Goal: Contribute content: Contribute content

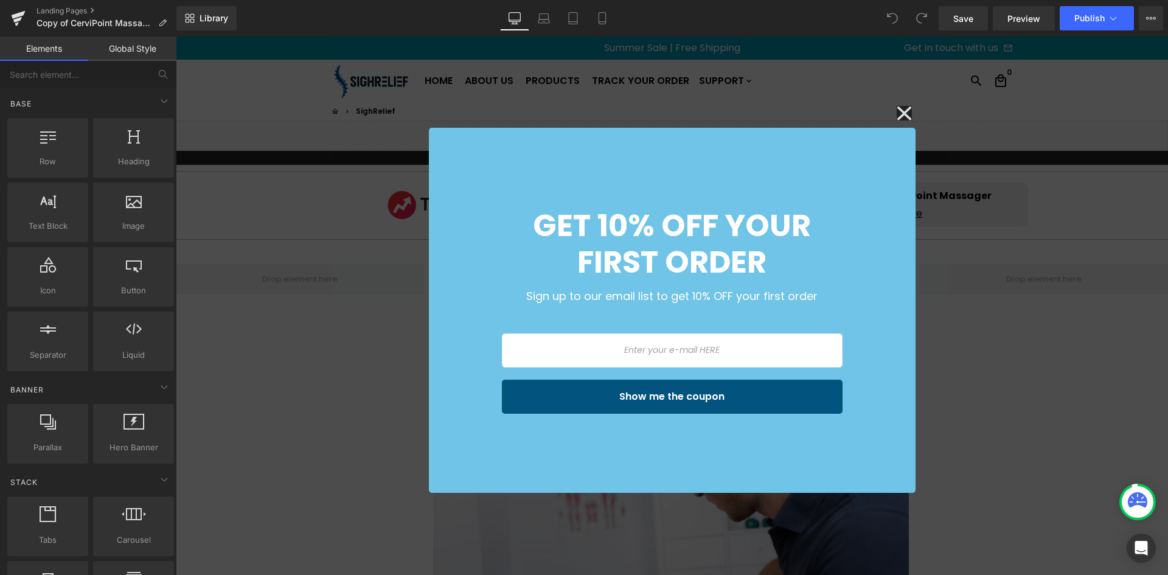
click at [890, 112] on div "GET 10% OFF Your first order Sign up to our email list to get 10% OFF your firs…" at bounding box center [672, 306] width 993 height 539
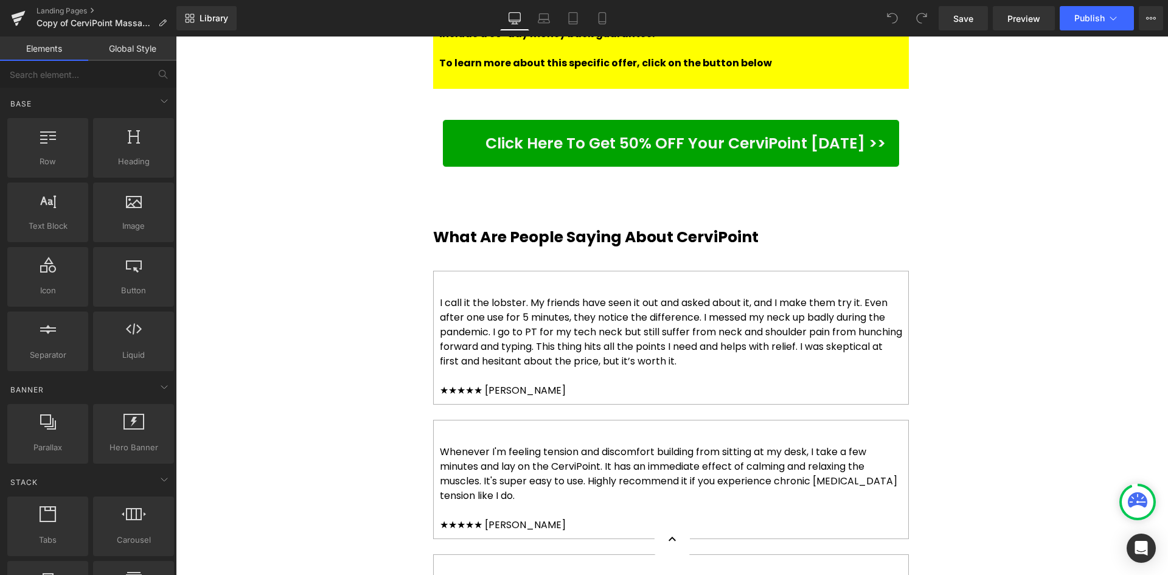
scroll to position [3225, 0]
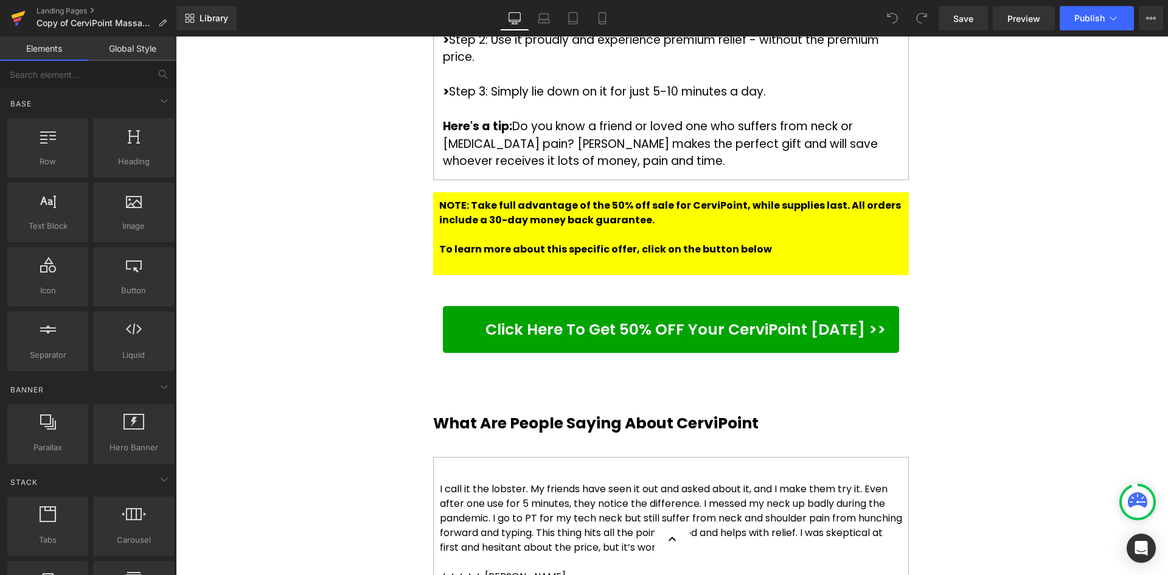
click at [21, 18] on icon at bounding box center [17, 19] width 9 height 5
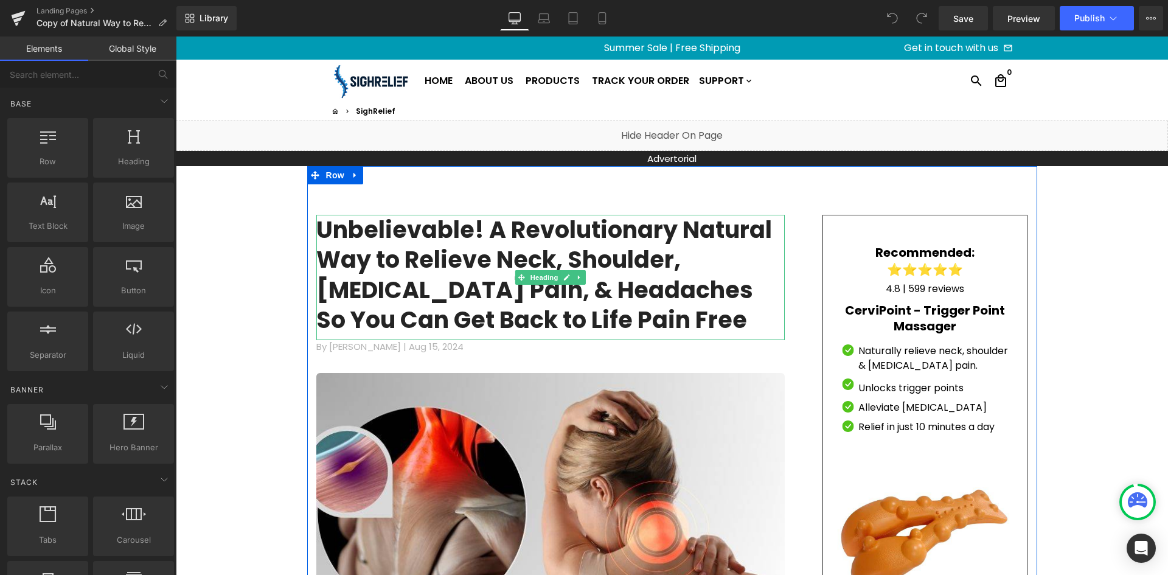
drag, startPoint x: 588, startPoint y: 285, endPoint x: 566, endPoint y: 298, distance: 26.2
click at [588, 285] on h1 "Unbelievable! A Revolutionary Natural Way to Relieve Neck, Shoulder, [MEDICAL_D…" at bounding box center [550, 275] width 469 height 120
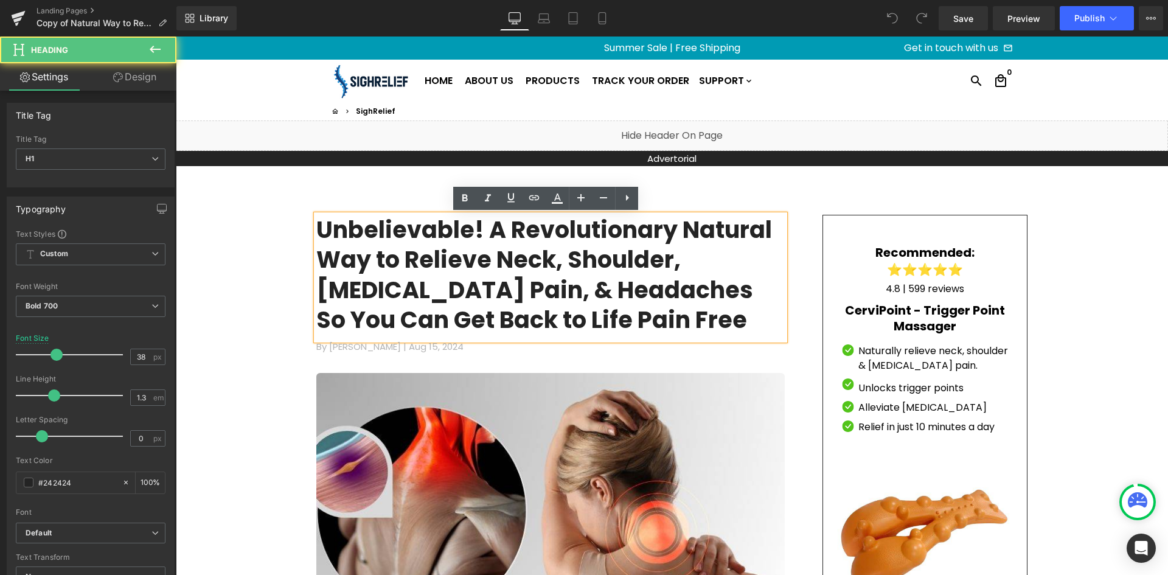
click at [561, 322] on h1 "Unbelievable! A Revolutionary Natural Way to Relieve Neck, Shoulder, [MEDICAL_D…" at bounding box center [550, 275] width 469 height 120
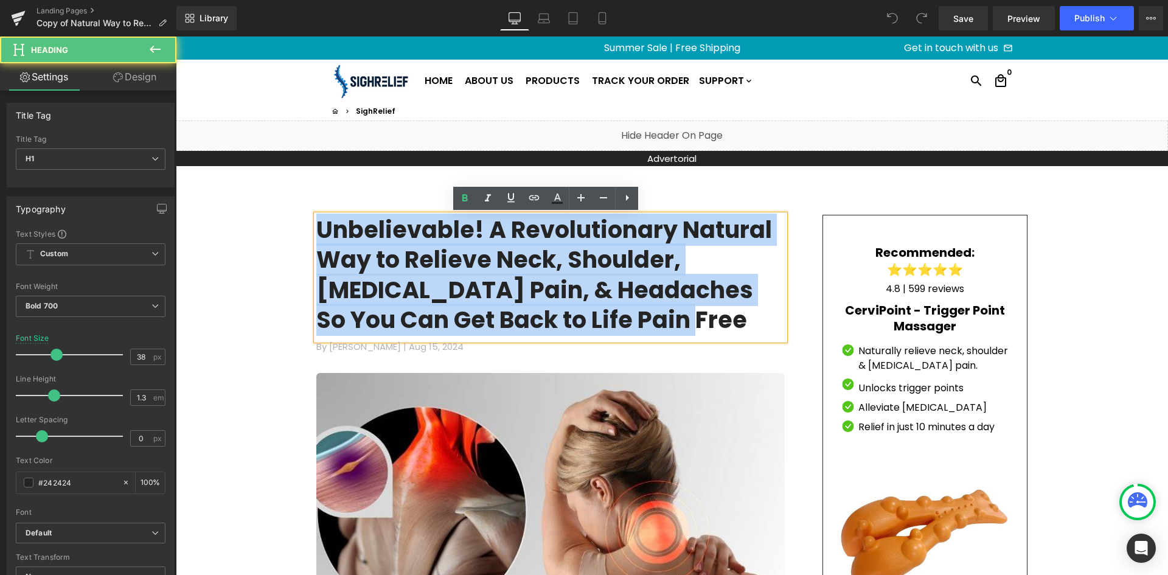
drag, startPoint x: 561, startPoint y: 323, endPoint x: 318, endPoint y: 228, distance: 260.2
click at [318, 228] on h1 "Unbelievable! A Revolutionary Natural Way to Relieve Neck, Shoulder, [MEDICAL_D…" at bounding box center [550, 275] width 469 height 120
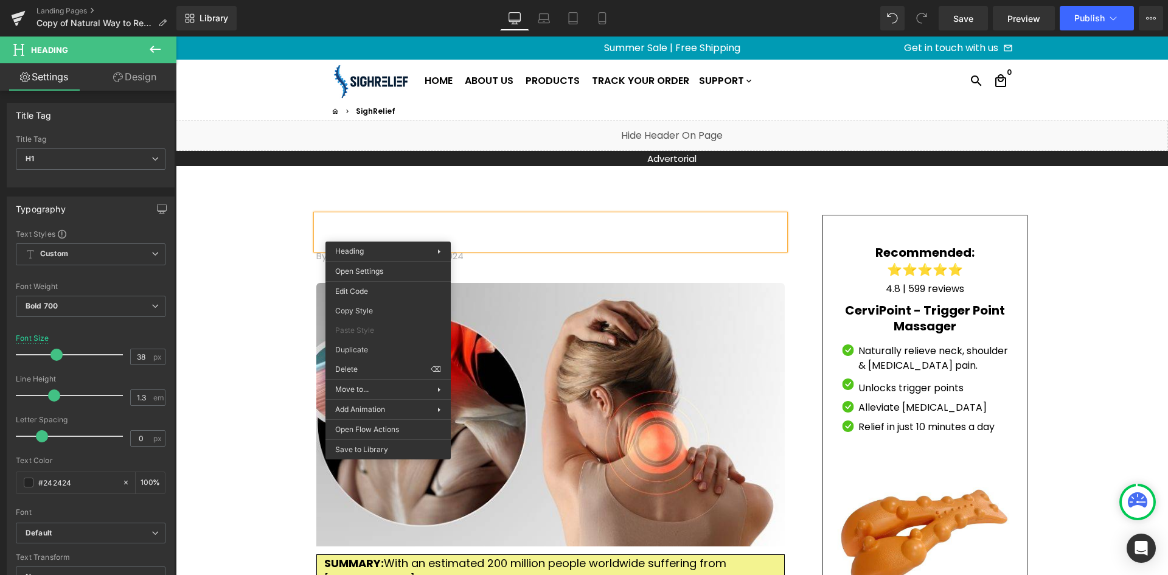
click at [327, 221] on h1 at bounding box center [550, 230] width 469 height 30
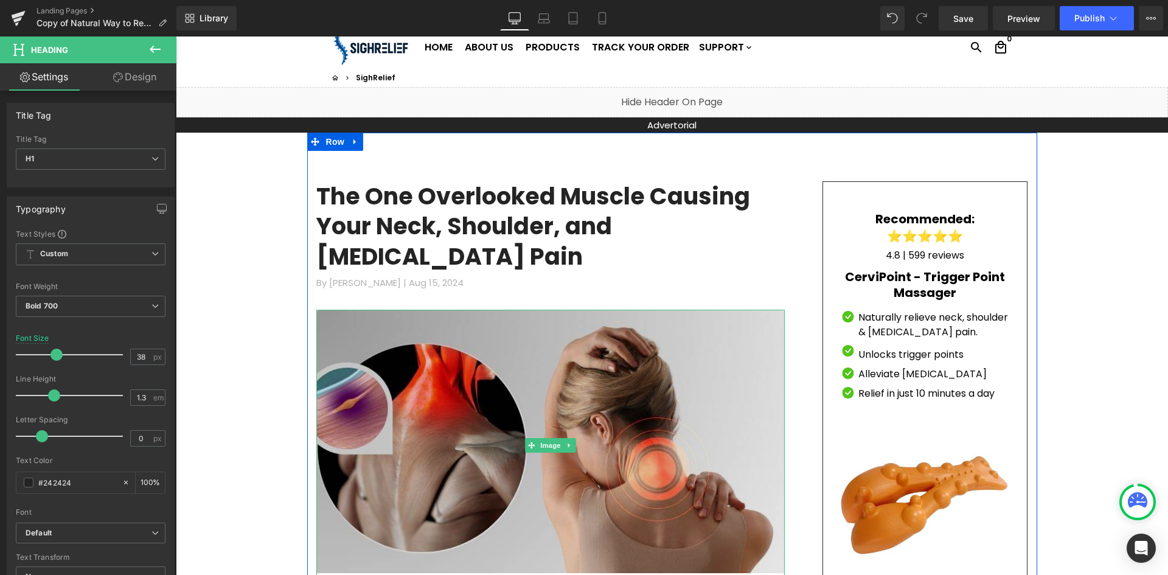
scroll to position [61, 0]
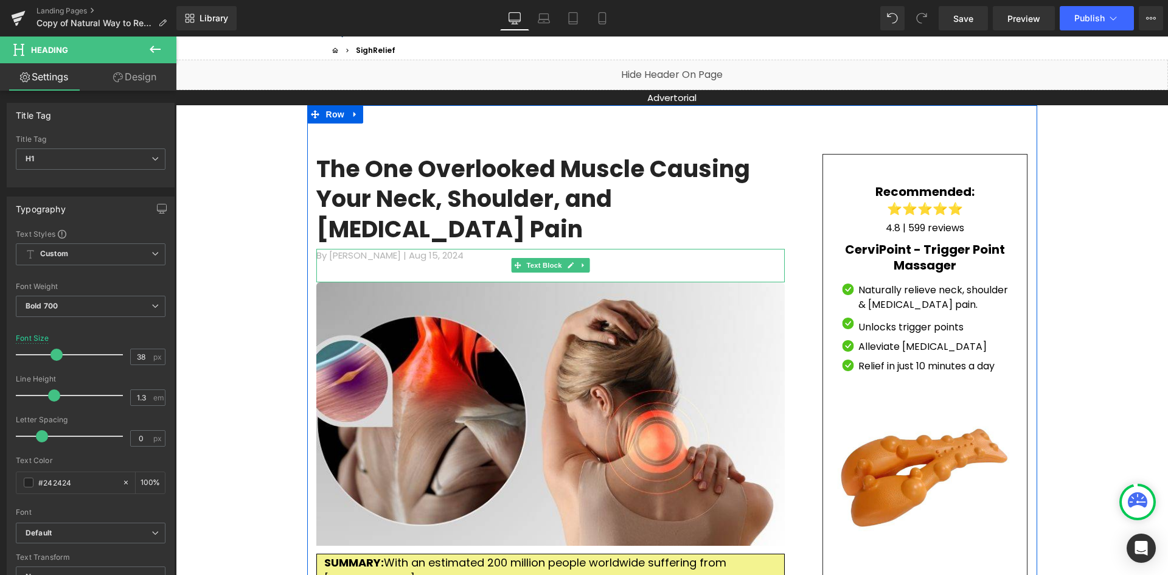
click at [416, 249] on p "By [PERSON_NAME] | [DATE]" at bounding box center [550, 256] width 469 height 14
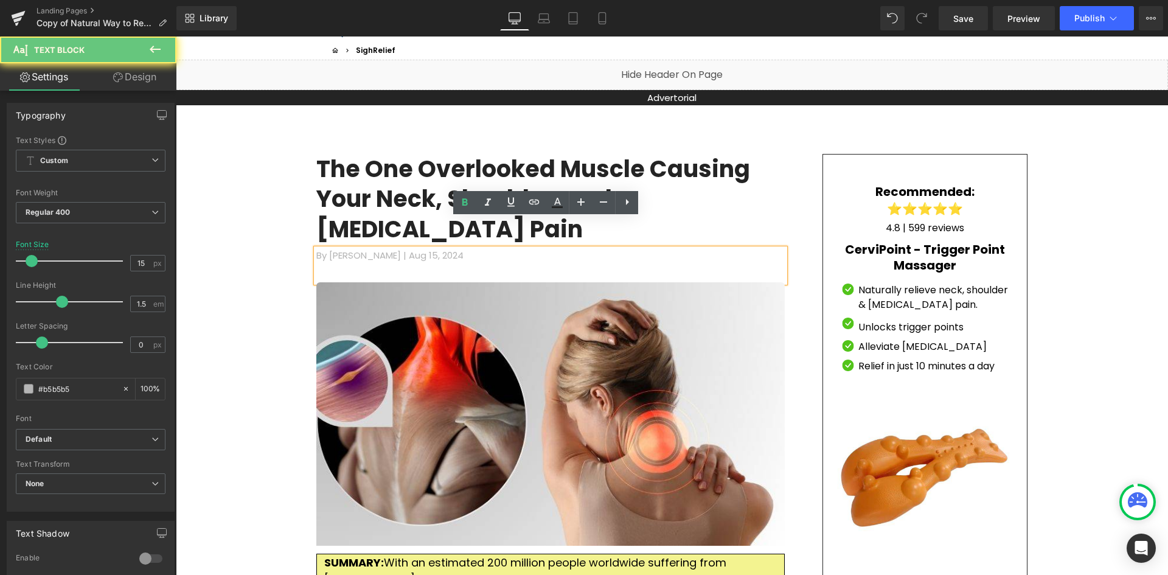
click at [442, 249] on p "By [PERSON_NAME] | [DATE]" at bounding box center [550, 256] width 469 height 14
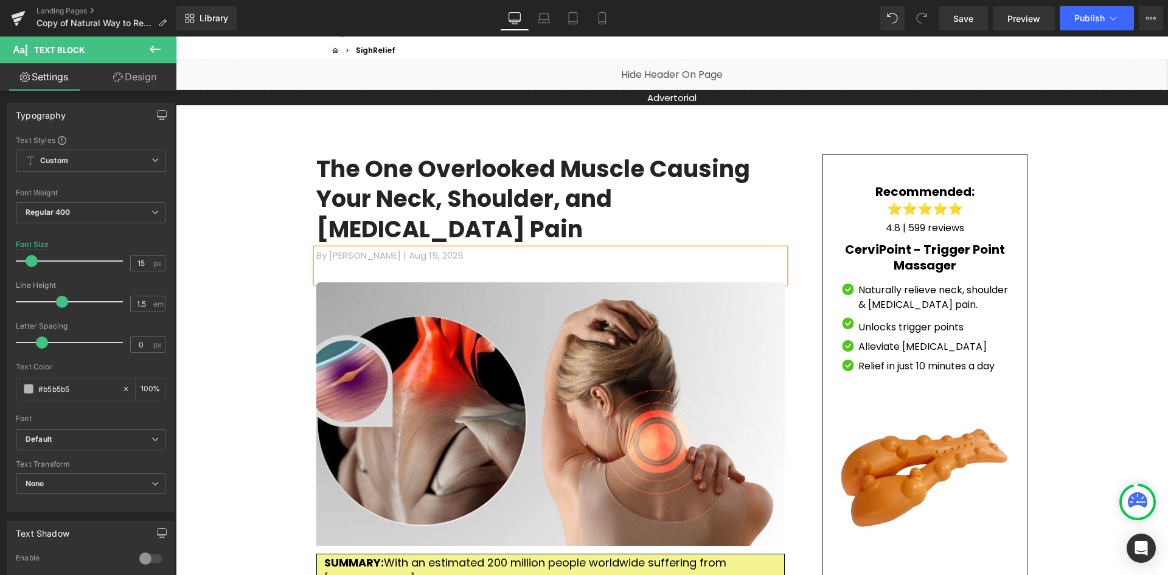
click at [403, 249] on p "By [PERSON_NAME] | [DATE]" at bounding box center [550, 256] width 469 height 14
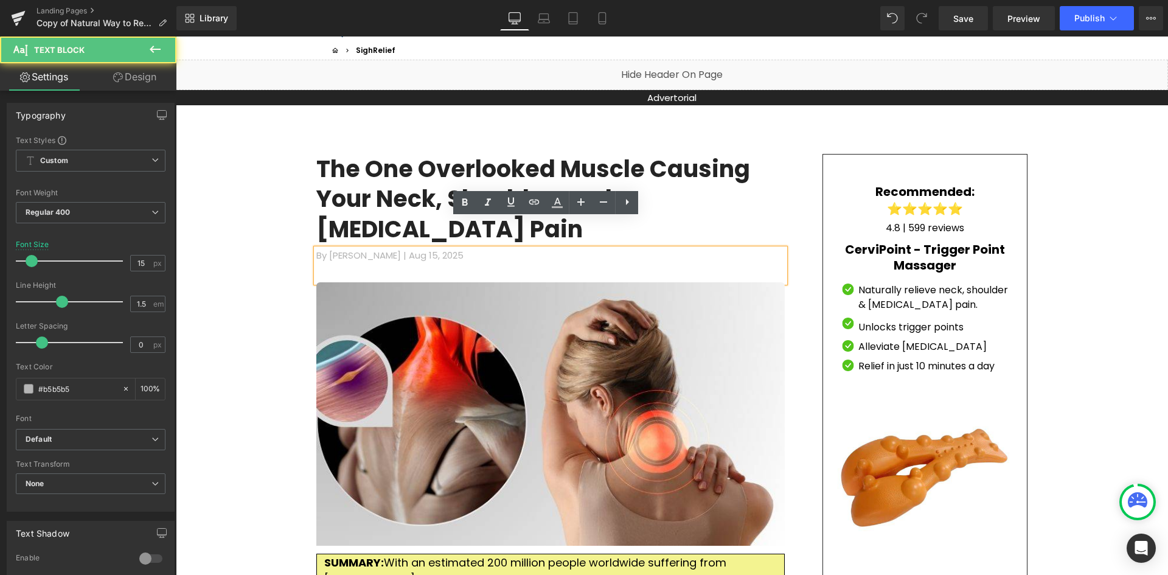
click at [414, 249] on p "By [PERSON_NAME] | [DATE]" at bounding box center [550, 256] width 469 height 14
click at [416, 249] on p "By [PERSON_NAME] | [DATE]" at bounding box center [550, 256] width 469 height 14
drag, startPoint x: 407, startPoint y: 225, endPoint x: 421, endPoint y: 225, distance: 14.0
click at [421, 249] on p "By [PERSON_NAME] | [DATE]" at bounding box center [550, 256] width 469 height 14
click at [557, 208] on icon at bounding box center [557, 202] width 15 height 15
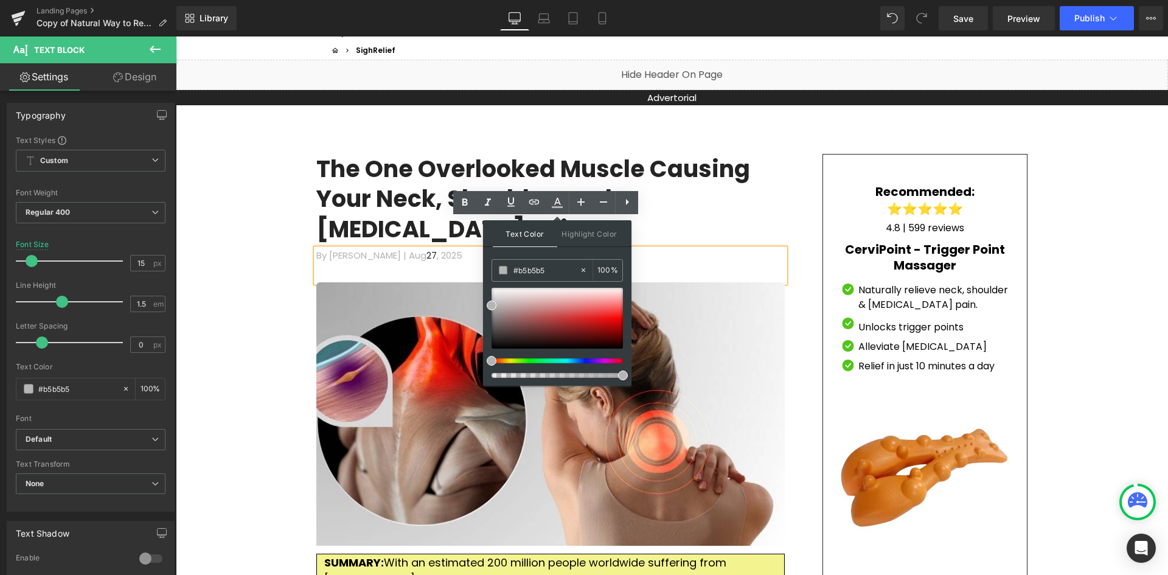
click at [427, 249] on div "By [PERSON_NAME] | [DATE]" at bounding box center [550, 265] width 469 height 33
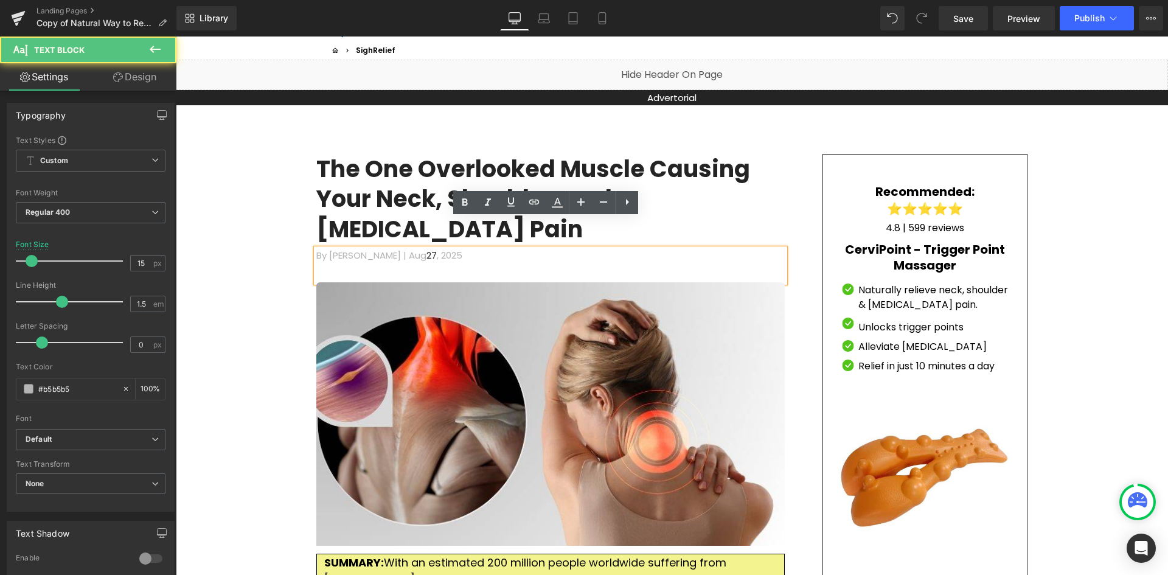
click at [396, 249] on p "By [PERSON_NAME] | [DATE]" at bounding box center [550, 256] width 469 height 14
click at [427, 249] on span "27" at bounding box center [432, 255] width 10 height 13
click at [397, 249] on p "By [PERSON_NAME] | [DATE]" at bounding box center [550, 256] width 469 height 14
click at [427, 249] on span "27" at bounding box center [432, 255] width 10 height 13
drag, startPoint x: 408, startPoint y: 229, endPoint x: 505, endPoint y: 223, distance: 97.6
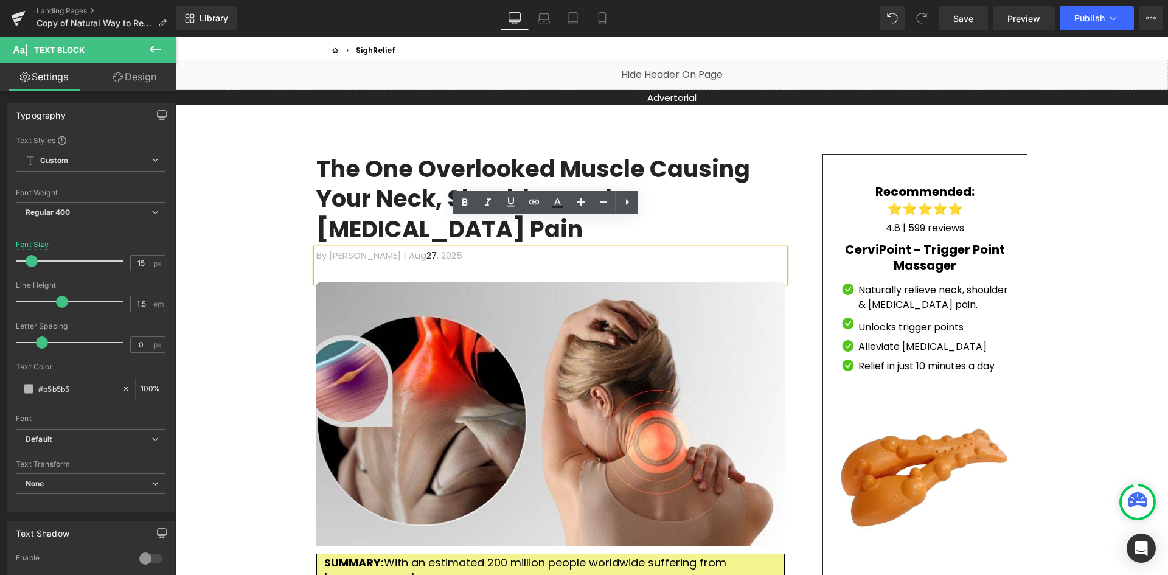
click at [427, 249] on span "27" at bounding box center [432, 255] width 10 height 13
click at [561, 207] on icon at bounding box center [557, 207] width 11 height 2
type input "#242424"
type input "100"
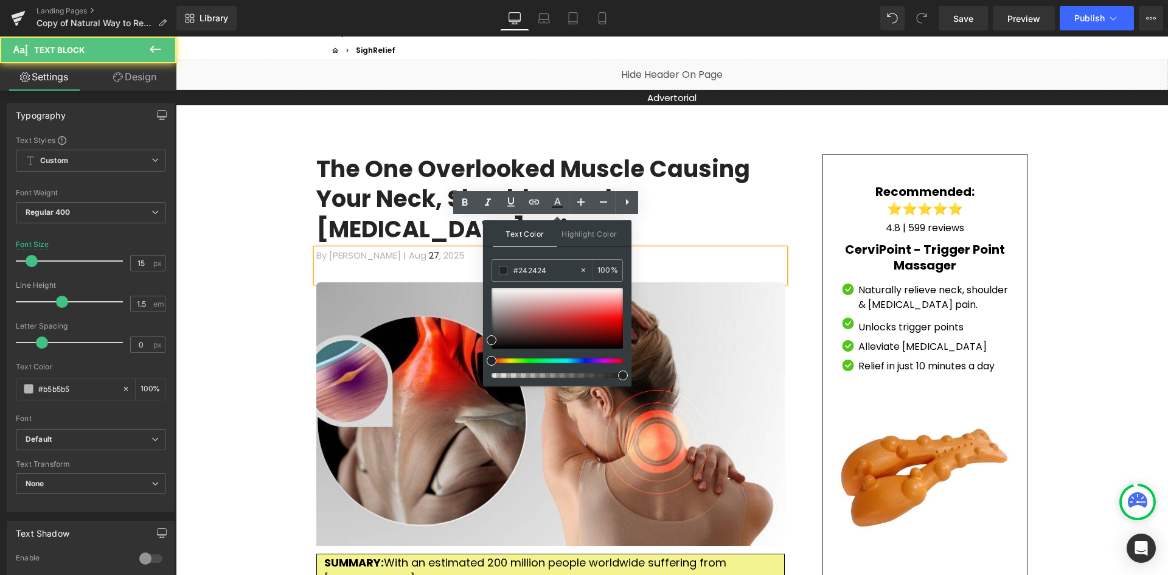
click at [394, 249] on p "By [PERSON_NAME] | [DATE]" at bounding box center [550, 256] width 469 height 14
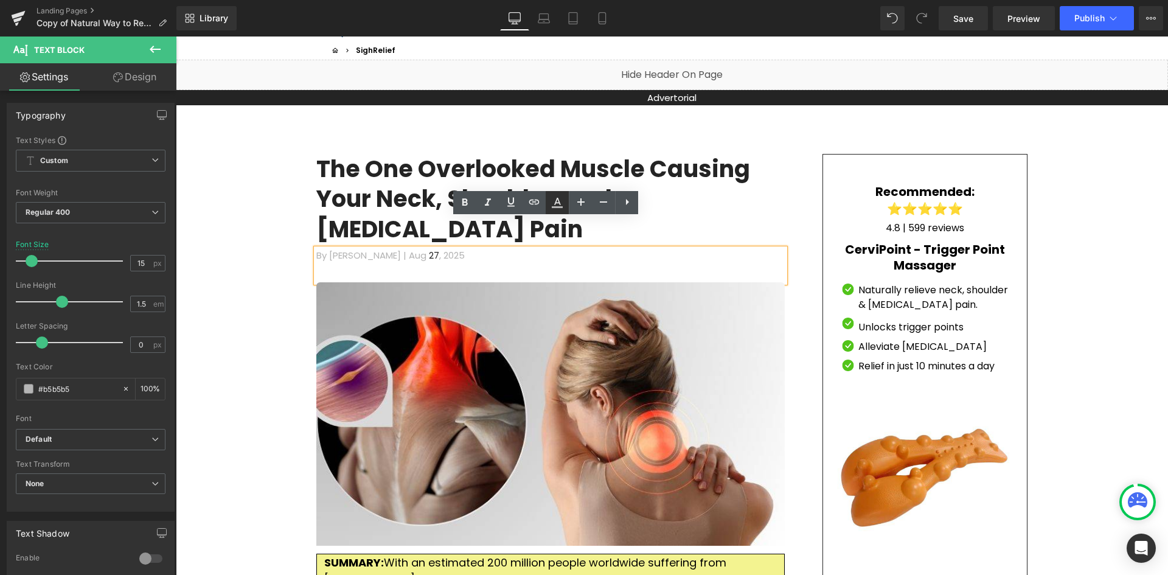
click at [557, 203] on icon at bounding box center [557, 201] width 7 height 7
type input "#b5b5b5"
type input "100"
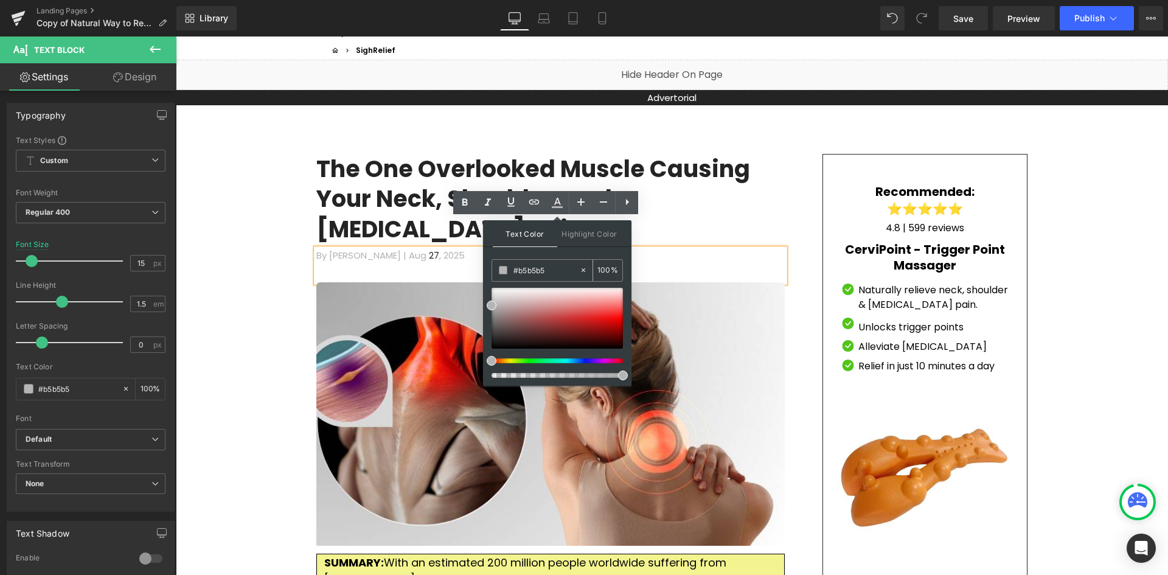
drag, startPoint x: 555, startPoint y: 274, endPoint x: 506, endPoint y: 268, distance: 49.1
click at [501, 272] on div "#b5b5b5" at bounding box center [535, 270] width 87 height 21
click at [427, 249] on span "27" at bounding box center [433, 255] width 13 height 13
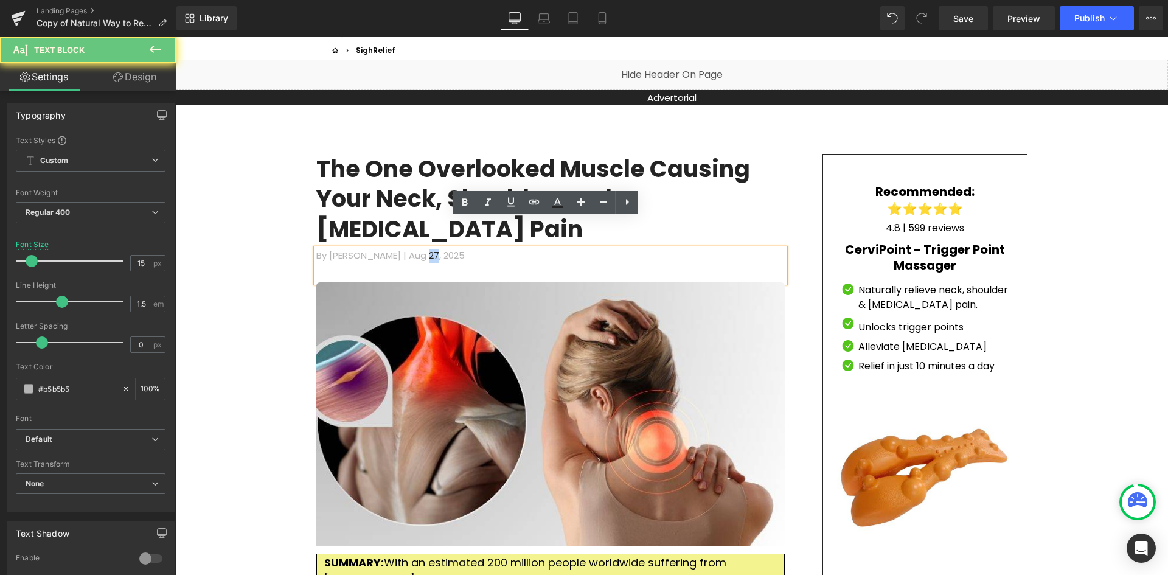
drag, startPoint x: 417, startPoint y: 225, endPoint x: 407, endPoint y: 226, distance: 11.1
click at [407, 249] on p "By [PERSON_NAME] | [DATE]" at bounding box center [550, 256] width 469 height 14
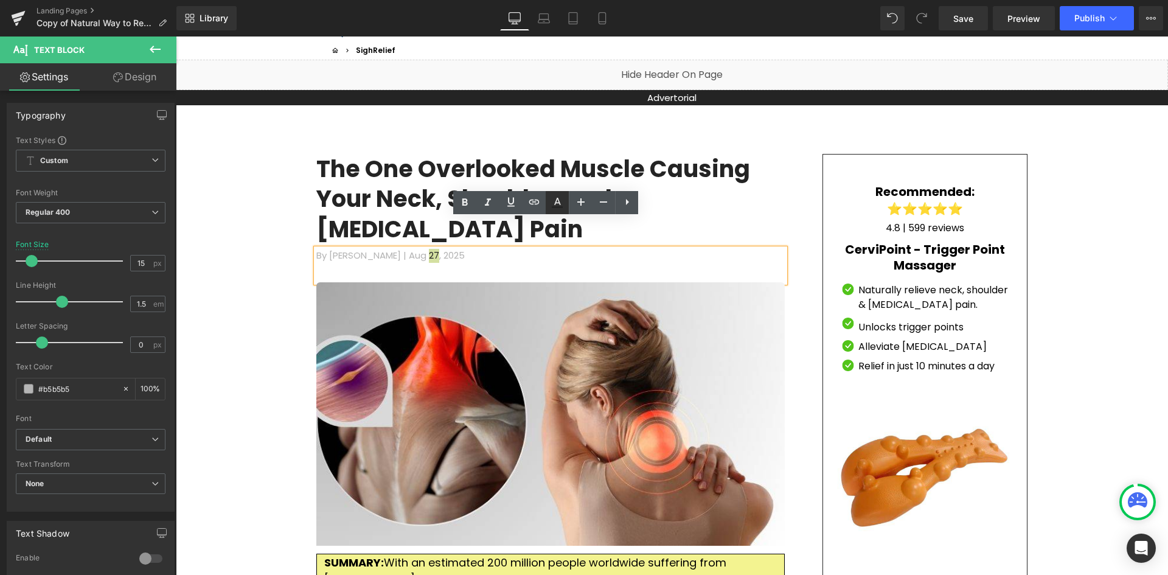
click at [557, 198] on icon at bounding box center [557, 201] width 7 height 7
type input "#242424"
type input "100"
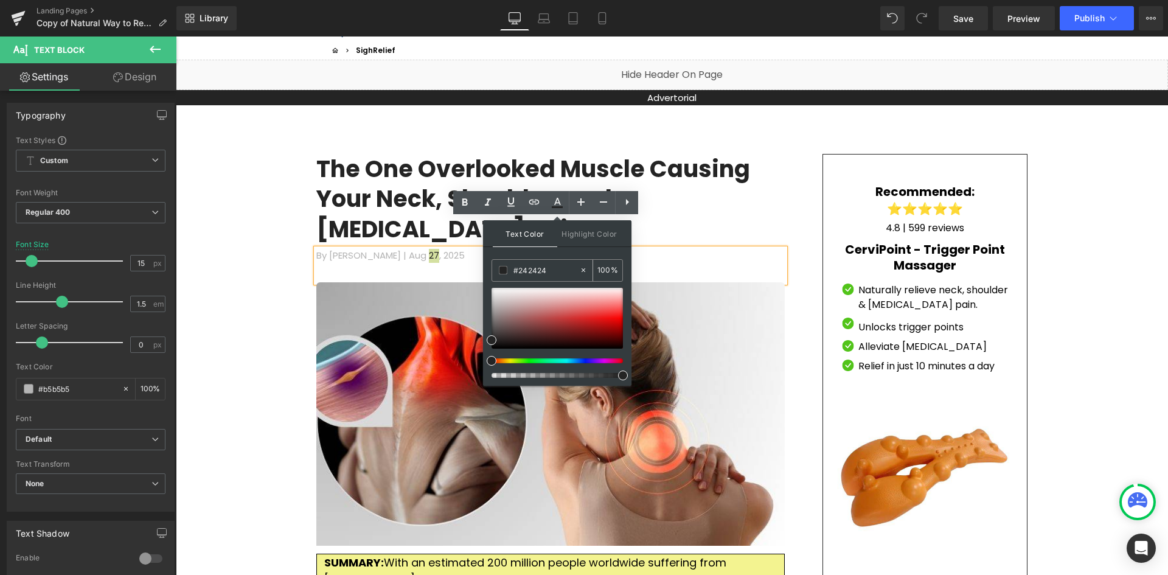
click at [579, 273] on icon at bounding box center [583, 270] width 9 height 9
type input "none"
type input "0"
paste input "#b5b5b5"
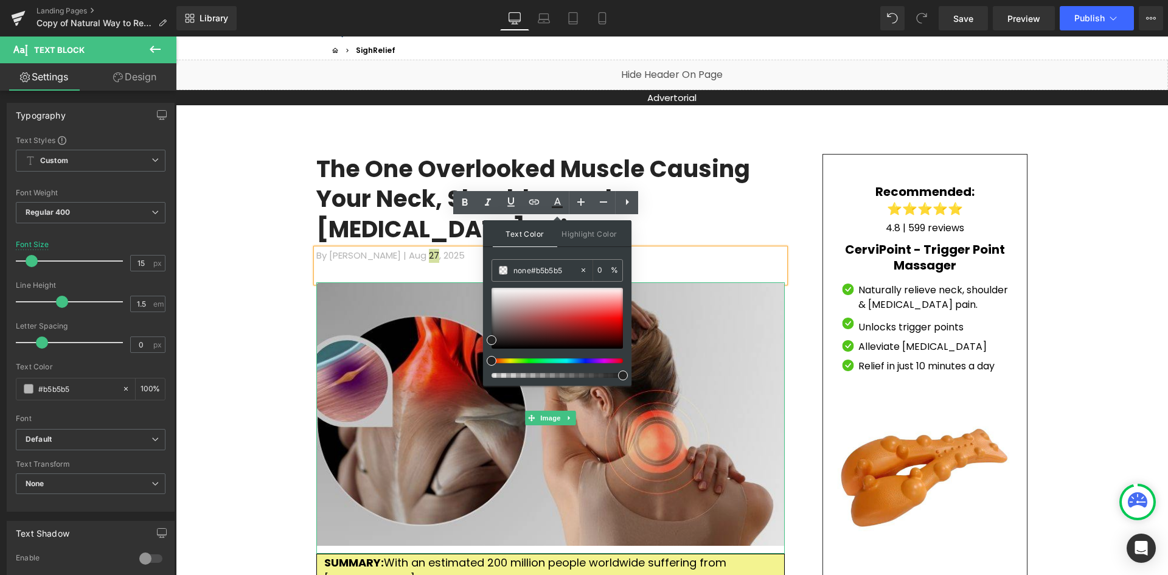
drag, startPoint x: 707, startPoint y: 308, endPoint x: 458, endPoint y: 274, distance: 251.2
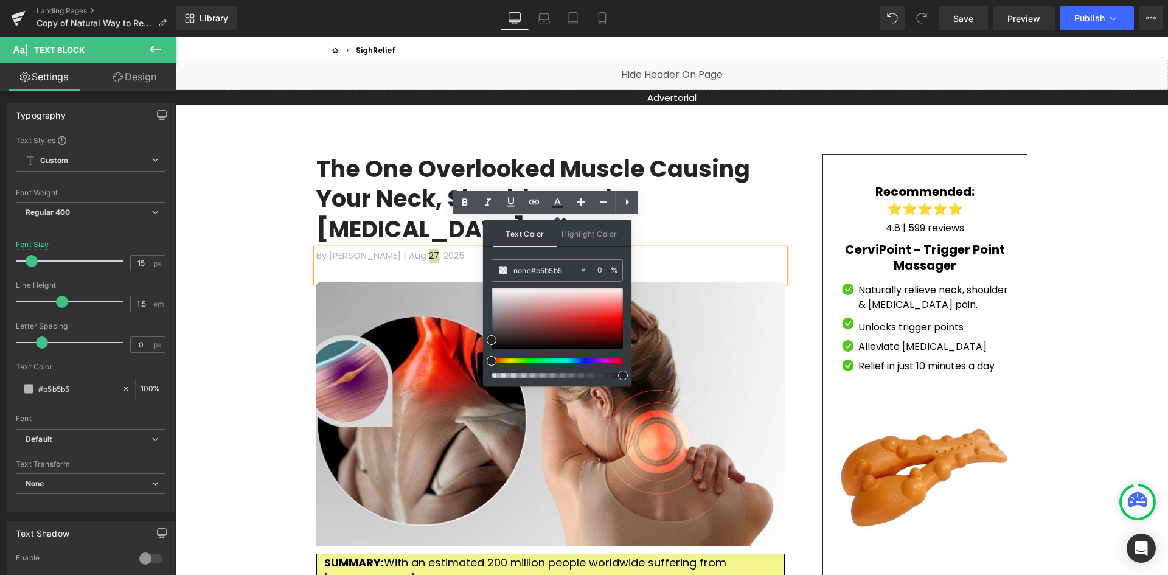
type input "#b5b5b5"
type input "100"
click at [682, 249] on div "By [PERSON_NAME] | [DATE]" at bounding box center [550, 265] width 469 height 33
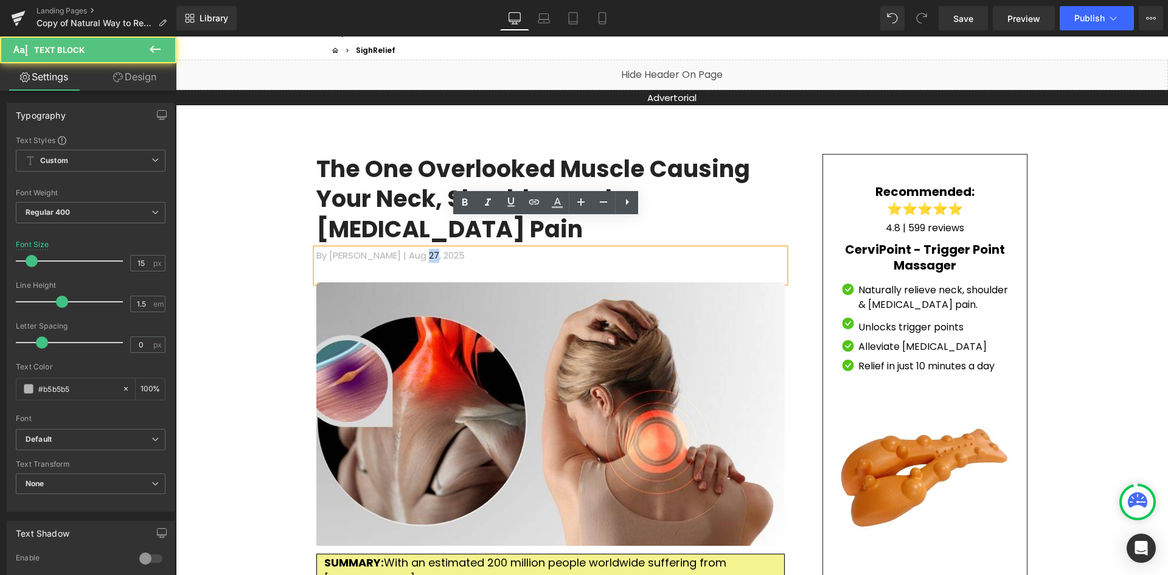
drag, startPoint x: 411, startPoint y: 226, endPoint x: 418, endPoint y: 226, distance: 7.3
click at [418, 249] on p "By [PERSON_NAME] | [DATE]" at bounding box center [550, 256] width 469 height 14
click at [559, 204] on icon at bounding box center [557, 202] width 15 height 15
type input "#242424"
type input "100"
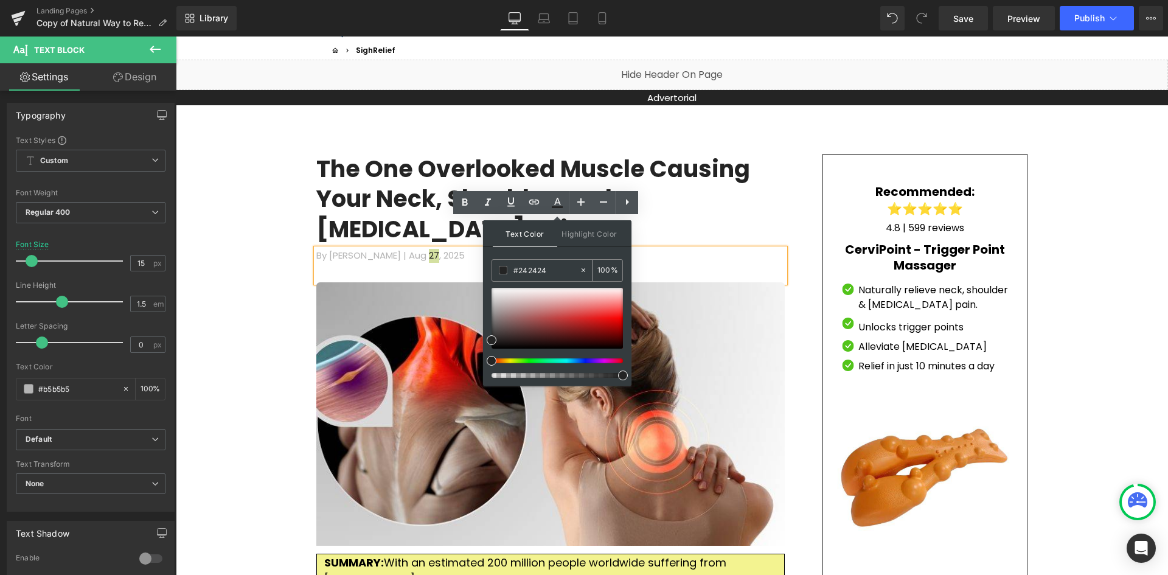
drag, startPoint x: 553, startPoint y: 271, endPoint x: 523, endPoint y: 270, distance: 29.2
click at [523, 270] on input "#242424" at bounding box center [547, 270] width 66 height 13
type input "#2"
type input "0"
type input "#"
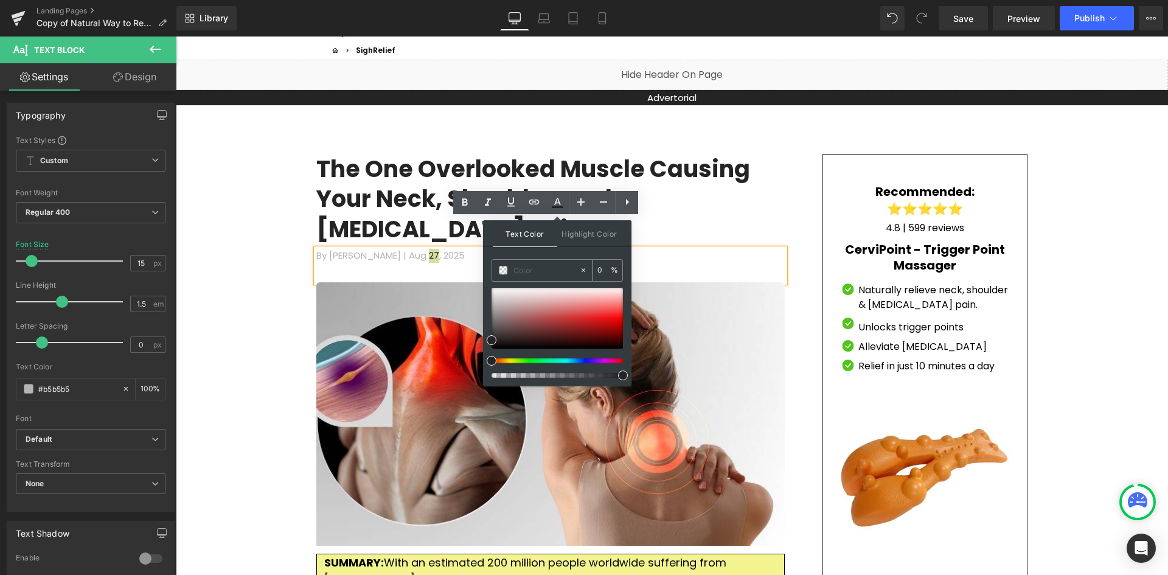
paste input "#b5b5b5"
type input "#b5b5b5"
type input "100"
type input "#b5b5b5"
click at [570, 249] on div "Text Color Highlight Color rgb(181, 181, 181) #b5b5b5 100 % transparent transpa…" at bounding box center [557, 303] width 148 height 166
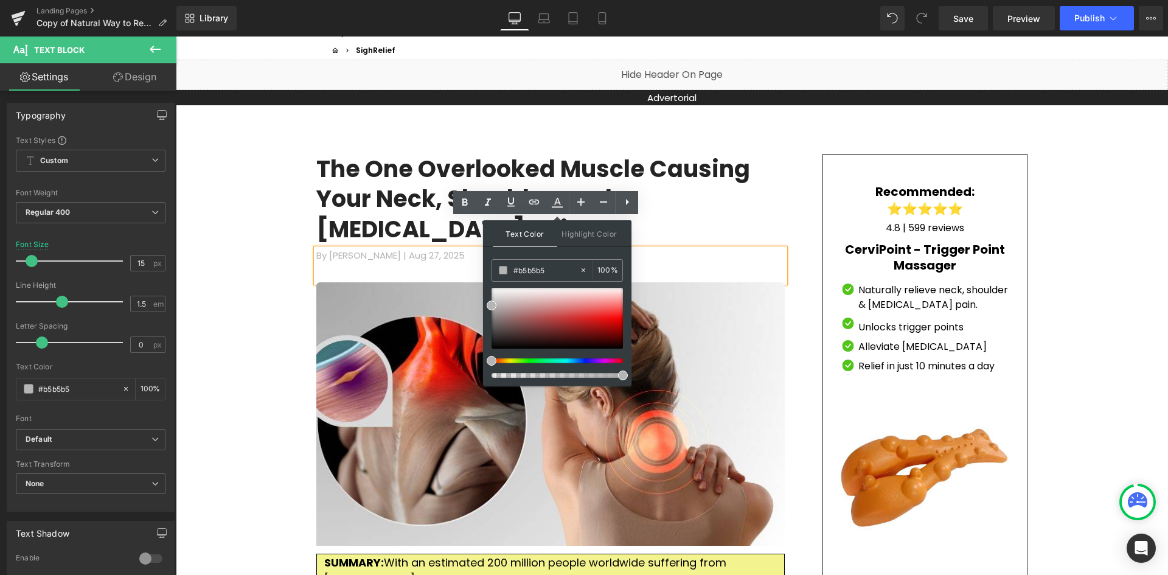
click at [570, 258] on div "Text Color Highlight Color rgba(181, 181, 181, 1) #b5b5b5 100 % transparent tra…" at bounding box center [557, 303] width 148 height 166
click at [704, 249] on p "By [PERSON_NAME] | [DATE]" at bounding box center [550, 256] width 469 height 14
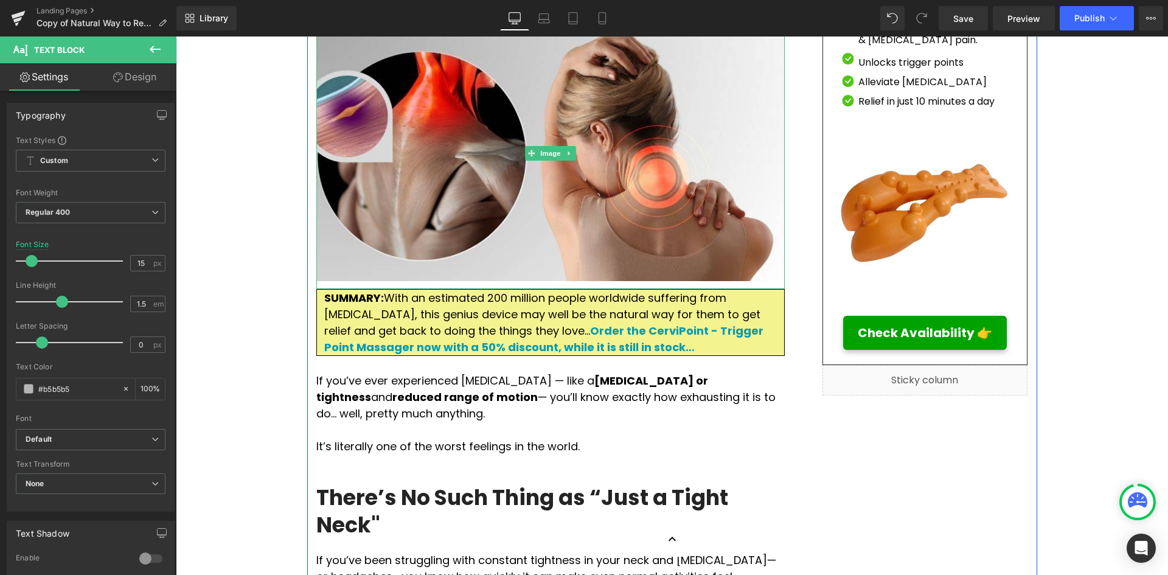
scroll to position [0, 0]
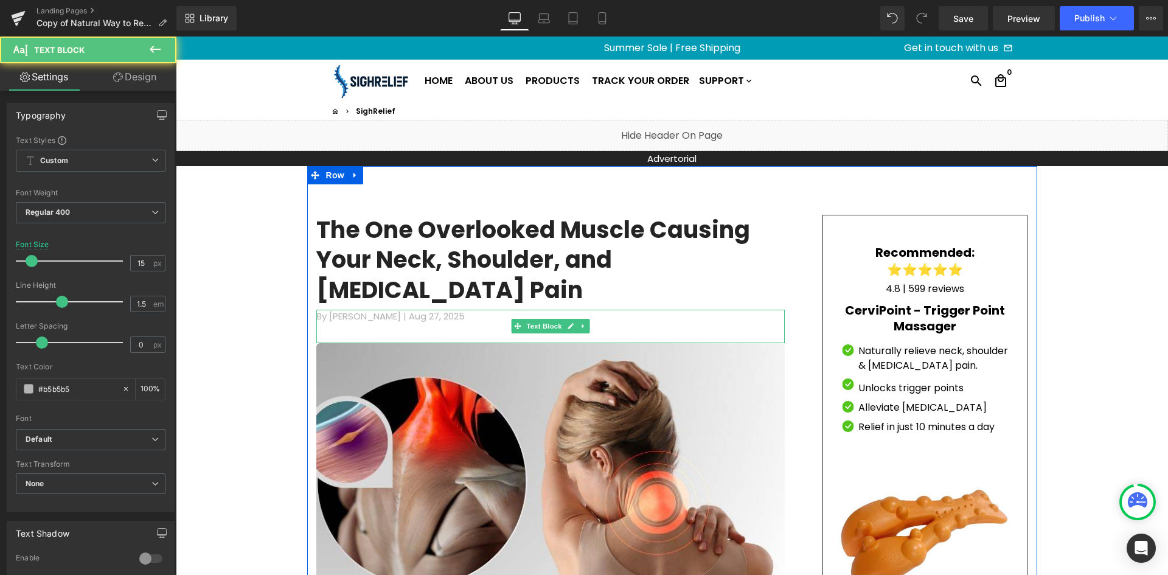
click at [464, 310] on p "By [PERSON_NAME] | [DATE]" at bounding box center [550, 317] width 469 height 14
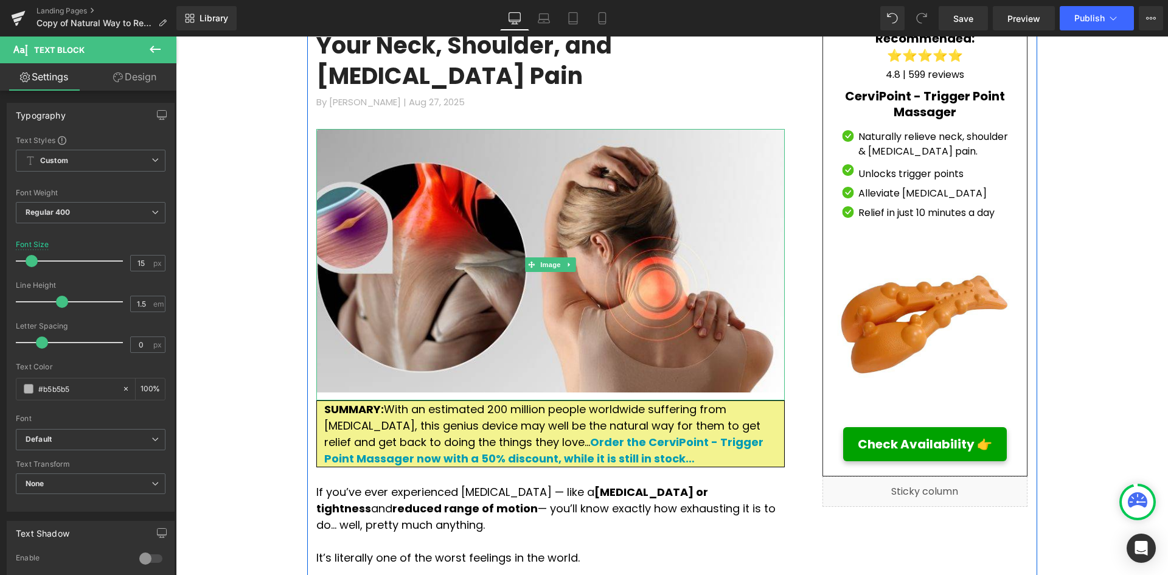
scroll to position [243, 0]
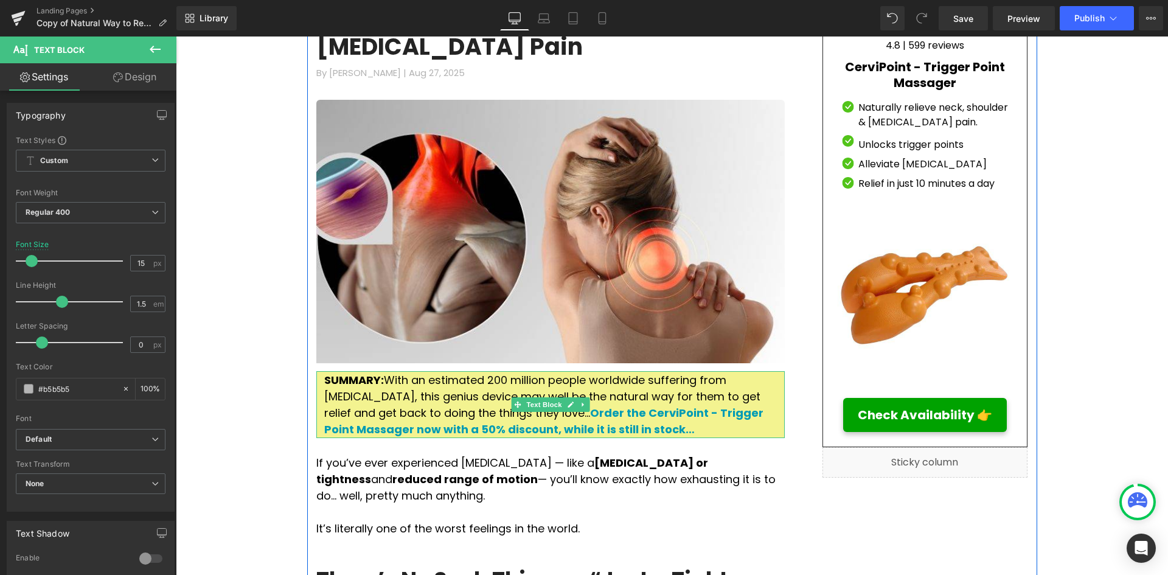
click at [384, 372] on p "SUMMARY: With an estimated 200 million people worldwide suffering from [MEDICAL…" at bounding box center [550, 405] width 453 height 66
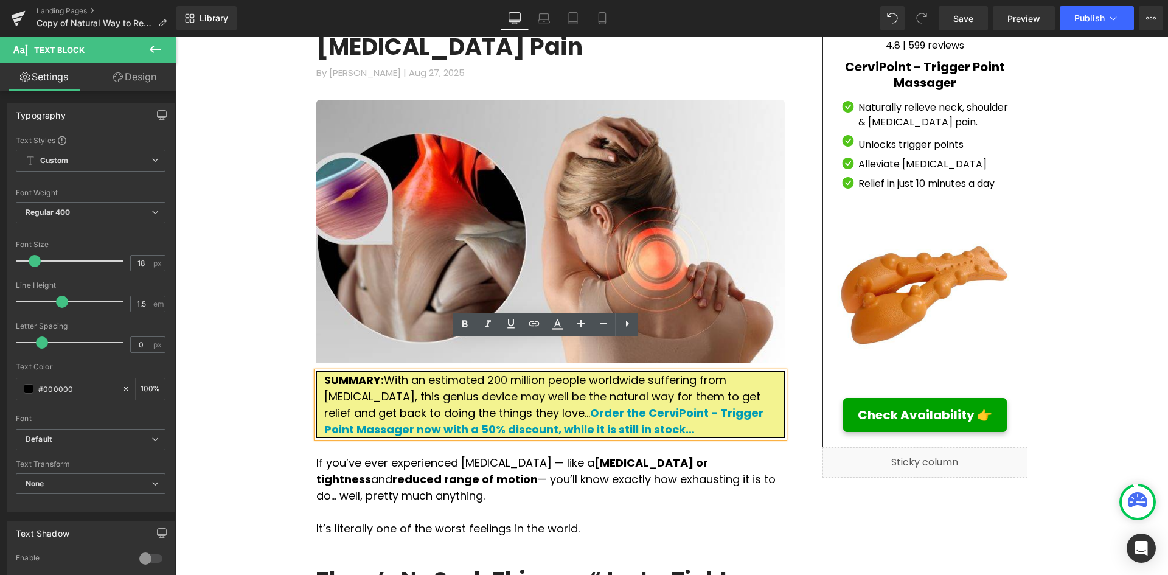
click at [511, 398] on p "SUMMARY: With an estimated 200 million people worldwide suffering from [MEDICAL…" at bounding box center [550, 405] width 453 height 66
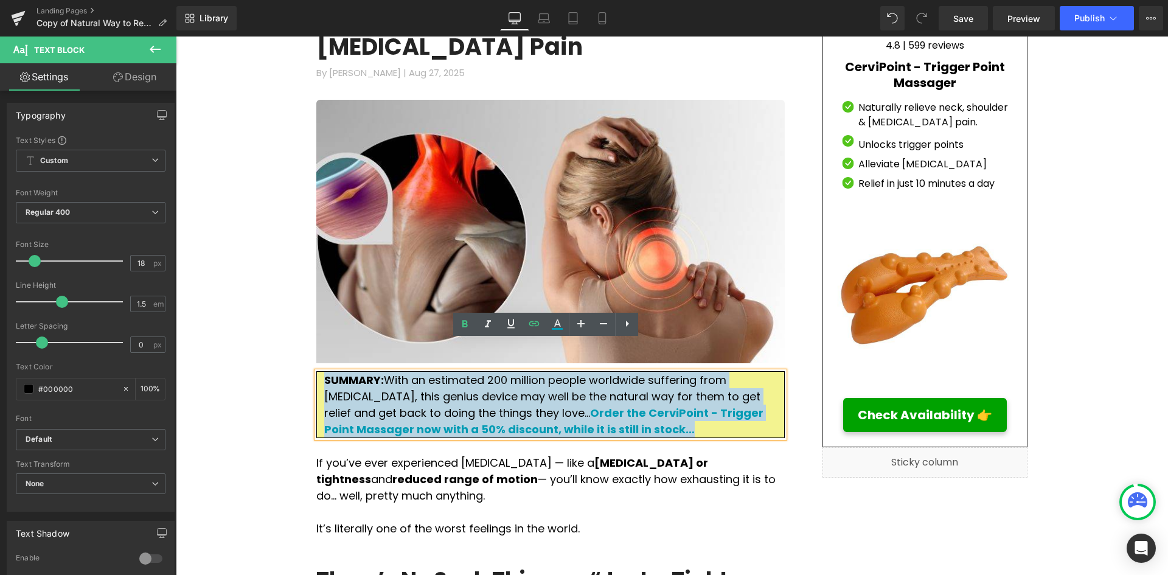
drag, startPoint x: 511, startPoint y: 398, endPoint x: 322, endPoint y: 350, distance: 195.3
click at [324, 372] on p "SUMMARY: With an estimated 200 million people worldwide suffering from [MEDICAL…" at bounding box center [550, 405] width 453 height 66
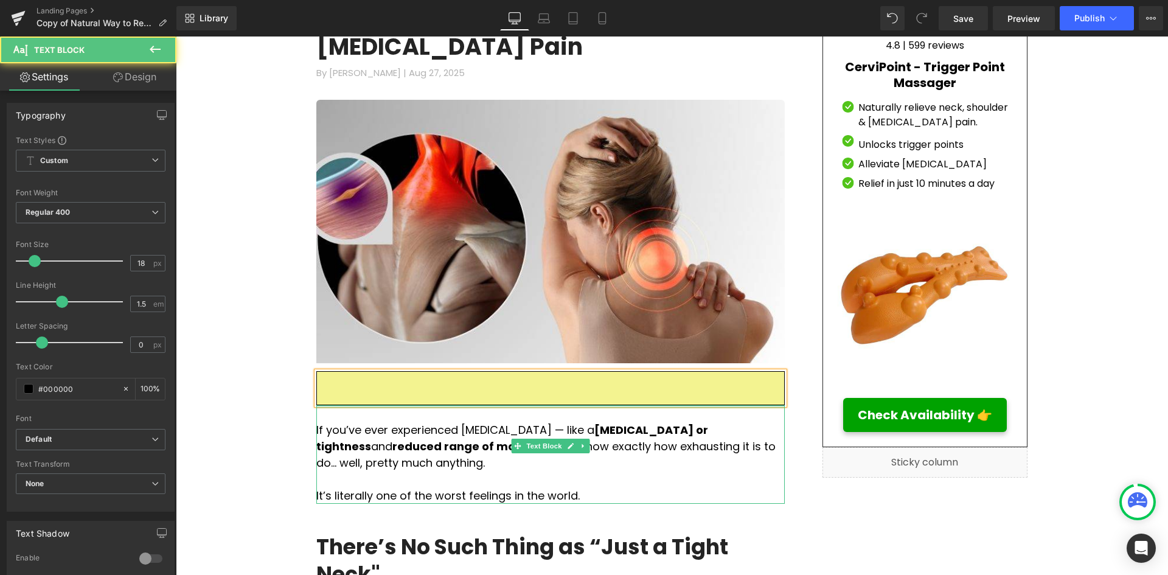
click at [357, 374] on div at bounding box center [550, 388] width 469 height 34
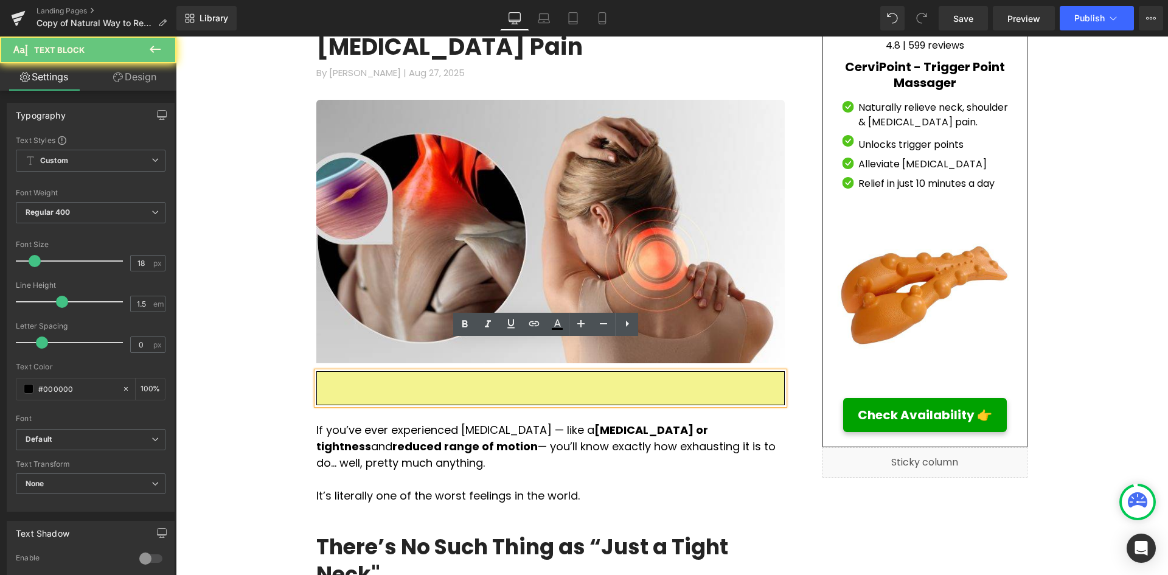
click at [323, 371] on div at bounding box center [550, 388] width 469 height 34
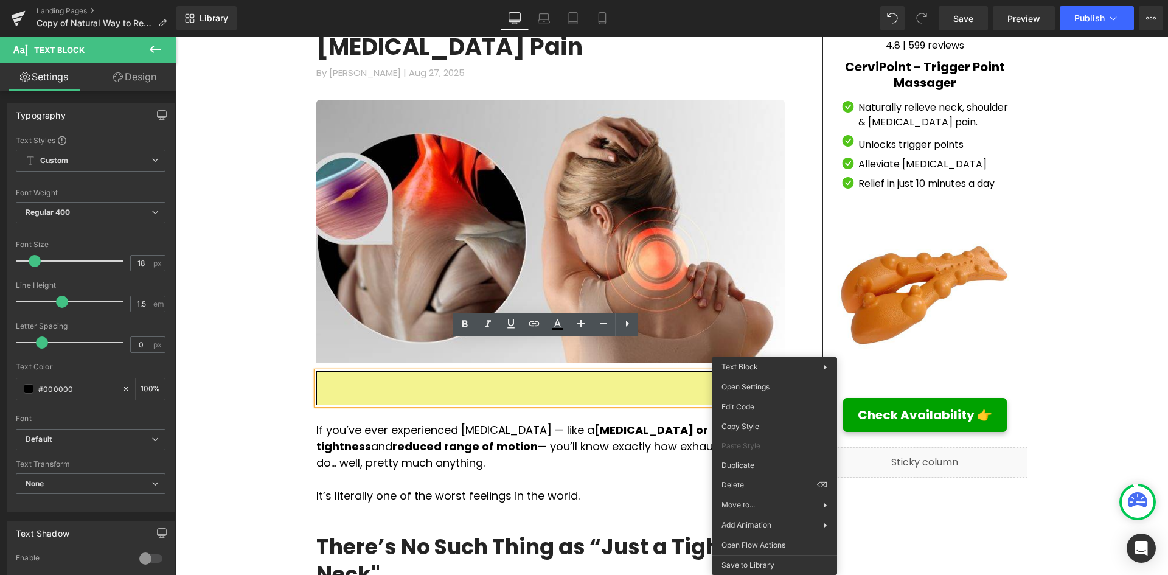
click at [778, 371] on div at bounding box center [550, 388] width 469 height 34
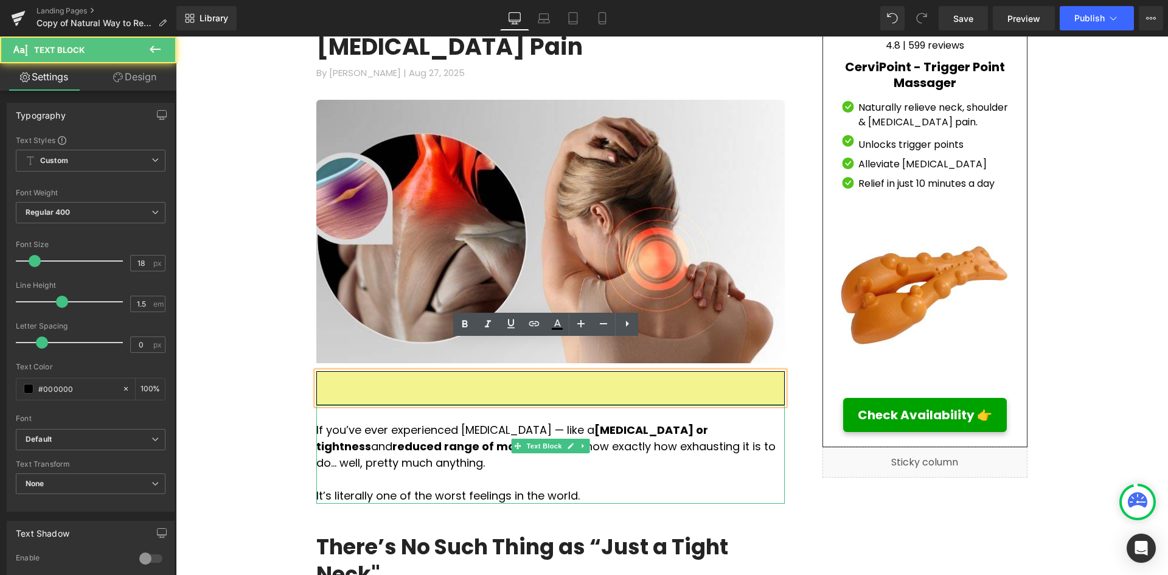
click at [665, 471] on p at bounding box center [550, 479] width 469 height 16
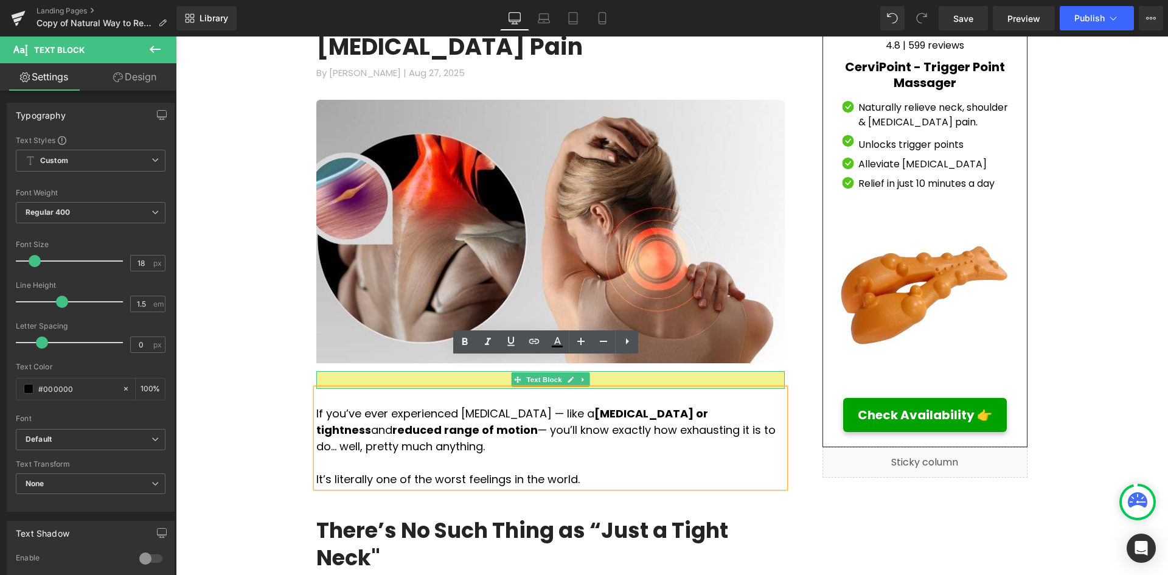
click at [772, 371] on div at bounding box center [550, 380] width 469 height 18
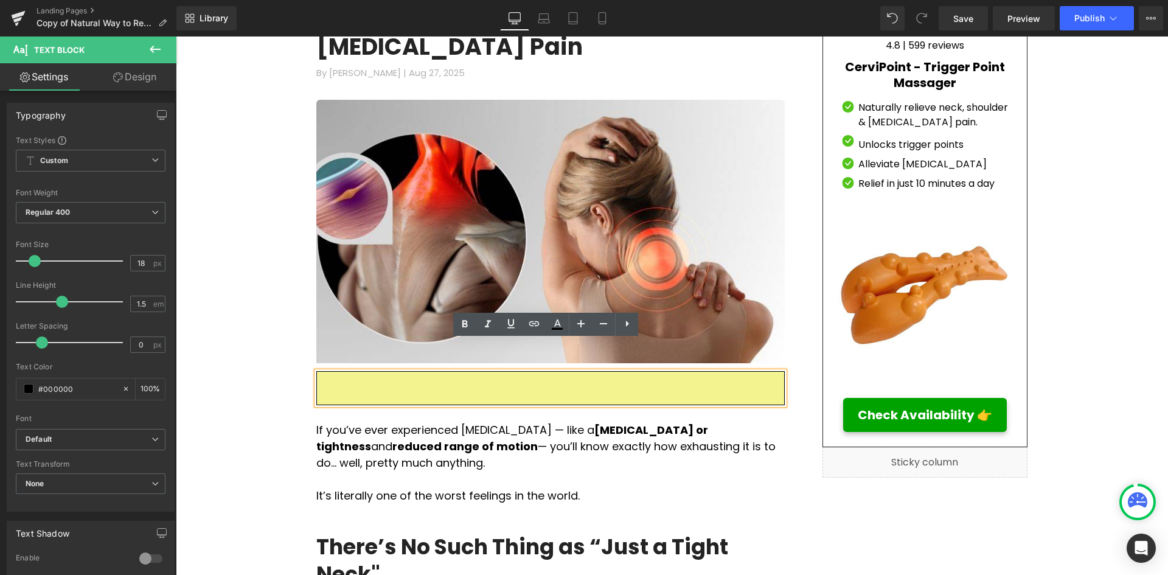
click at [693, 422] on p "If you’ve ever experienced [MEDICAL_DATA] — like a [MEDICAL_DATA] or tightness …" at bounding box center [550, 446] width 469 height 49
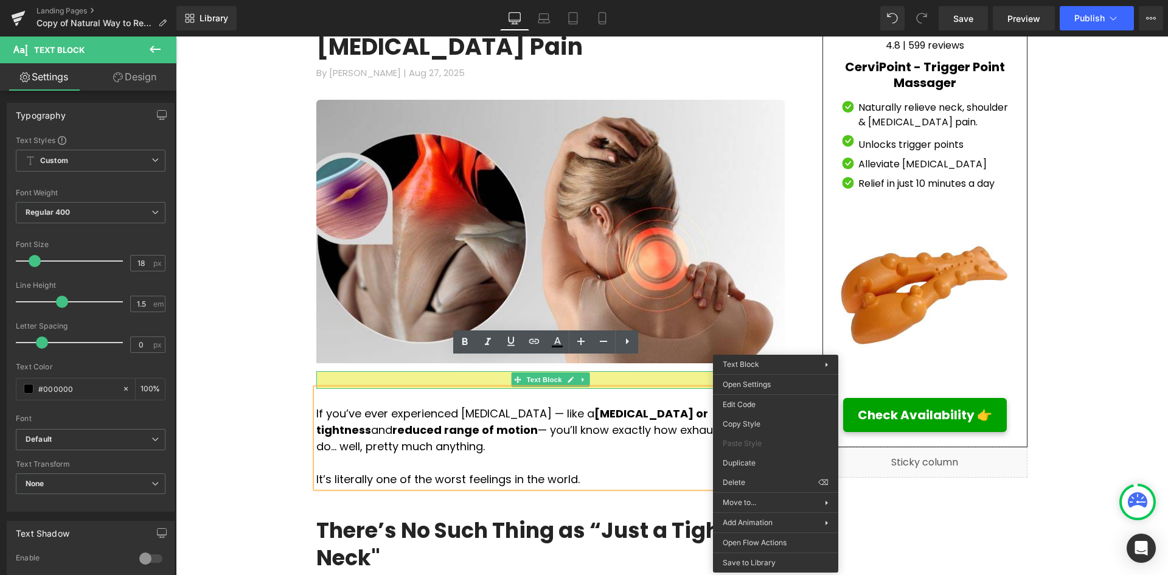
click at [778, 371] on div "Text Block" at bounding box center [550, 380] width 469 height 18
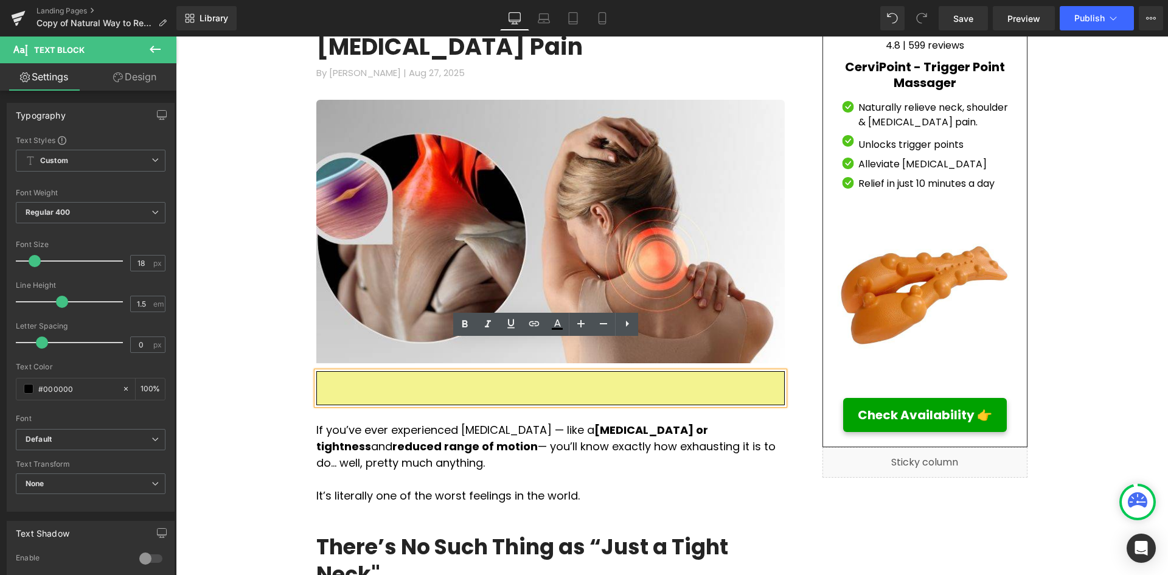
click at [316, 371] on div at bounding box center [550, 388] width 469 height 34
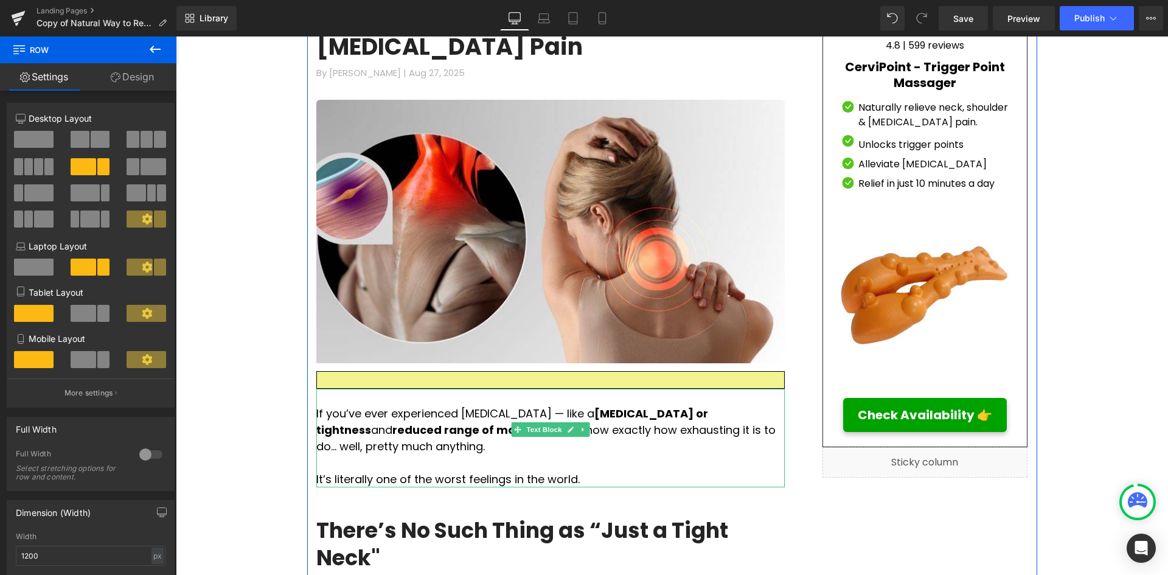
click at [316, 405] on p "If you’ve ever experienced [MEDICAL_DATA] — like a [MEDICAL_DATA] or tightness …" at bounding box center [550, 429] width 469 height 49
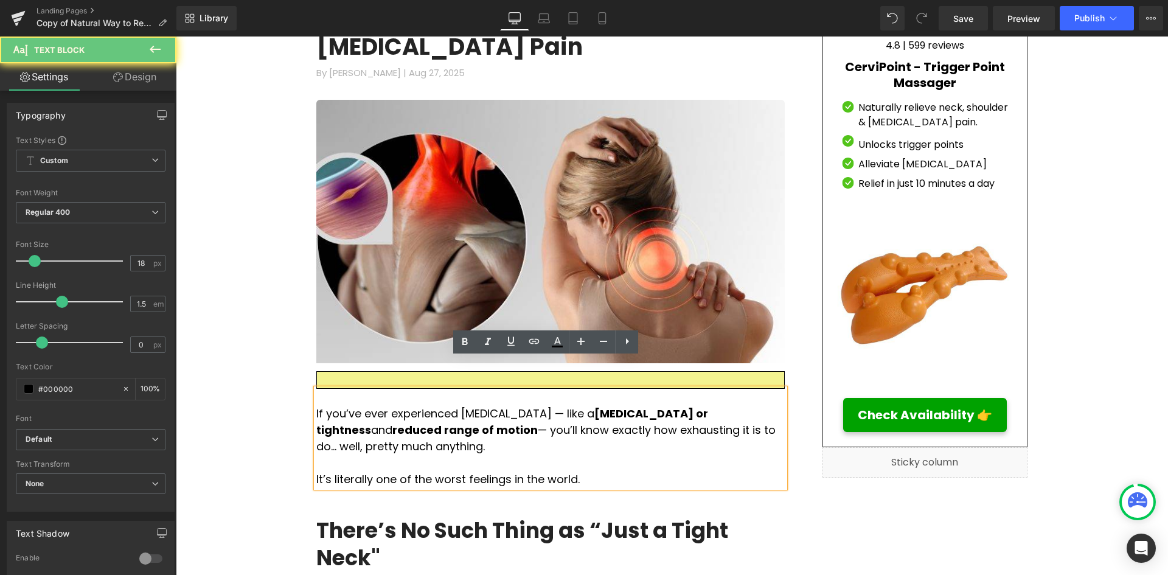
click at [316, 389] on div "If you’ve ever experienced [MEDICAL_DATA] — like a [MEDICAL_DATA] or tightness …" at bounding box center [550, 438] width 469 height 99
click at [316, 405] on p "If you’ve ever experienced [MEDICAL_DATA] — like a [MEDICAL_DATA] or tightness …" at bounding box center [550, 429] width 469 height 49
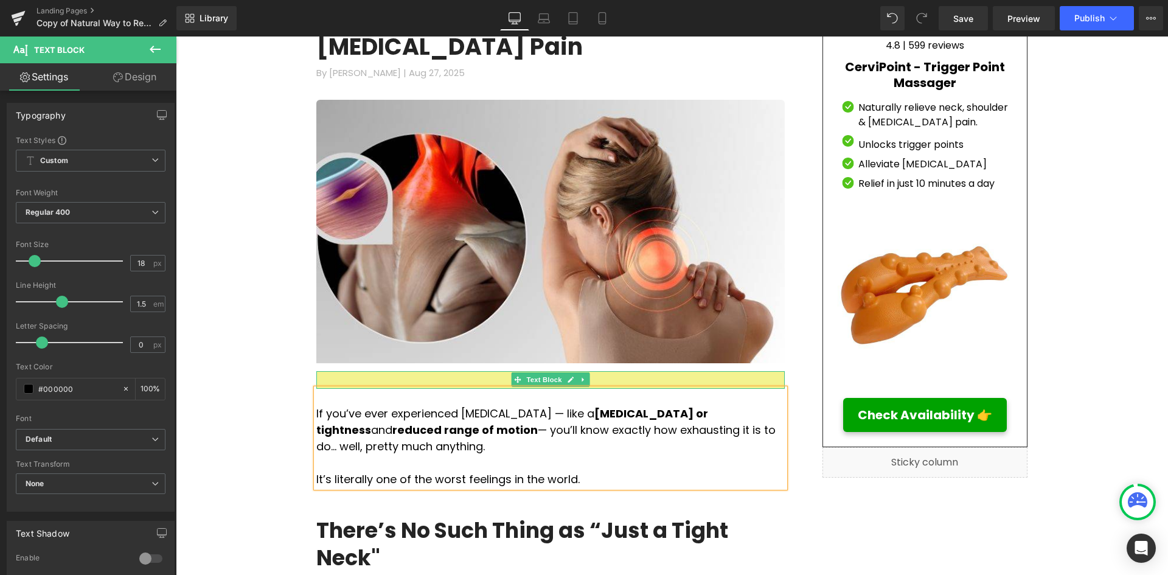
click at [345, 371] on div at bounding box center [550, 380] width 469 height 18
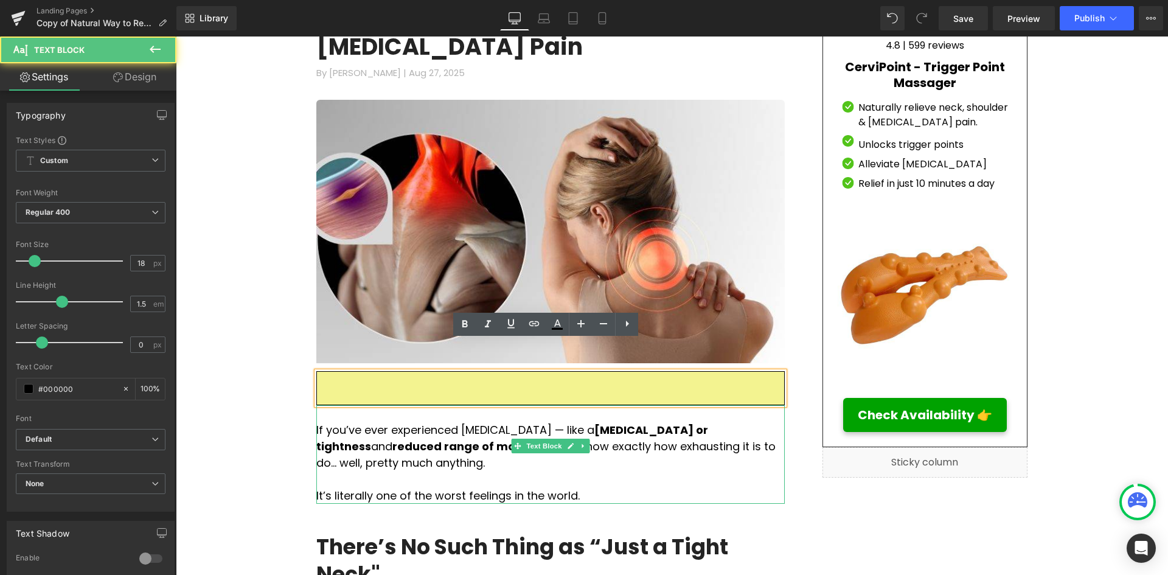
click at [337, 422] on span "If you’ve ever experienced [MEDICAL_DATA] — like a" at bounding box center [455, 429] width 278 height 15
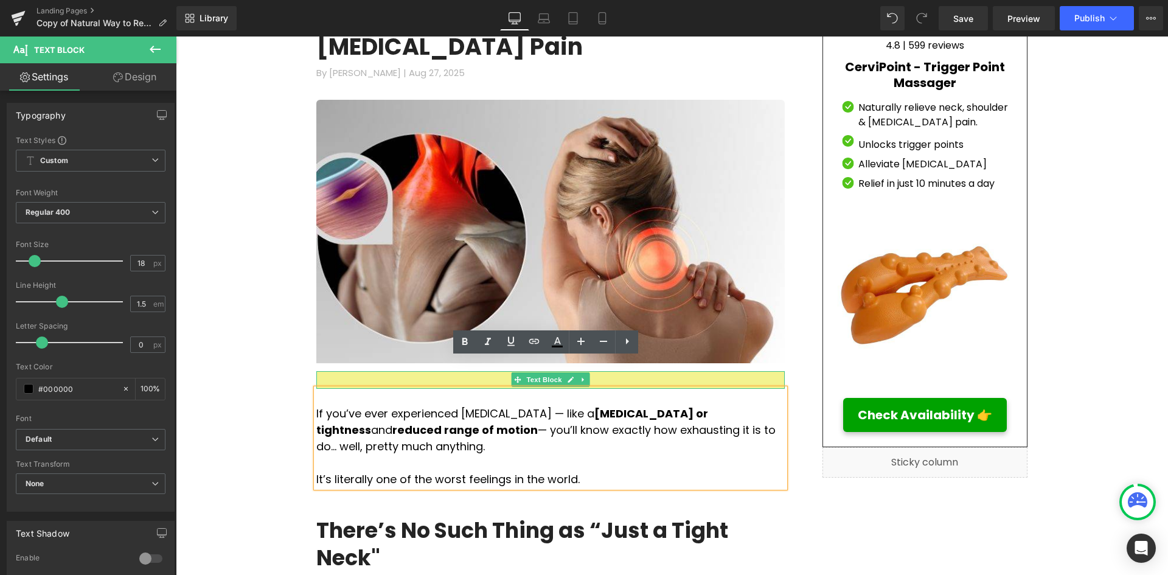
drag, startPoint x: 701, startPoint y: 352, endPoint x: 704, endPoint y: 363, distance: 11.4
click at [701, 371] on div at bounding box center [550, 380] width 469 height 18
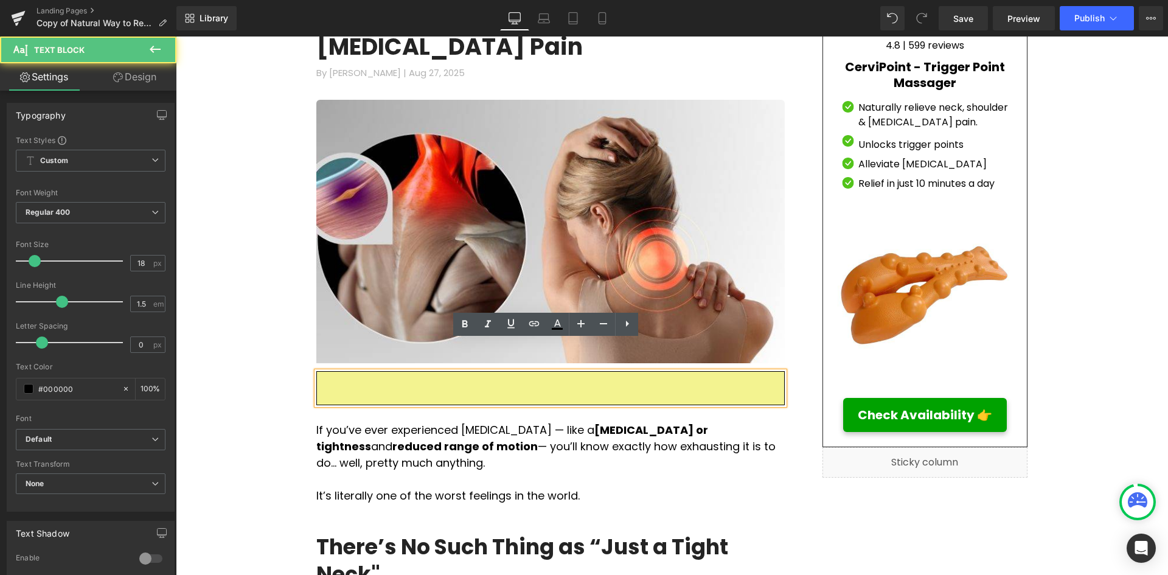
click at [684, 471] on p at bounding box center [550, 479] width 469 height 16
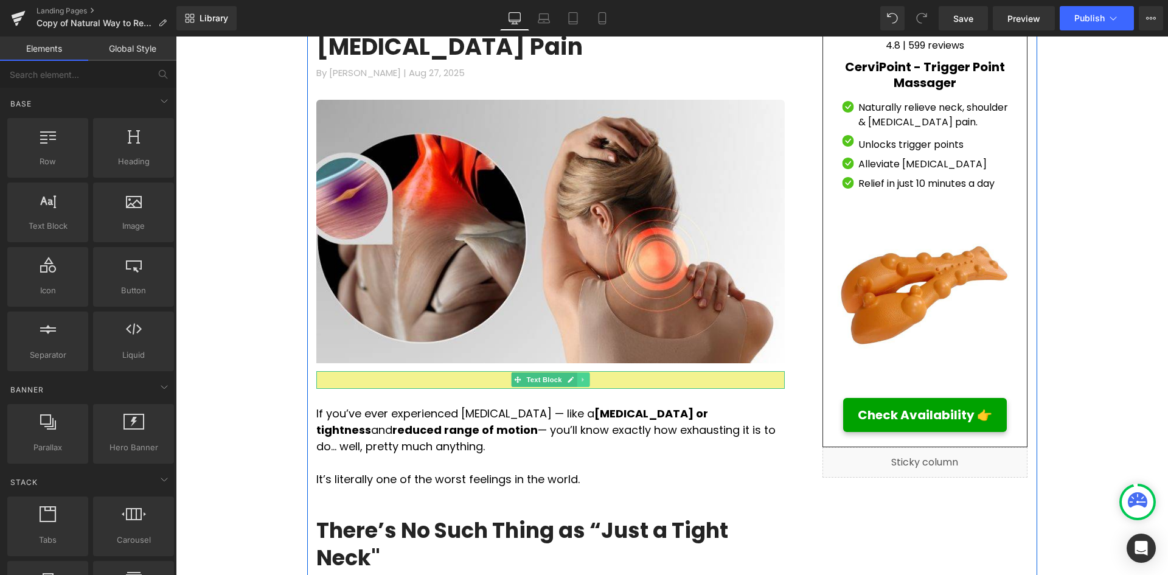
click at [580, 376] on icon at bounding box center [583, 379] width 7 height 7
click at [586, 376] on icon at bounding box center [589, 379] width 7 height 7
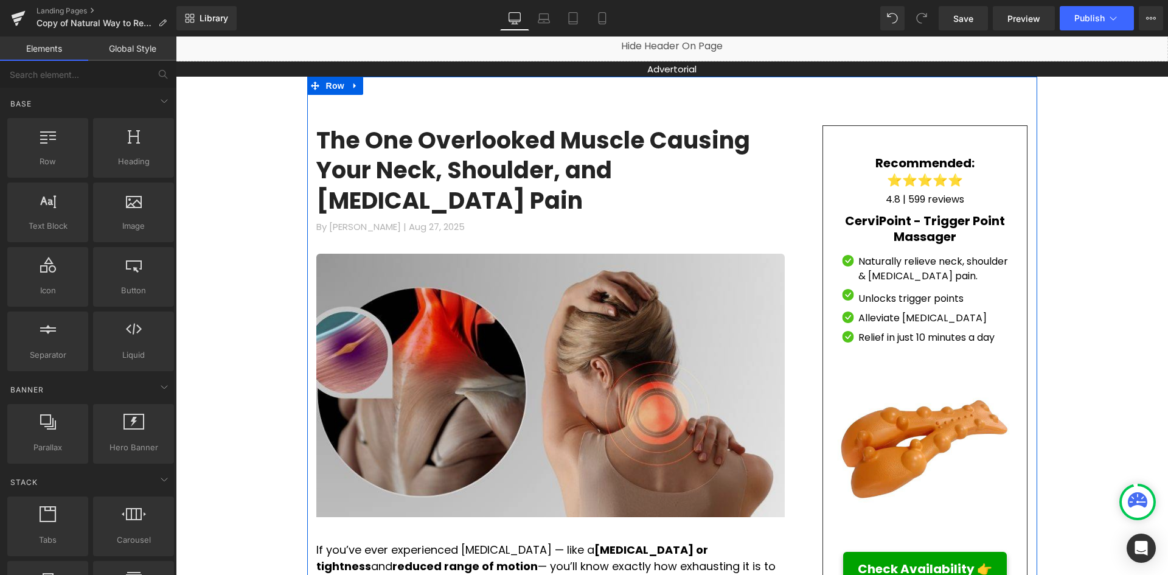
scroll to position [61, 0]
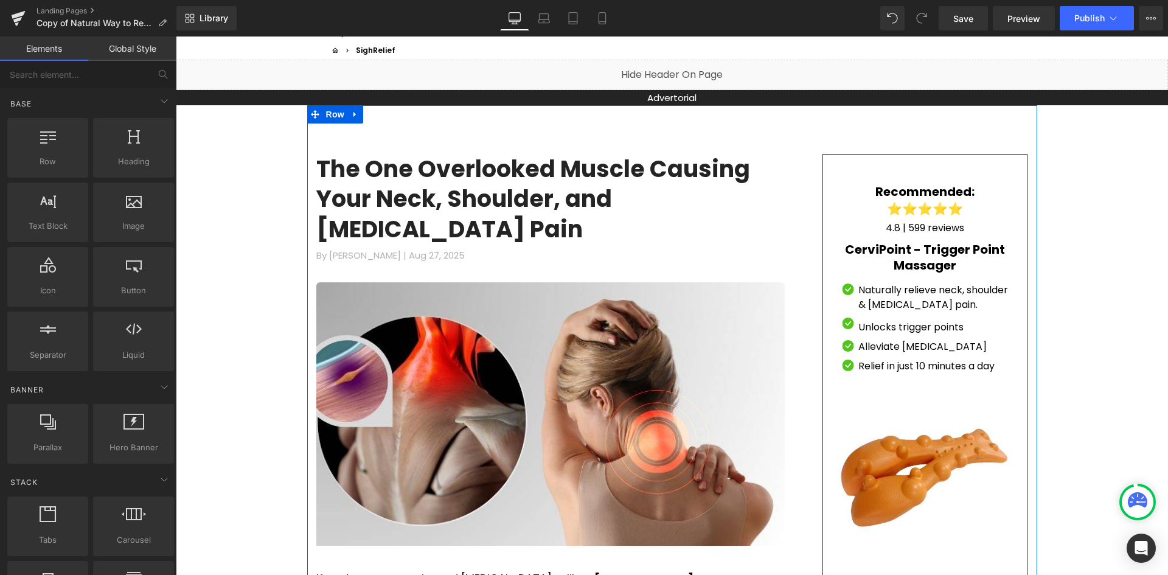
click at [732, 198] on h1 "The One Overlooked Muscle Causing Your Neck, Shoulder, and [MEDICAL_DATA] Pain" at bounding box center [550, 199] width 469 height 90
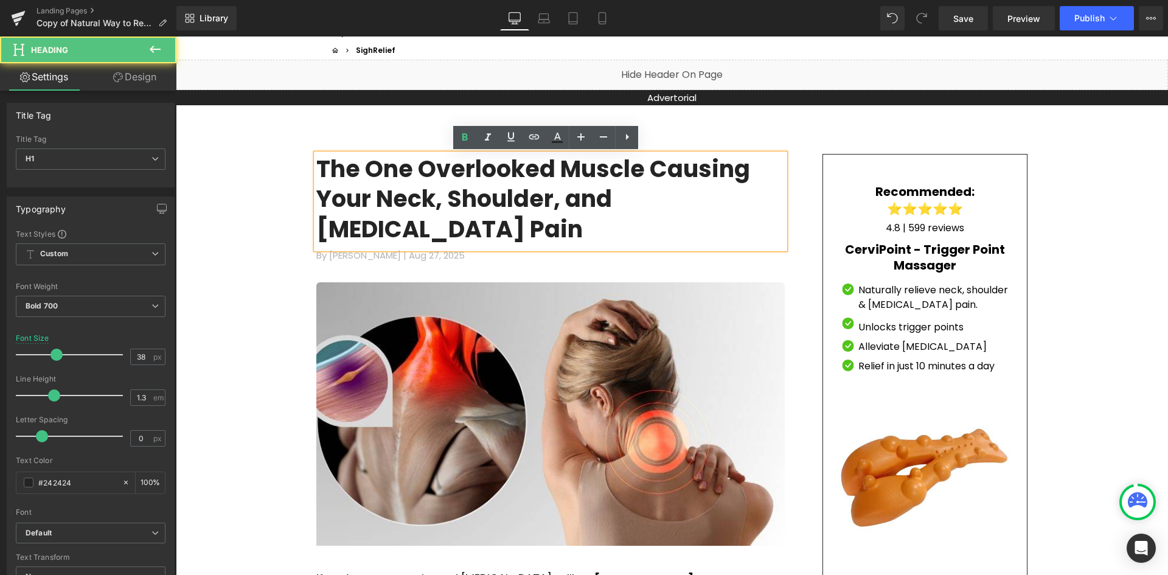
click at [730, 207] on h1 "The One Overlooked Muscle Causing Your Neck, Shoulder, and [MEDICAL_DATA] Pain" at bounding box center [550, 199] width 469 height 90
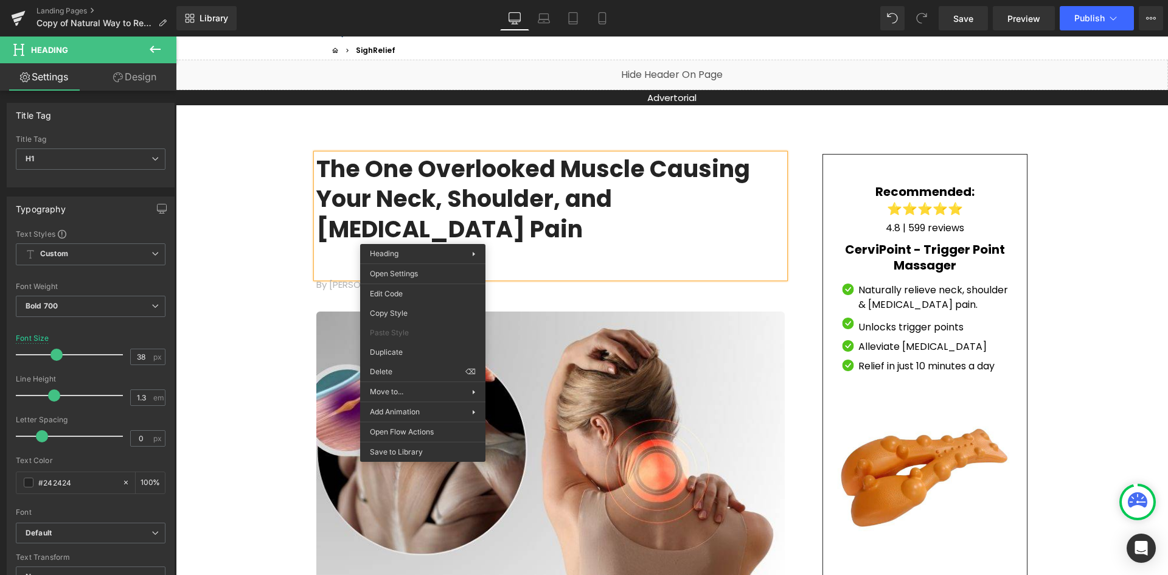
click at [408, 259] on div at bounding box center [550, 266] width 469 height 15
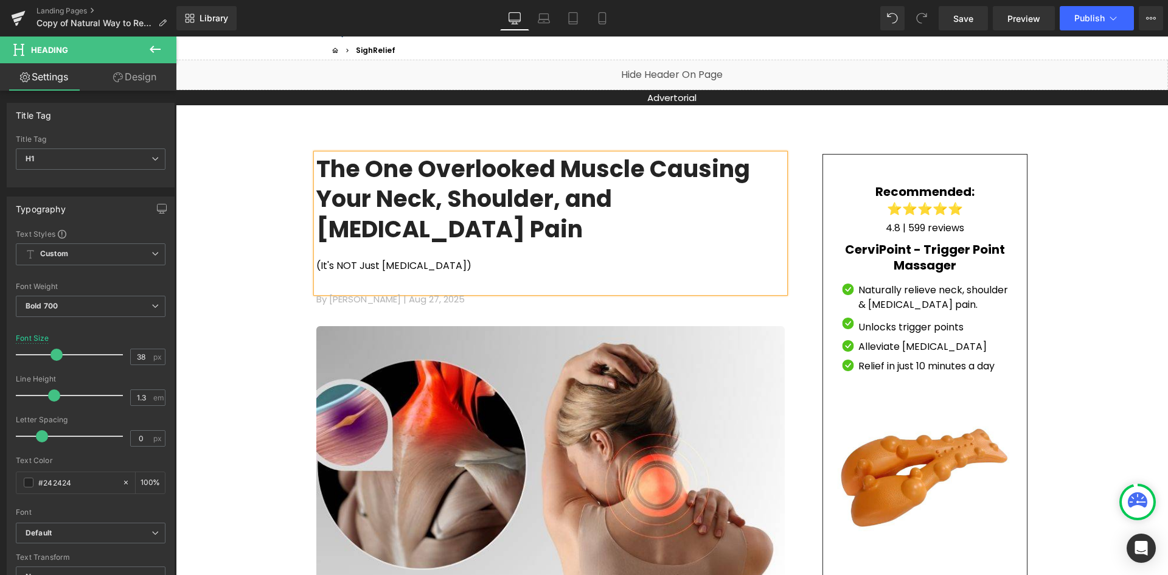
click at [343, 259] on div "The One Overlooked Muscle Causing Your Neck, Shoulder, and [MEDICAL_DATA] Pain …" at bounding box center [550, 223] width 469 height 139
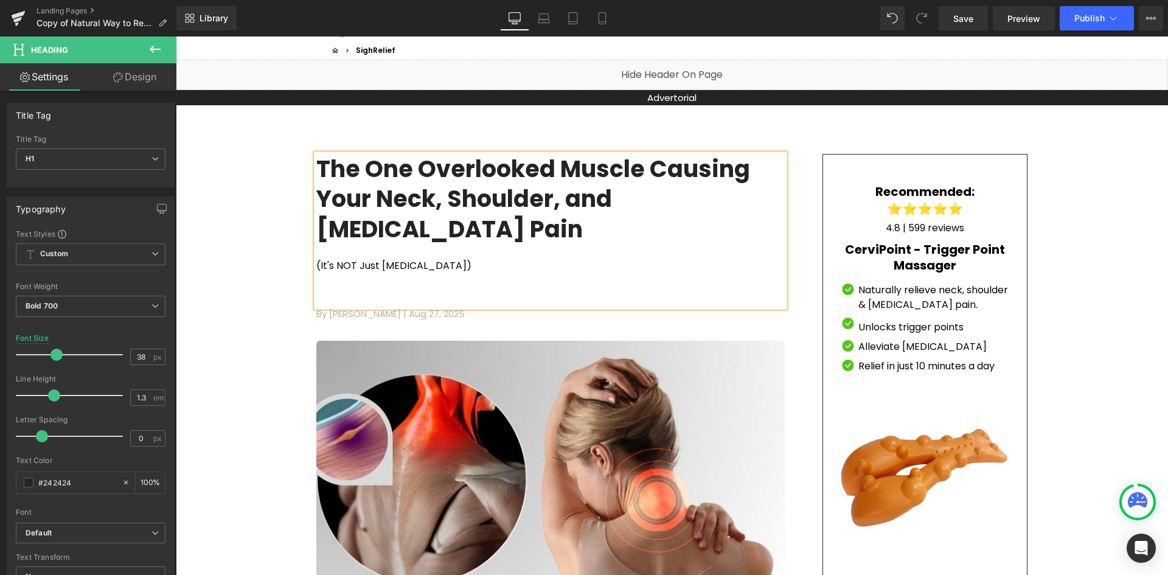
click at [316, 259] on div "(It's NOT Just [MEDICAL_DATA])" at bounding box center [550, 266] width 469 height 15
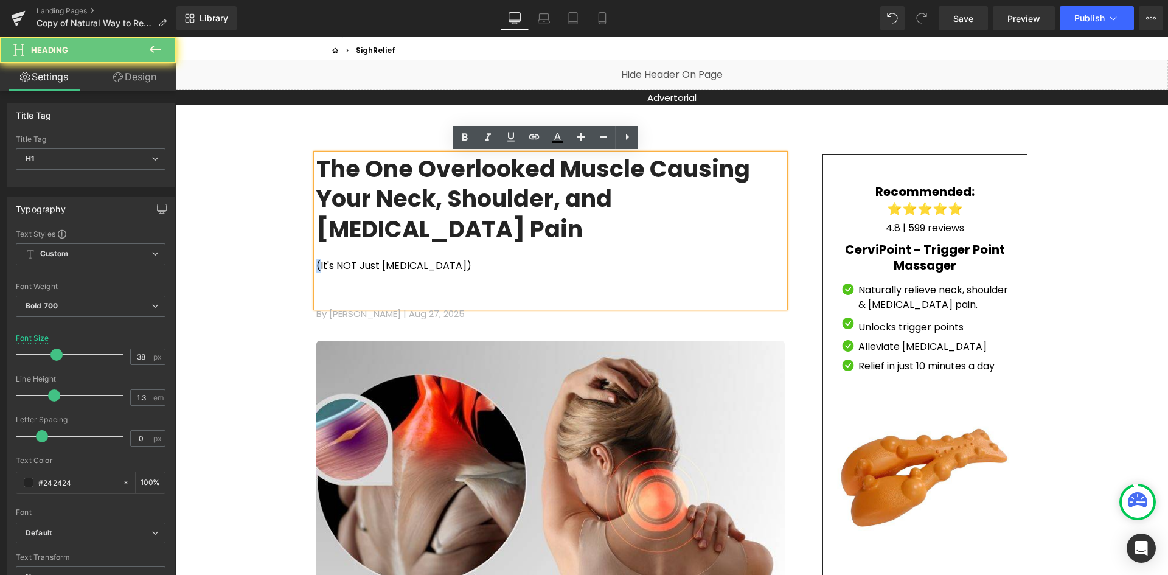
click at [316, 259] on div "(It's NOT Just [MEDICAL_DATA])" at bounding box center [550, 266] width 469 height 15
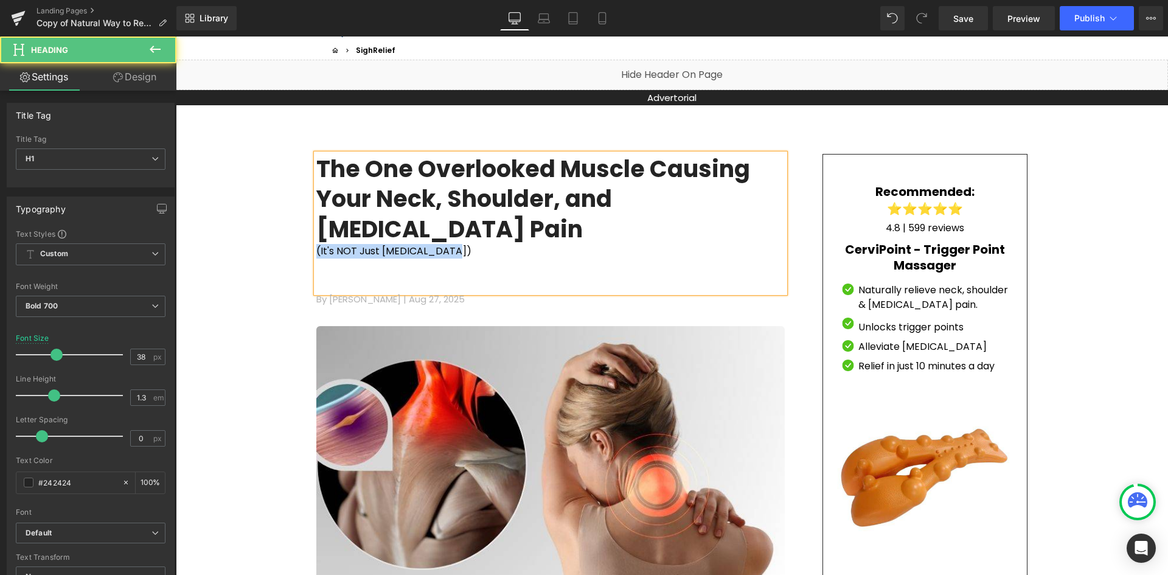
drag, startPoint x: 438, startPoint y: 224, endPoint x: 312, endPoint y: 225, distance: 126.6
click at [316, 244] on div "(It's NOT Just [MEDICAL_DATA])" at bounding box center [550, 251] width 469 height 15
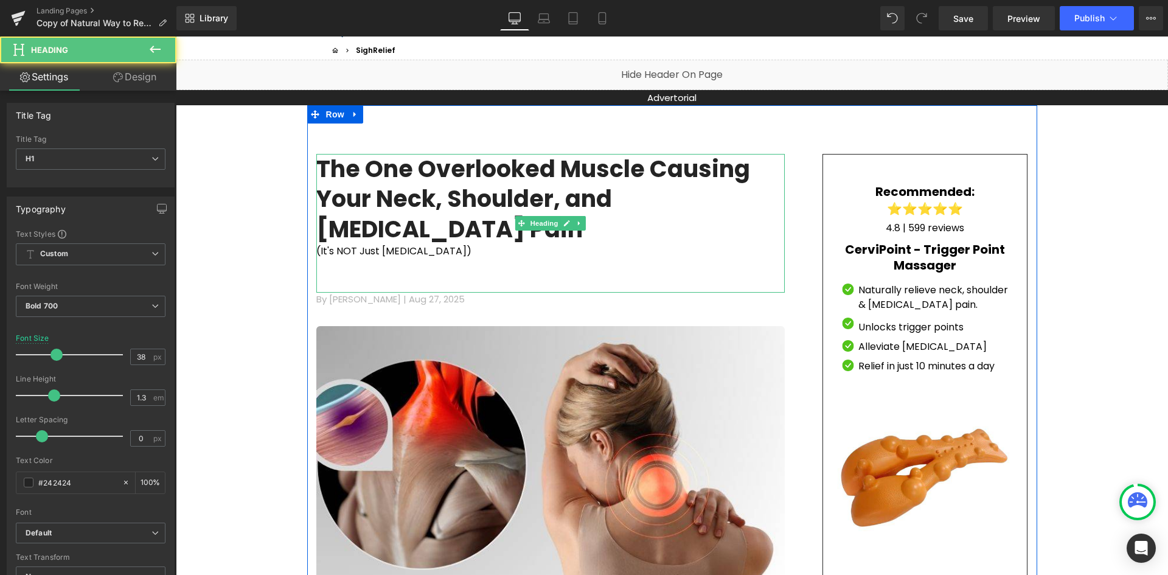
click at [344, 171] on h1 "The One Overlooked Muscle Causing Your Neck, Shoulder, and [MEDICAL_DATA] Pain" at bounding box center [550, 199] width 469 height 90
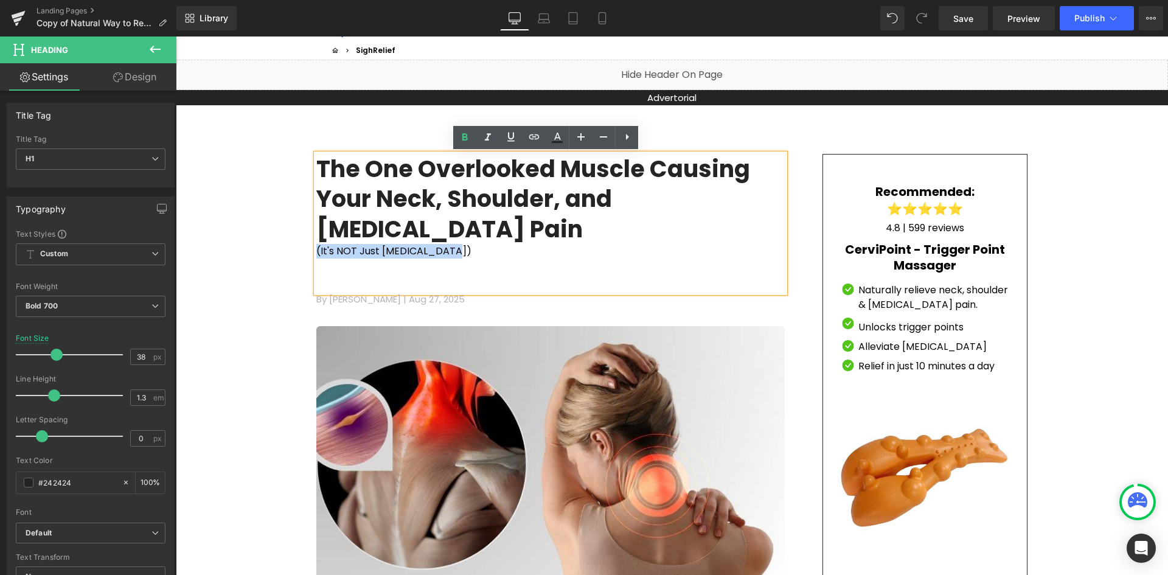
drag, startPoint x: 435, startPoint y: 225, endPoint x: 312, endPoint y: 224, distance: 122.3
click at [316, 244] on div "(It's NOT Just [MEDICAL_DATA])" at bounding box center [550, 251] width 469 height 15
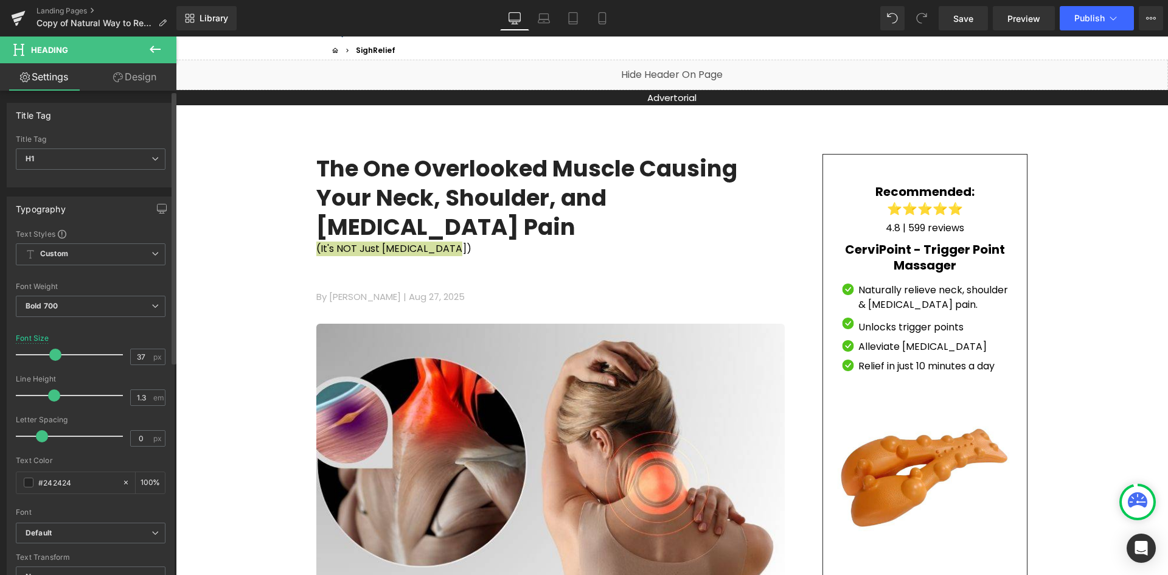
type input "38"
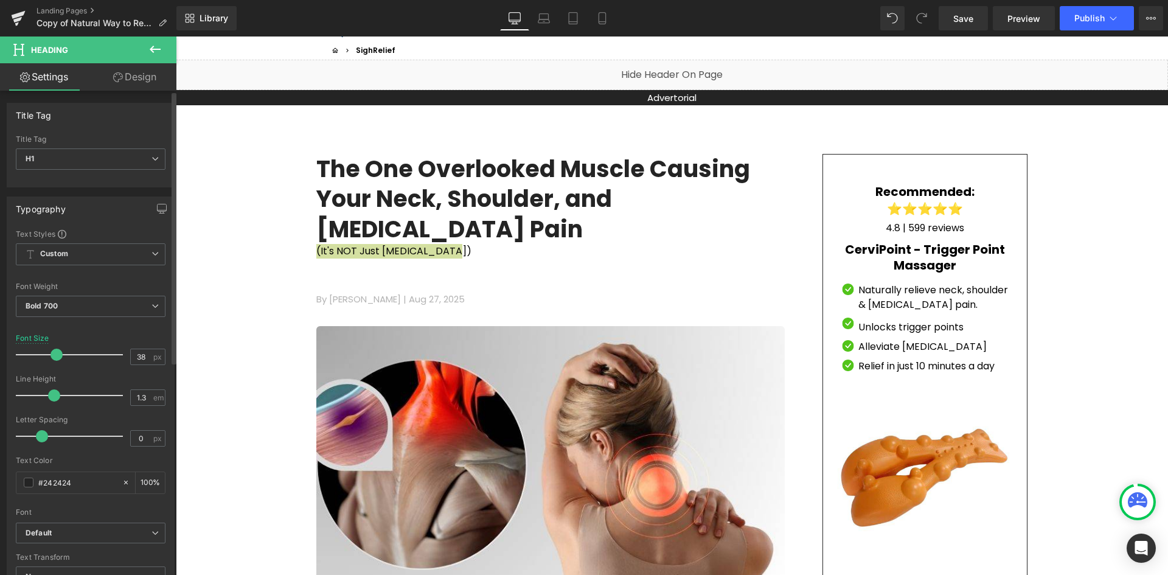
click at [58, 353] on span at bounding box center [57, 355] width 12 height 12
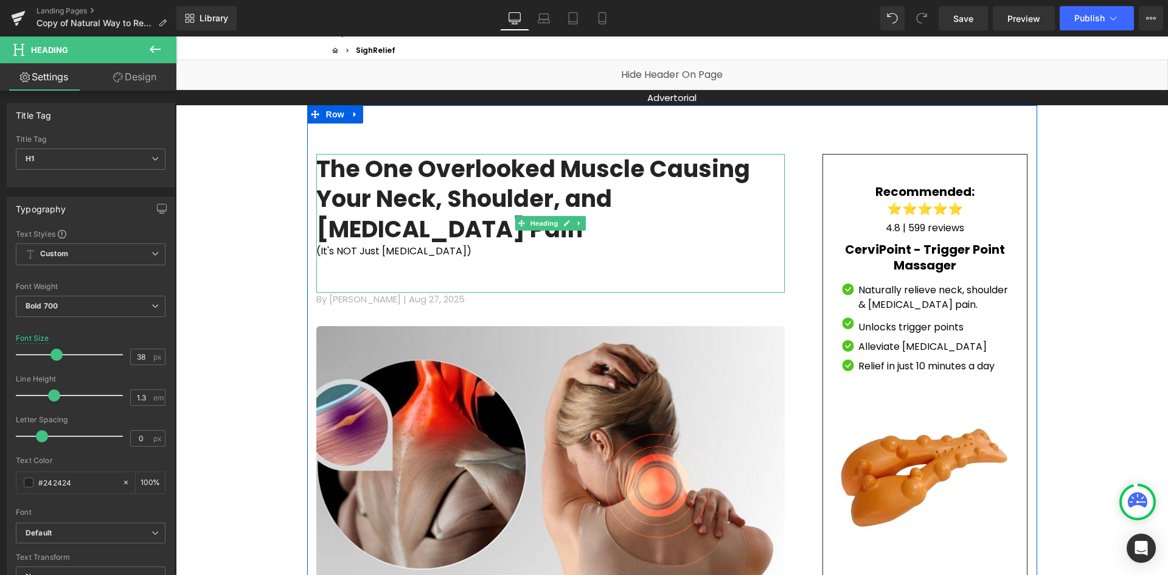
click at [505, 259] on div at bounding box center [550, 266] width 469 height 15
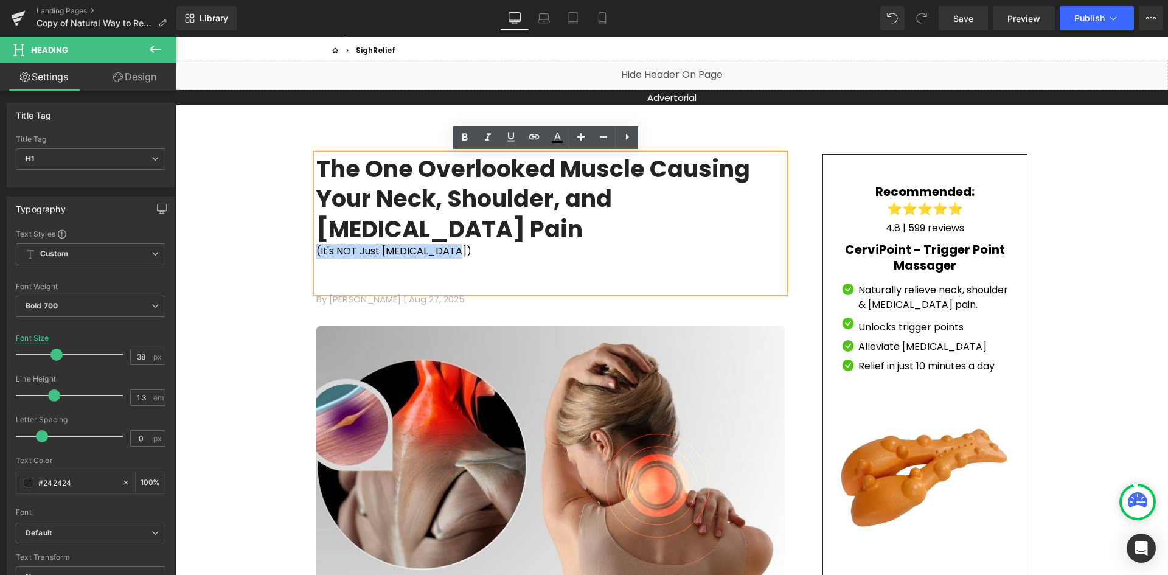
drag, startPoint x: 453, startPoint y: 223, endPoint x: 312, endPoint y: 228, distance: 141.3
click at [316, 244] on div "(It's NOT Just [MEDICAL_DATA])" at bounding box center [550, 251] width 469 height 15
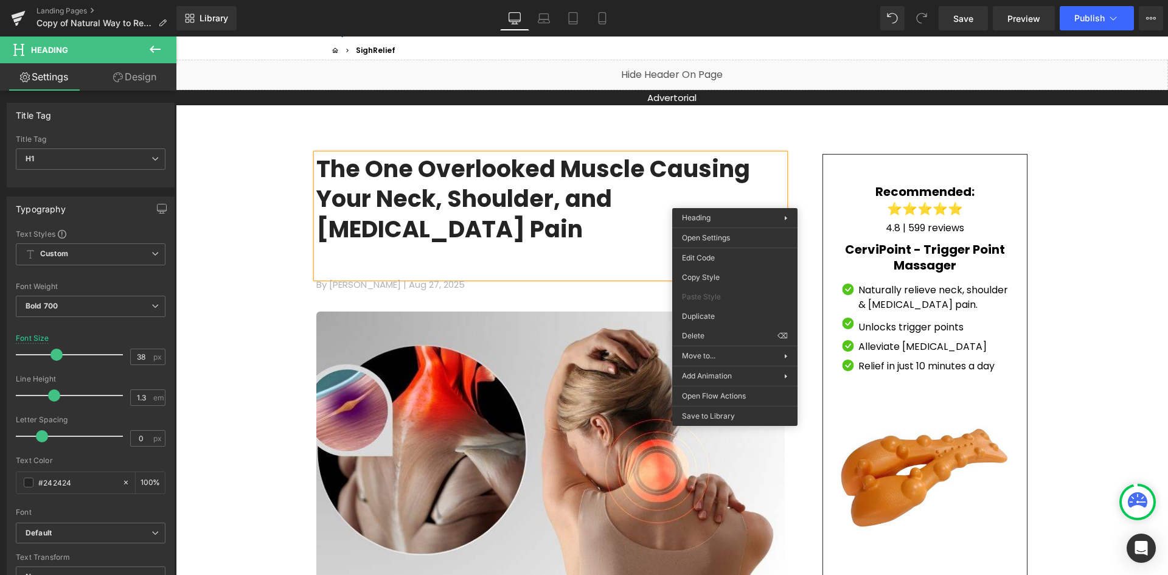
click at [733, 200] on h1 "The One Overlooked Muscle Causing Your Neck, Shoulder, and [MEDICAL_DATA] Pain" at bounding box center [550, 199] width 469 height 90
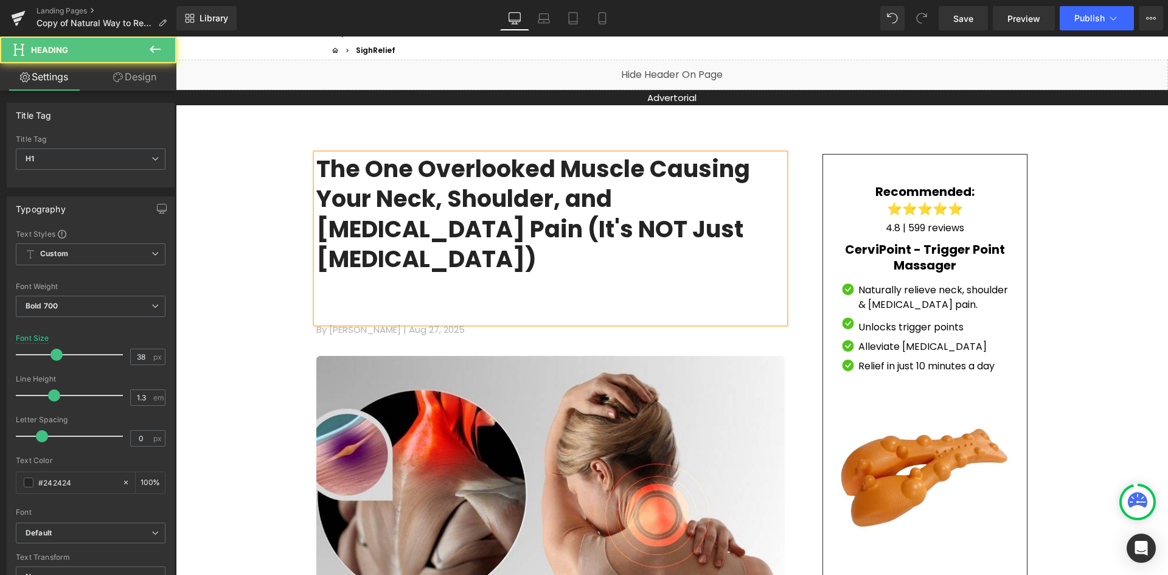
click at [731, 204] on h1 "The One Overlooked Muscle Causing Your Neck, Shoulder, and [MEDICAL_DATA] Pain …" at bounding box center [550, 214] width 469 height 120
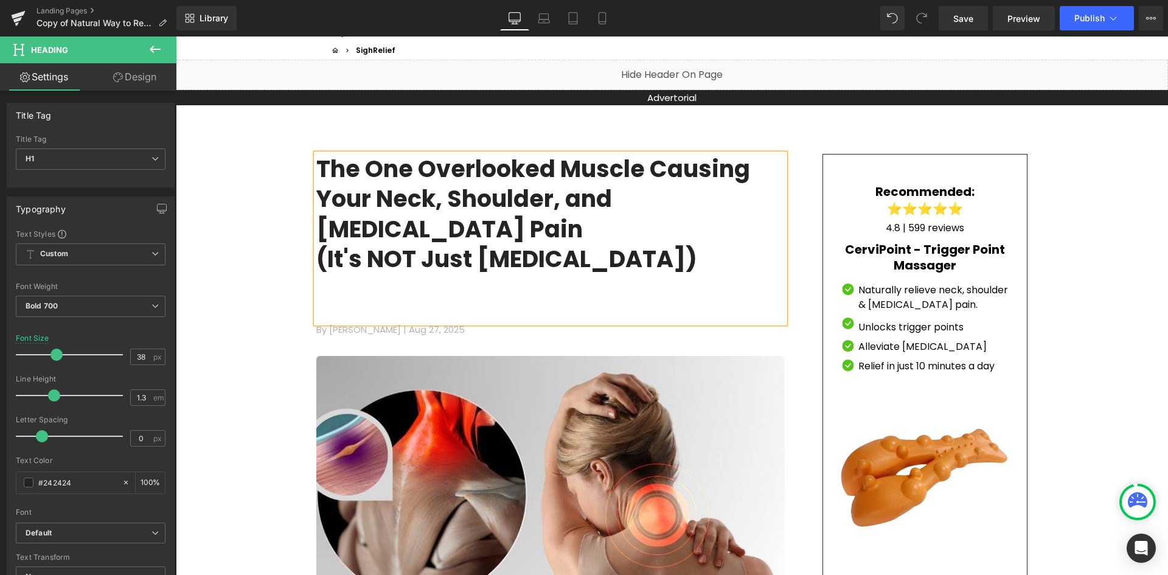
click at [702, 274] on div at bounding box center [550, 281] width 469 height 15
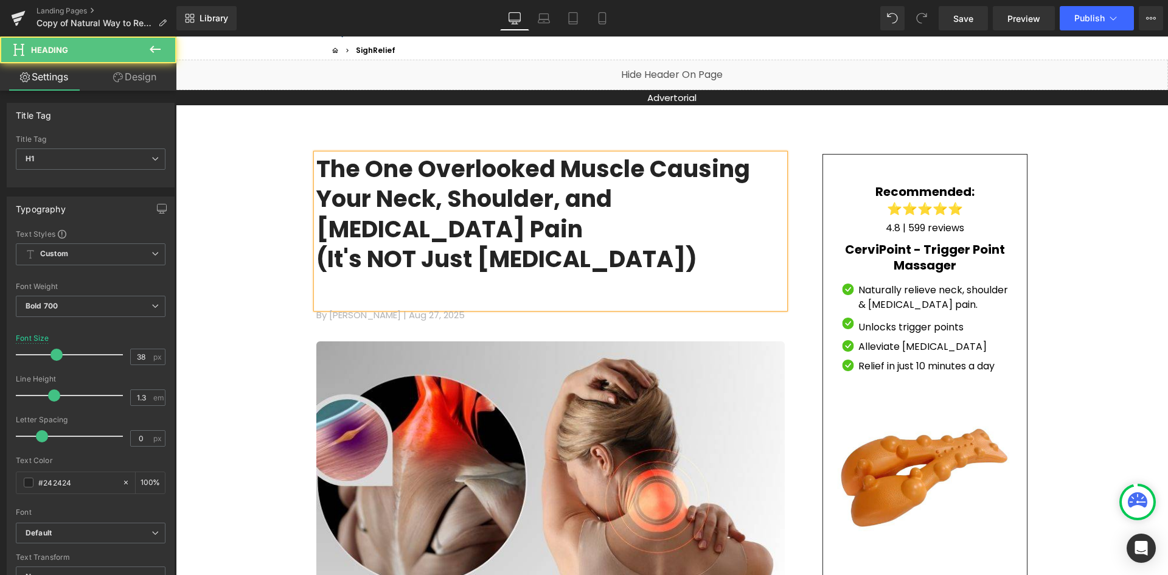
click at [403, 274] on div at bounding box center [550, 281] width 469 height 15
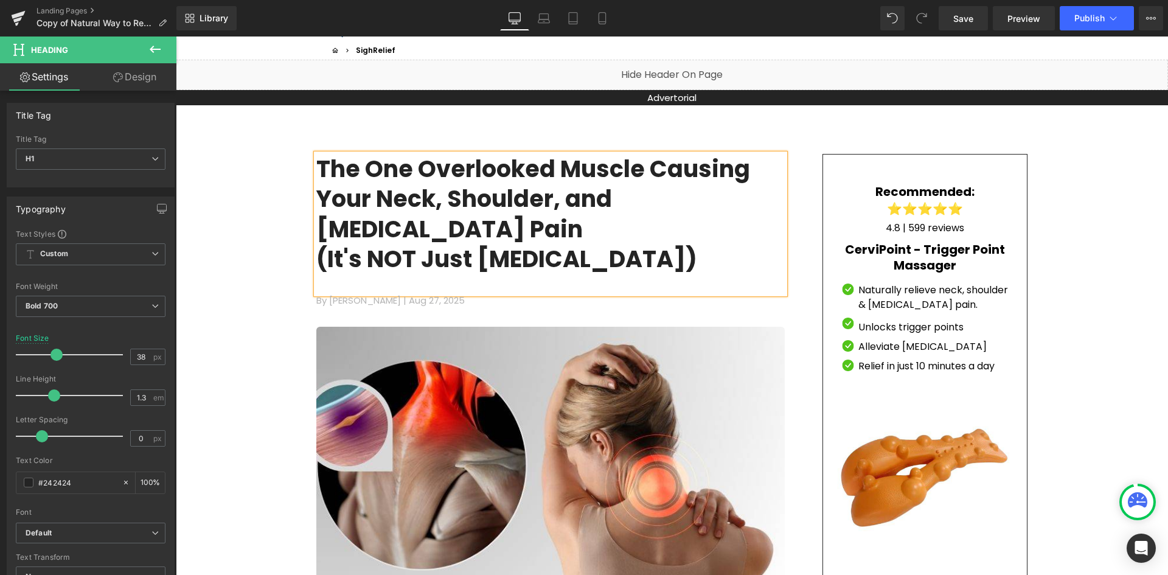
click at [379, 274] on div at bounding box center [550, 281] width 469 height 15
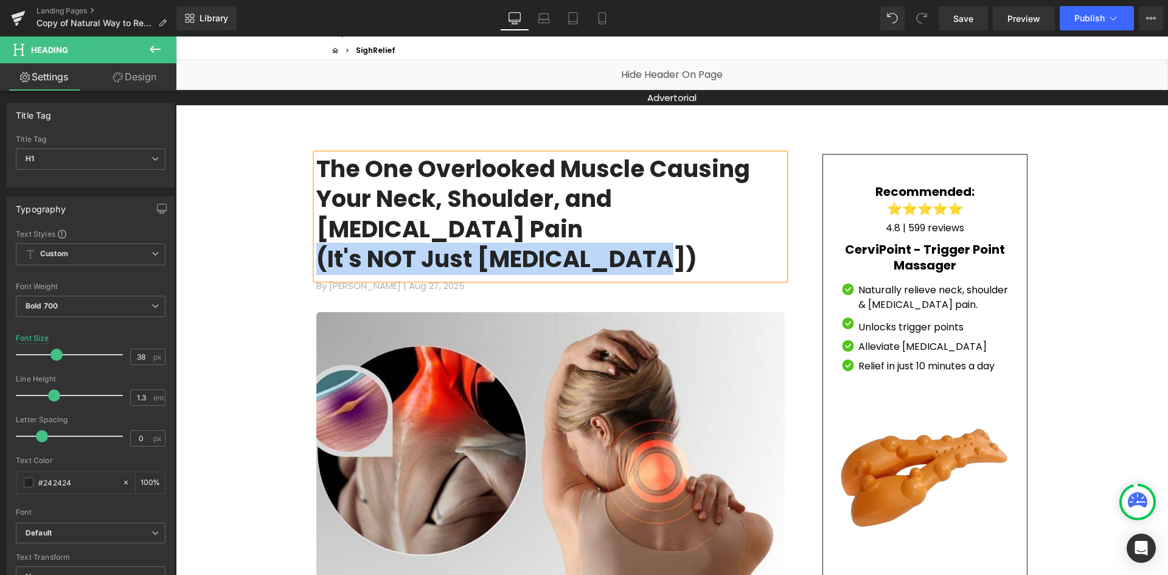
drag, startPoint x: 658, startPoint y: 228, endPoint x: 312, endPoint y: 231, distance: 346.3
click at [316, 244] on h1 "(It's NOT Just [MEDICAL_DATA])" at bounding box center [550, 259] width 469 height 30
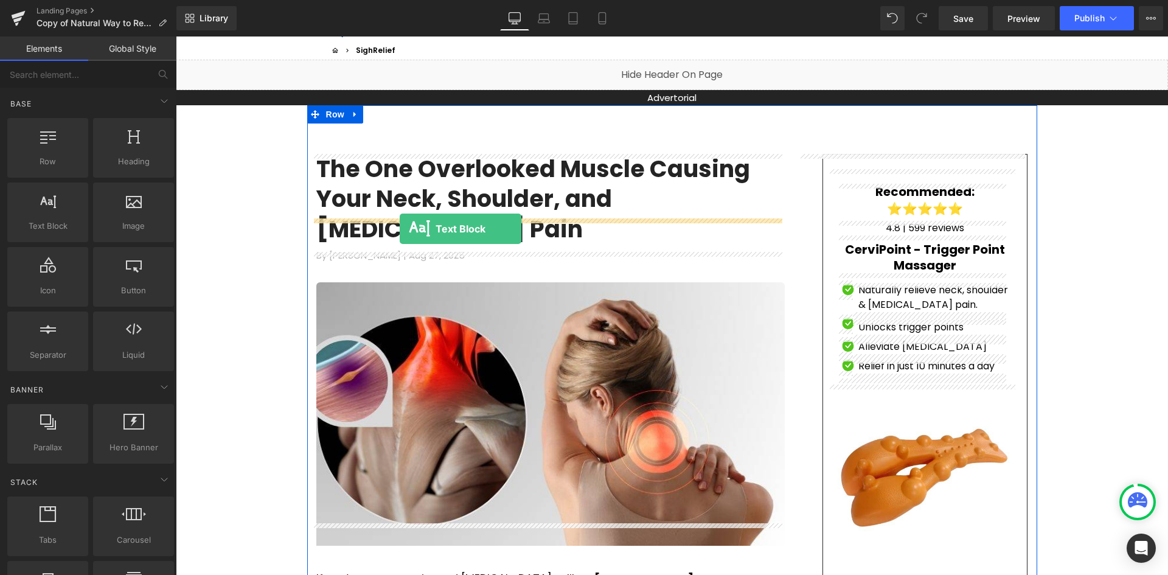
drag, startPoint x: 250, startPoint y: 258, endPoint x: 400, endPoint y: 229, distance: 153.1
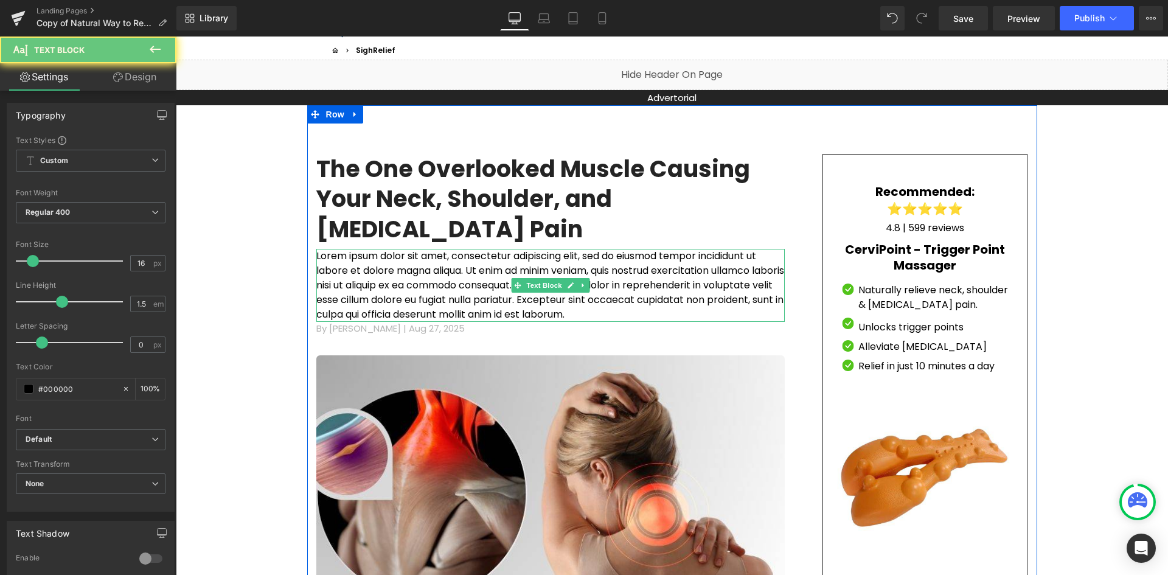
click at [408, 249] on p "Lorem ipsum dolor sit amet, consectetur adipiscing elit, sed do eiusmod tempor …" at bounding box center [550, 285] width 469 height 73
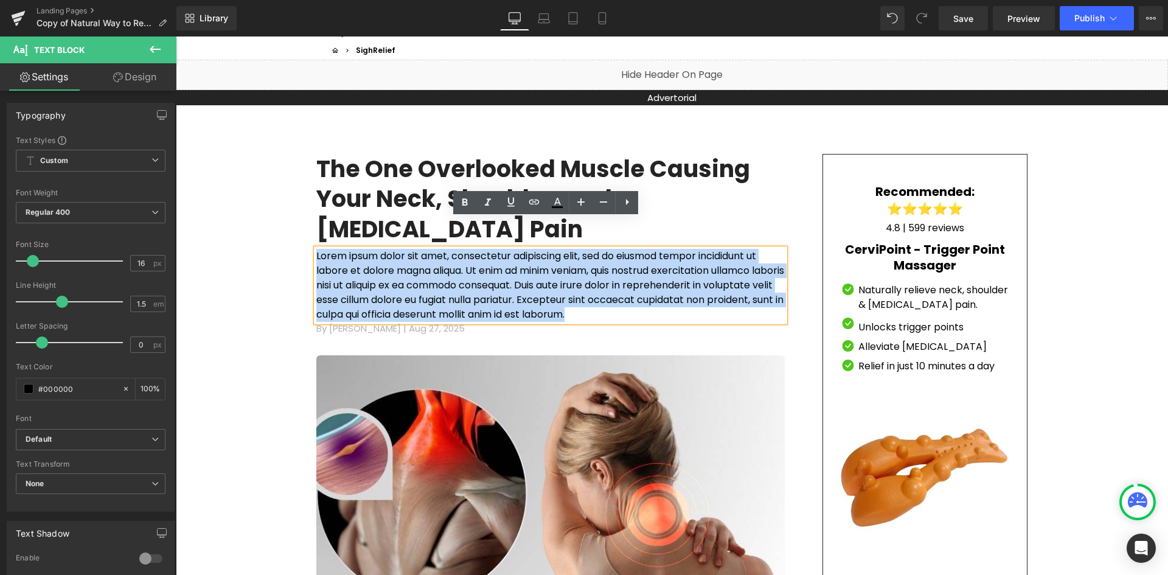
drag, startPoint x: 372, startPoint y: 284, endPoint x: 307, endPoint y: 223, distance: 89.1
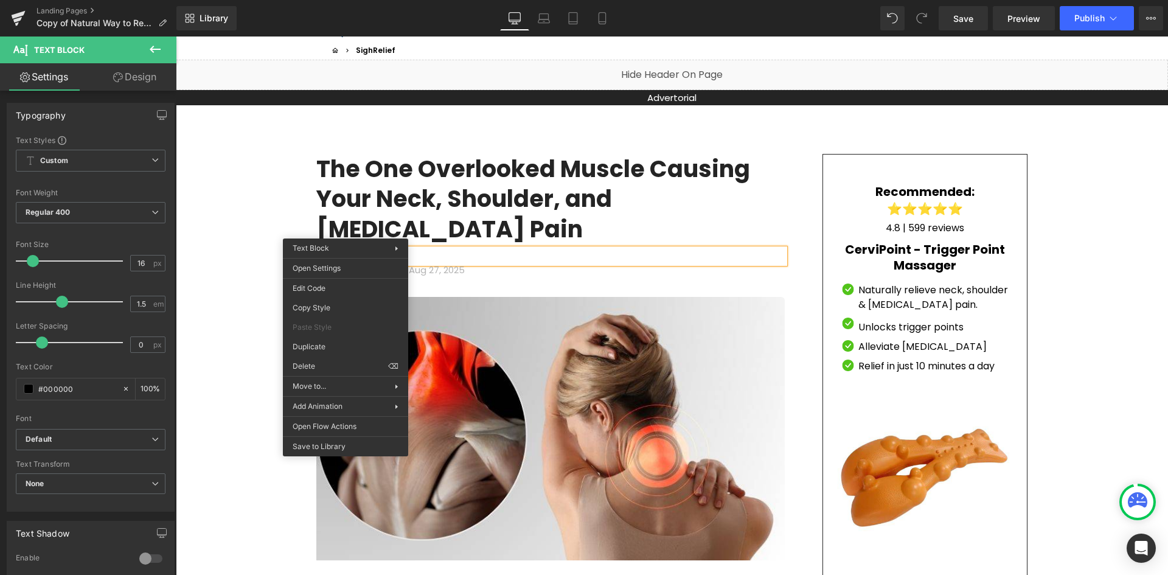
click at [342, 249] on p at bounding box center [550, 256] width 469 height 15
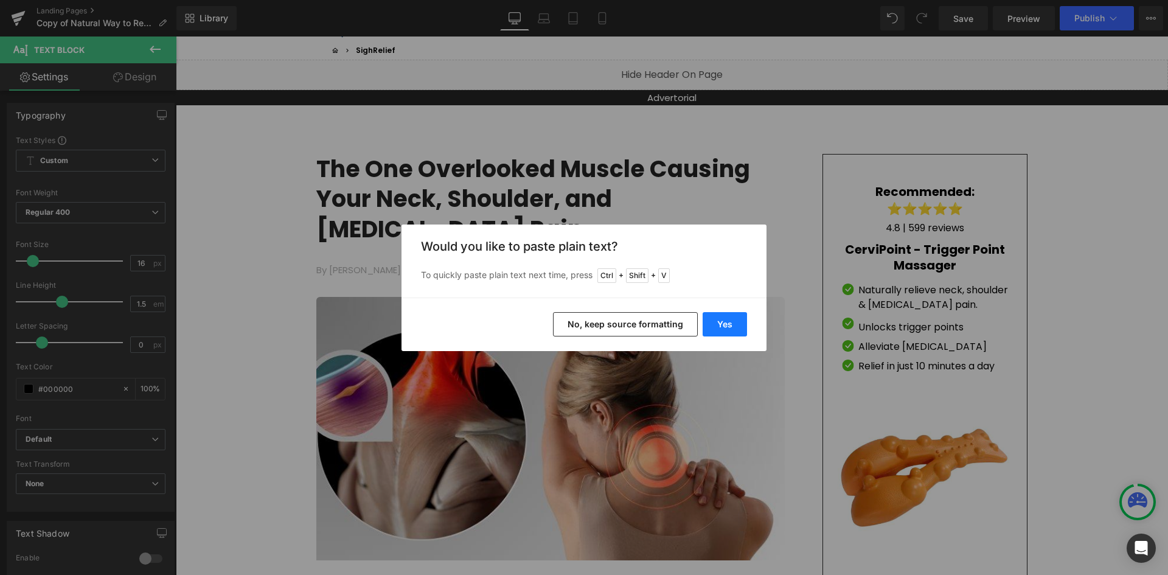
click at [717, 323] on button "Yes" at bounding box center [725, 324] width 44 height 24
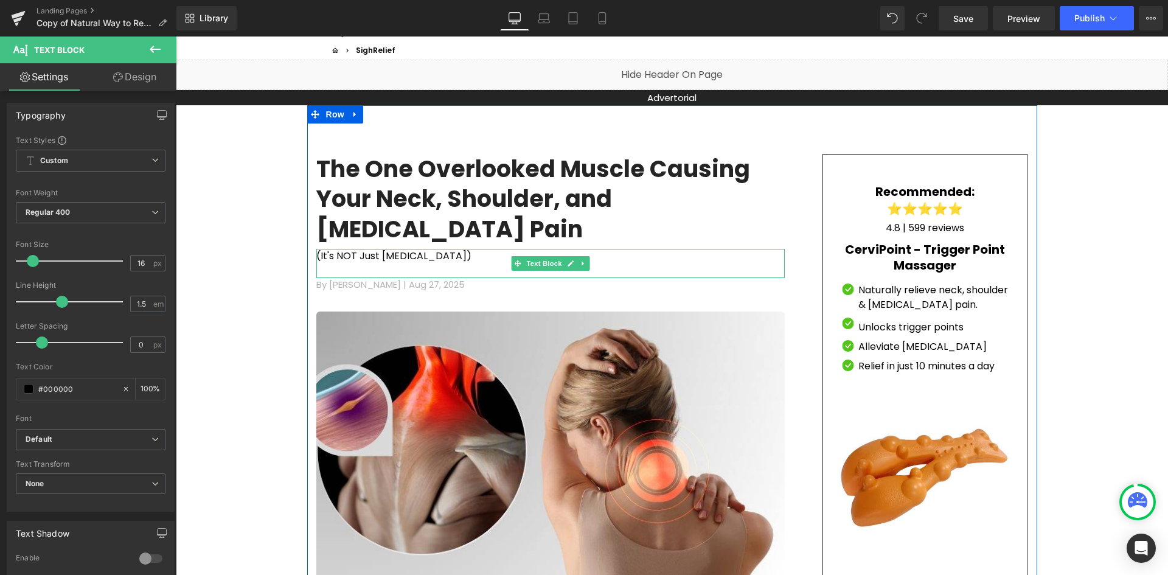
click at [436, 249] on p "(It's NOT Just [MEDICAL_DATA])" at bounding box center [550, 256] width 469 height 15
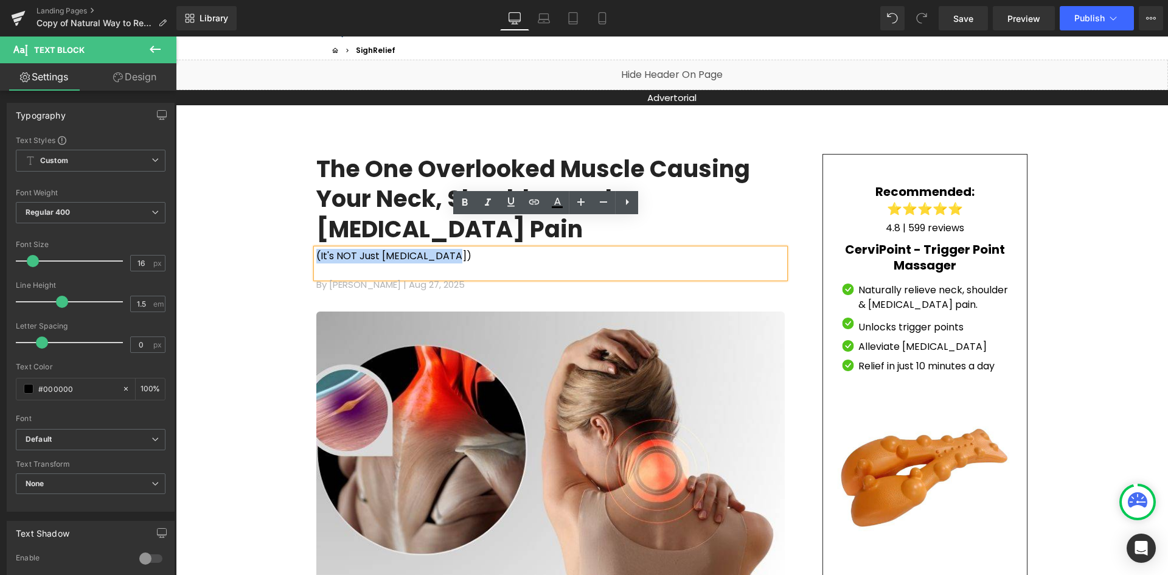
drag, startPoint x: 424, startPoint y: 224, endPoint x: 312, endPoint y: 223, distance: 111.4
click at [316, 249] on p "(It's NOT Just [MEDICAL_DATA])" at bounding box center [550, 256] width 469 height 15
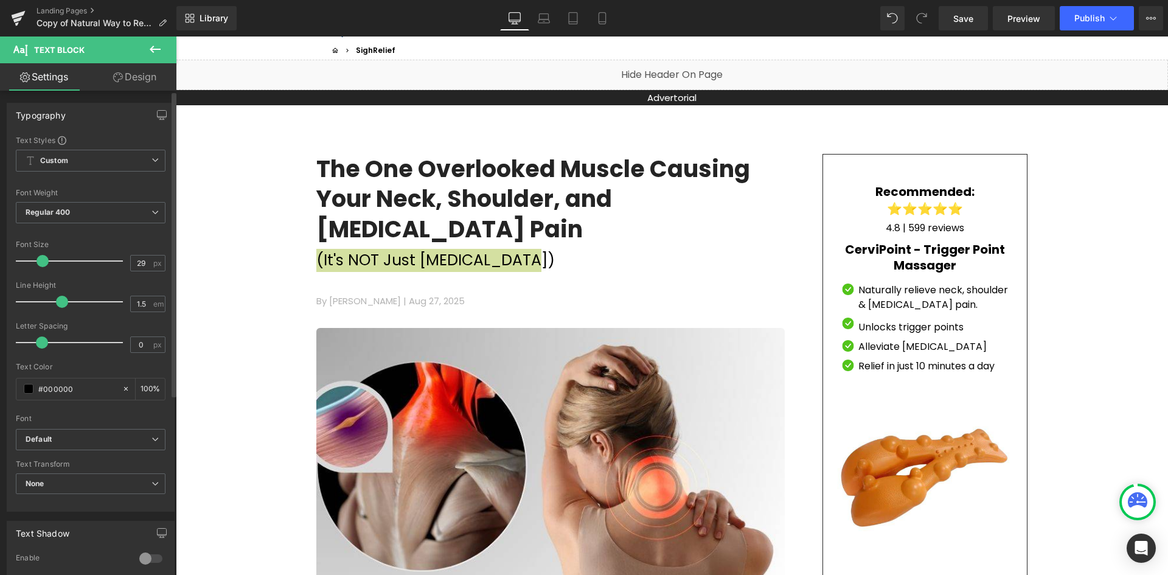
type input "30"
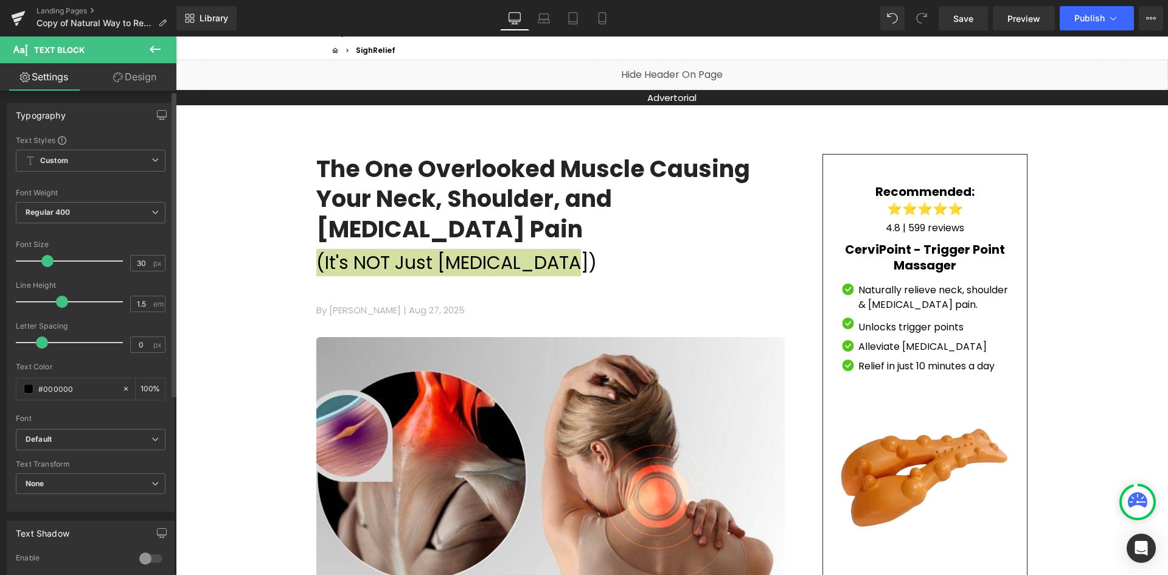
drag, startPoint x: 32, startPoint y: 265, endPoint x: 46, endPoint y: 261, distance: 14.6
click at [46, 261] on span at bounding box center [47, 261] width 12 height 12
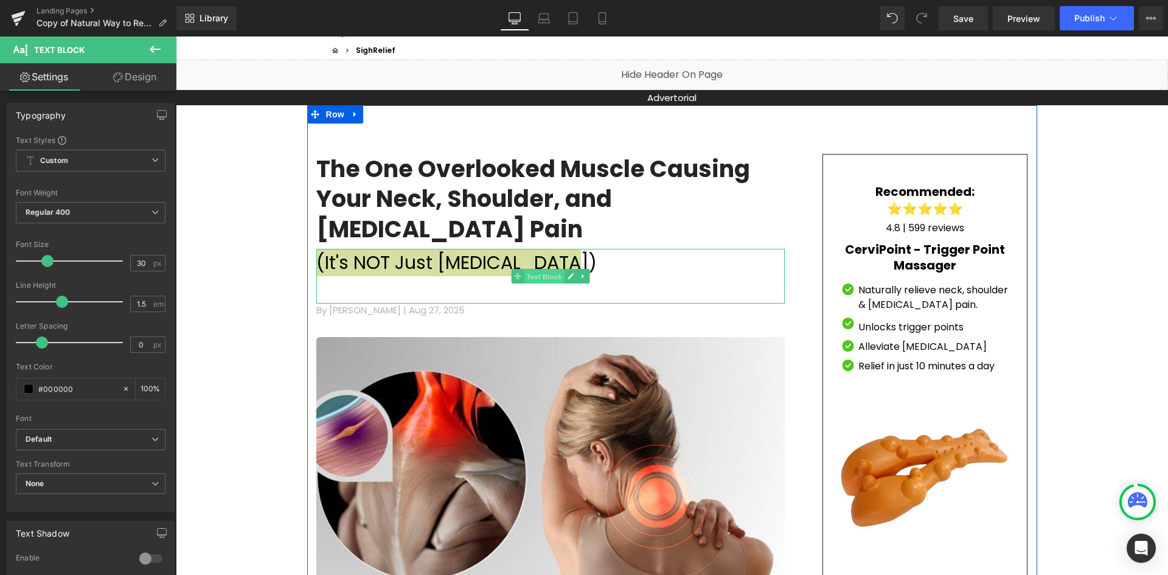
click at [557, 270] on span "Text Block" at bounding box center [544, 277] width 40 height 15
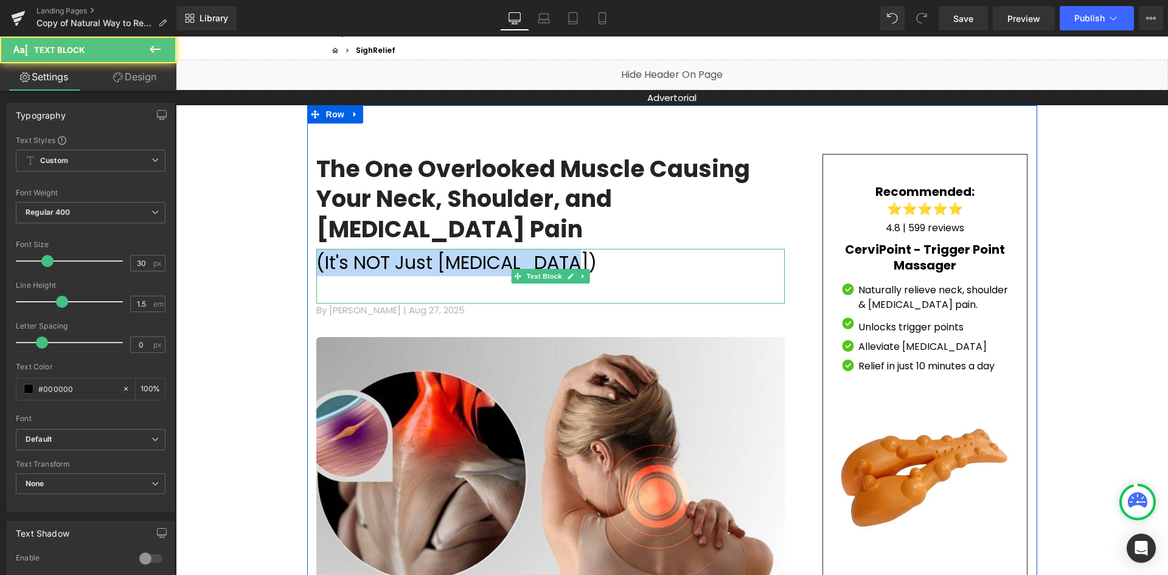
click at [598, 249] on p "(It's NOT Just [MEDICAL_DATA])" at bounding box center [550, 262] width 469 height 27
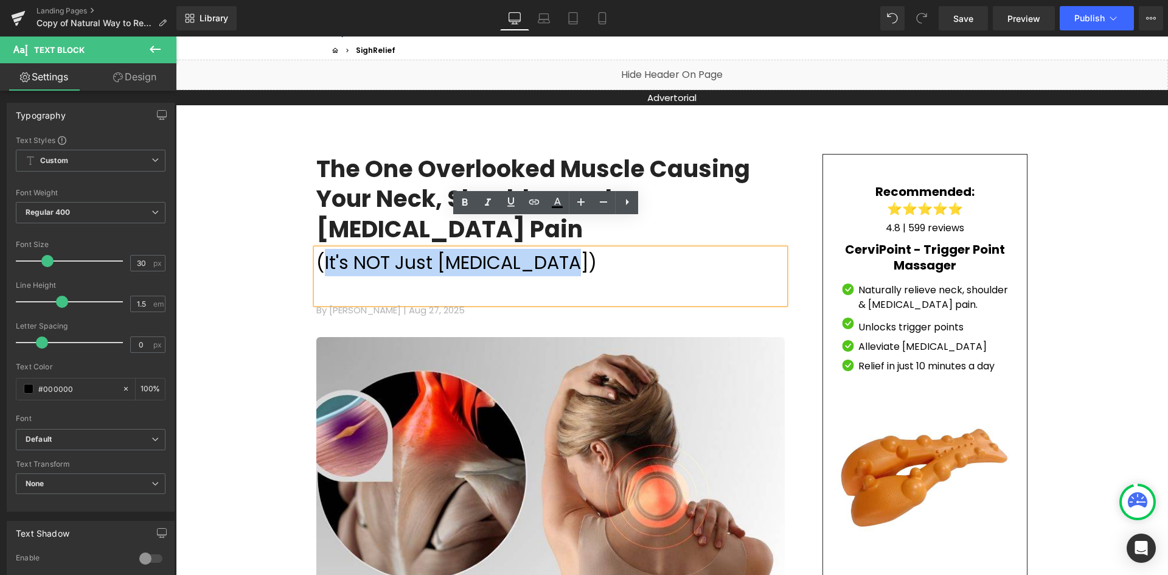
drag, startPoint x: 570, startPoint y: 234, endPoint x: 315, endPoint y: 237, distance: 255.0
click at [316, 249] on p "(It's NOT Just [MEDICAL_DATA])" at bounding box center [550, 262] width 469 height 27
click at [319, 249] on p "(It's NOT Just [MEDICAL_DATA])" at bounding box center [550, 262] width 469 height 27
drag, startPoint x: 545, startPoint y: 235, endPoint x: 343, endPoint y: 231, distance: 201.5
click at [316, 249] on p "(It's NOT Just [MEDICAL_DATA])" at bounding box center [550, 262] width 469 height 27
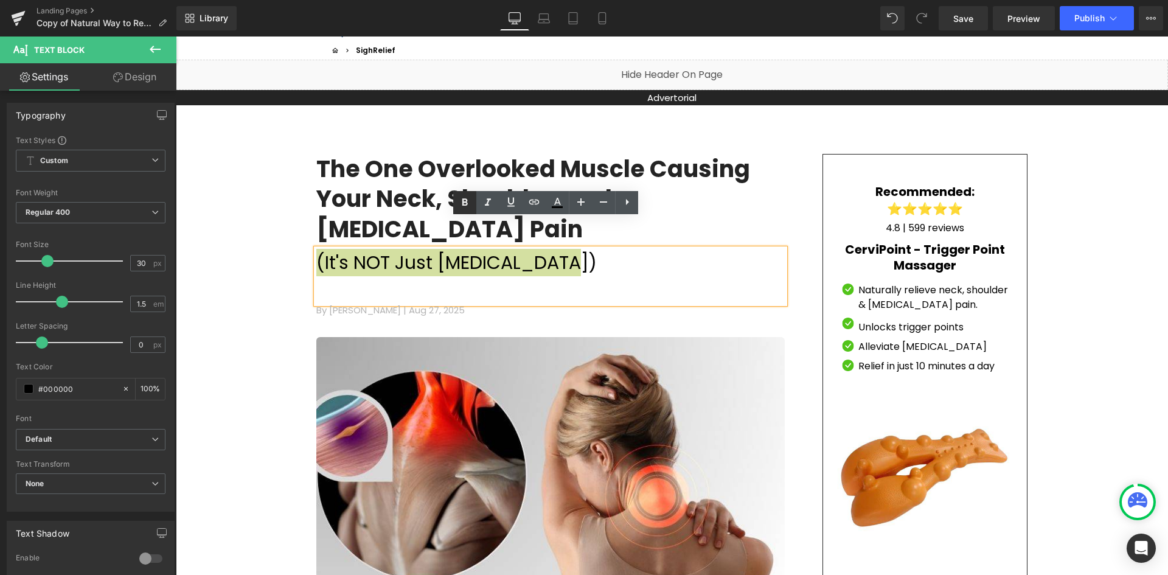
click at [473, 204] on link at bounding box center [464, 202] width 23 height 23
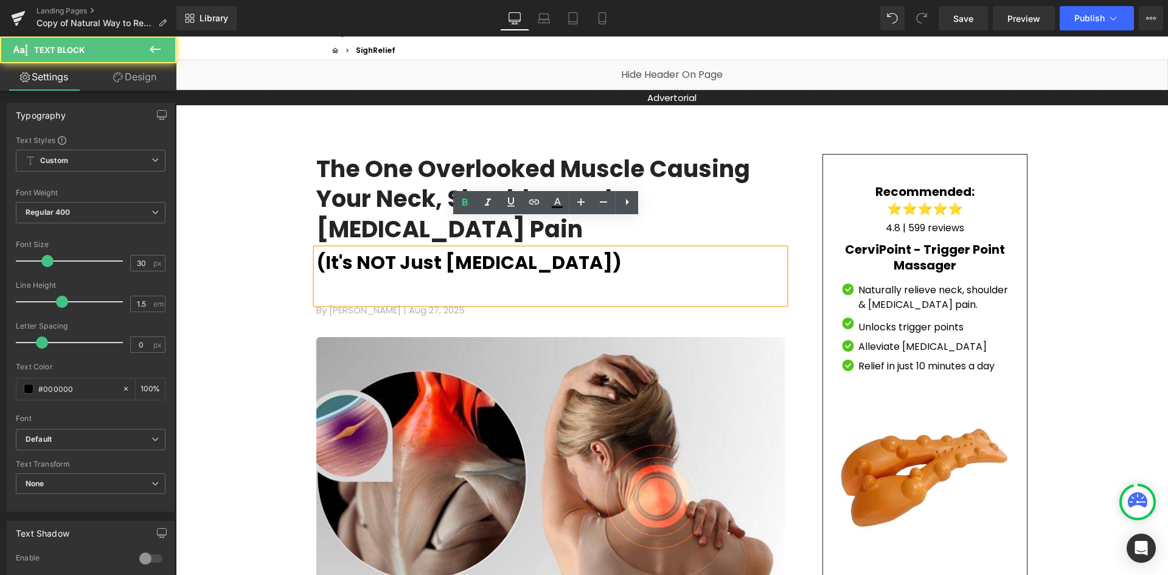
click at [616, 276] on p at bounding box center [550, 289] width 469 height 27
click at [622, 276] on p at bounding box center [550, 289] width 469 height 27
click at [755, 209] on h1 "The One Overlooked Muscle Causing Your Neck, Shoulder, and [MEDICAL_DATA] Pain" at bounding box center [550, 199] width 469 height 90
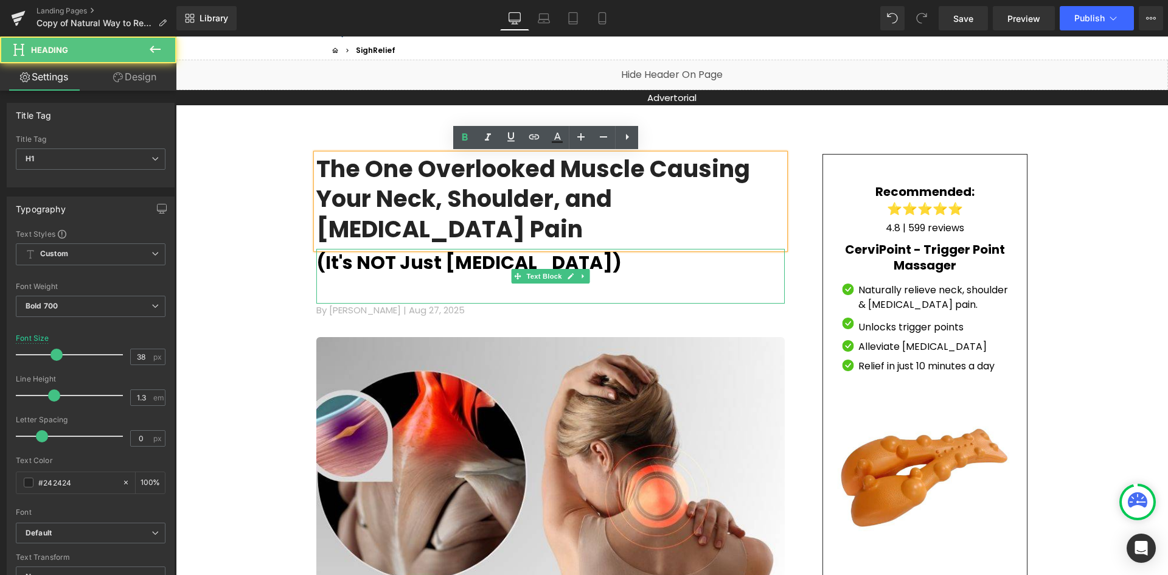
click at [679, 276] on p at bounding box center [550, 289] width 469 height 27
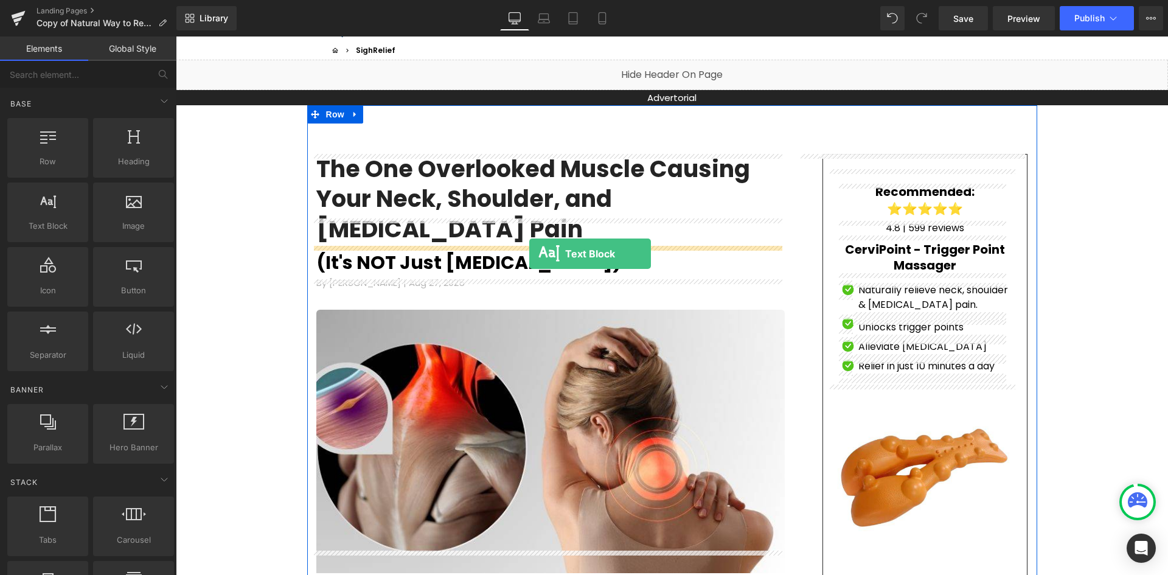
drag, startPoint x: 234, startPoint y: 257, endPoint x: 529, endPoint y: 253, distance: 295.8
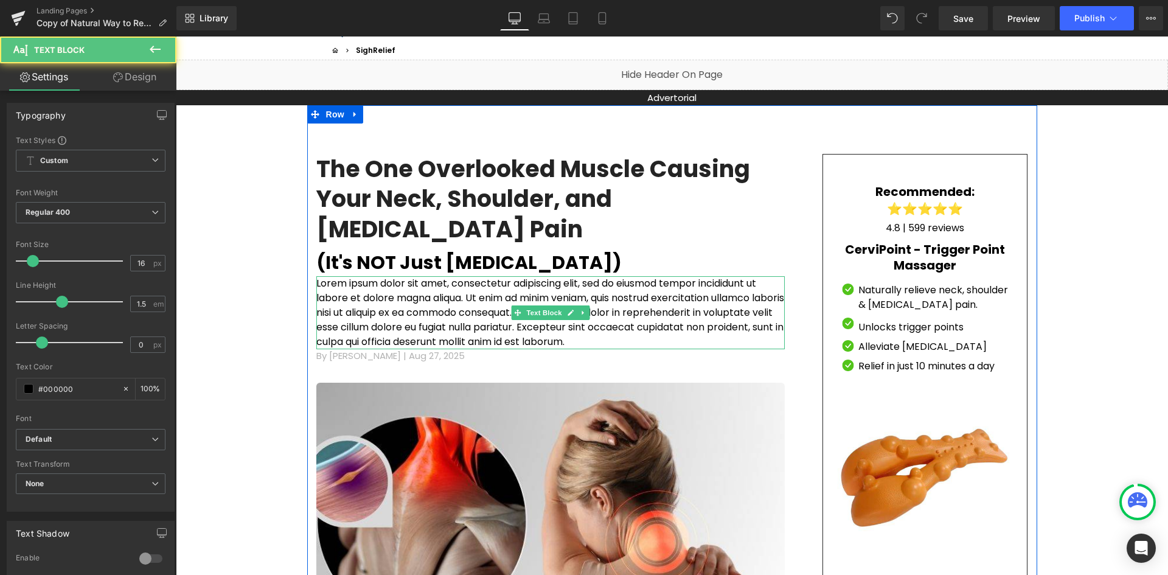
click at [473, 284] on p "Lorem ipsum dolor sit amet, consectetur adipiscing elit, sed do eiusmod tempor …" at bounding box center [550, 312] width 469 height 73
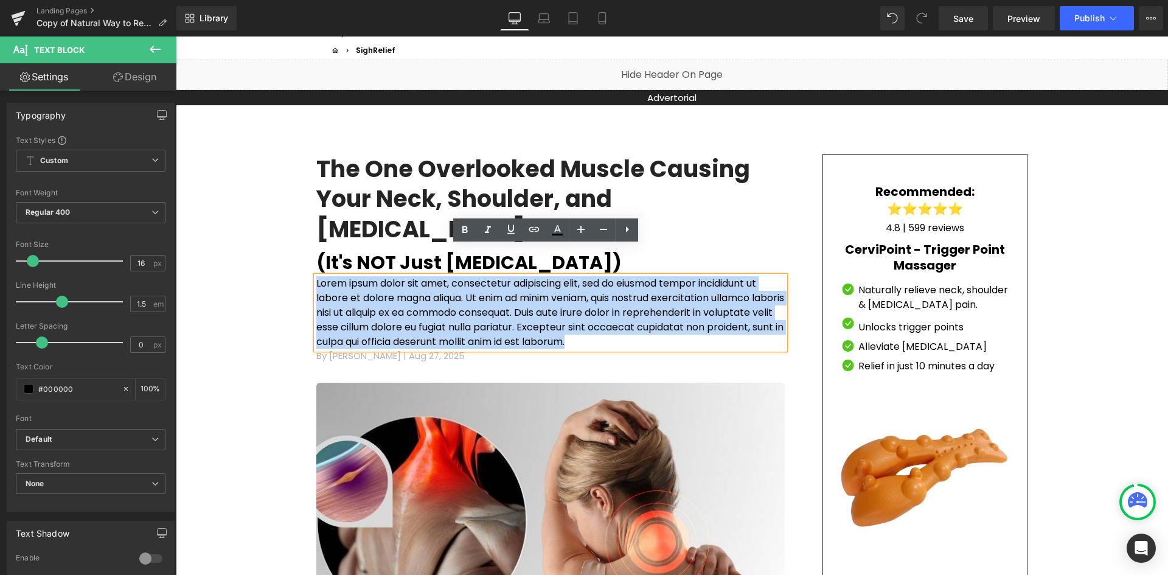
drag, startPoint x: 368, startPoint y: 318, endPoint x: 303, endPoint y: 253, distance: 91.7
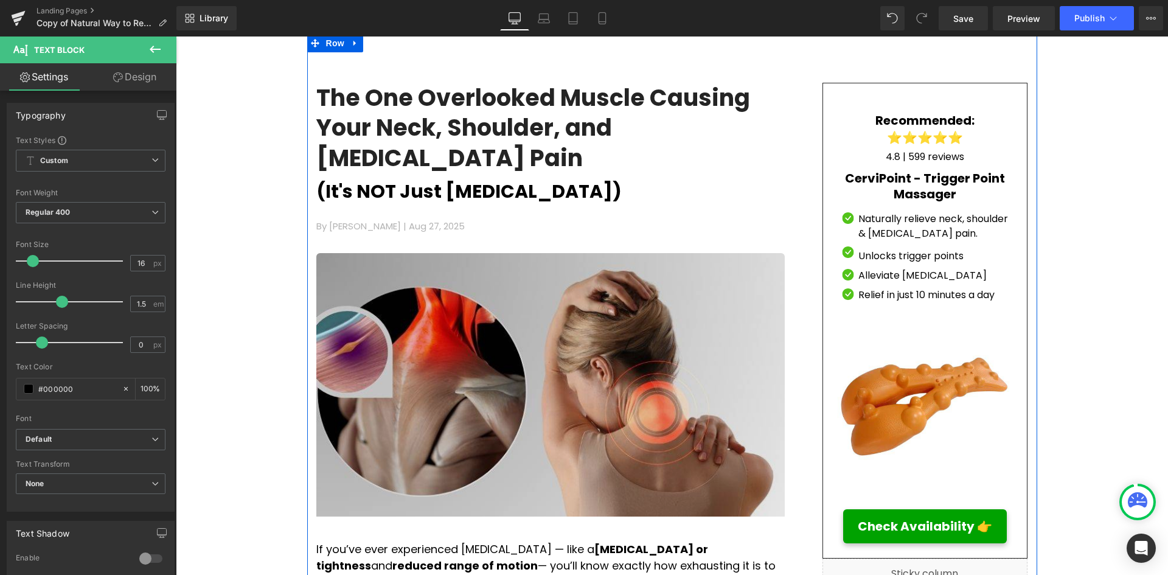
scroll to position [122, 0]
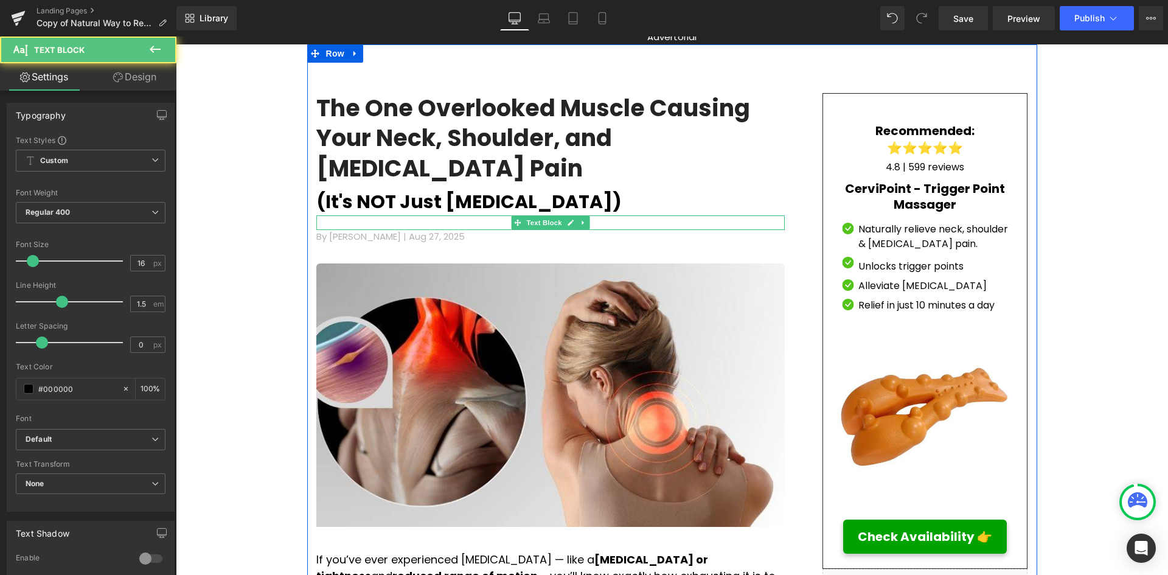
click at [365, 215] on p at bounding box center [550, 222] width 469 height 15
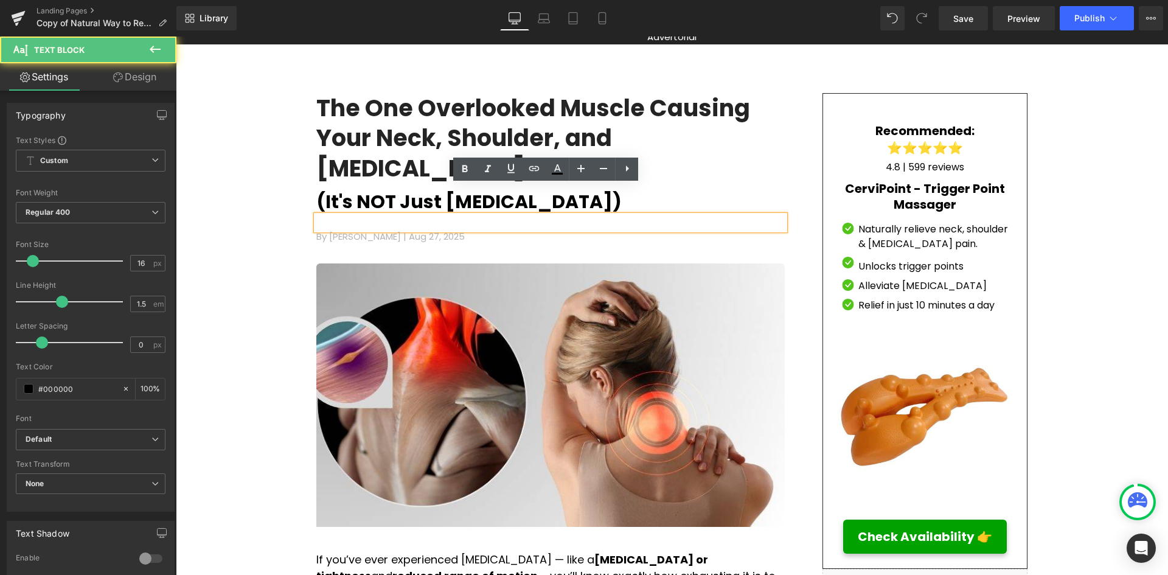
drag, startPoint x: 365, startPoint y: 189, endPoint x: 372, endPoint y: 192, distance: 8.5
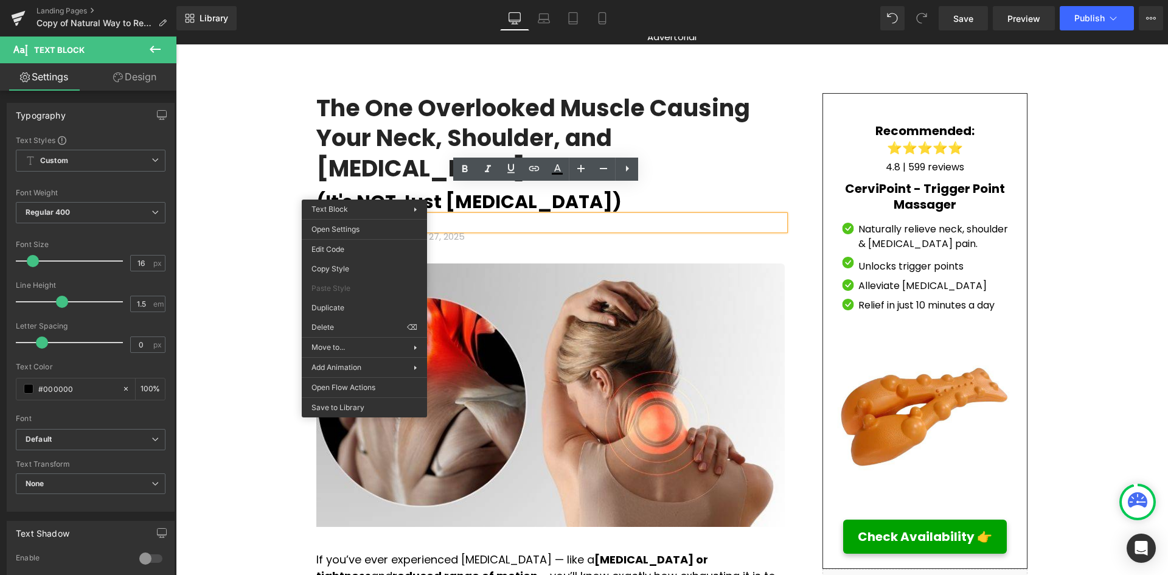
click at [358, 215] on p at bounding box center [550, 222] width 469 height 15
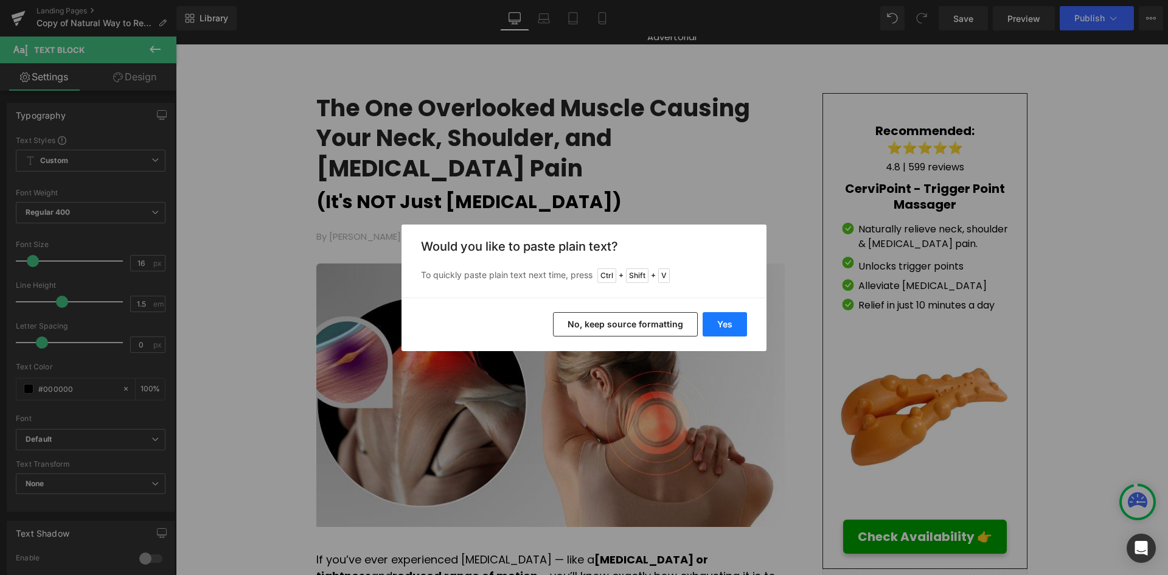
click at [716, 323] on button "Yes" at bounding box center [725, 324] width 44 height 24
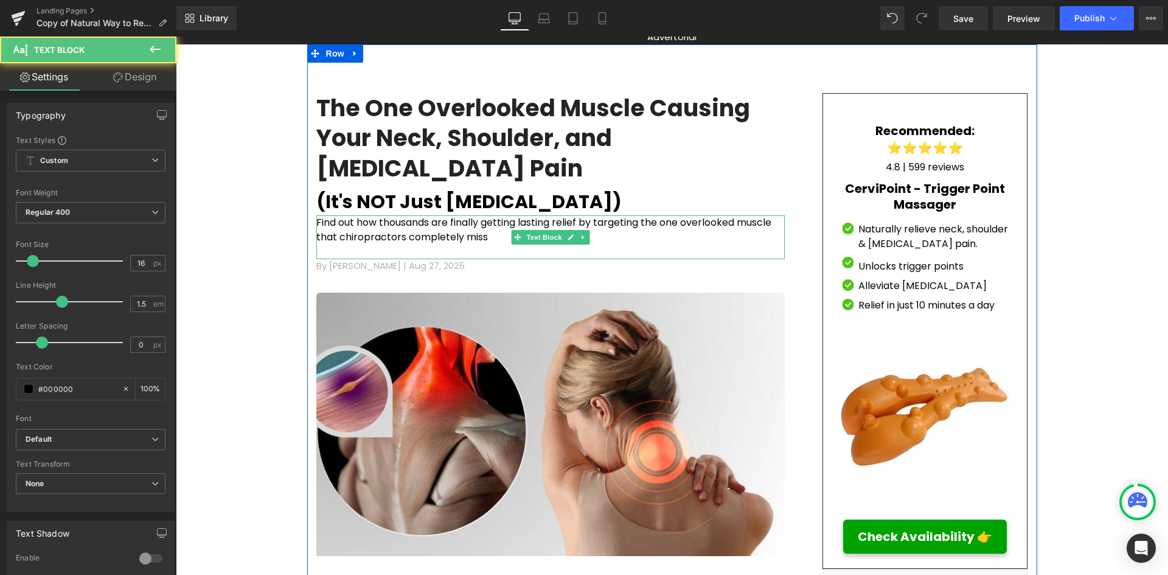
click at [434, 215] on p "Find out how thousands are finally getting lasting relief by targeting the one …" at bounding box center [550, 229] width 469 height 29
click at [391, 245] on p at bounding box center [550, 252] width 469 height 15
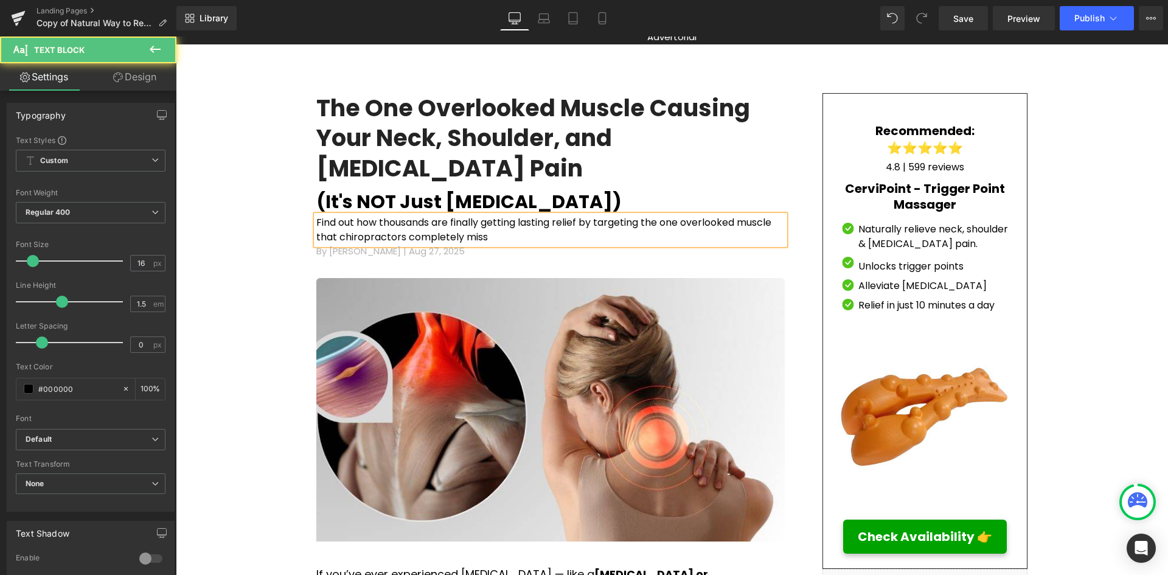
click at [316, 215] on p "Find out how thousands are finally getting lasting relief by targeting the one …" at bounding box center [550, 229] width 469 height 29
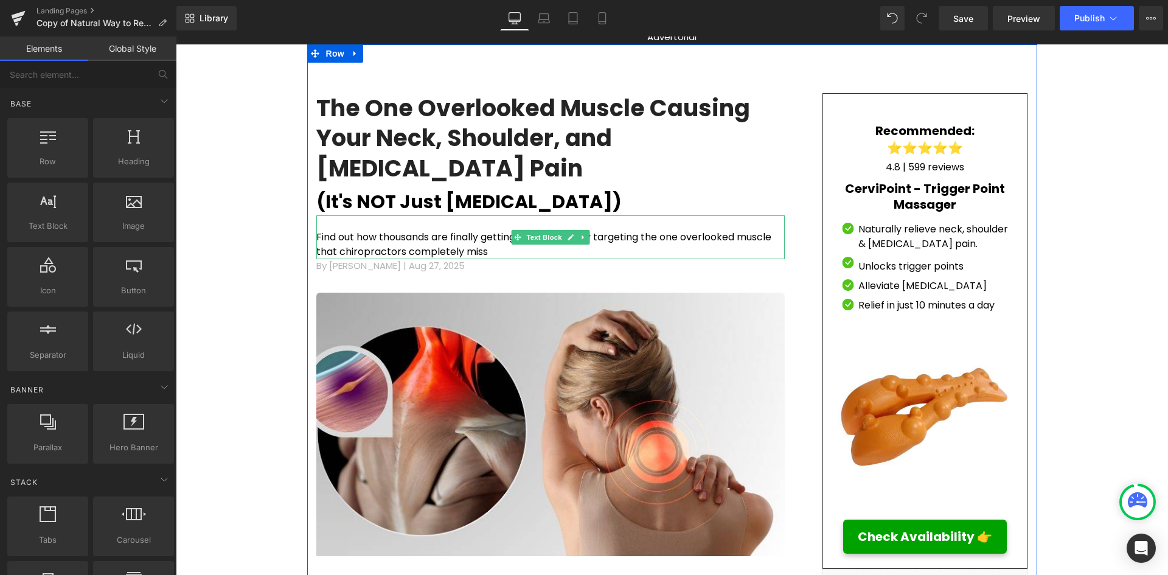
click at [453, 230] on p "Find out how thousands are finally getting lasting relief by targeting the one …" at bounding box center [550, 244] width 469 height 29
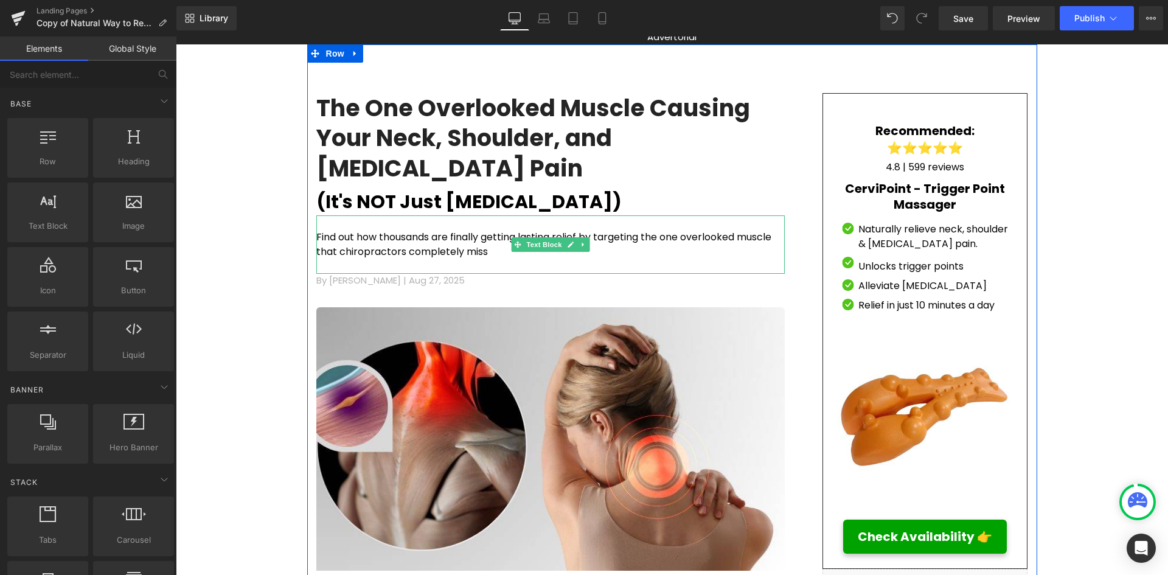
click at [456, 230] on p "Find out how thousands are finally getting lasting relief by targeting the one …" at bounding box center [550, 244] width 469 height 29
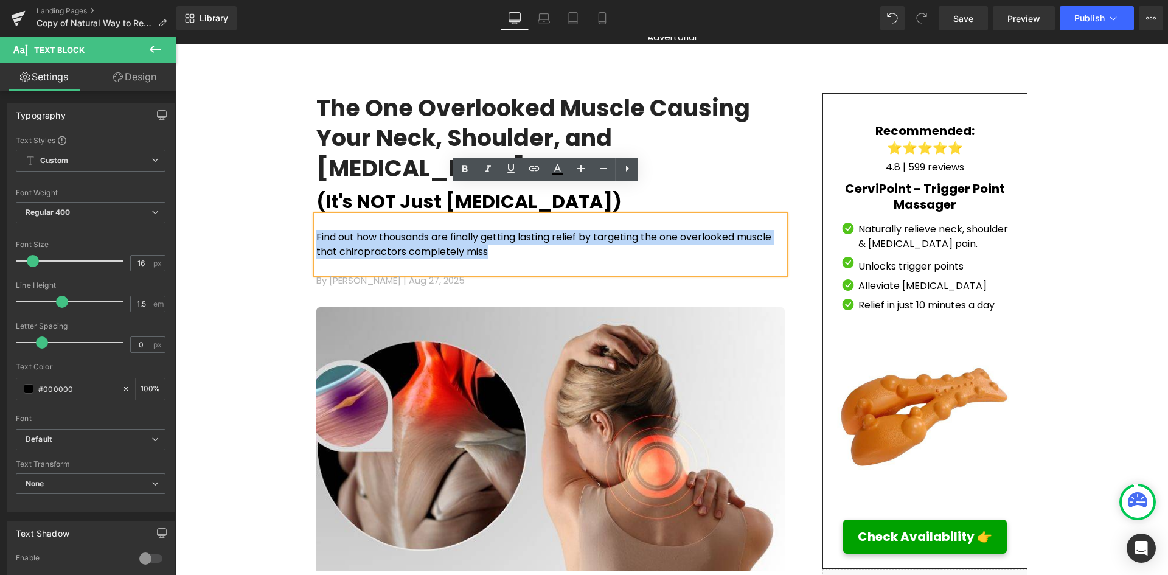
drag, startPoint x: 417, startPoint y: 223, endPoint x: 313, endPoint y: 206, distance: 106.0
click at [316, 230] on p "Find out how thousands are finally getting lasting relief by targeting the one …" at bounding box center [550, 244] width 469 height 29
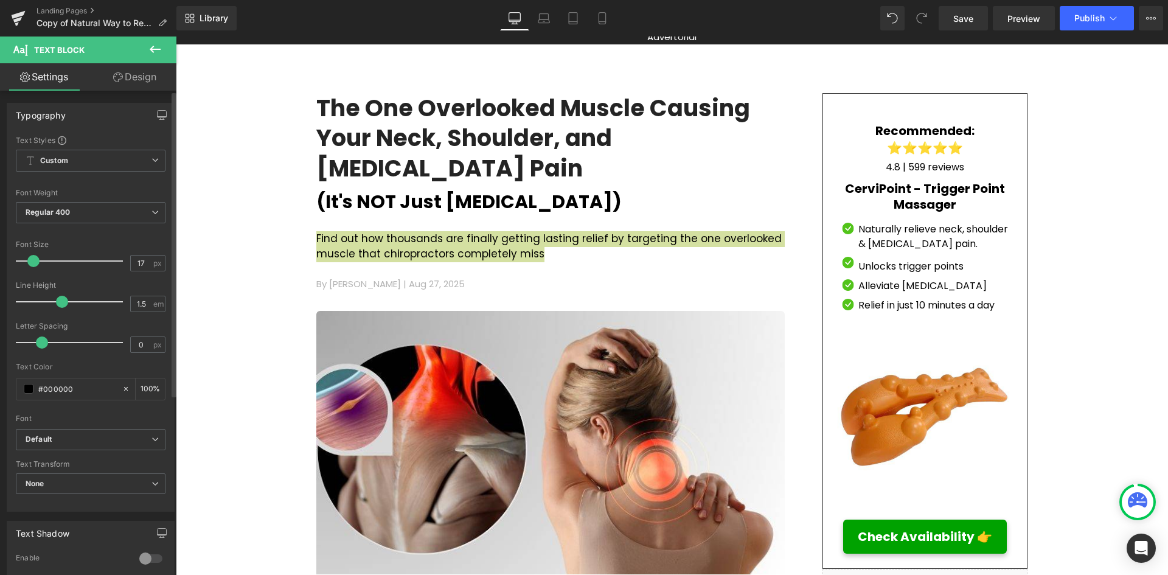
type input "18"
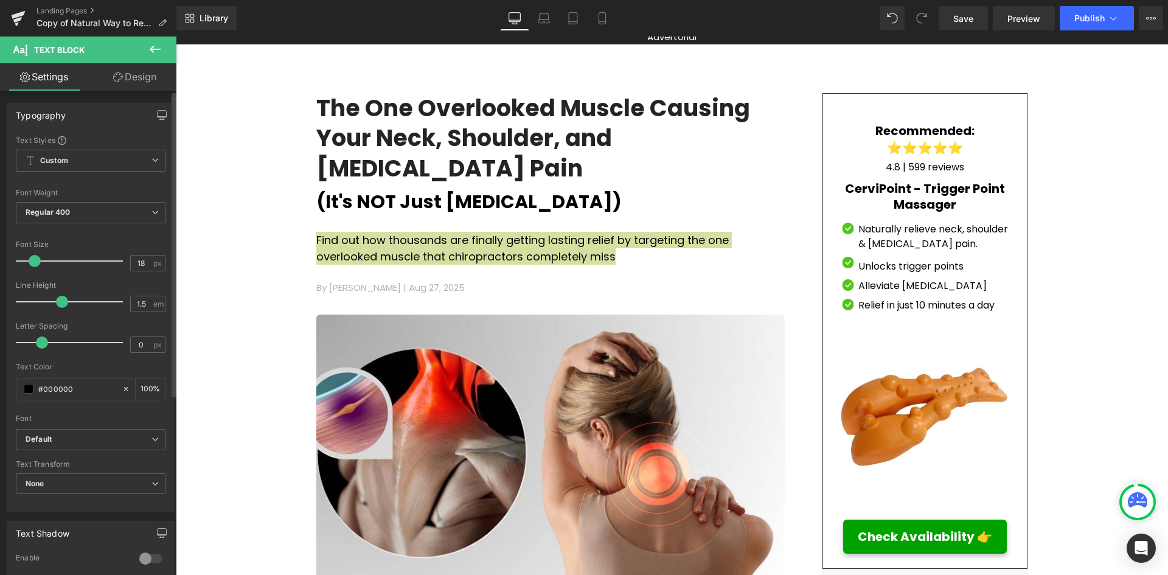
click at [36, 257] on span at bounding box center [35, 261] width 12 height 12
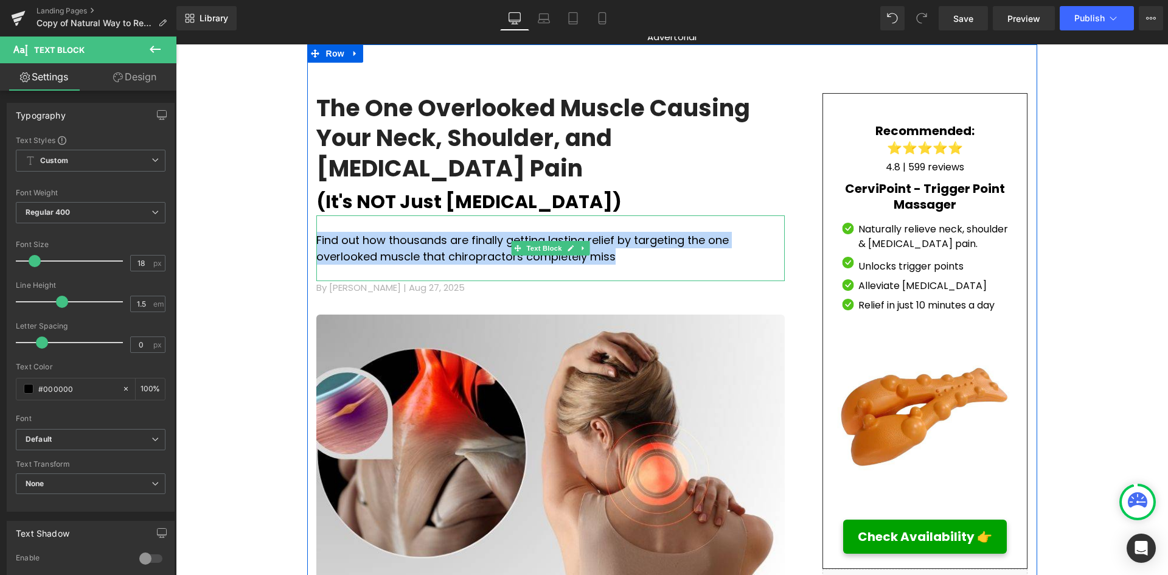
click at [494, 234] on p "Find out how thousands are finally getting lasting relief by targeting the one …" at bounding box center [550, 248] width 469 height 33
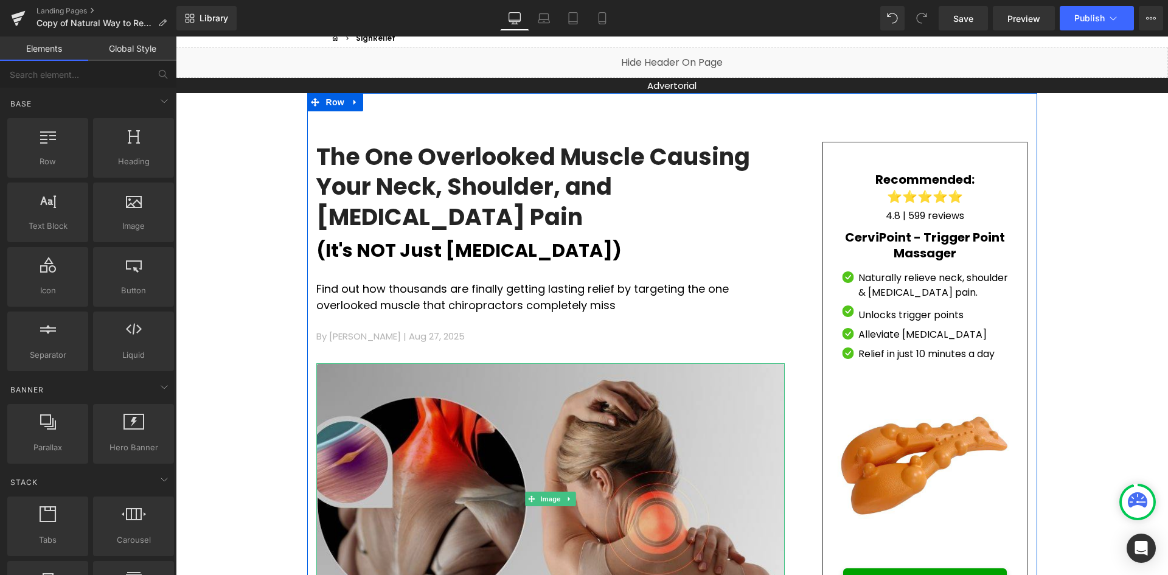
scroll to position [0, 0]
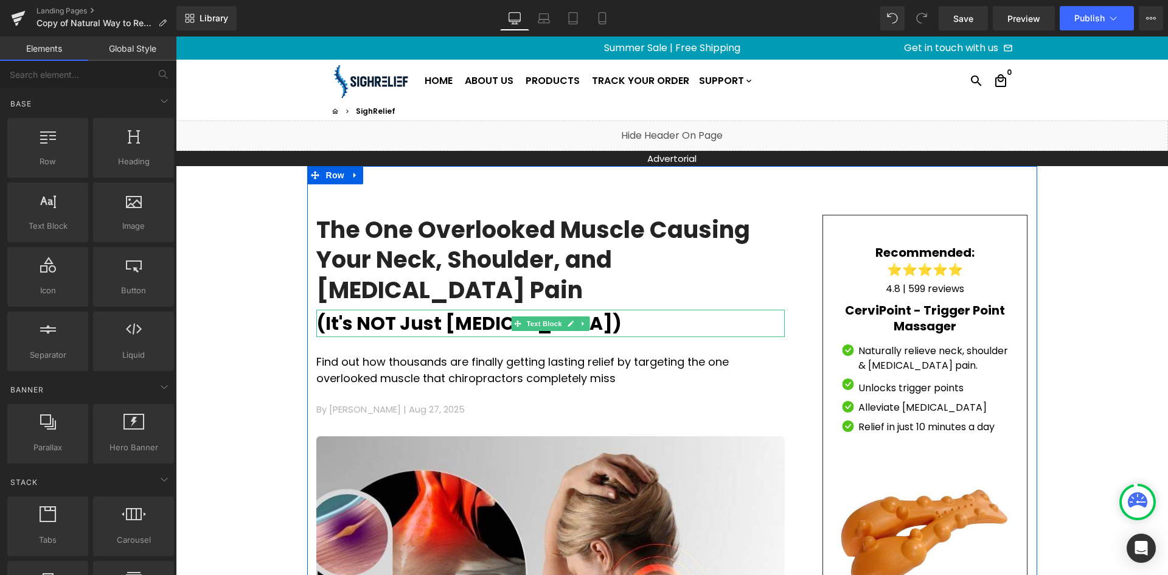
click at [578, 310] on p "(It's NOT Just [MEDICAL_DATA])" at bounding box center [550, 323] width 469 height 27
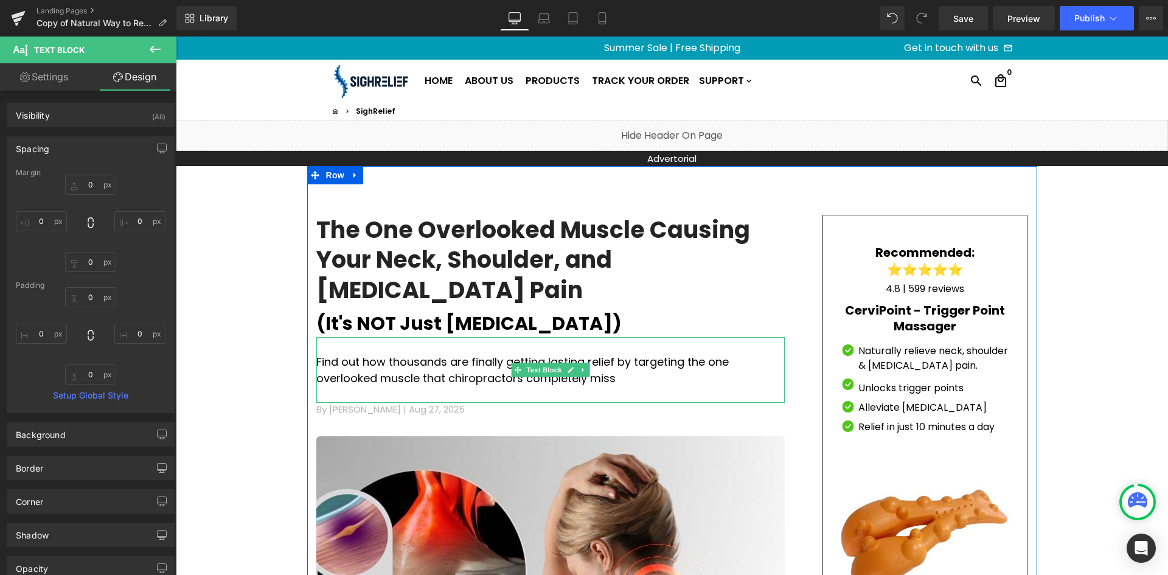
click at [502, 354] on p "Find out how thousands are finally getting lasting relief by targeting the one …" at bounding box center [550, 370] width 469 height 33
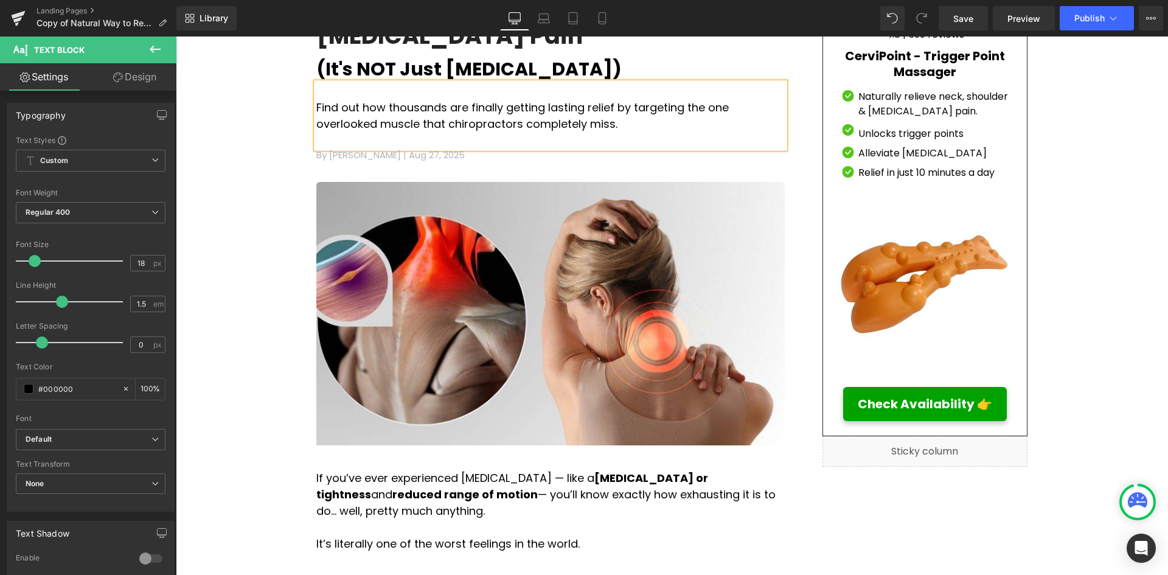
scroll to position [304, 0]
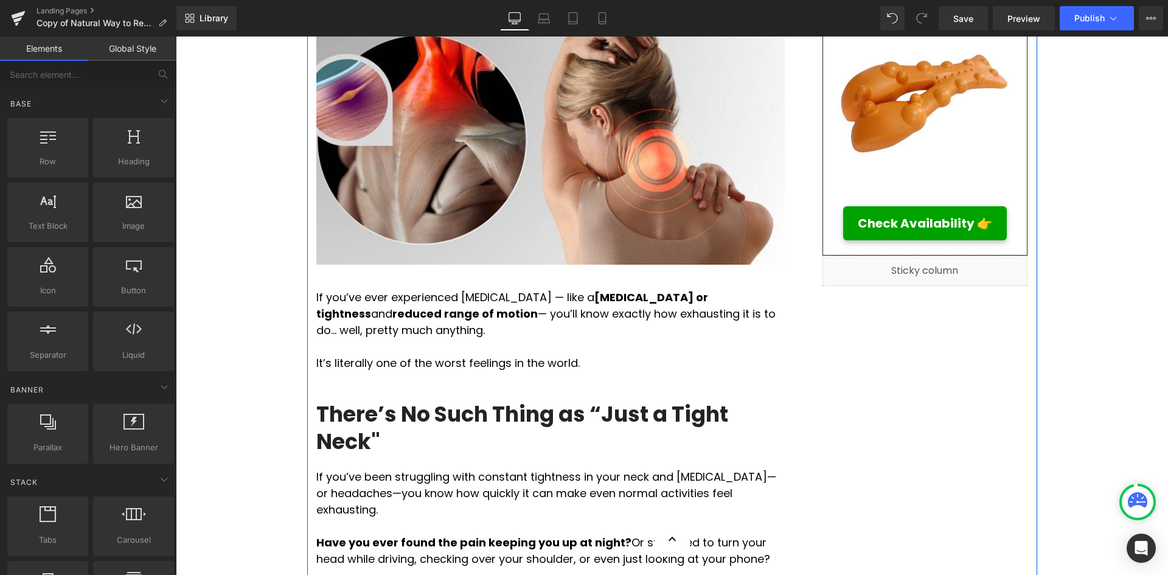
scroll to position [548, 0]
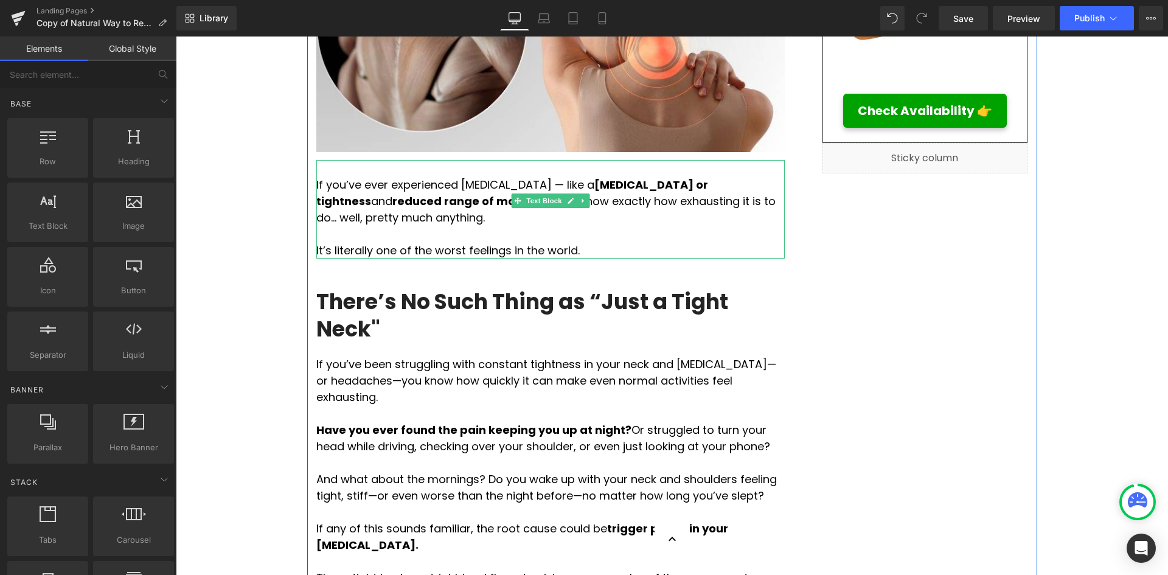
click at [550, 242] on p "It’s literally one of the worst feelings in the world." at bounding box center [550, 250] width 469 height 16
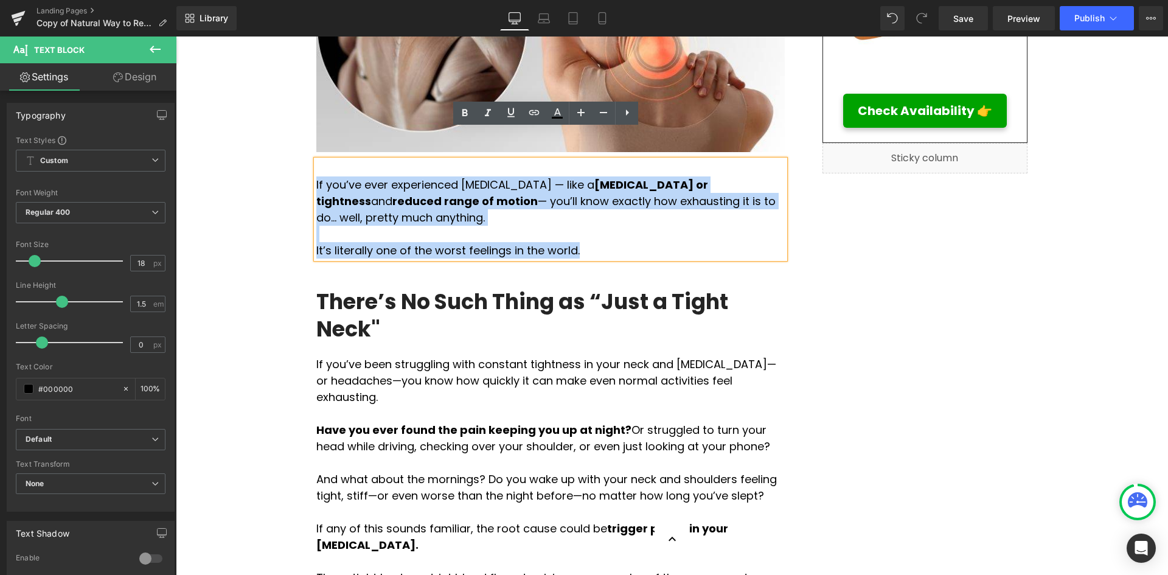
drag, startPoint x: 534, startPoint y: 203, endPoint x: 302, endPoint y: 153, distance: 237.1
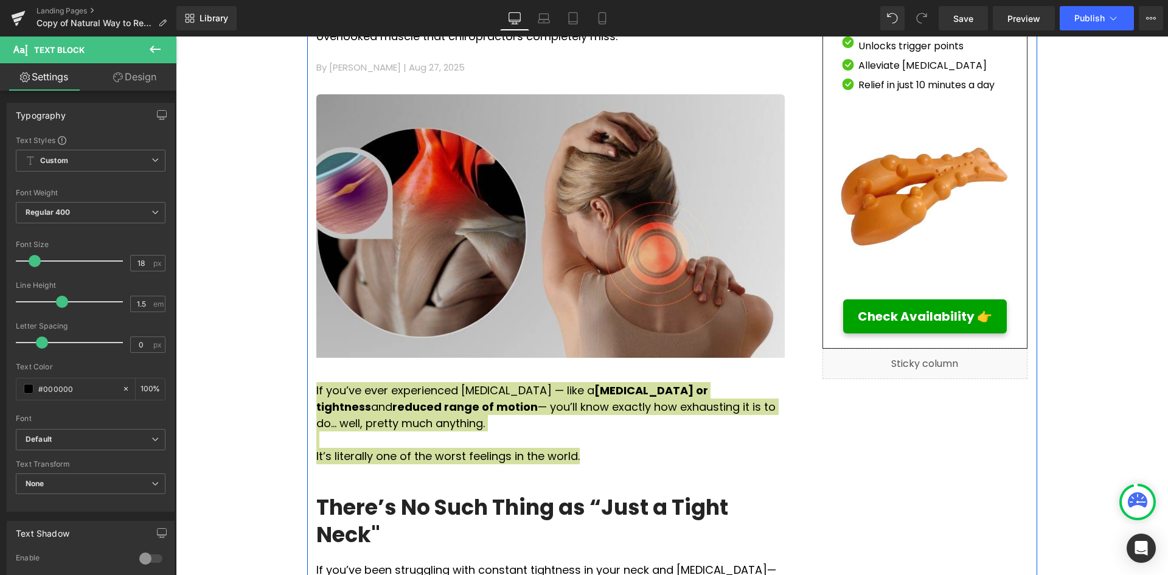
scroll to position [365, 0]
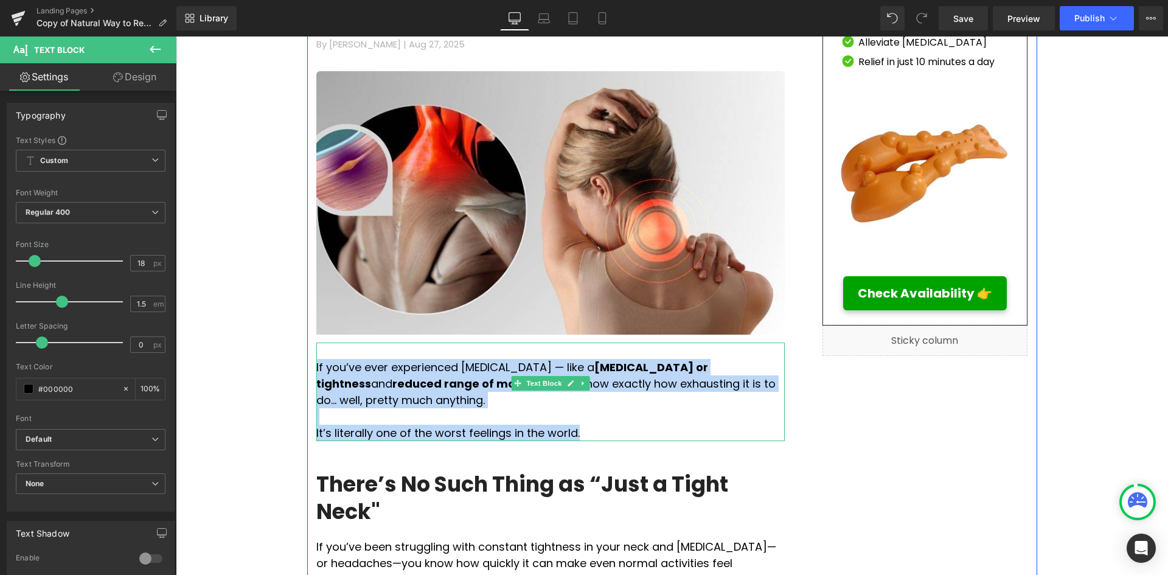
click at [560, 425] on p "It’s literally one of the worst feelings in the world." at bounding box center [550, 433] width 469 height 16
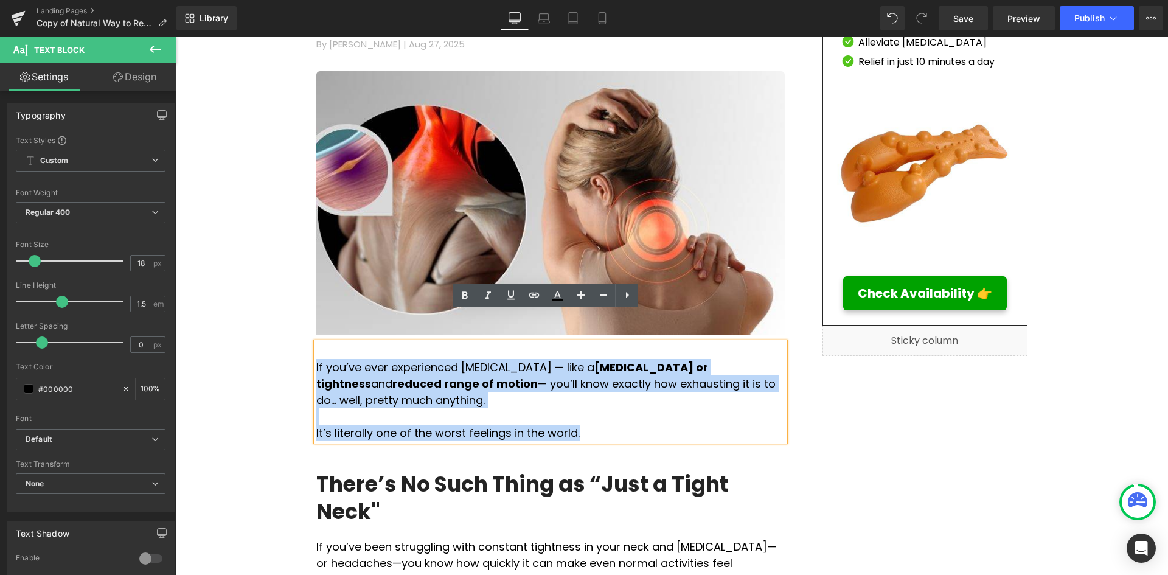
drag, startPoint x: 560, startPoint y: 383, endPoint x: 312, endPoint y: 337, distance: 252.0
click at [316, 343] on div "If you’ve ever experienced [MEDICAL_DATA] — like a [MEDICAL_DATA] or tightness …" at bounding box center [550, 392] width 469 height 99
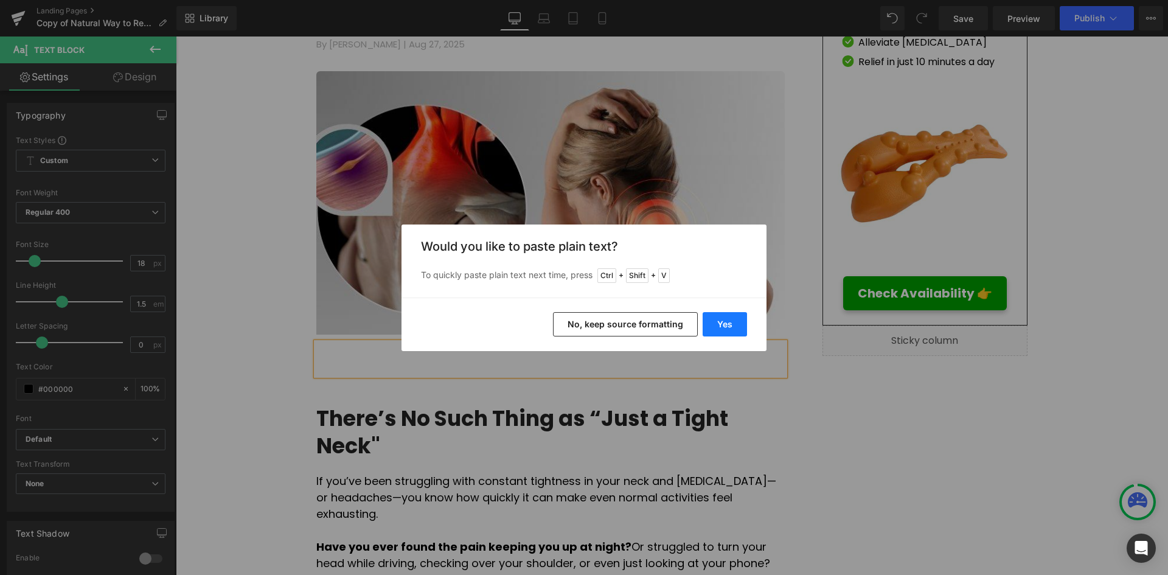
click at [708, 323] on button "Yes" at bounding box center [725, 324] width 44 height 24
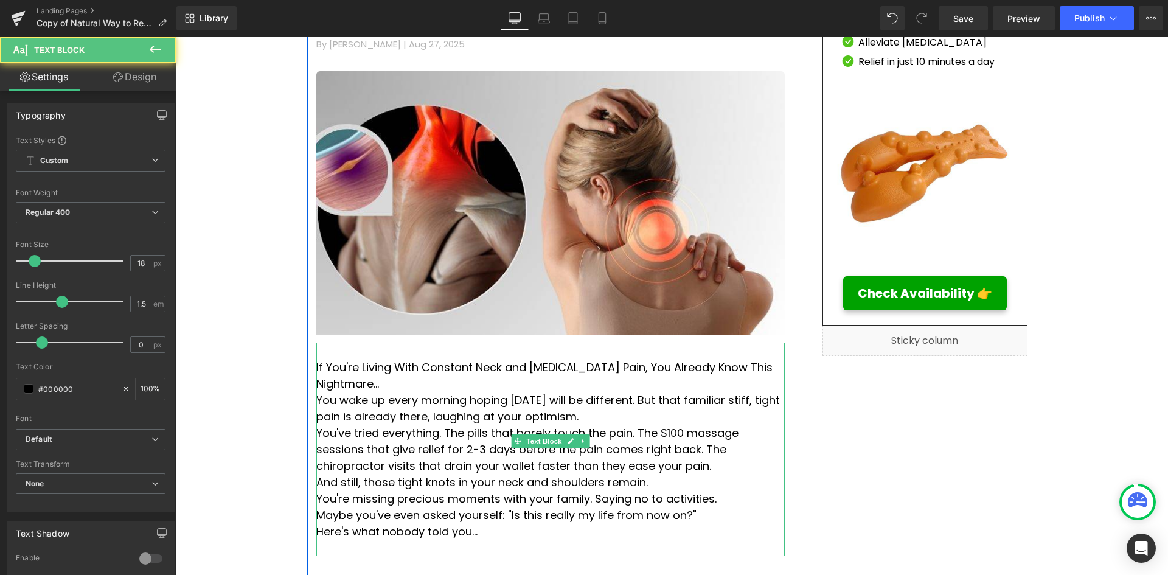
click at [771, 359] on p "If You're Living With Constant Neck and [MEDICAL_DATA] Pain, You Already Know T…" at bounding box center [550, 375] width 469 height 33
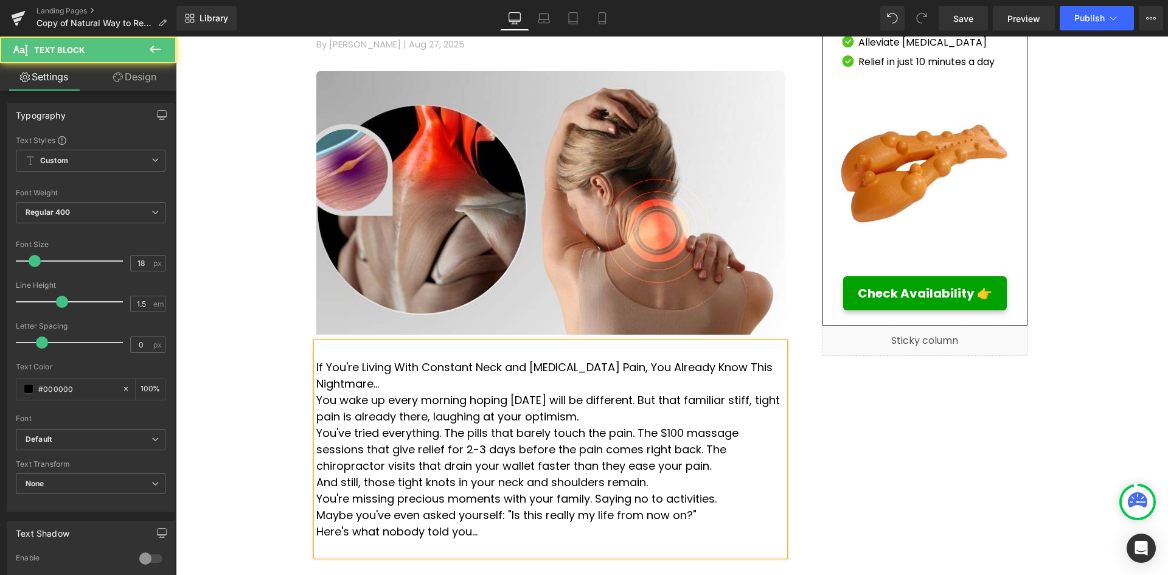
click at [316, 425] on p "You've tried everything. The pills that barely touch the pain. The $100 massage…" at bounding box center [550, 449] width 469 height 49
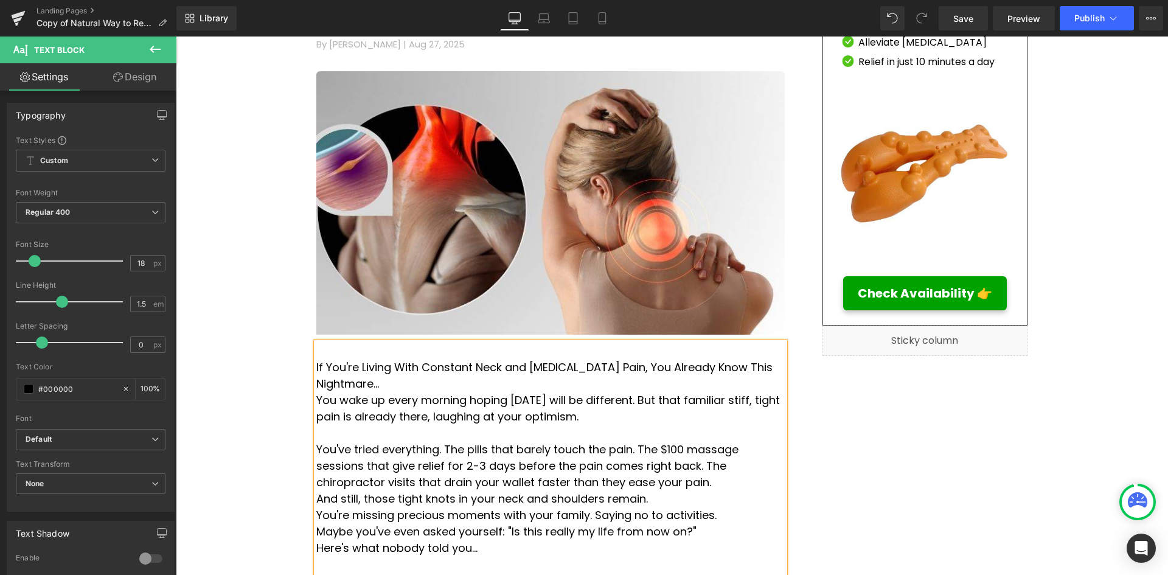
click at [588, 441] on p "You've tried everything. The pills that barely touch the pain. The $100 massage…" at bounding box center [550, 465] width 469 height 49
click at [316, 491] on p "And still, those tight knots in your neck and shoulders remain." at bounding box center [550, 499] width 469 height 16
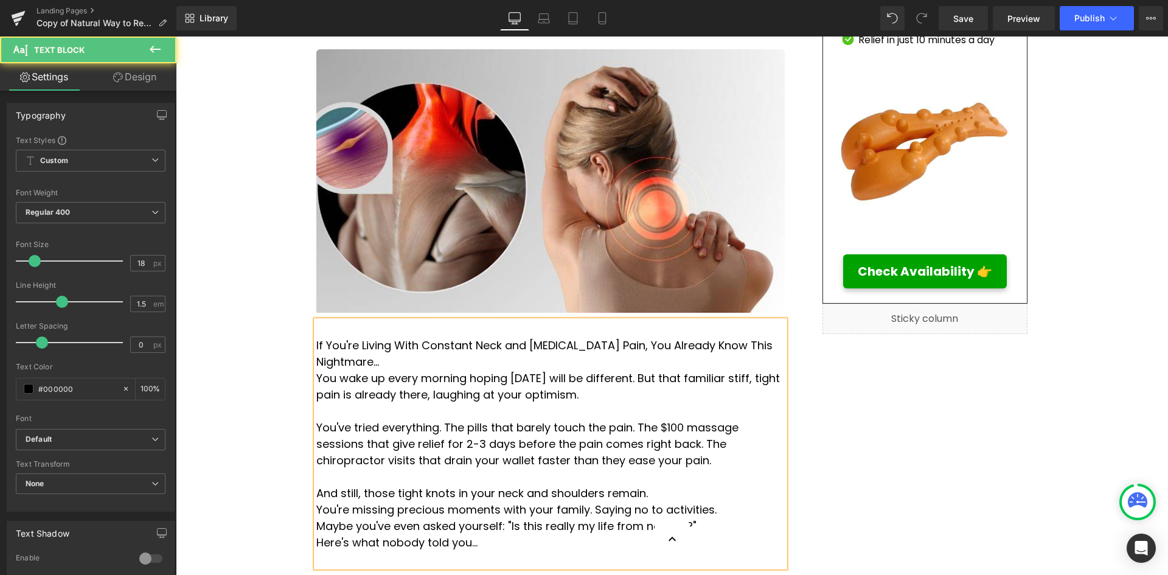
scroll to position [426, 0]
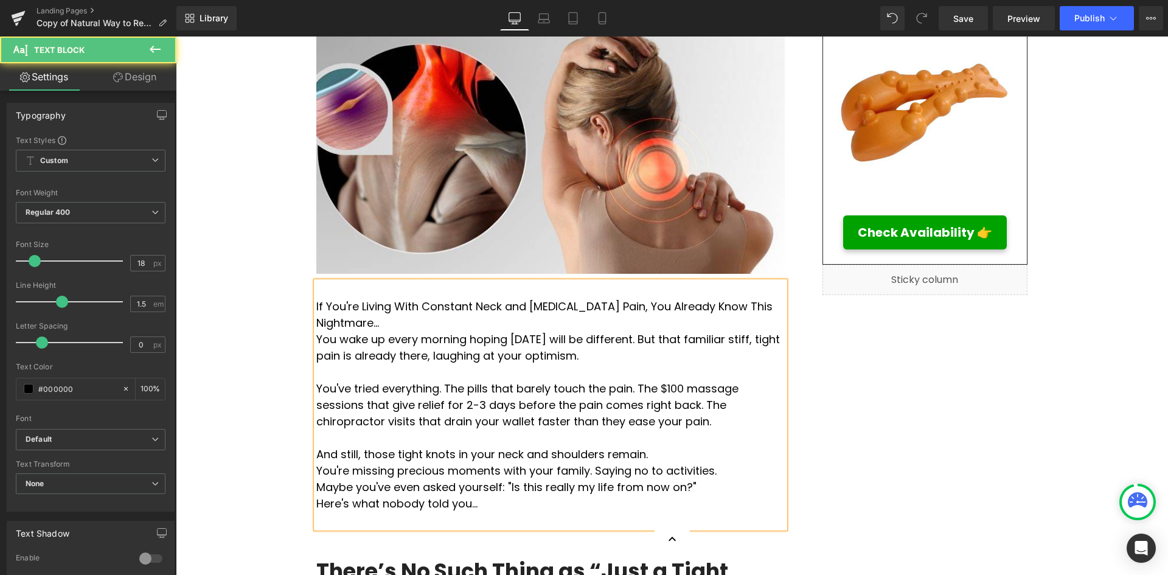
click at [316, 463] on p "You're missing precious moments with your family. Saying no to activities." at bounding box center [550, 471] width 469 height 16
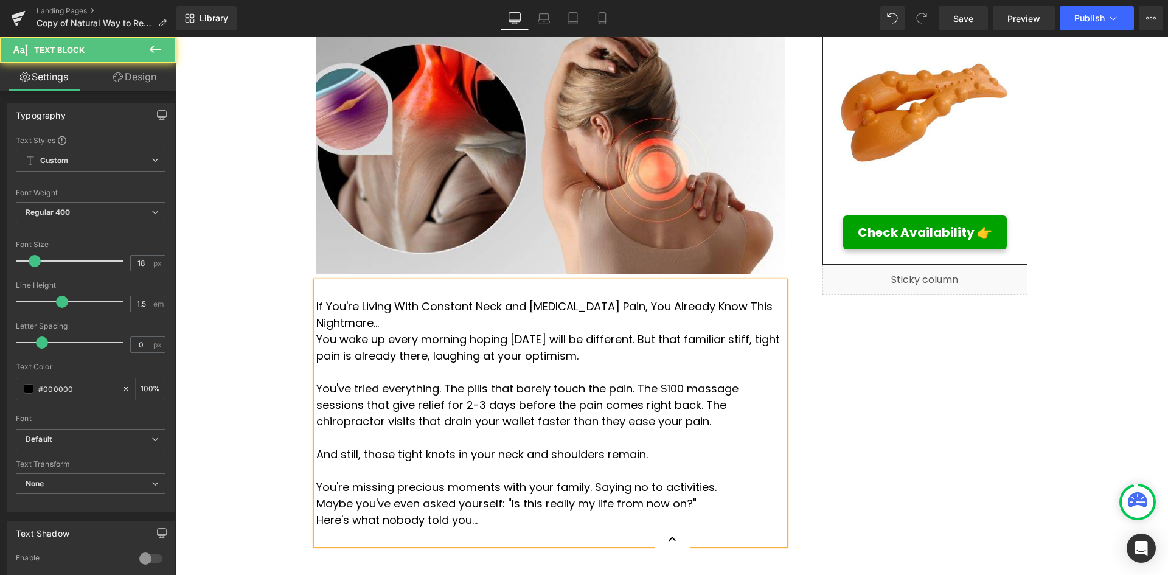
click at [316, 495] on p "Maybe you've even asked yourself: "Is this really my life from now on?"" at bounding box center [550, 503] width 469 height 16
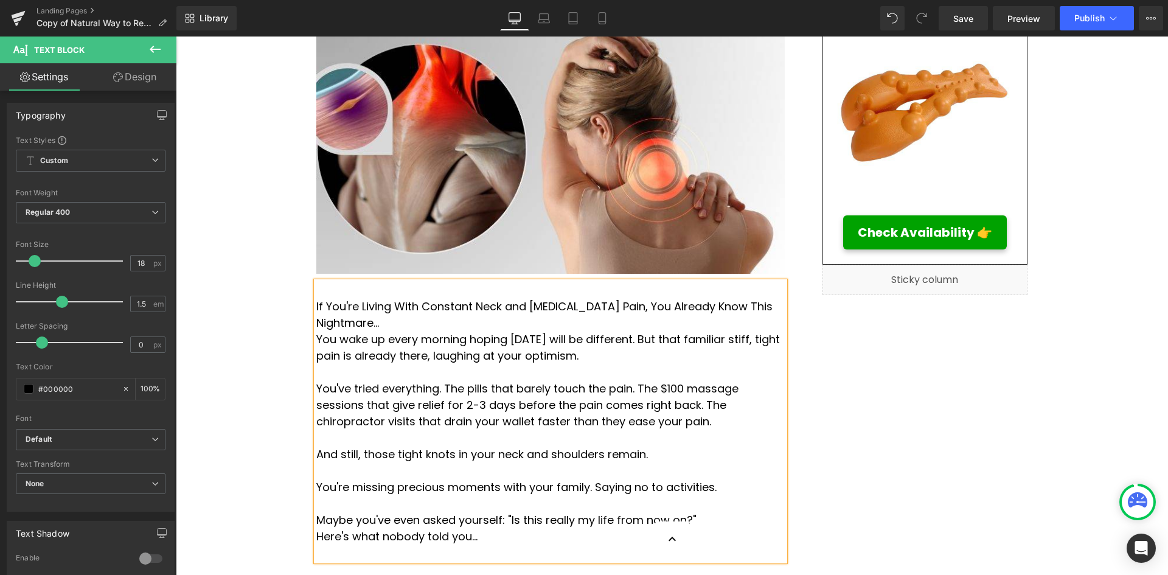
click at [316, 528] on p "Here's what nobody told you..." at bounding box center [550, 536] width 469 height 16
click at [346, 561] on p at bounding box center [550, 569] width 469 height 16
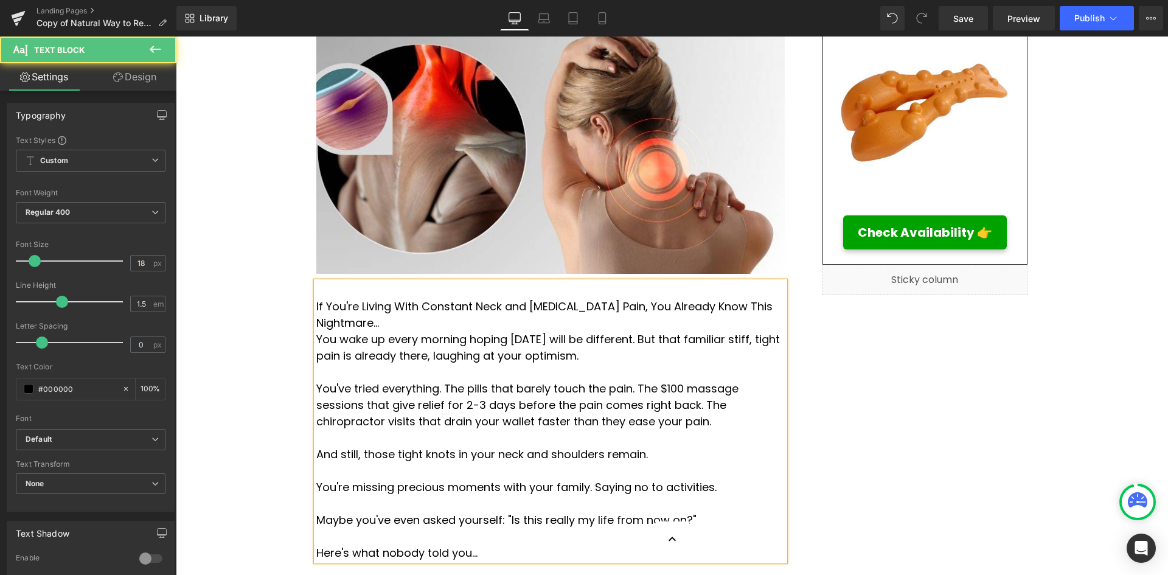
click at [555, 545] on p "Here's what nobody told you..." at bounding box center [550, 553] width 469 height 16
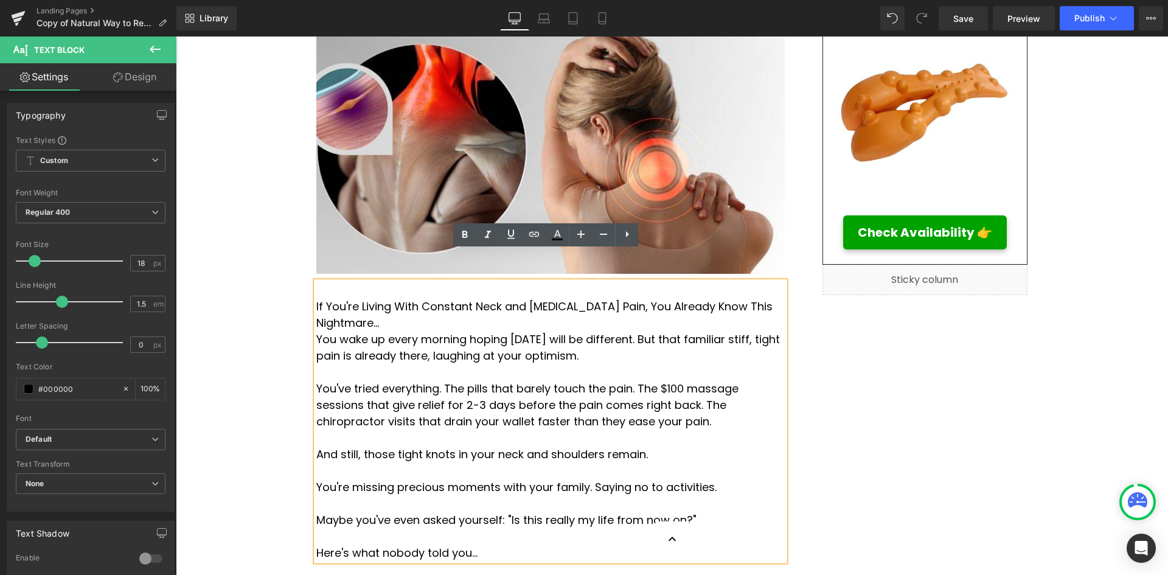
click at [588, 380] on p "You've tried everything. The pills that barely touch the pain. The $100 massage…" at bounding box center [550, 404] width 469 height 49
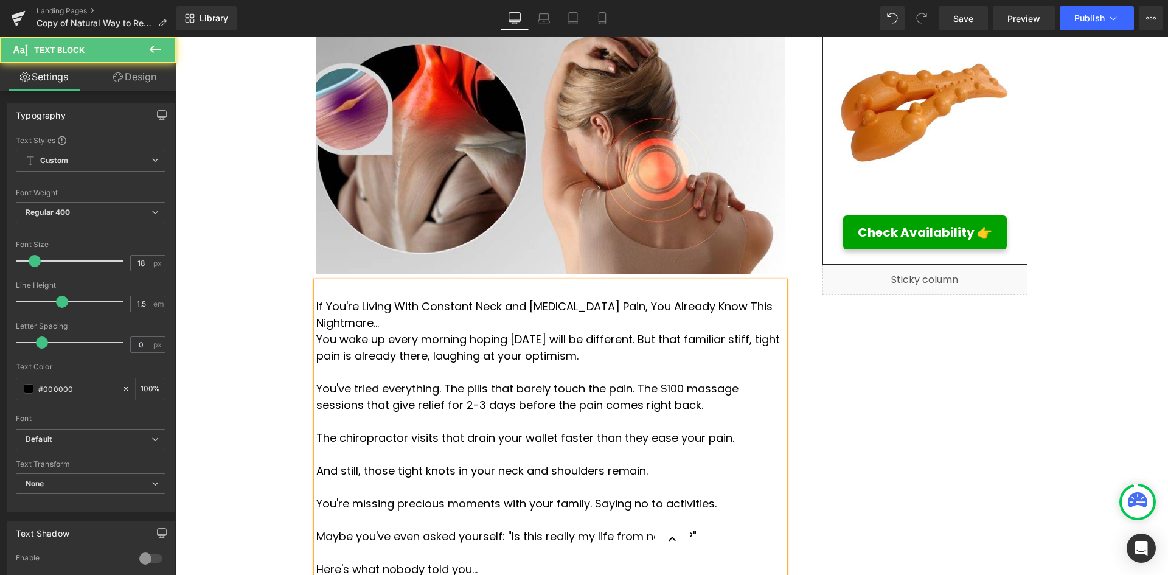
click at [316, 291] on div "If You're Living With Constant Neck and [MEDICAL_DATA] Pain, You Already Know T…" at bounding box center [550, 430] width 469 height 296
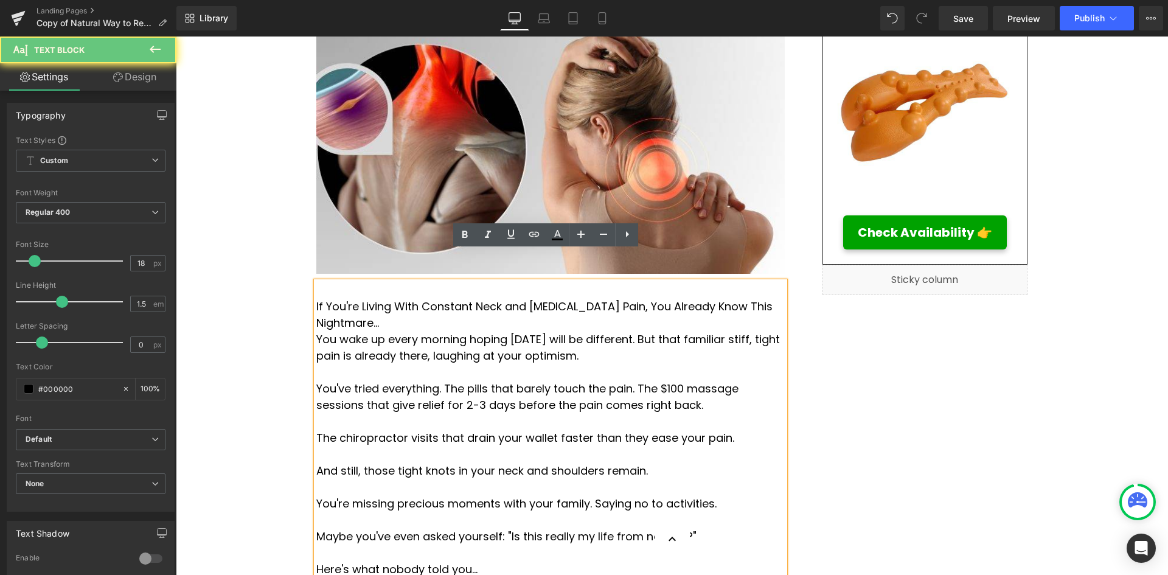
click at [316, 331] on p "You wake up every morning hoping [DATE] will be different. But that familiar st…" at bounding box center [550, 347] width 469 height 33
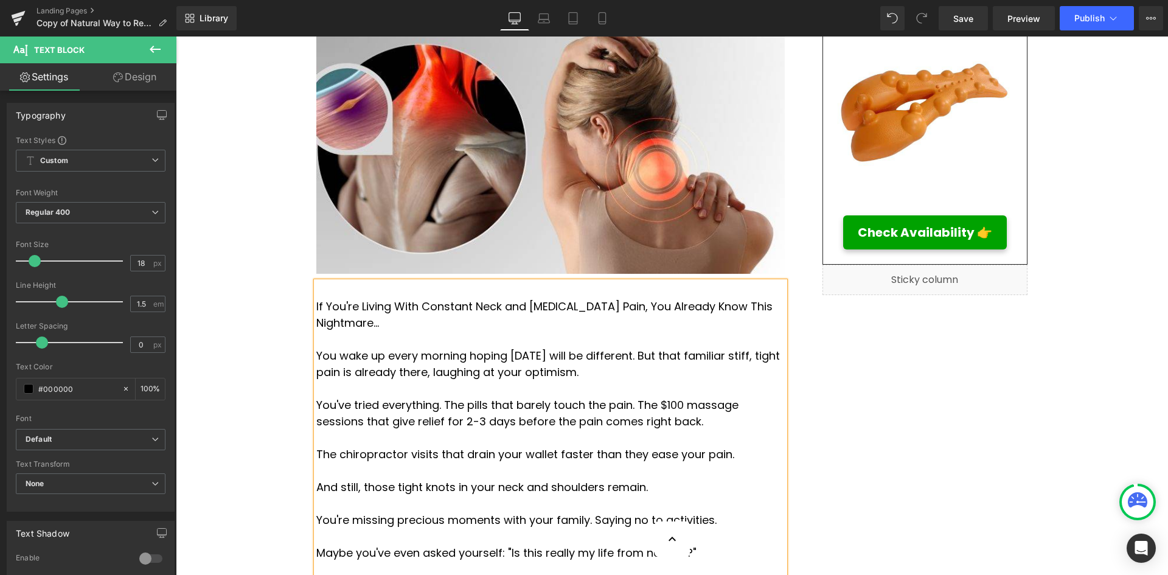
click at [316, 298] on p "If You're Living With Constant Neck and [MEDICAL_DATA] Pain, You Already Know T…" at bounding box center [550, 314] width 469 height 33
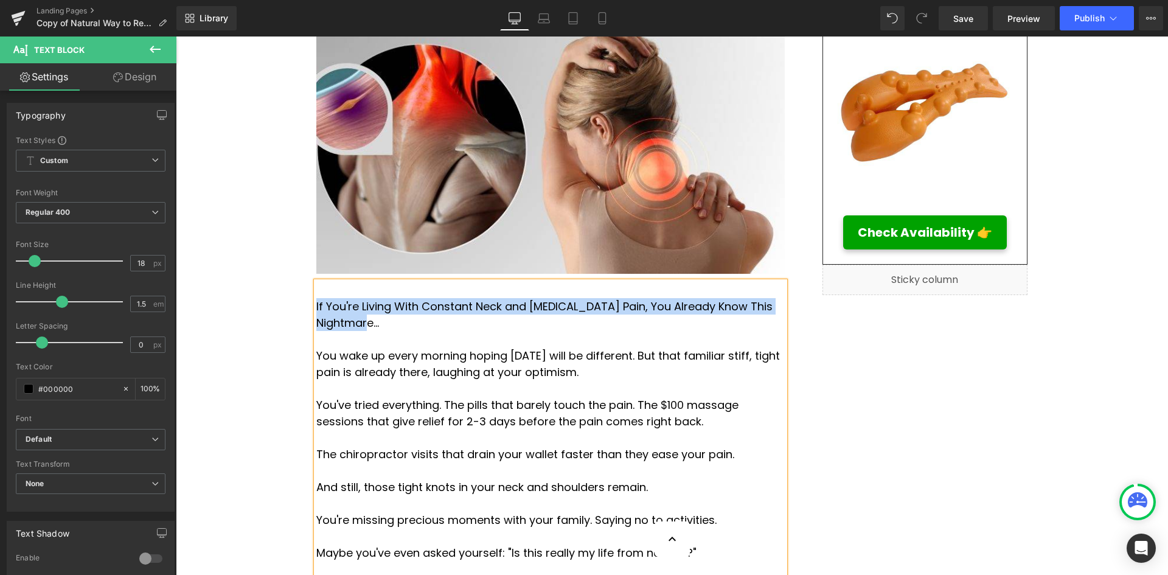
drag, startPoint x: 771, startPoint y: 278, endPoint x: 313, endPoint y: 278, distance: 458.3
click at [316, 298] on p "If You're Living With Constant Neck and [MEDICAL_DATA] Pain, You Already Know T…" at bounding box center [550, 314] width 469 height 33
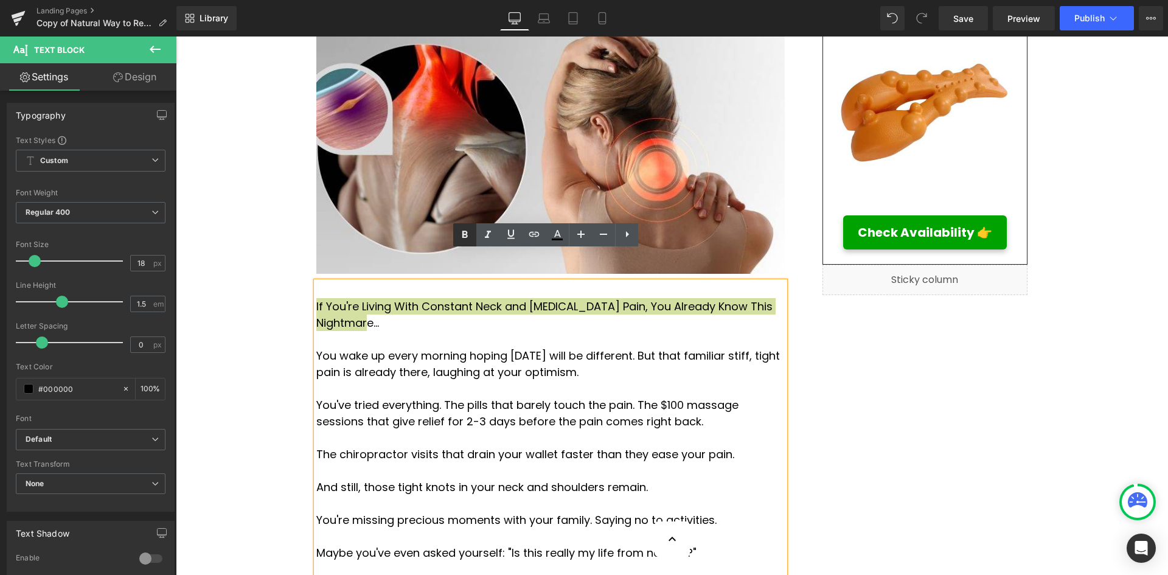
click at [467, 235] on icon at bounding box center [465, 235] width 15 height 15
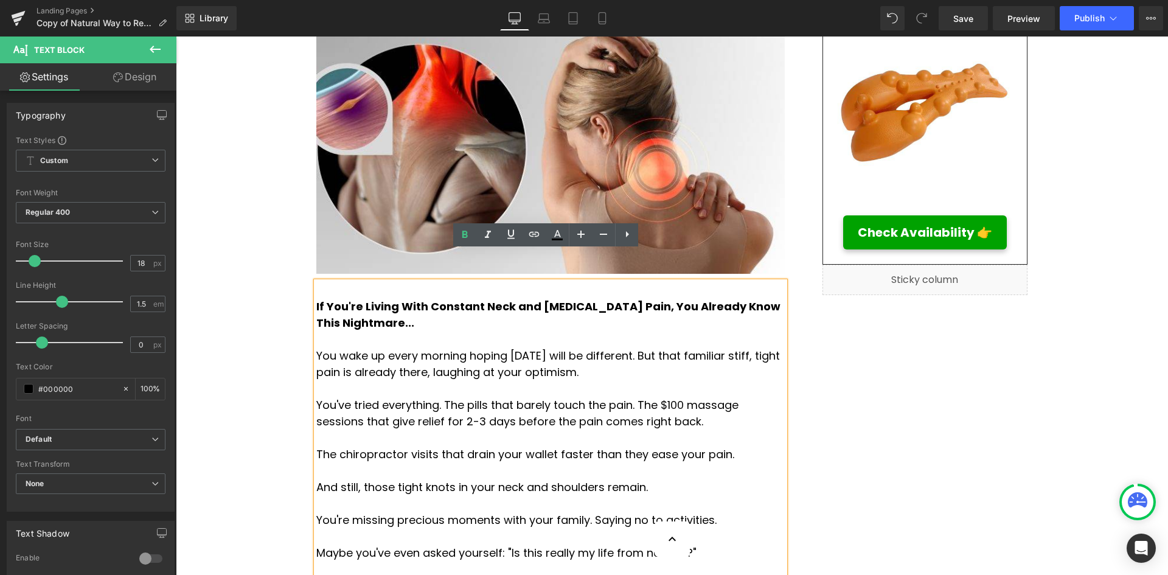
click at [473, 331] on p at bounding box center [550, 339] width 469 height 16
click at [752, 348] on p "You wake up every morning hoping [DATE] will be different. But that familiar st…" at bounding box center [550, 364] width 469 height 33
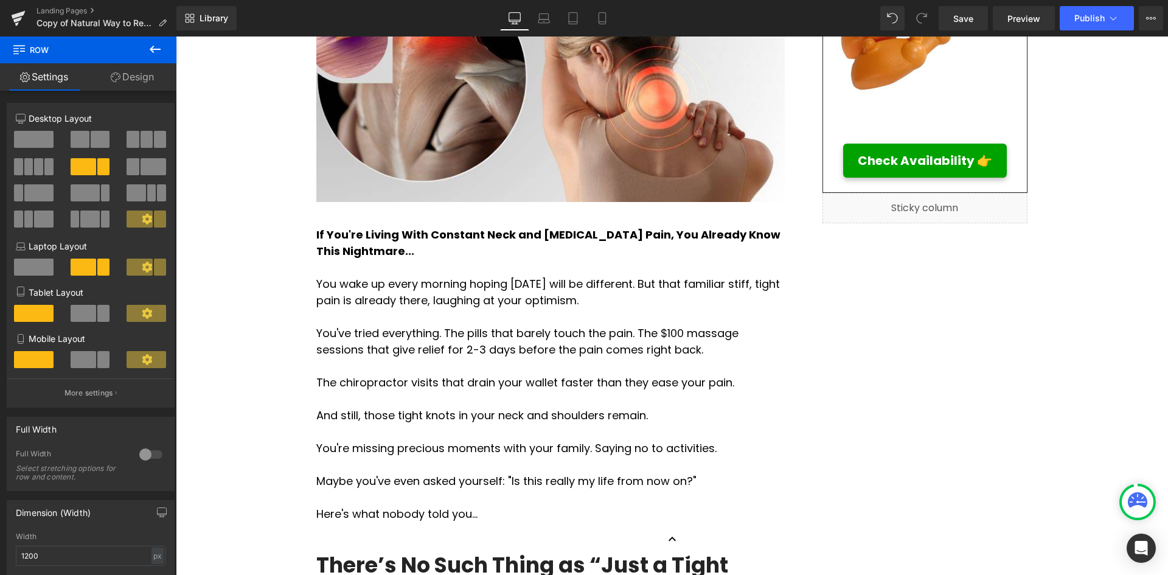
scroll to position [487, 0]
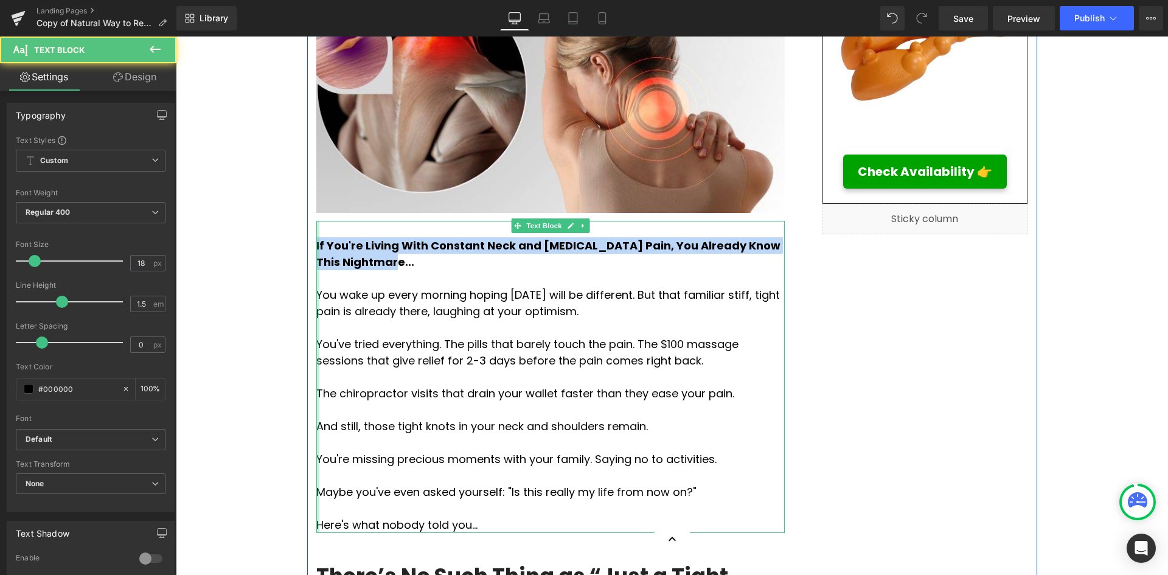
drag, startPoint x: 389, startPoint y: 233, endPoint x: 312, endPoint y: 208, distance: 82.0
click at [316, 221] on div "If You're Living With Constant Neck and [MEDICAL_DATA] Pain, You Already Know T…" at bounding box center [550, 377] width 469 height 312
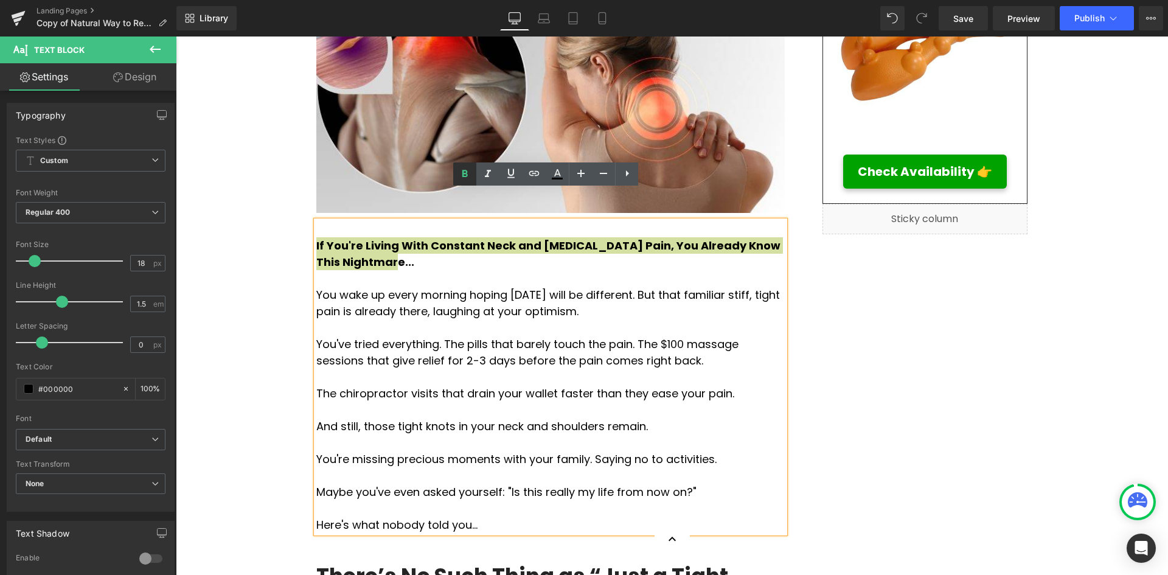
click at [463, 182] on link at bounding box center [464, 173] width 23 height 23
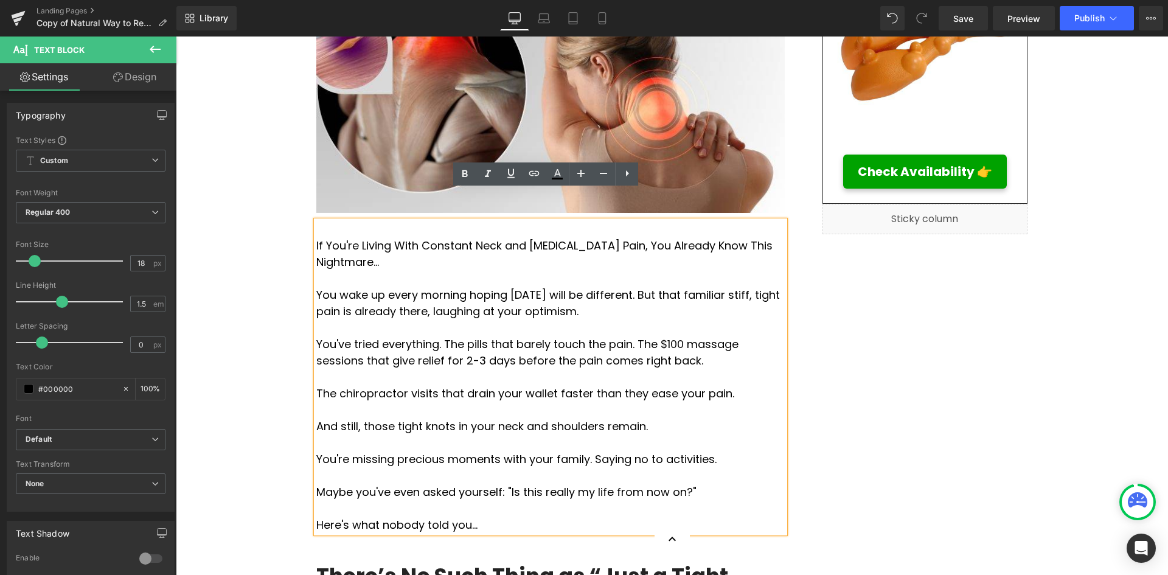
click at [494, 287] on p "You wake up every morning hoping [DATE] will be different. But that familiar st…" at bounding box center [550, 303] width 469 height 33
click at [774, 320] on p at bounding box center [550, 328] width 469 height 16
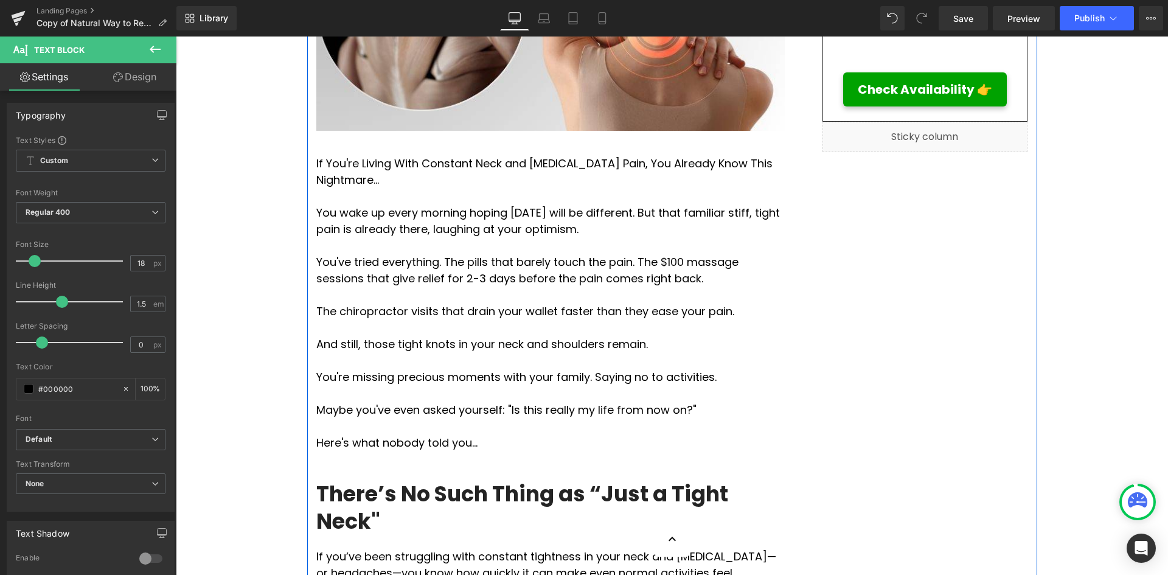
scroll to position [548, 0]
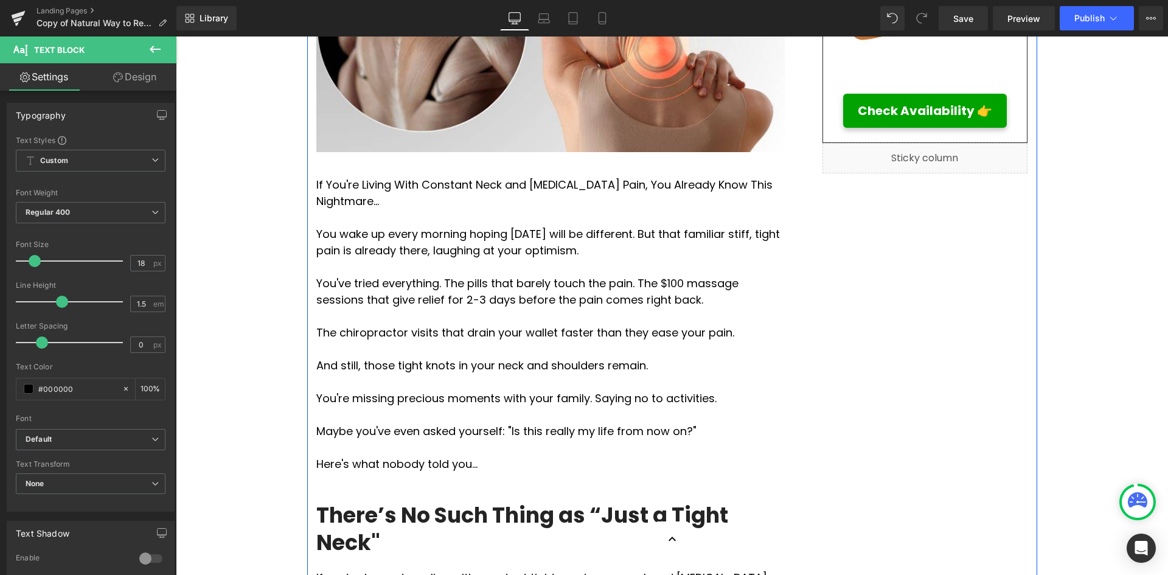
click at [526, 324] on p "The chiropractor visits that drain your wallet faster than they ease your pain." at bounding box center [550, 332] width 469 height 16
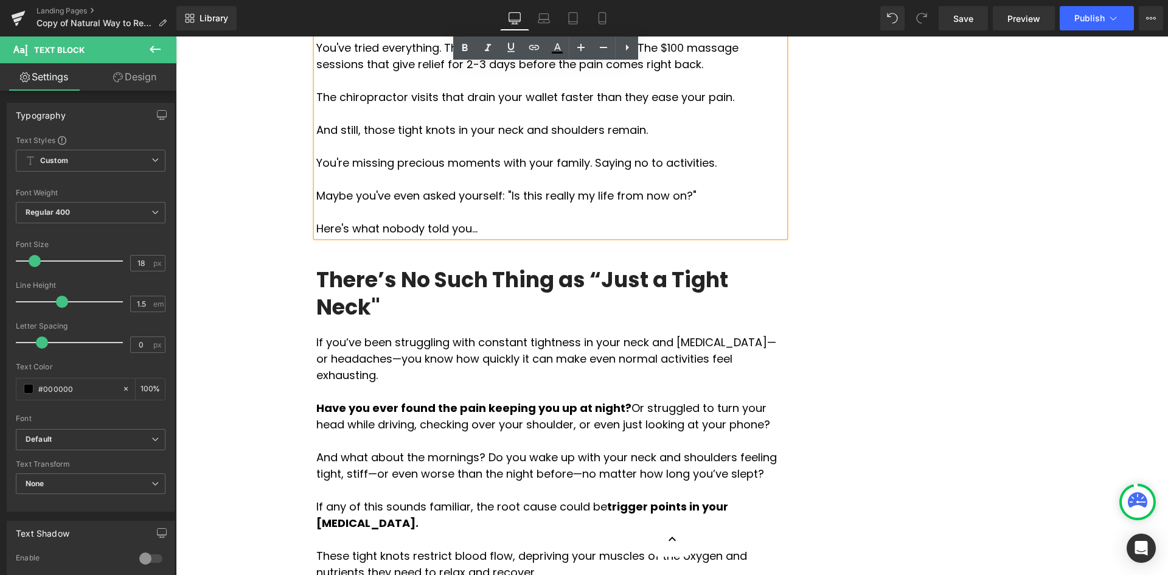
scroll to position [791, 0]
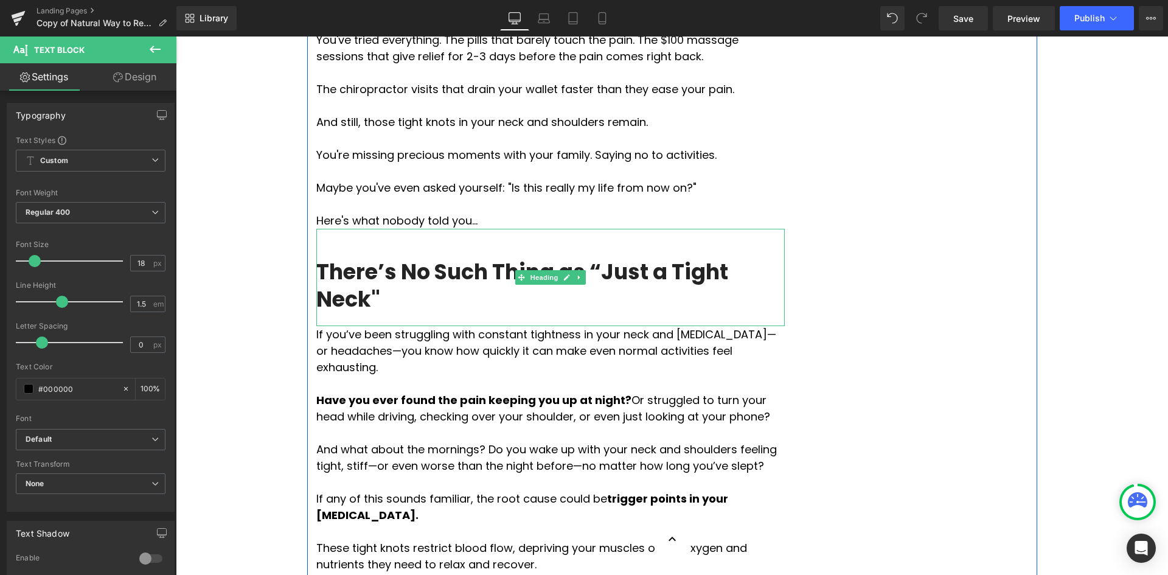
drag, startPoint x: 379, startPoint y: 236, endPoint x: 435, endPoint y: 233, distance: 56.1
click at [379, 258] on h2 "There’s No Such Thing as “Just a Tight Neck"" at bounding box center [550, 285] width 469 height 55
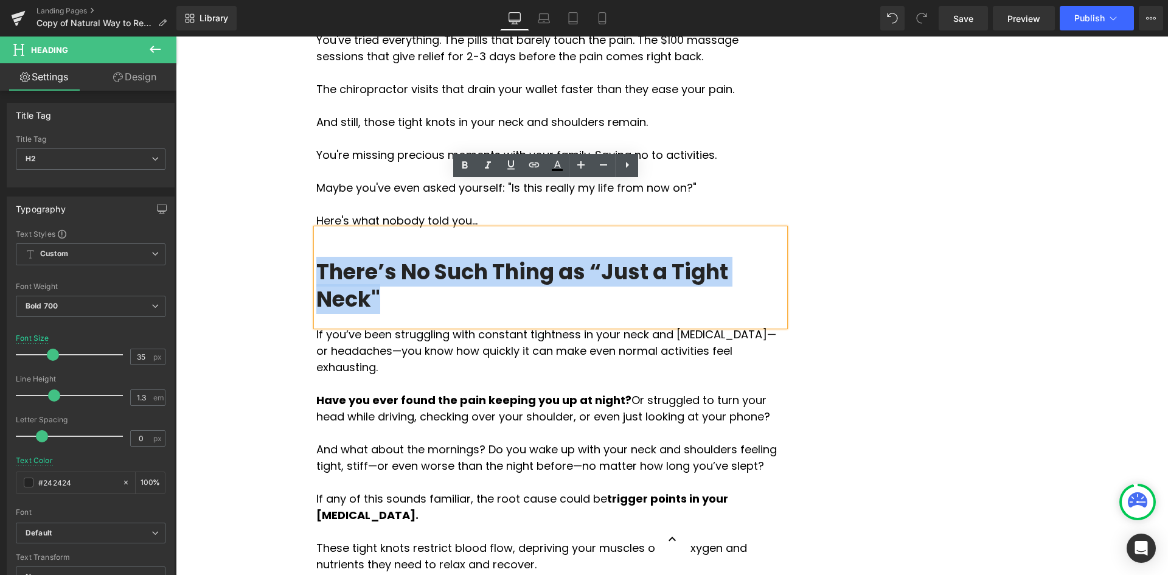
drag, startPoint x: 775, startPoint y: 229, endPoint x: 312, endPoint y: 226, distance: 463.1
click at [316, 258] on h2 "There’s No Such Thing as “Just a Tight Neck"" at bounding box center [550, 285] width 469 height 55
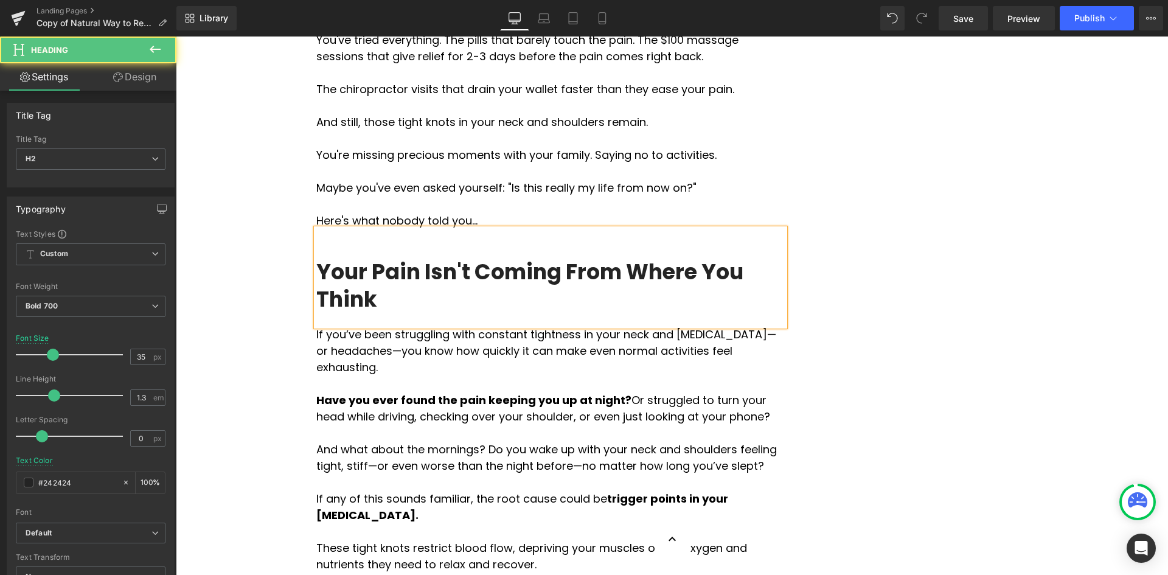
click at [327, 265] on h2 "Your Pain Isn't Coming From Where You Think" at bounding box center [550, 285] width 469 height 55
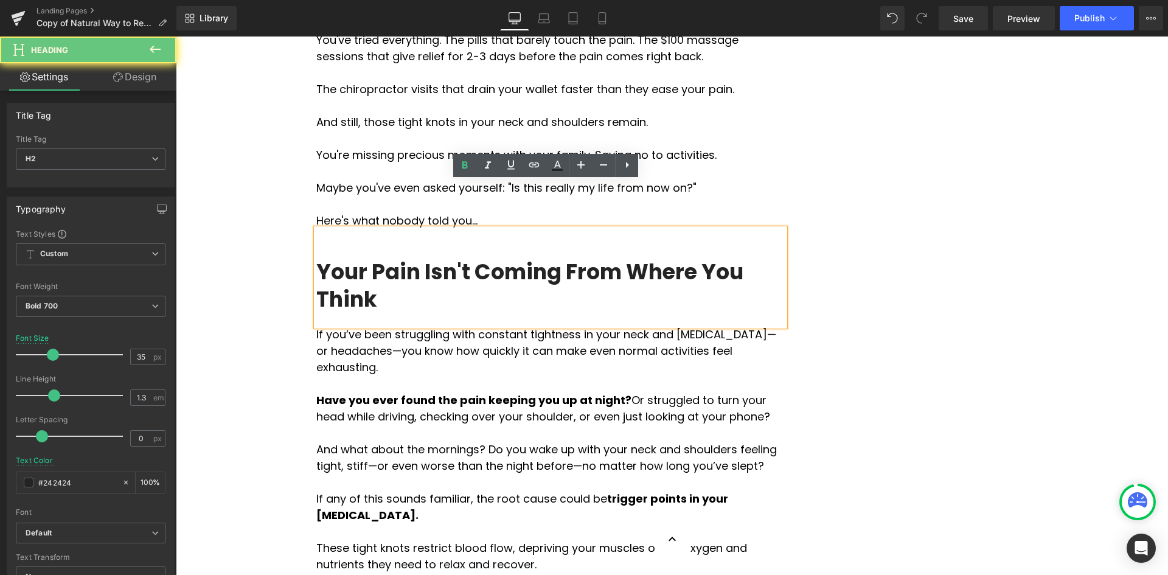
click at [388, 258] on h2 "Your Pain Isn't Coming From Where You Think" at bounding box center [550, 285] width 469 height 55
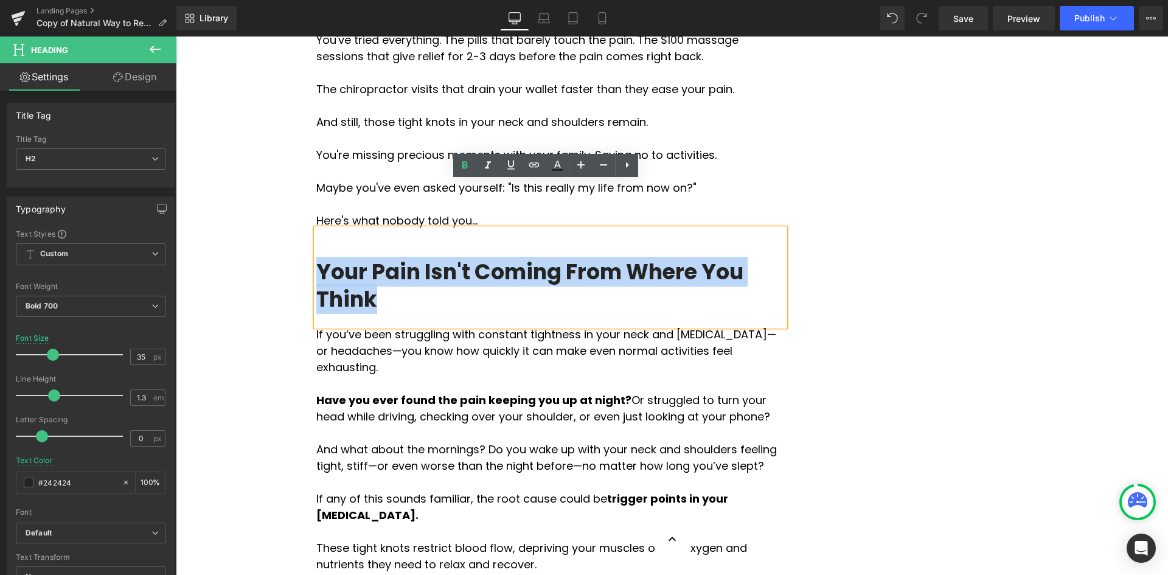
drag, startPoint x: 388, startPoint y: 254, endPoint x: 303, endPoint y: 225, distance: 89.3
click at [323, 229] on div "Your Pain Isn't Coming From Where You Think" at bounding box center [550, 277] width 469 height 97
drag, startPoint x: 315, startPoint y: 228, endPoint x: 379, endPoint y: 251, distance: 68.2
click at [379, 258] on h2 "Your Pain Isn't Coming From Where You Think" at bounding box center [550, 285] width 469 height 55
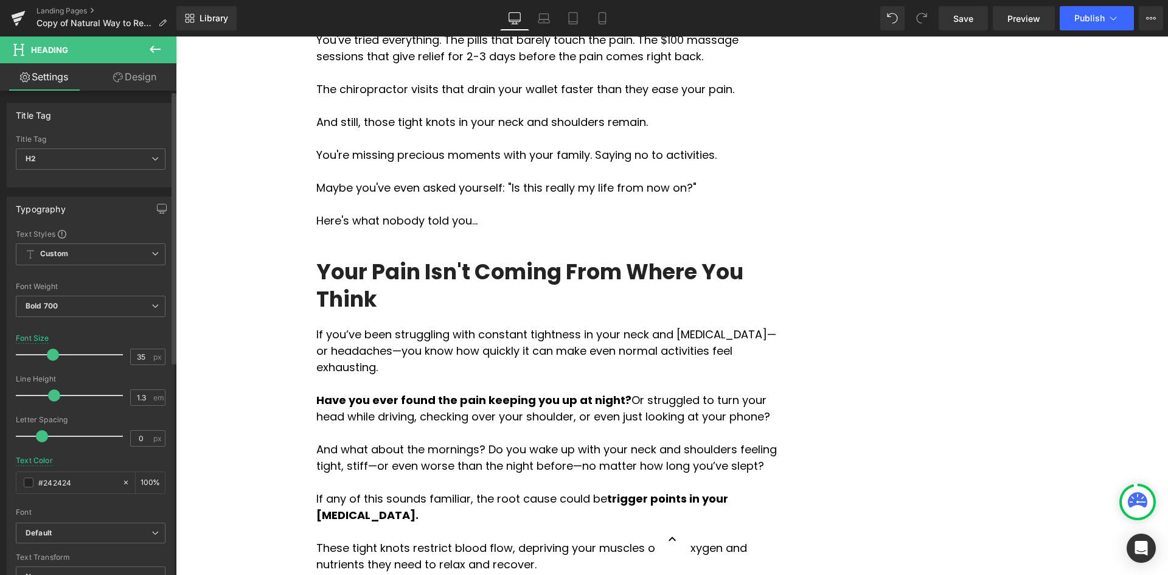
type input "34"
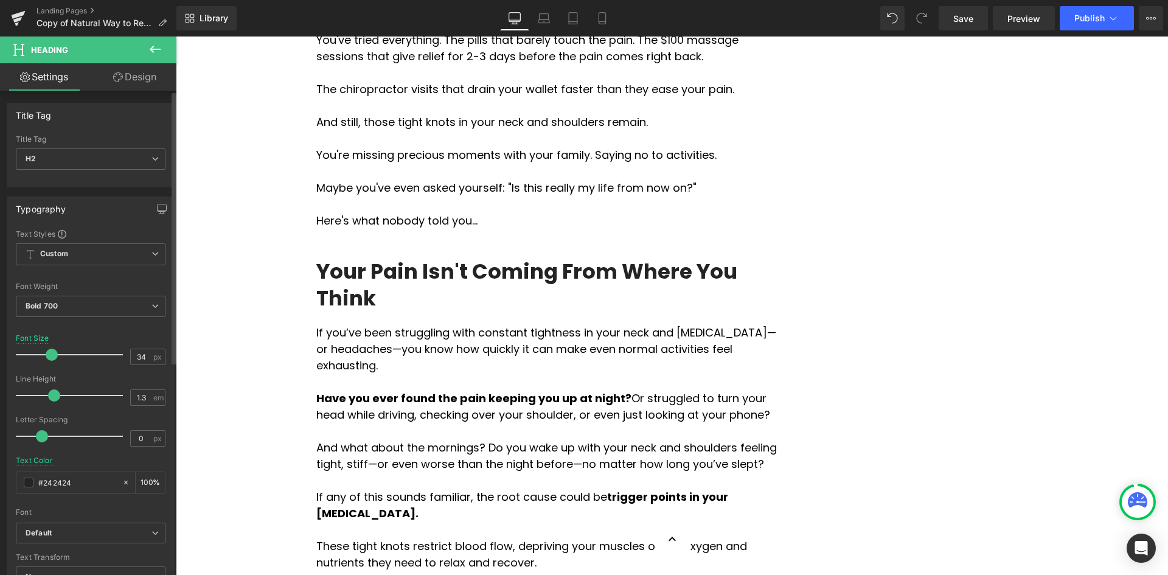
drag, startPoint x: 55, startPoint y: 355, endPoint x: 64, endPoint y: 355, distance: 9.1
click at [54, 355] on span at bounding box center [52, 355] width 12 height 12
click at [682, 374] on p at bounding box center [550, 382] width 469 height 16
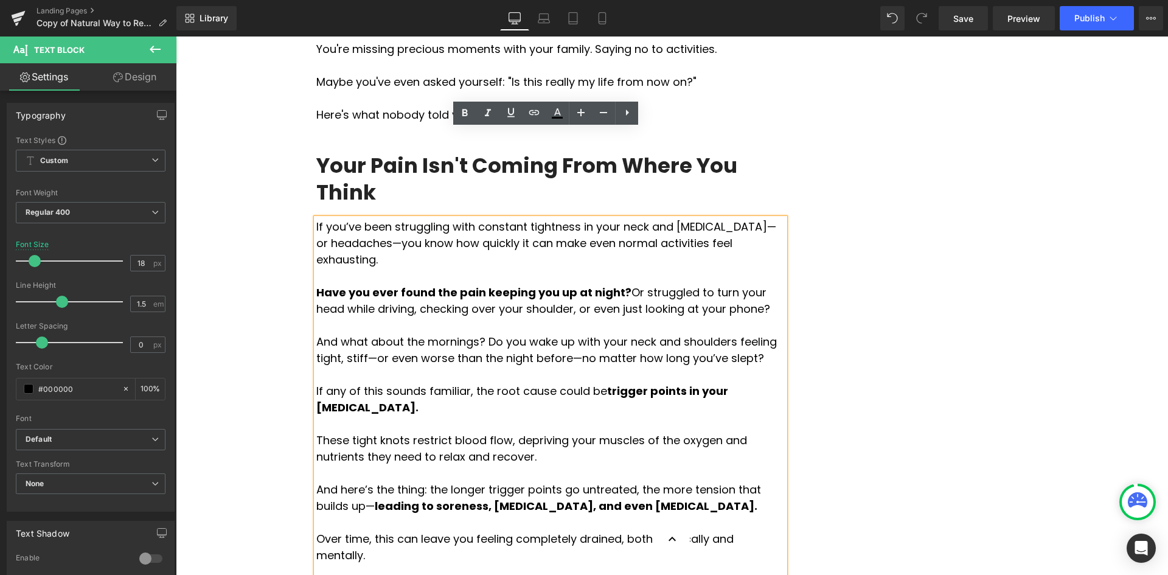
scroll to position [913, 0]
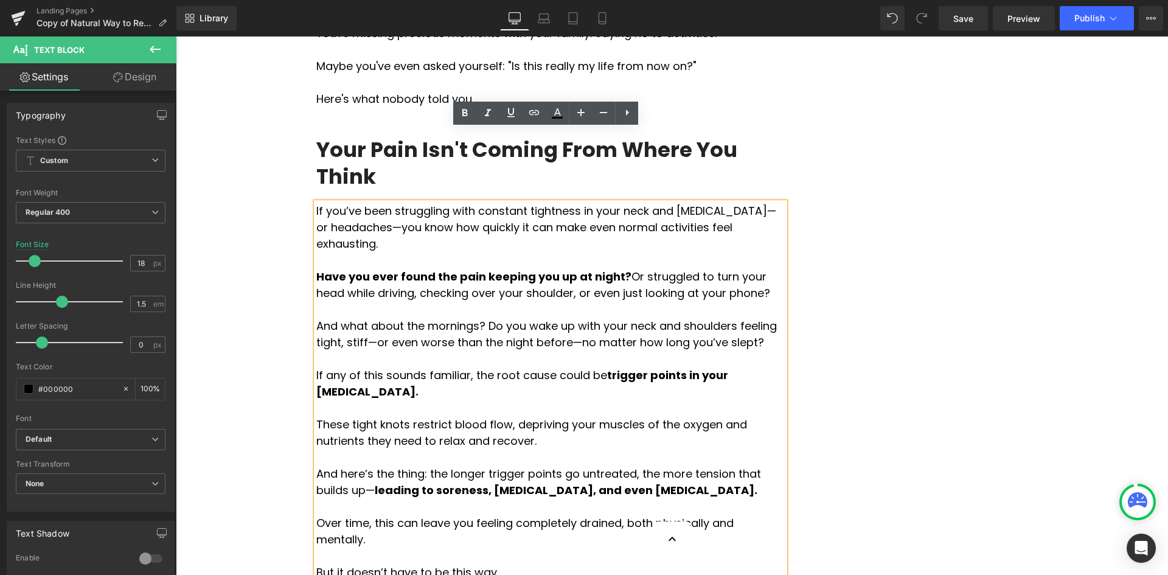
click at [418, 351] on p at bounding box center [550, 359] width 469 height 16
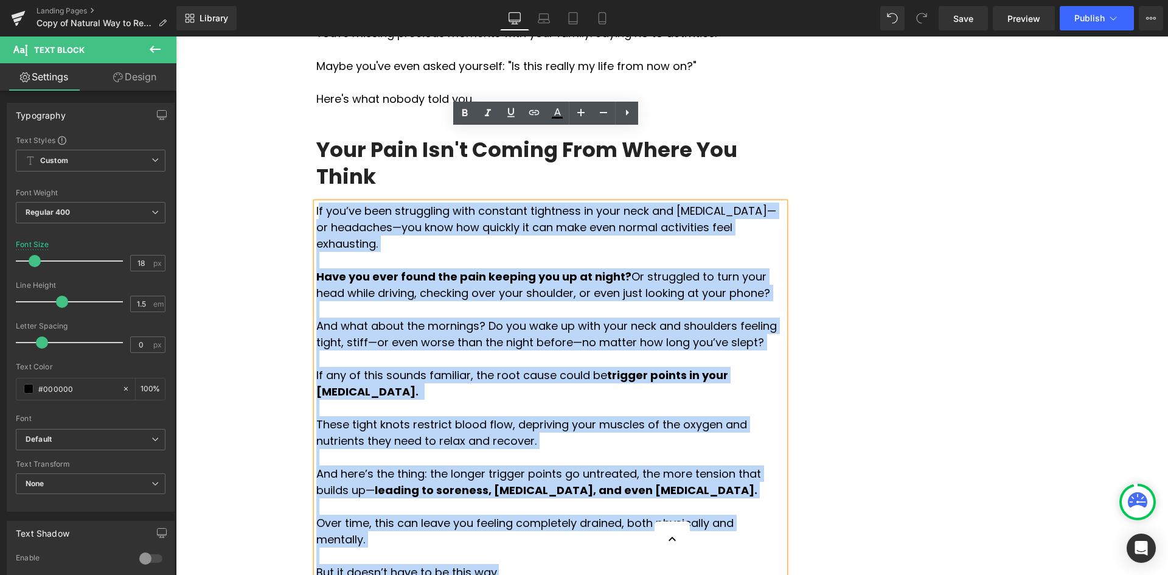
drag, startPoint x: 491, startPoint y: 450, endPoint x: 316, endPoint y: 141, distance: 355.4
click at [316, 203] on div "If you’ve been struggling with constant tightness in your neck and [MEDICAL_DAT…" at bounding box center [550, 400] width 469 height 394
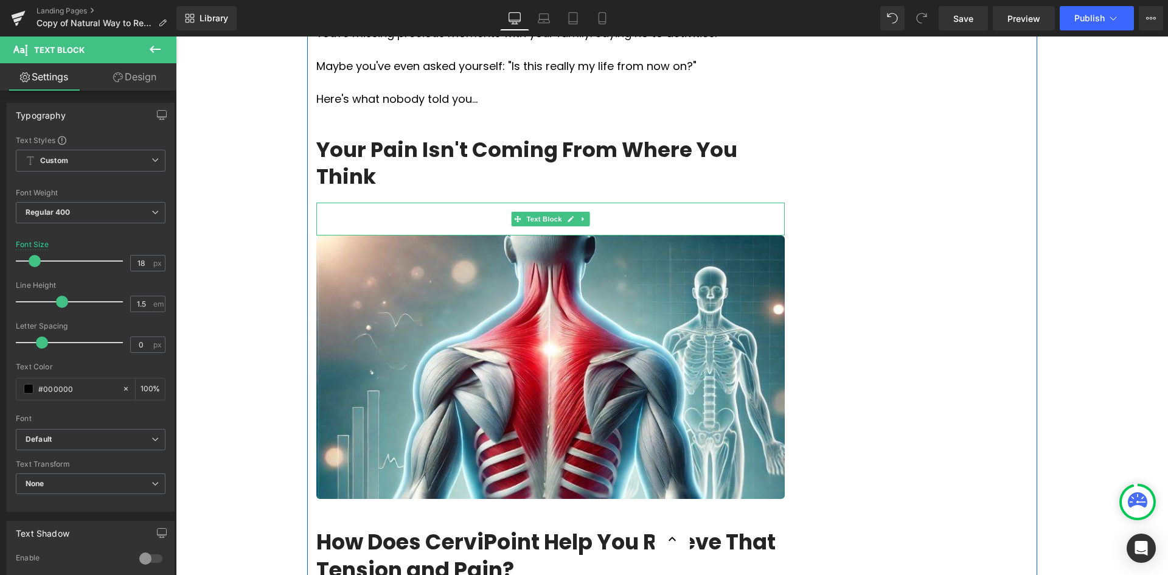
click at [385, 203] on p at bounding box center [550, 211] width 469 height 16
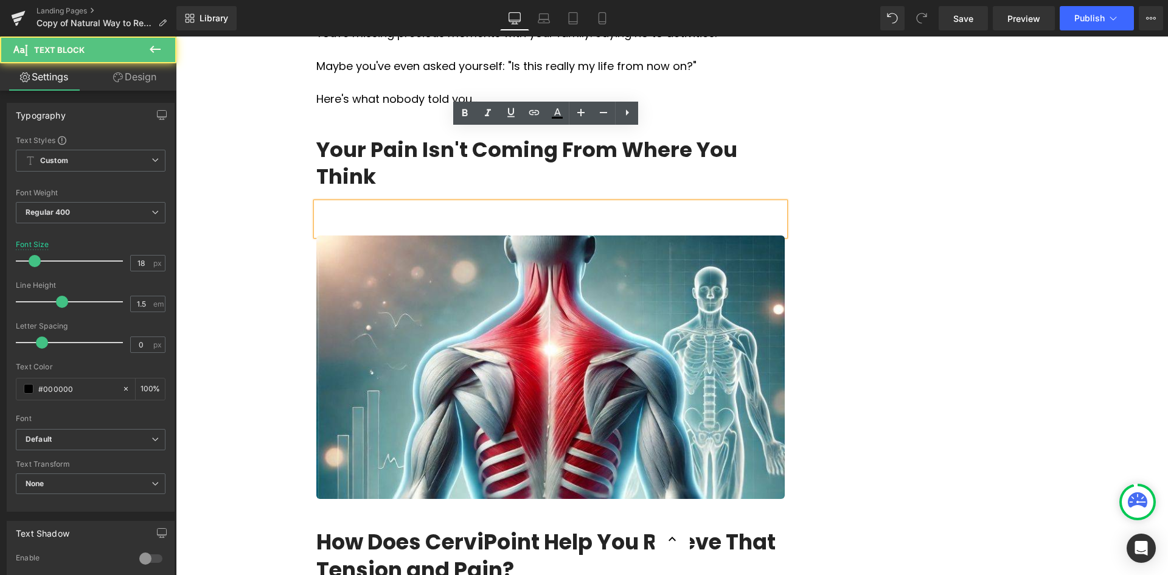
click at [381, 203] on p at bounding box center [550, 211] width 469 height 16
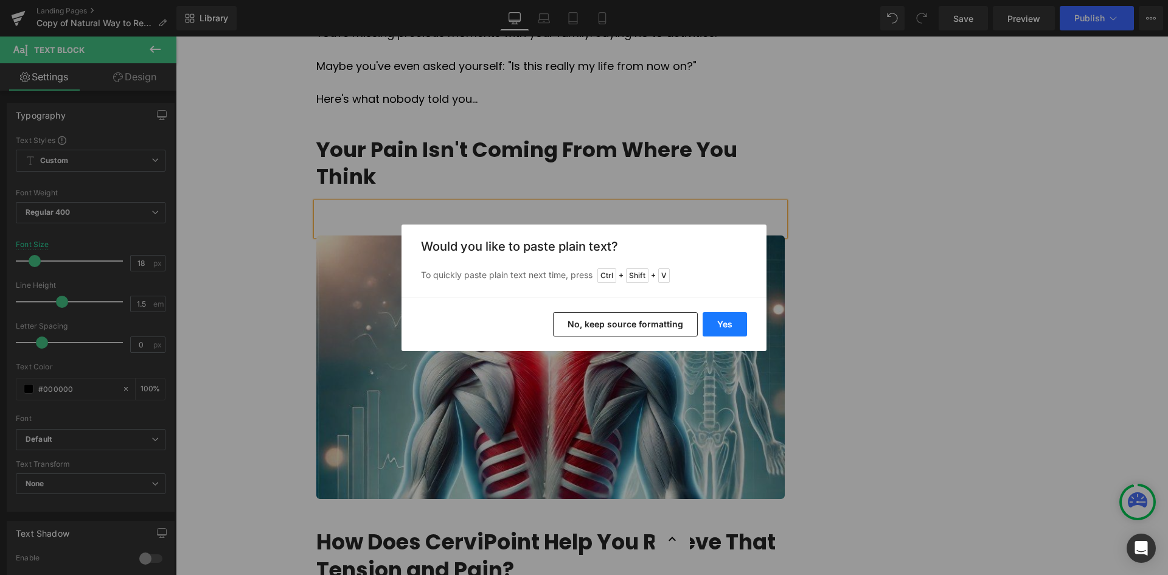
click at [714, 323] on button "Yes" at bounding box center [725, 324] width 44 height 24
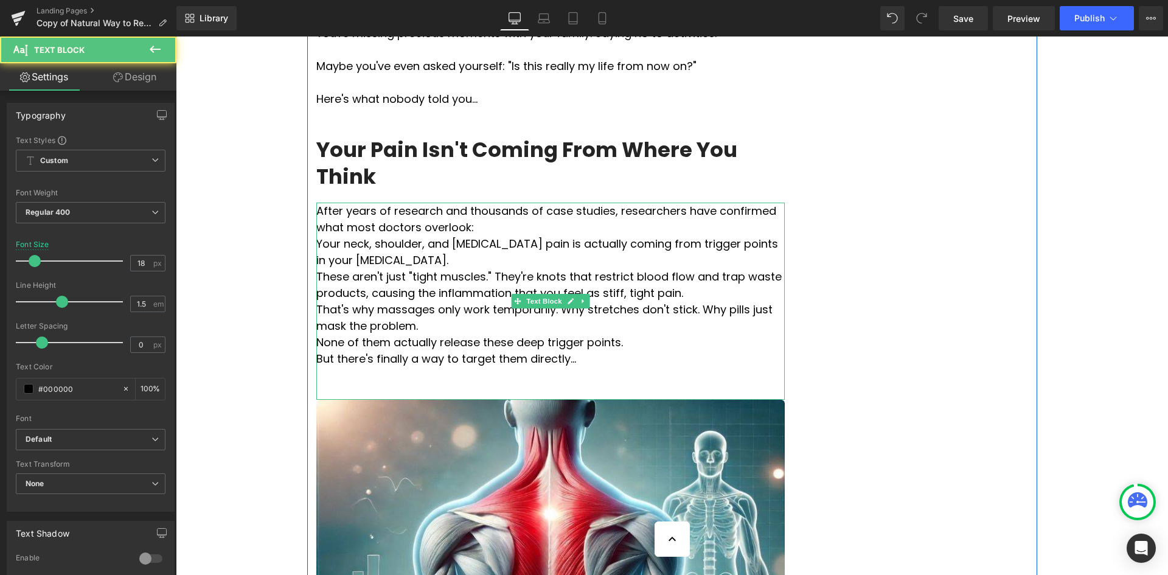
click at [416, 203] on p "After years of research and thousands of case studies, researchers have confirm…" at bounding box center [550, 219] width 469 height 33
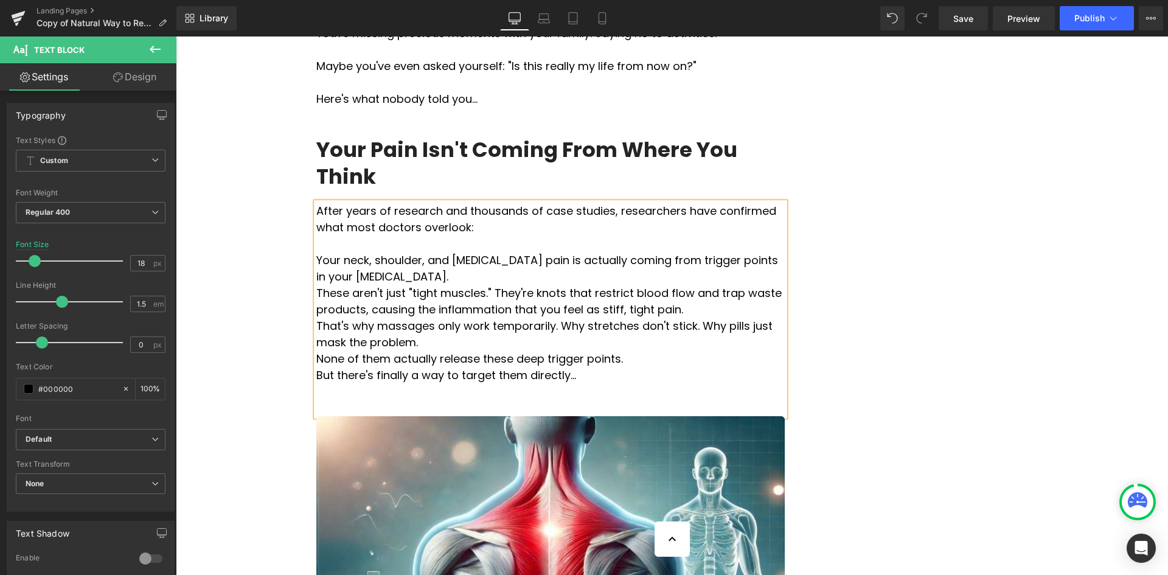
click at [395, 252] on p "Your neck, shoulder, and [MEDICAL_DATA] pain is actually coming from trigger po…" at bounding box center [550, 268] width 469 height 33
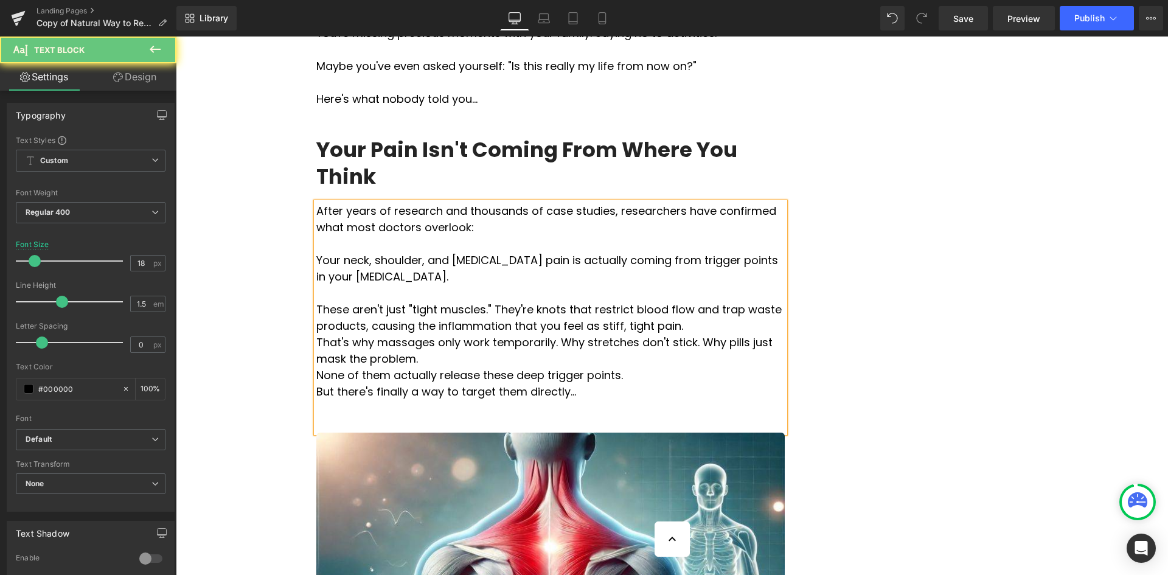
click at [592, 301] on p "These aren't just "tight muscles." They're knots that restrict blood flow and t…" at bounding box center [550, 317] width 469 height 33
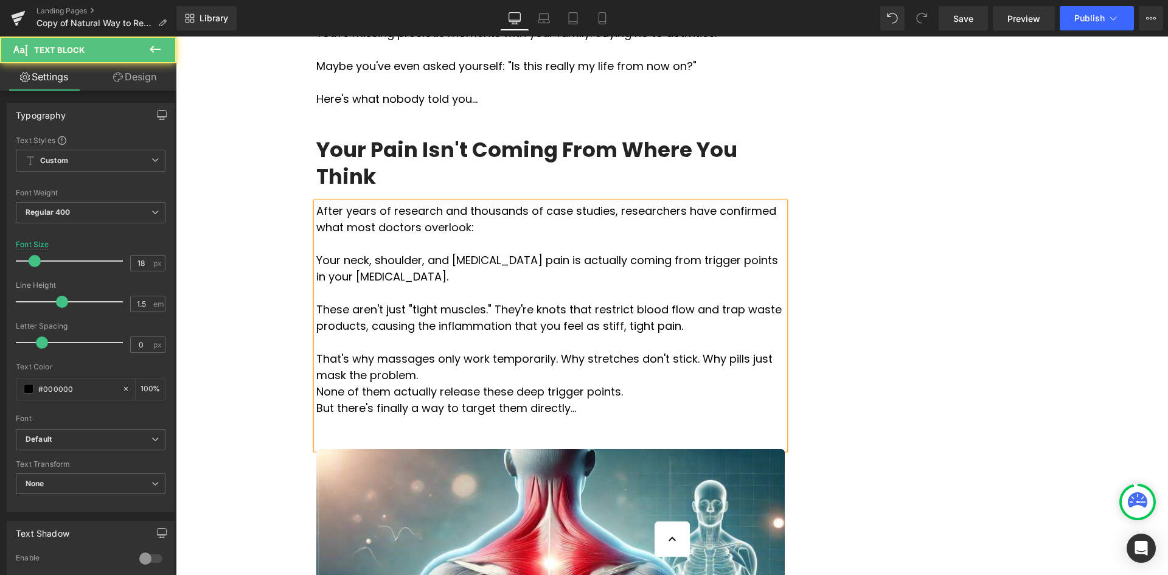
click at [433, 351] on p "That's why massages only work temporarily. Why stretches don't stick. Why pills…" at bounding box center [550, 367] width 469 height 33
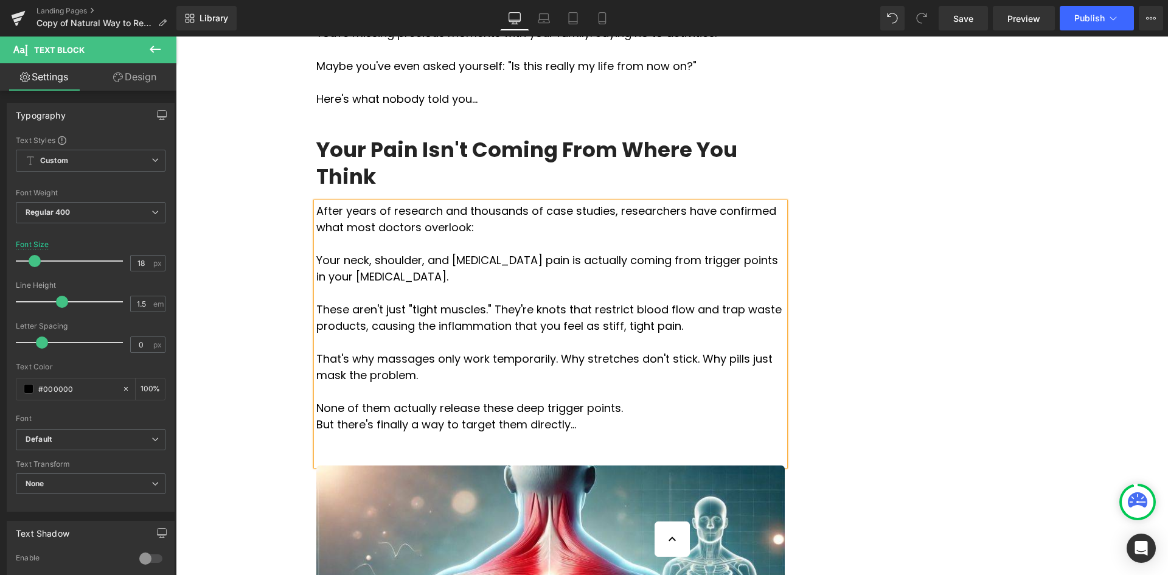
click at [595, 400] on p "None of them actually release these deep trigger points." at bounding box center [550, 408] width 469 height 16
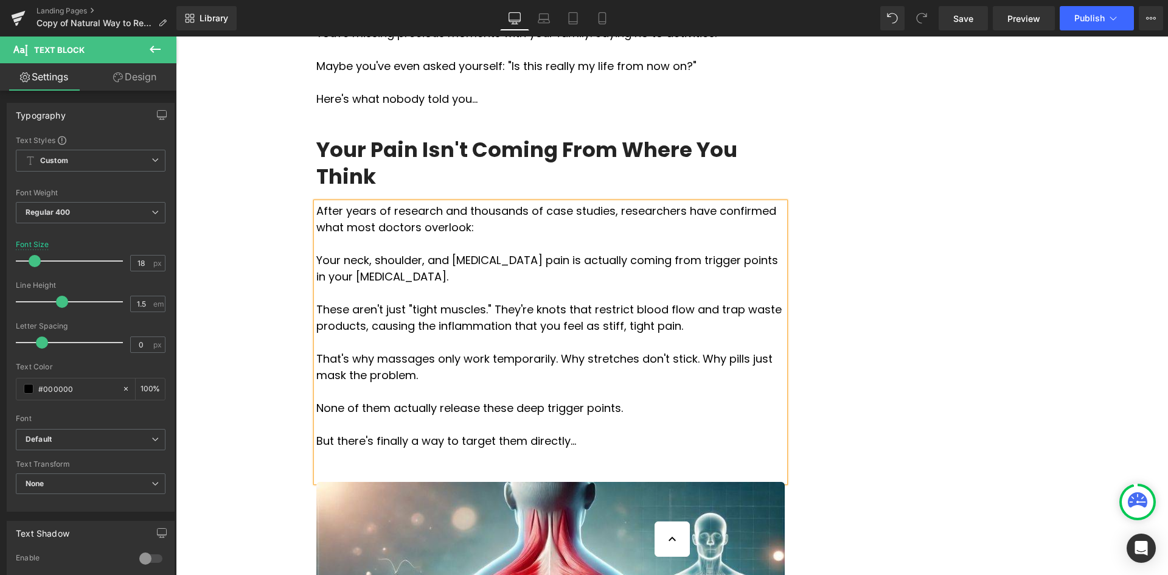
click at [352, 449] on p at bounding box center [550, 457] width 469 height 16
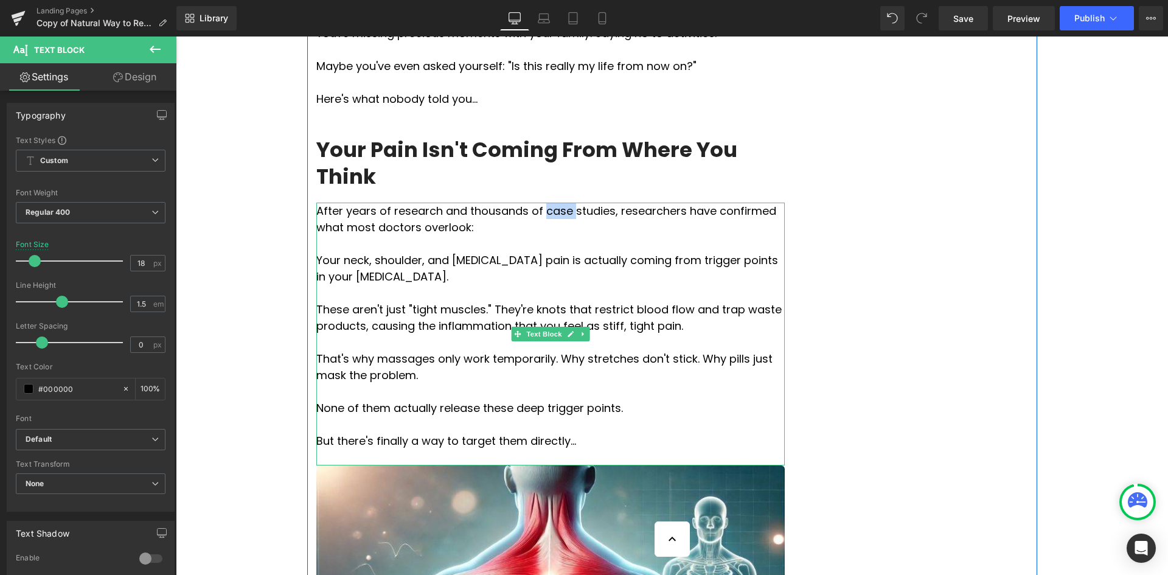
drag, startPoint x: 529, startPoint y: 141, endPoint x: 538, endPoint y: 139, distance: 8.7
click at [538, 203] on p "After years of research and thousands of case studies, researchers have confirm…" at bounding box center [550, 219] width 469 height 33
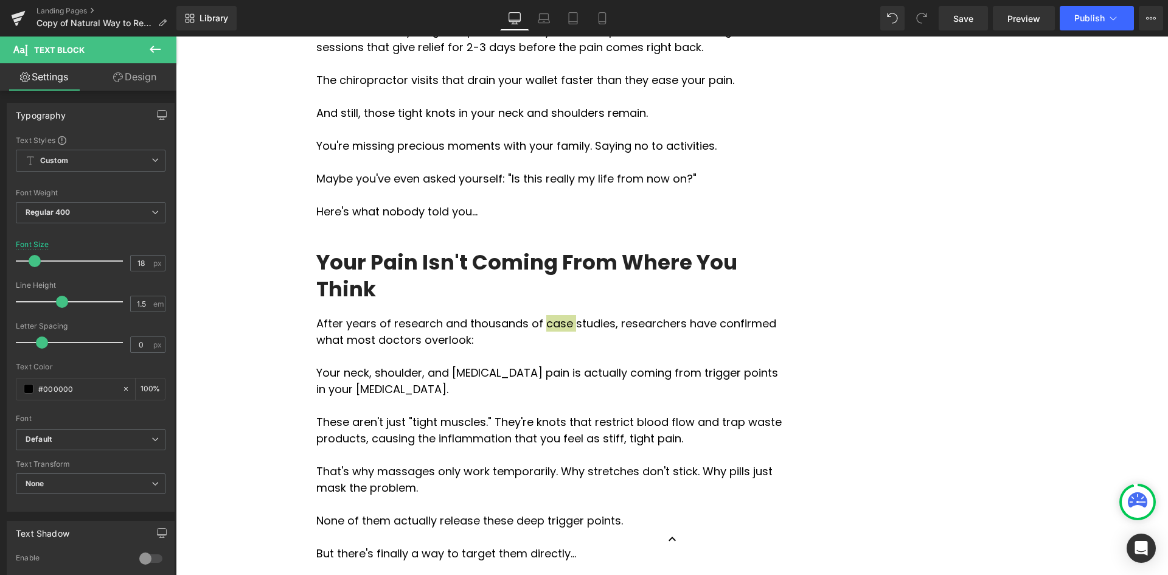
scroll to position [791, 0]
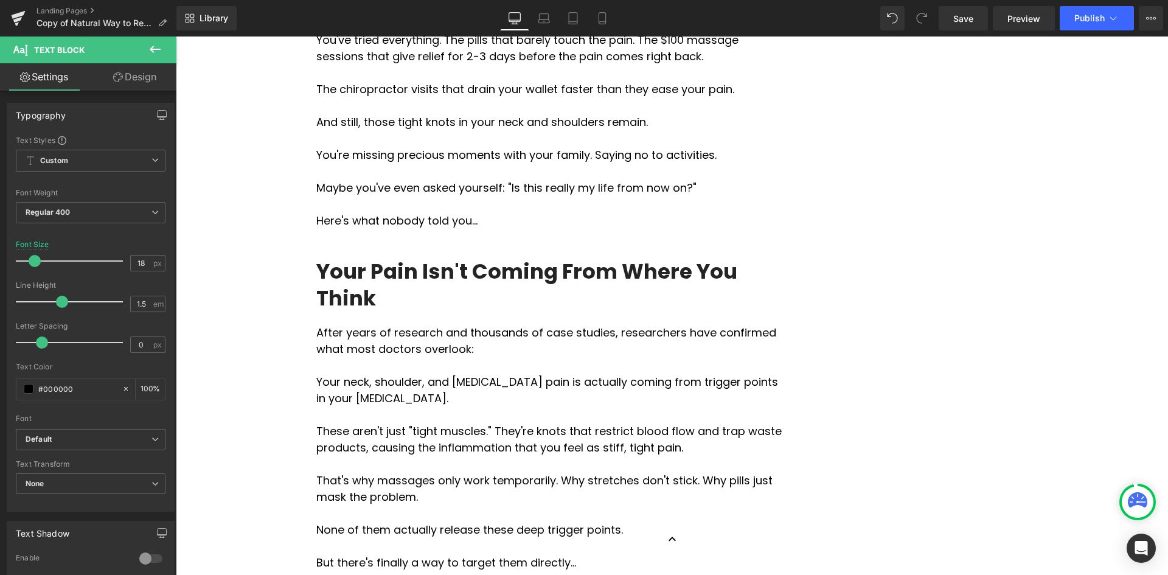
click at [515, 374] on p "Your neck, shoulder, and [MEDICAL_DATA] pain is actually coming from trigger po…" at bounding box center [550, 390] width 469 height 33
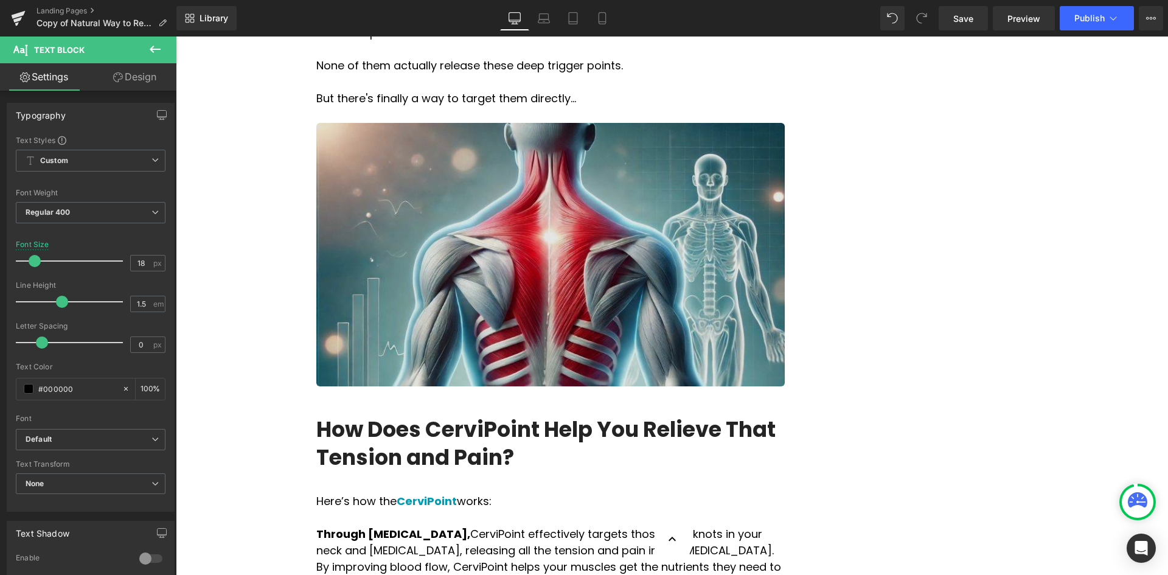
scroll to position [1156, 0]
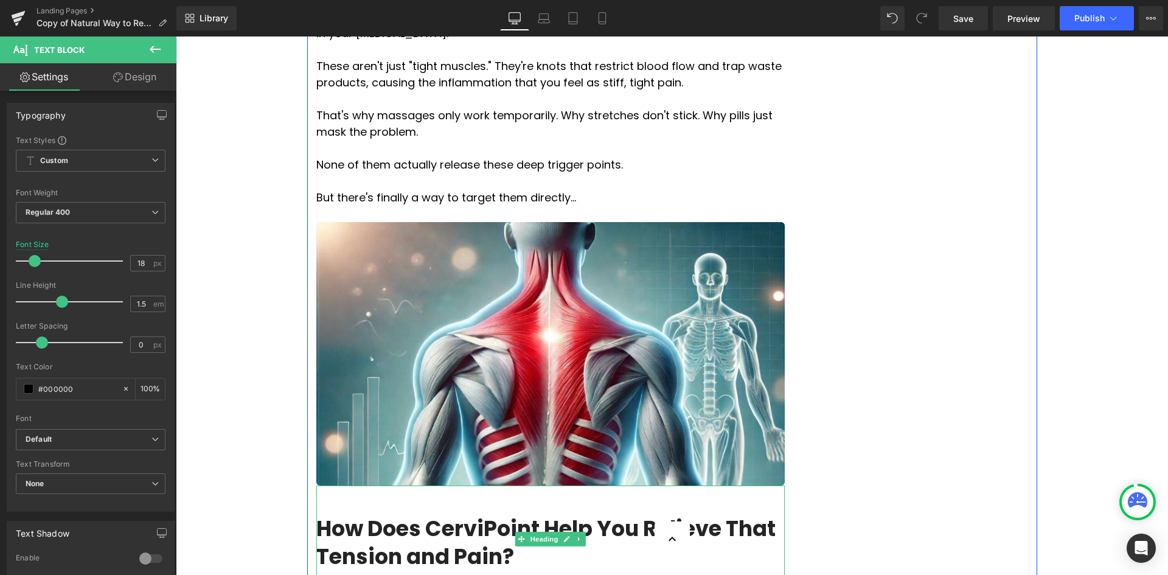
click at [515, 515] on h3 "How Does CerviPoint Help You Relieve That Tension and Pain?" at bounding box center [550, 542] width 469 height 55
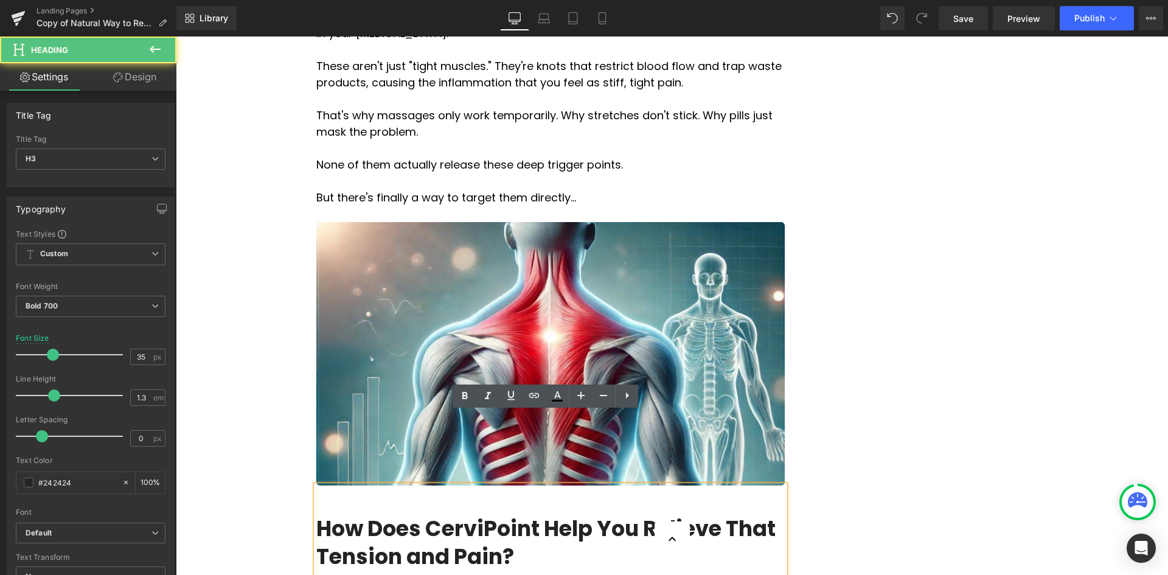
click at [514, 515] on h3 "How Does CerviPoint Help You Relieve That Tension and Pain?" at bounding box center [550, 542] width 469 height 55
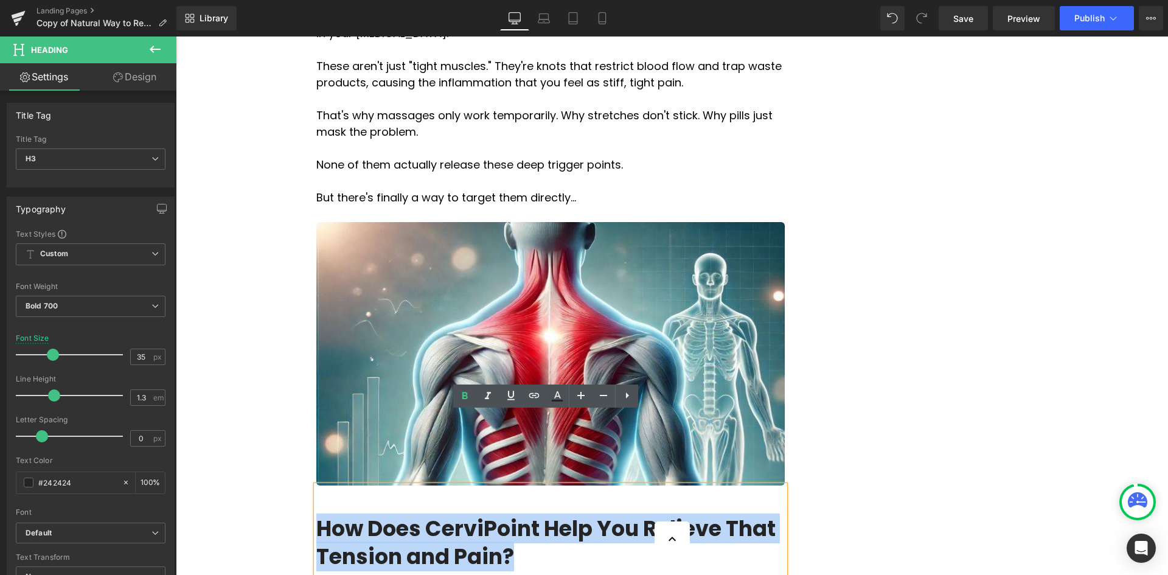
drag, startPoint x: 516, startPoint y: 483, endPoint x: 316, endPoint y: 462, distance: 201.3
click at [316, 515] on h3 "How Does CerviPoint Help You Relieve That Tension and Pain?" at bounding box center [550, 542] width 469 height 55
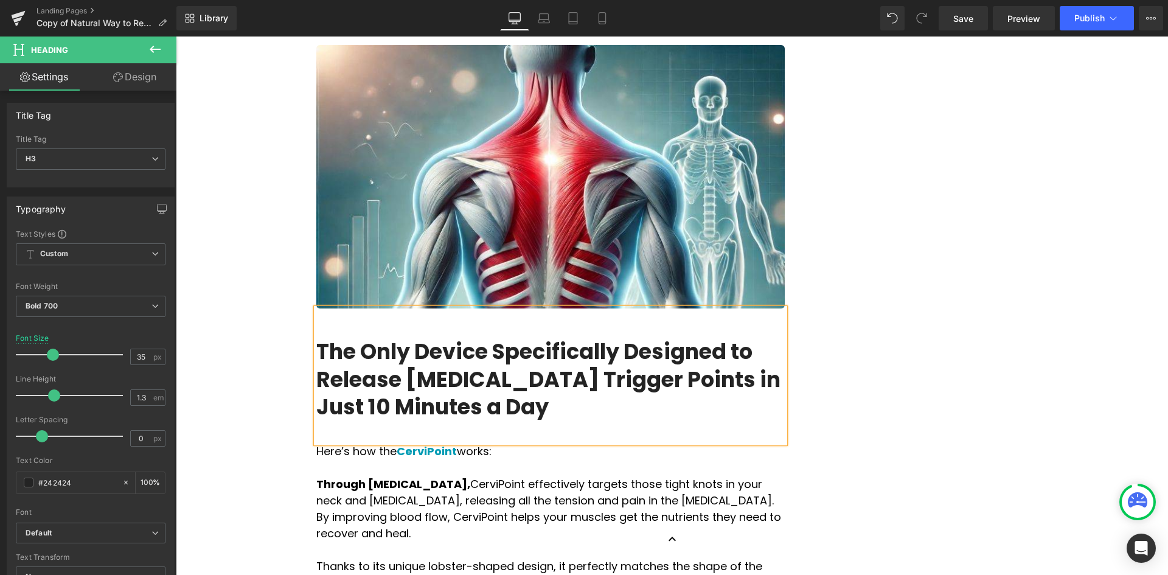
scroll to position [1339, 0]
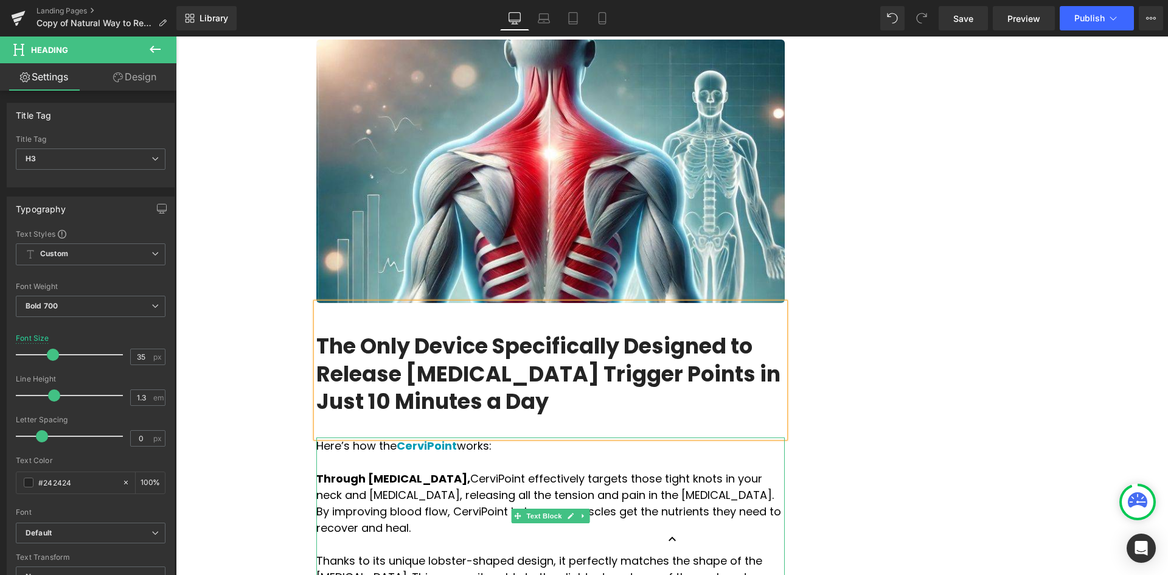
click at [424, 454] on p at bounding box center [550, 462] width 469 height 16
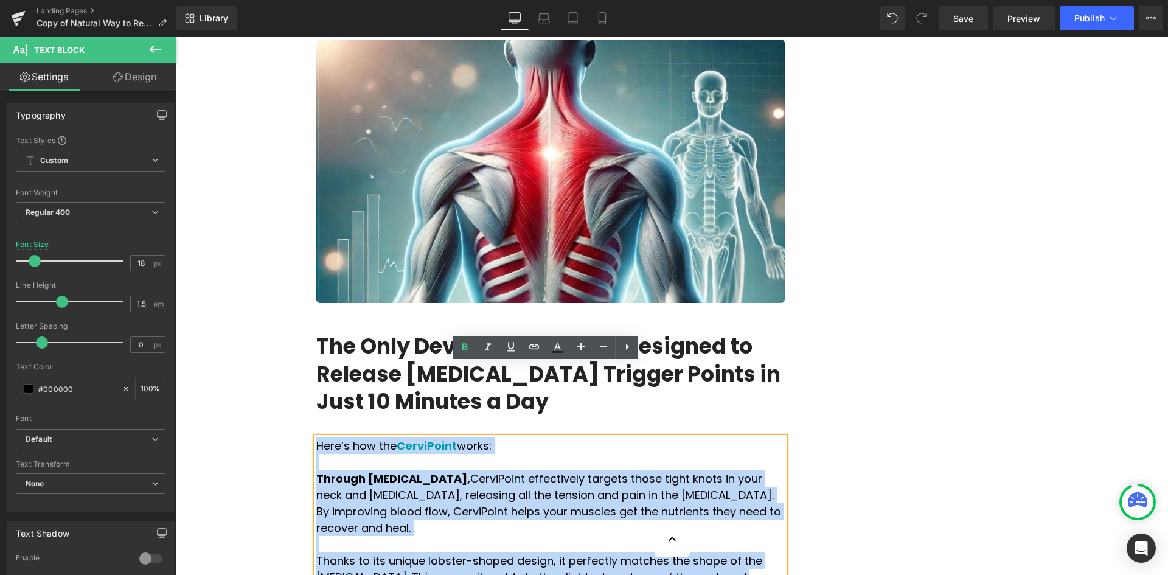
drag, startPoint x: 492, startPoint y: 508, endPoint x: 313, endPoint y: 369, distance: 226.5
click at [316, 438] on div "Here’s how the CerviPoint works: Through [MEDICAL_DATA], CerviPoint effectively…" at bounding box center [550, 524] width 469 height 173
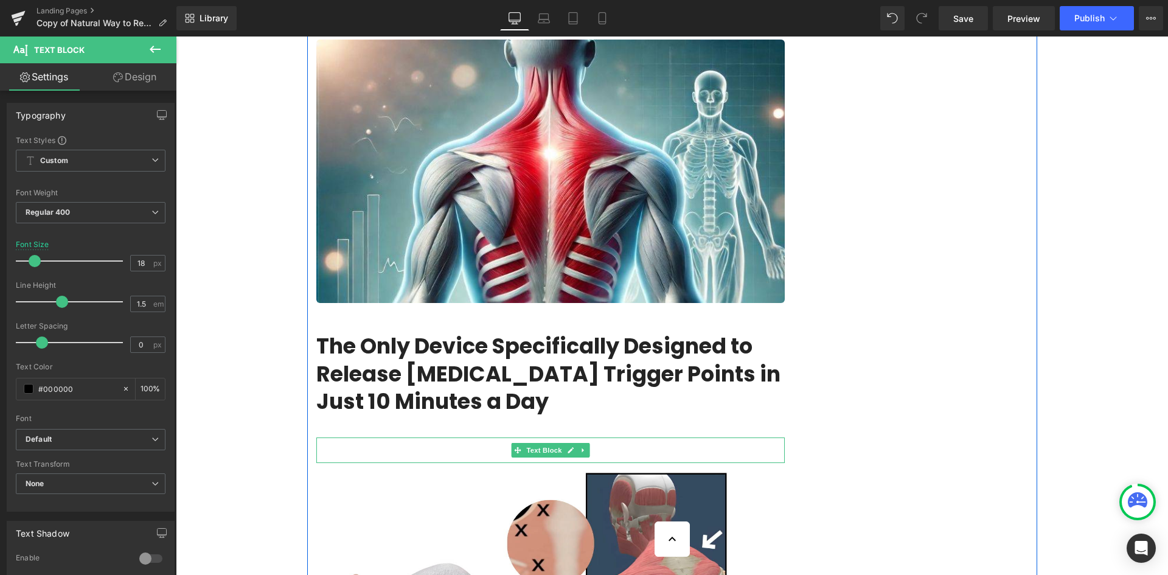
click at [360, 438] on p at bounding box center [550, 446] width 469 height 16
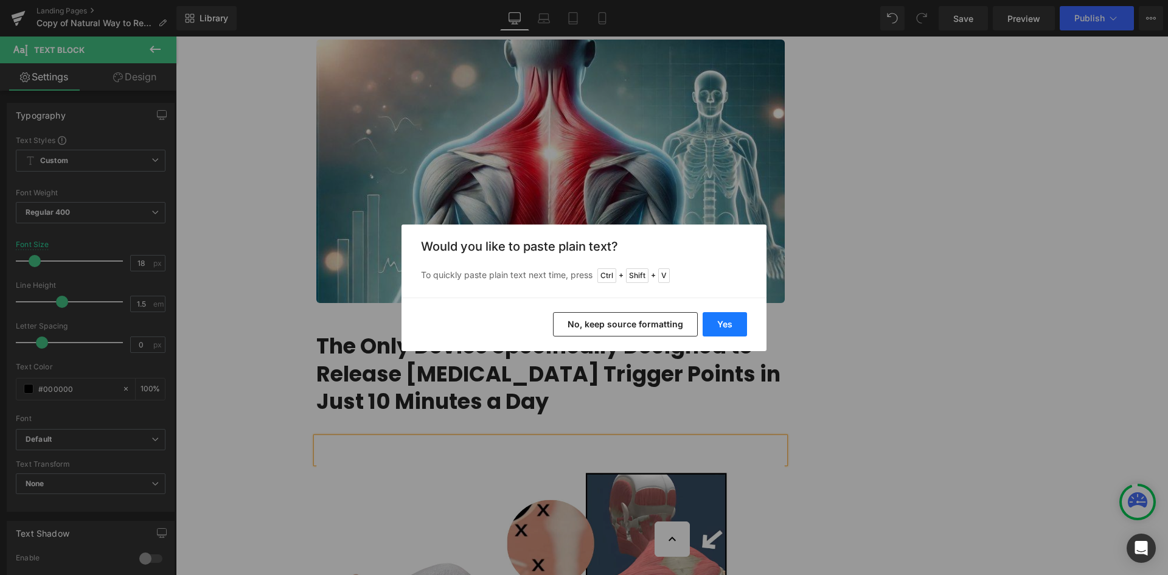
drag, startPoint x: 720, startPoint y: 323, endPoint x: 544, endPoint y: 287, distance: 179.5
click at [720, 323] on button "Yes" at bounding box center [725, 324] width 44 height 24
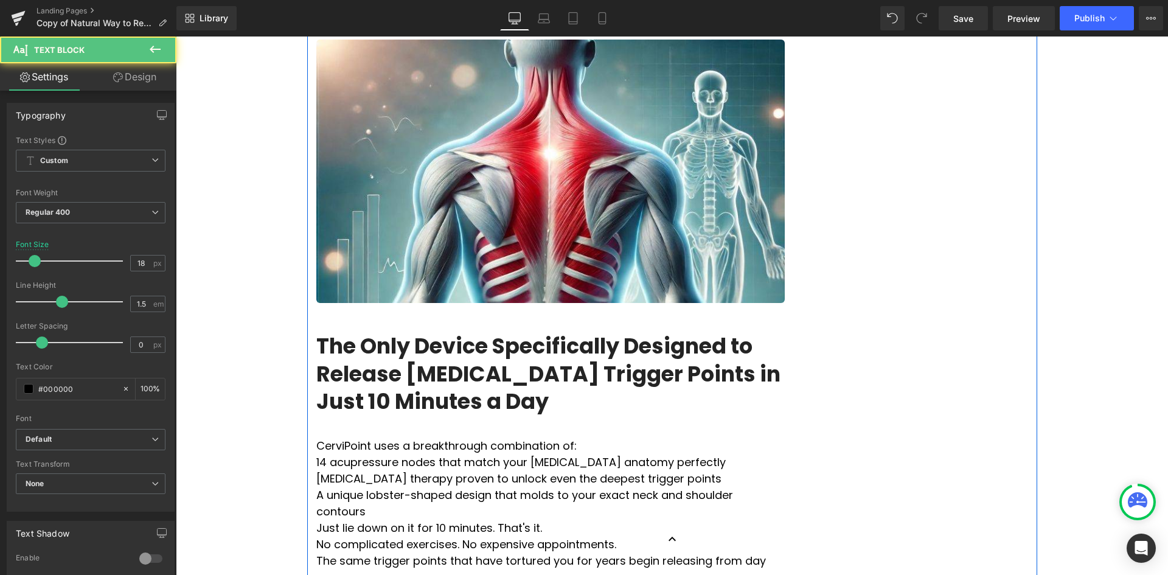
click at [570, 438] on p "CerviPoint uses a breakthrough combination of:" at bounding box center [550, 446] width 469 height 16
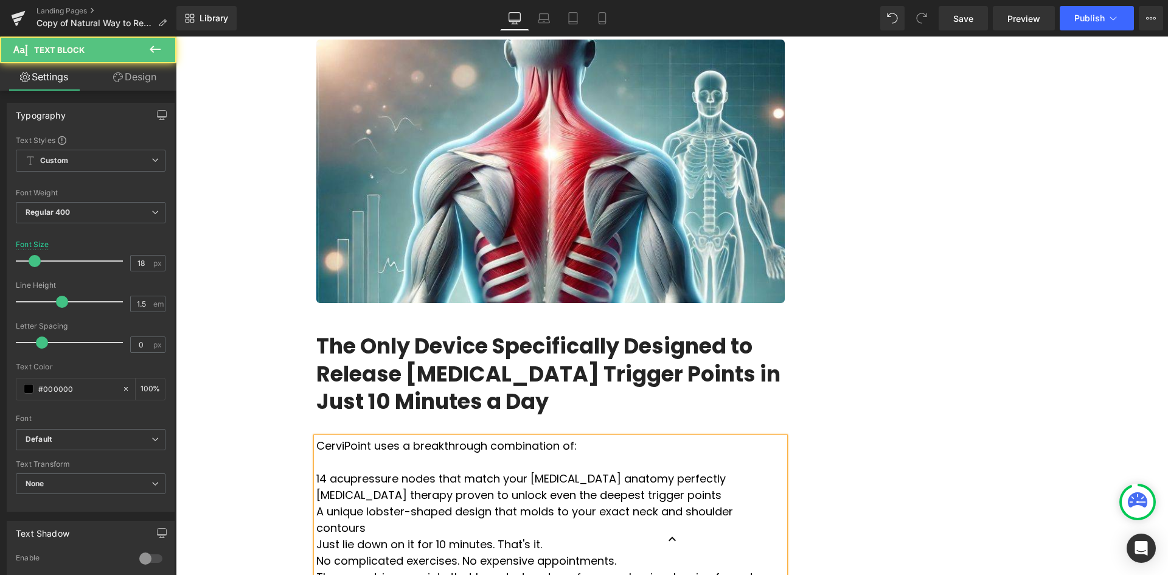
click at [728, 503] on p "A unique lobster-shaped design that molds to your exact neck and shoulder conto…" at bounding box center [550, 519] width 469 height 33
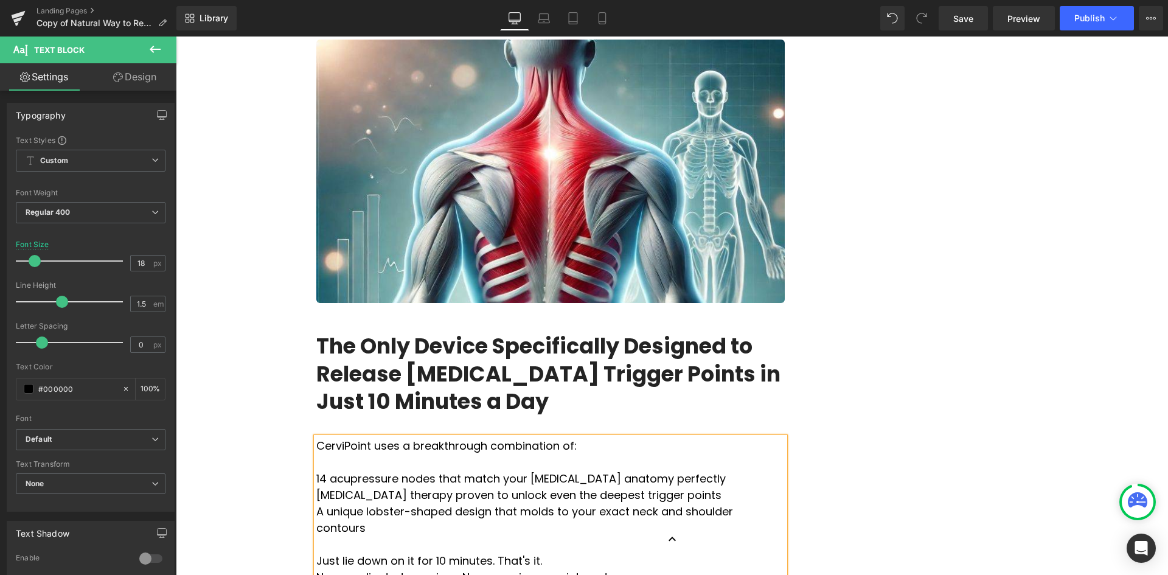
click at [537, 553] on p "Just lie down on it for 10 minutes. That's it." at bounding box center [550, 561] width 469 height 16
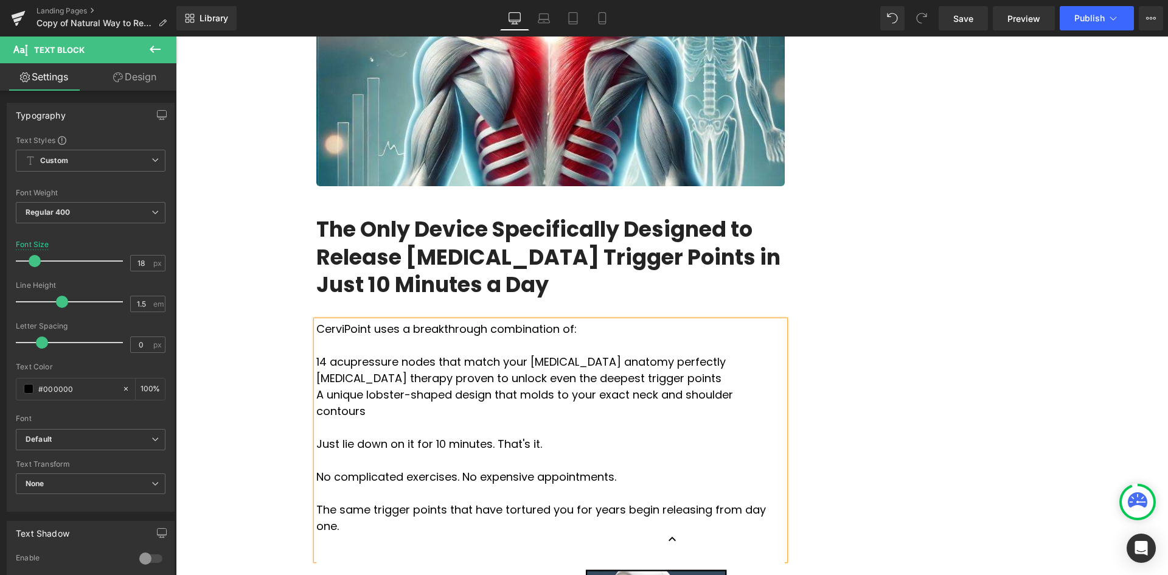
scroll to position [1461, 0]
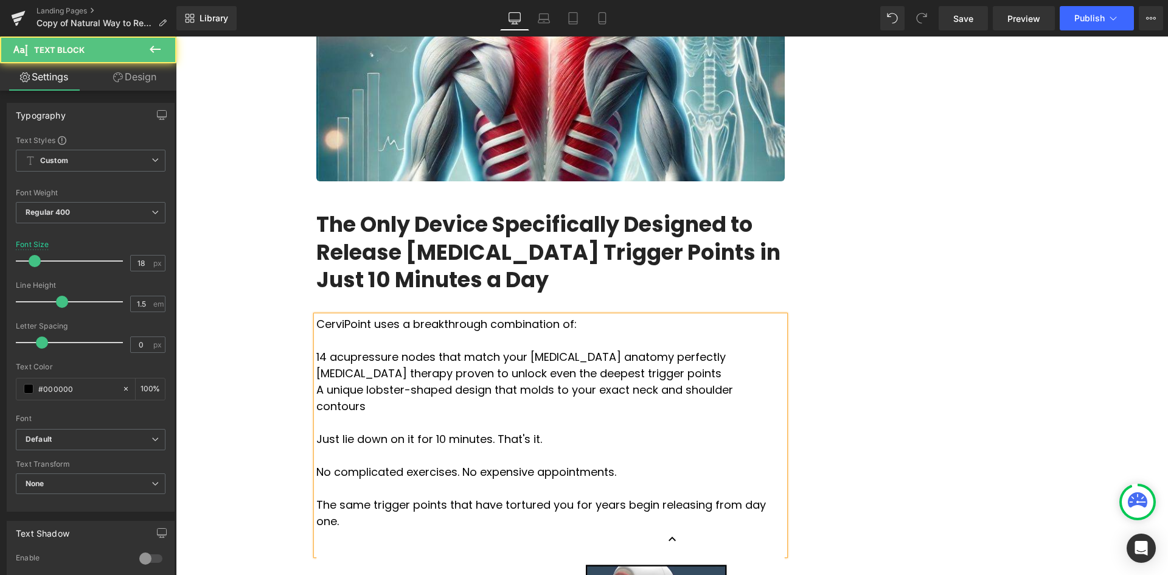
click at [380, 529] on p at bounding box center [550, 537] width 469 height 16
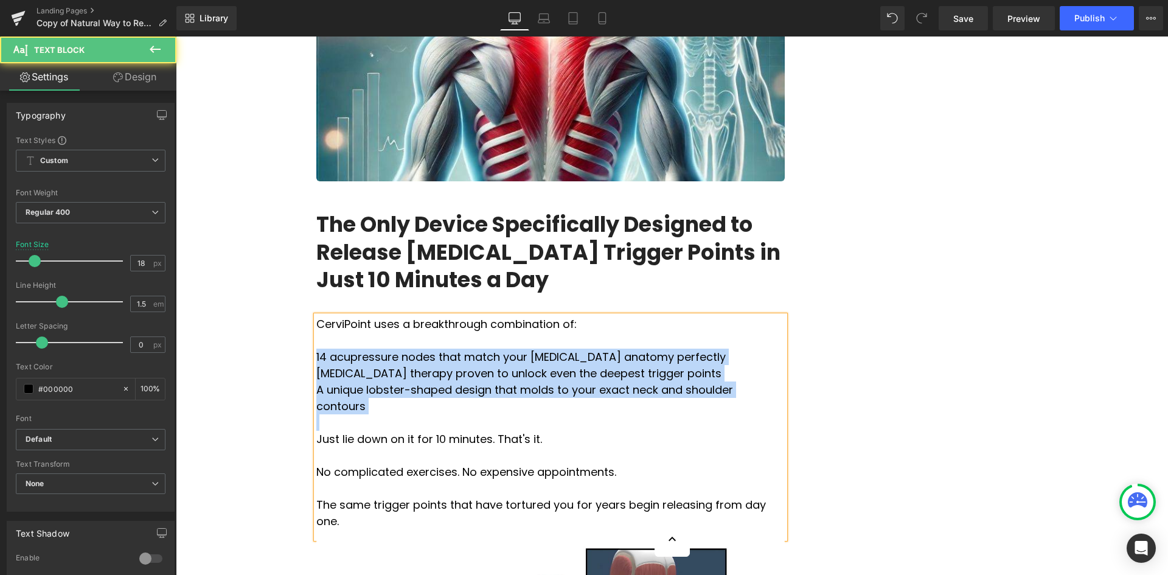
drag, startPoint x: 314, startPoint y: 283, endPoint x: 727, endPoint y: 328, distance: 415.7
click at [727, 329] on div "CerviPoint uses a breakthrough combination of: 14 acupressure nodes that match…" at bounding box center [550, 427] width 469 height 223
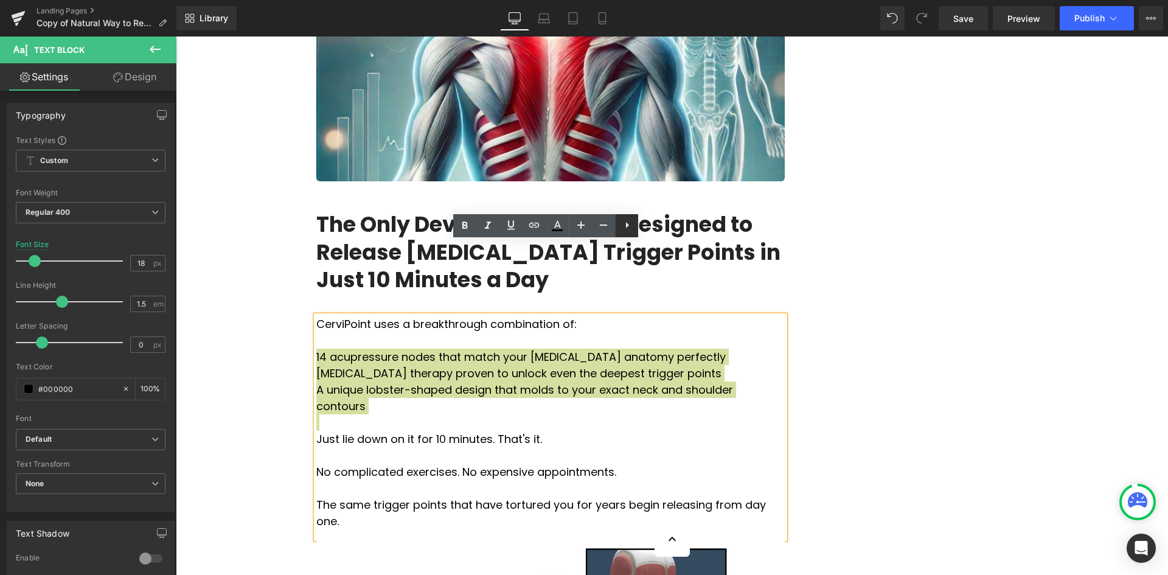
click at [638, 231] on link at bounding box center [626, 225] width 23 height 23
click at [628, 227] on icon at bounding box center [627, 225] width 15 height 15
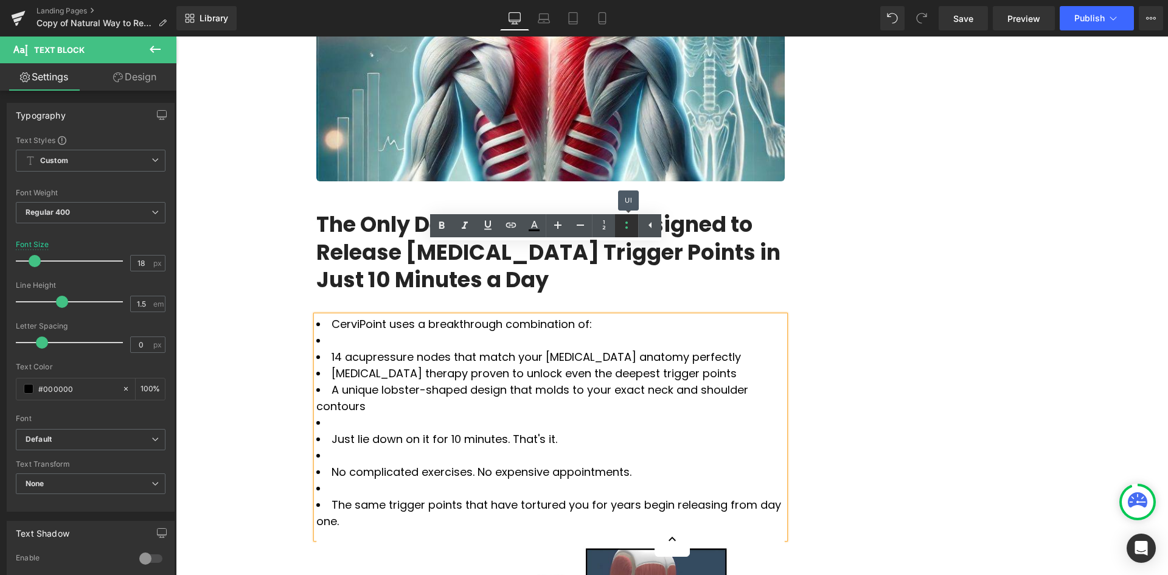
click at [628, 227] on icon at bounding box center [627, 225] width 15 height 15
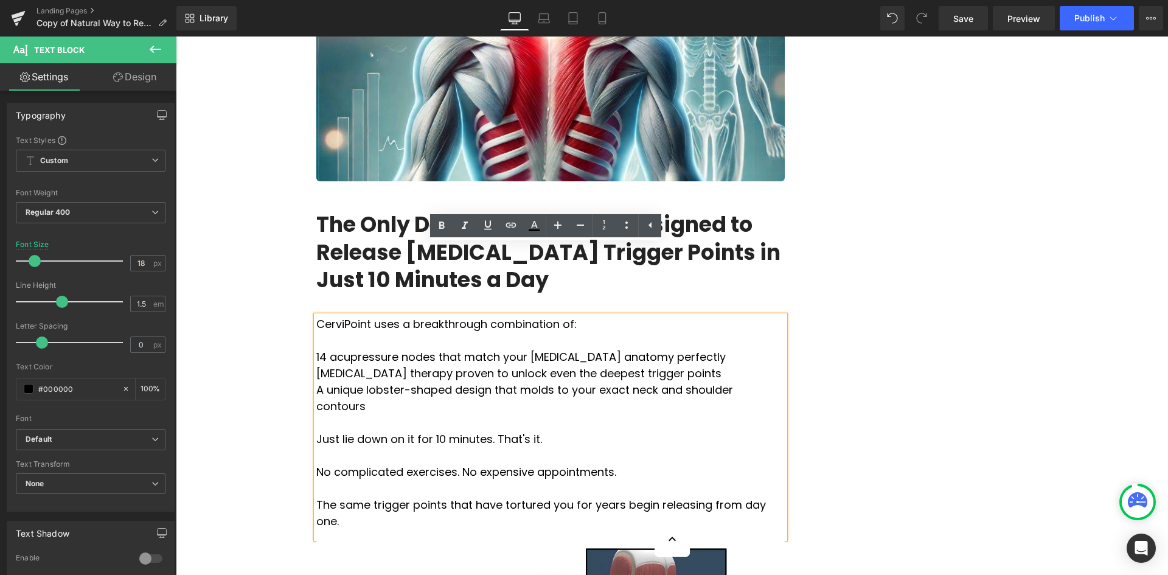
click at [316, 349] on span "14 acupressure nodes that match your [MEDICAL_DATA] anatomy perfectly" at bounding box center [521, 356] width 410 height 15
click at [609, 228] on icon at bounding box center [604, 225] width 15 height 15
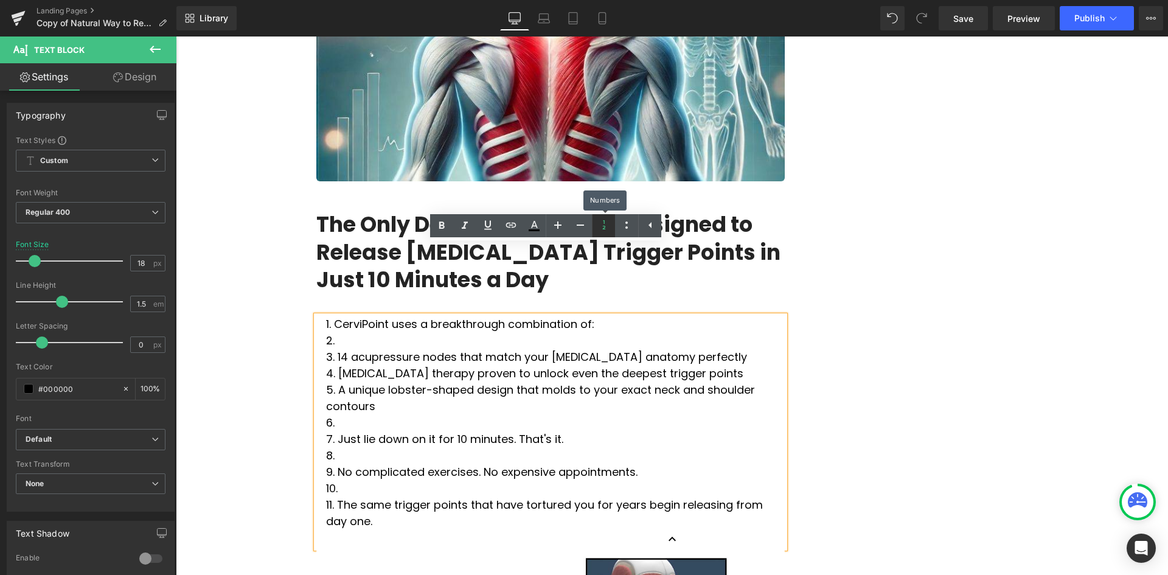
click at [609, 228] on icon at bounding box center [604, 225] width 15 height 15
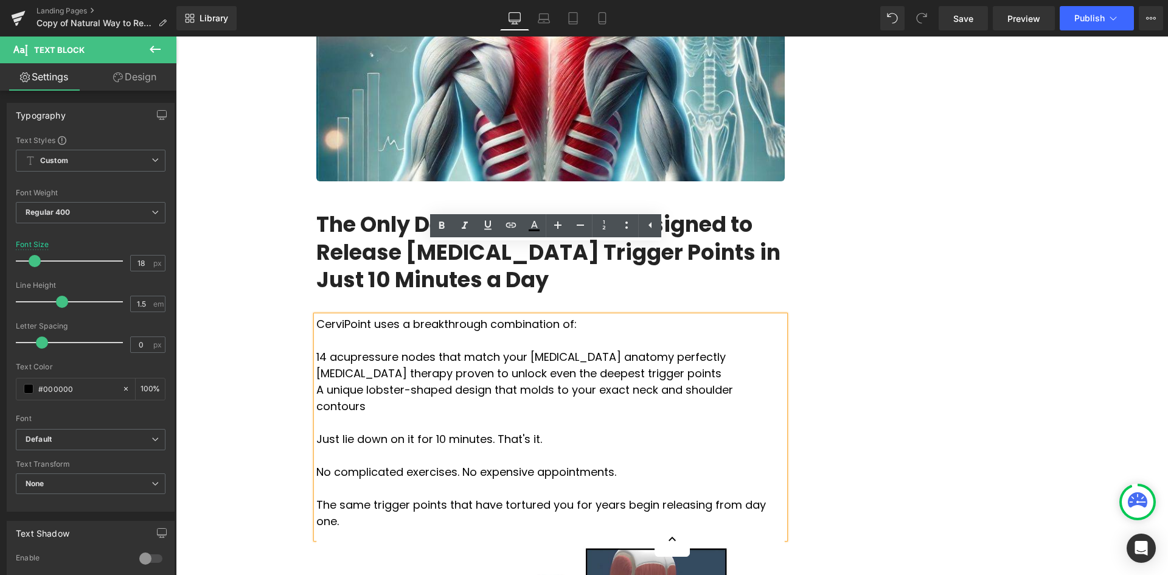
click at [571, 344] on p "CerviPoint uses a breakthrough combination of: 14 acupressure nodes that match …" at bounding box center [550, 423] width 469 height 214
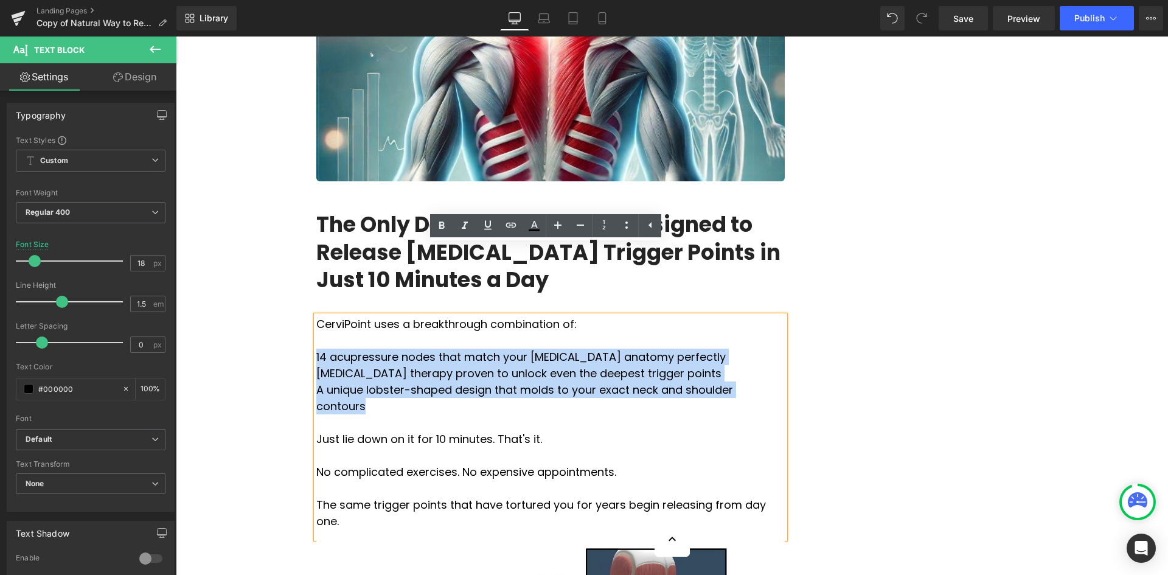
drag, startPoint x: 315, startPoint y: 279, endPoint x: 727, endPoint y: 313, distance: 413.4
click at [727, 316] on p "CerviPoint uses a breakthrough combination of: 14 acupressure nodes that match …" at bounding box center [550, 423] width 469 height 214
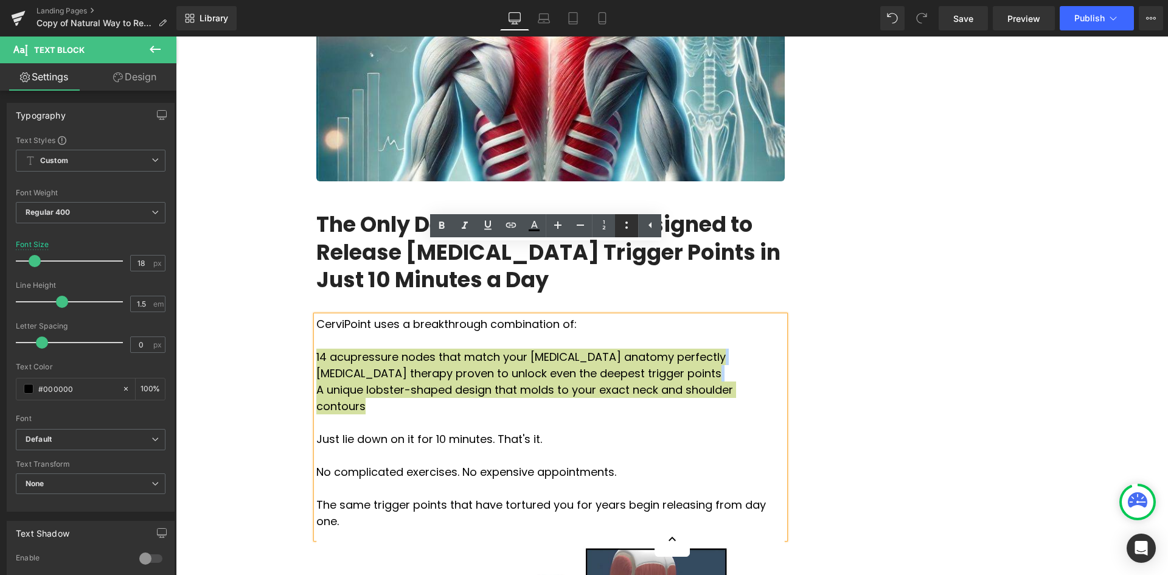
click at [621, 228] on icon at bounding box center [627, 225] width 15 height 15
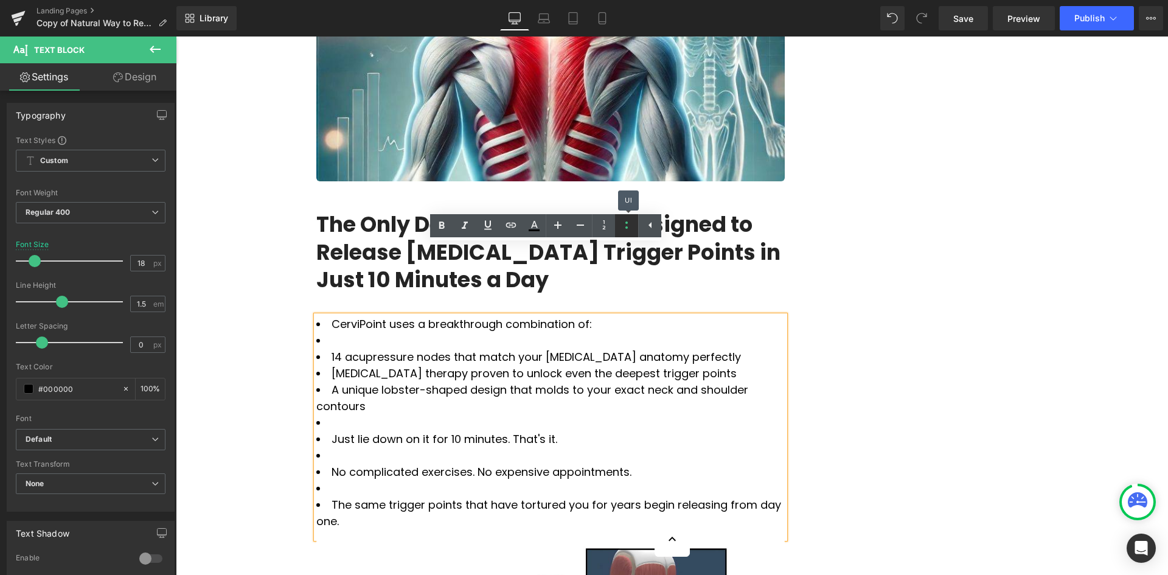
click at [622, 228] on icon at bounding box center [627, 225] width 15 height 15
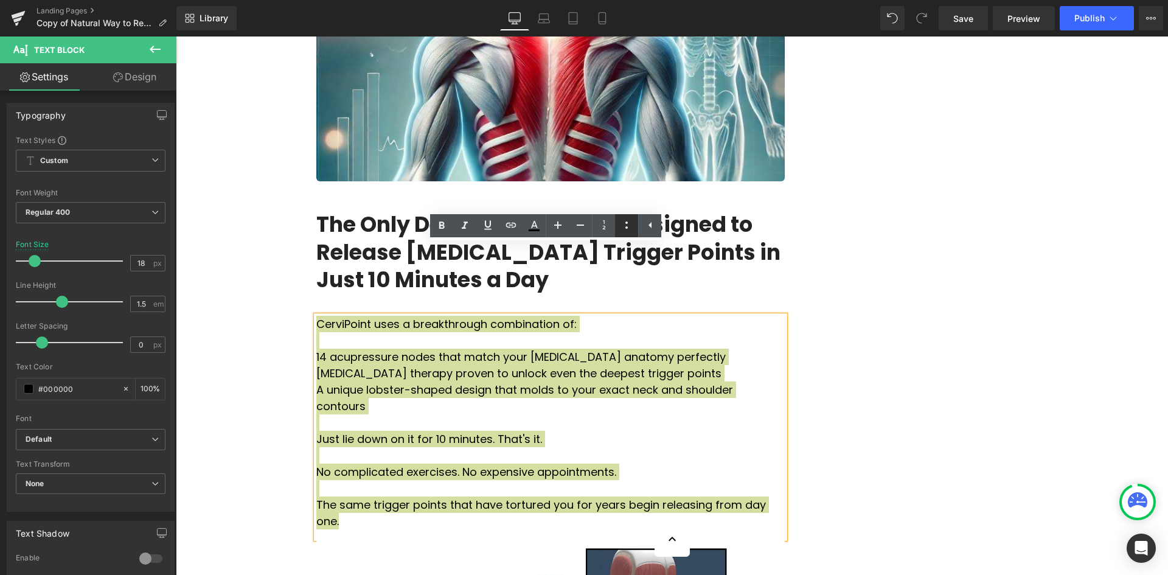
click at [632, 225] on icon at bounding box center [627, 225] width 15 height 15
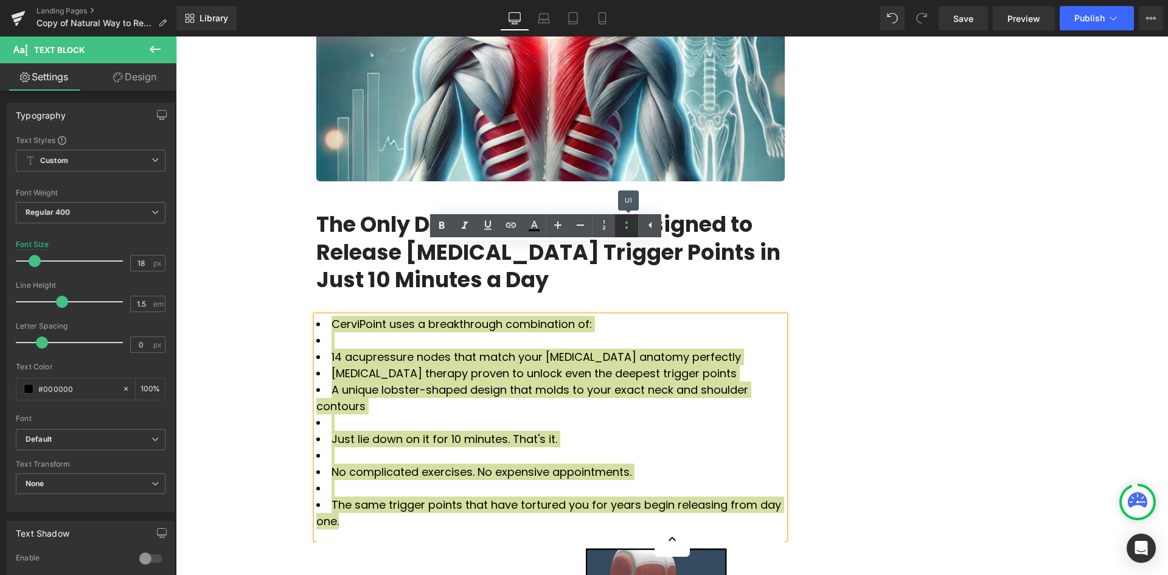
click at [632, 225] on icon at bounding box center [627, 225] width 15 height 15
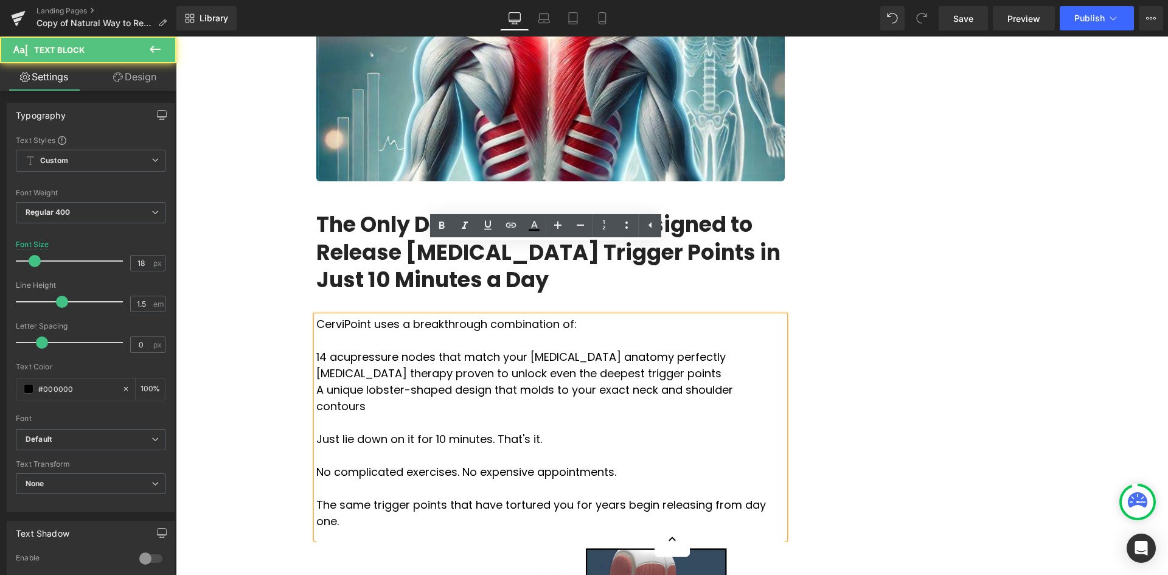
click at [700, 382] on span "A unique lobster-shaped design that molds to your exact neck and shoulder conto…" at bounding box center [524, 398] width 417 height 32
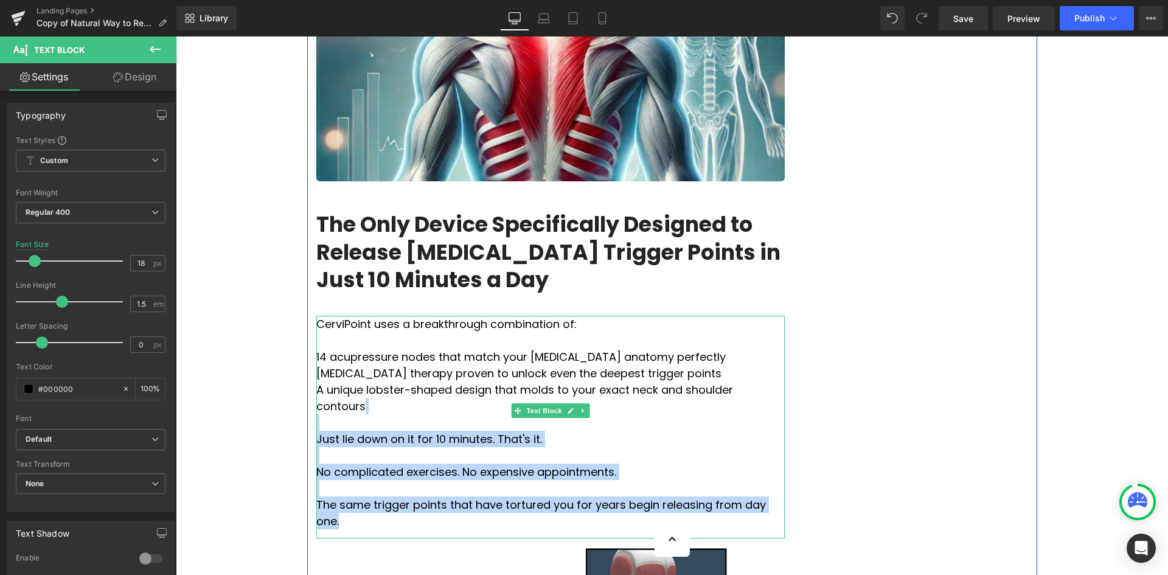
drag, startPoint x: 744, startPoint y: 417, endPoint x: 319, endPoint y: 330, distance: 433.6
click at [319, 330] on p "CerviPoint uses a breakthrough combination of: 14 acupressure nodes that match …" at bounding box center [550, 423] width 469 height 214
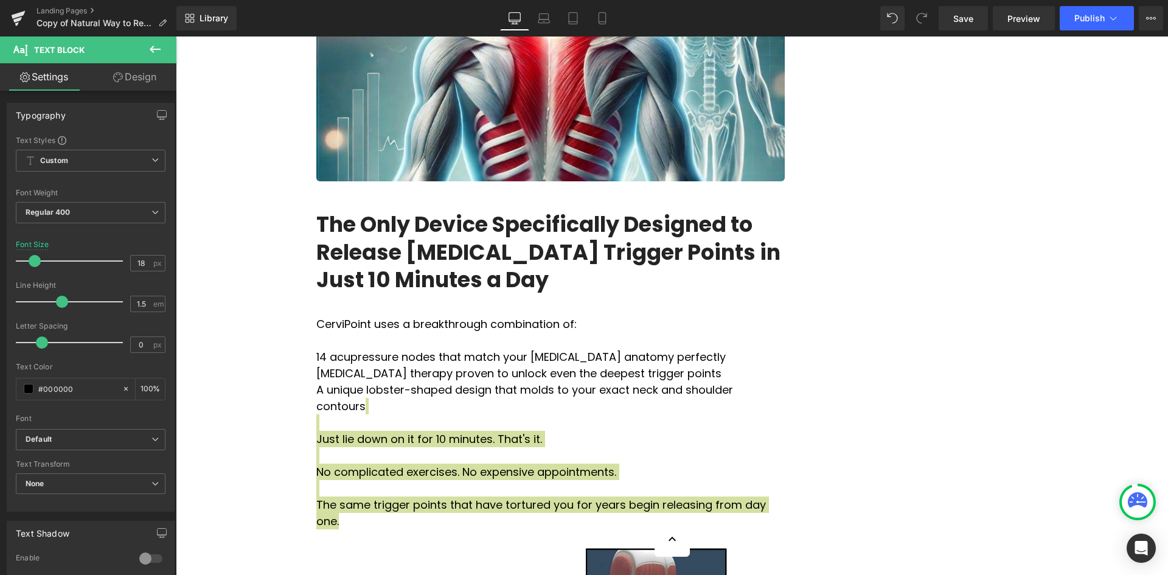
click at [158, 50] on icon at bounding box center [155, 49] width 11 height 7
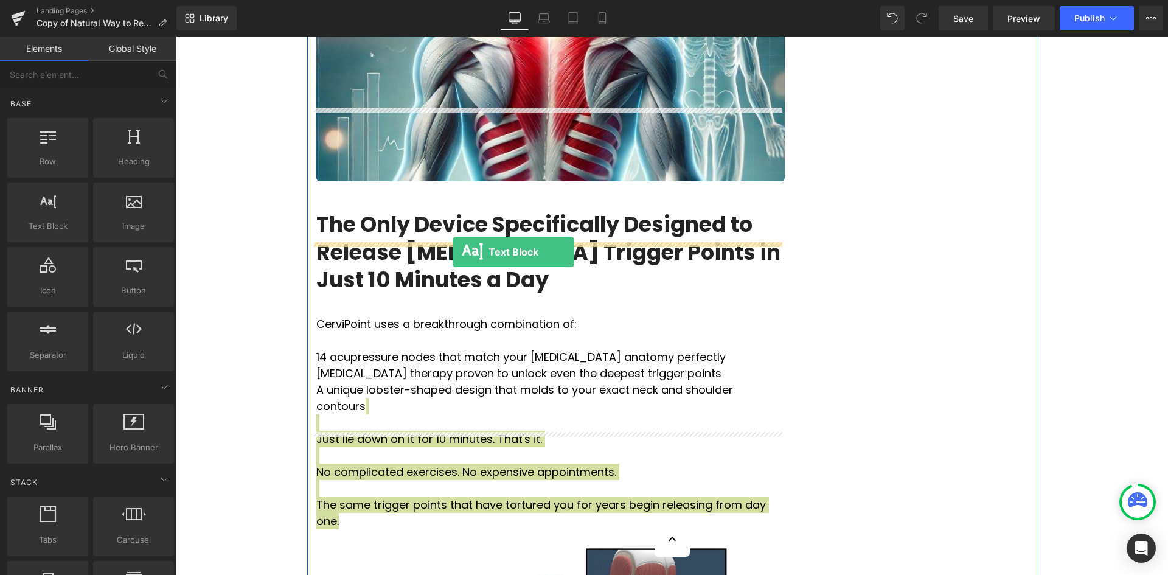
drag, startPoint x: 250, startPoint y: 257, endPoint x: 453, endPoint y: 251, distance: 202.7
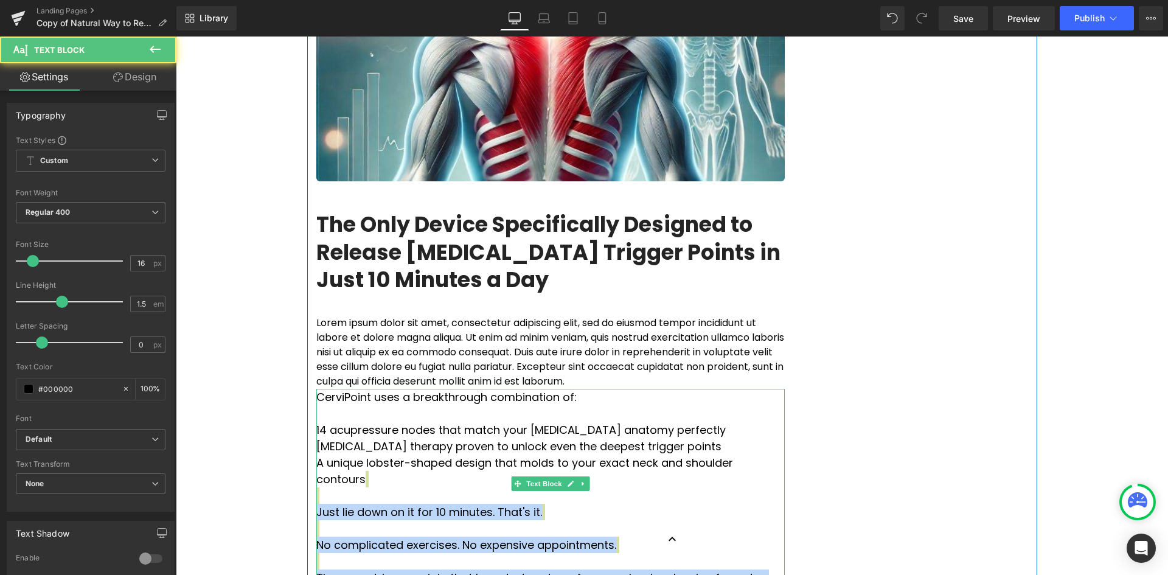
drag, startPoint x: 624, startPoint y: 427, endPoint x: 638, endPoint y: 438, distance: 18.3
click at [622, 427] on p "CerviPoint uses a breakthrough combination of: 14 acupressure nodes that match …" at bounding box center [550, 496] width 469 height 214
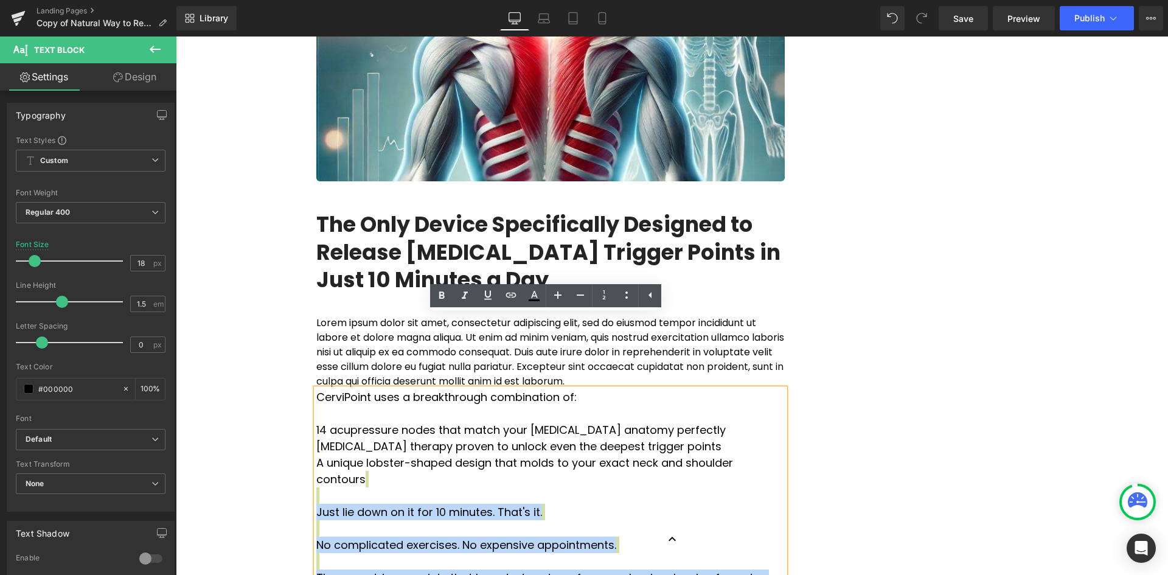
click at [744, 485] on p "CerviPoint uses a breakthrough combination of: 14 acupressure nodes that match …" at bounding box center [550, 496] width 469 height 214
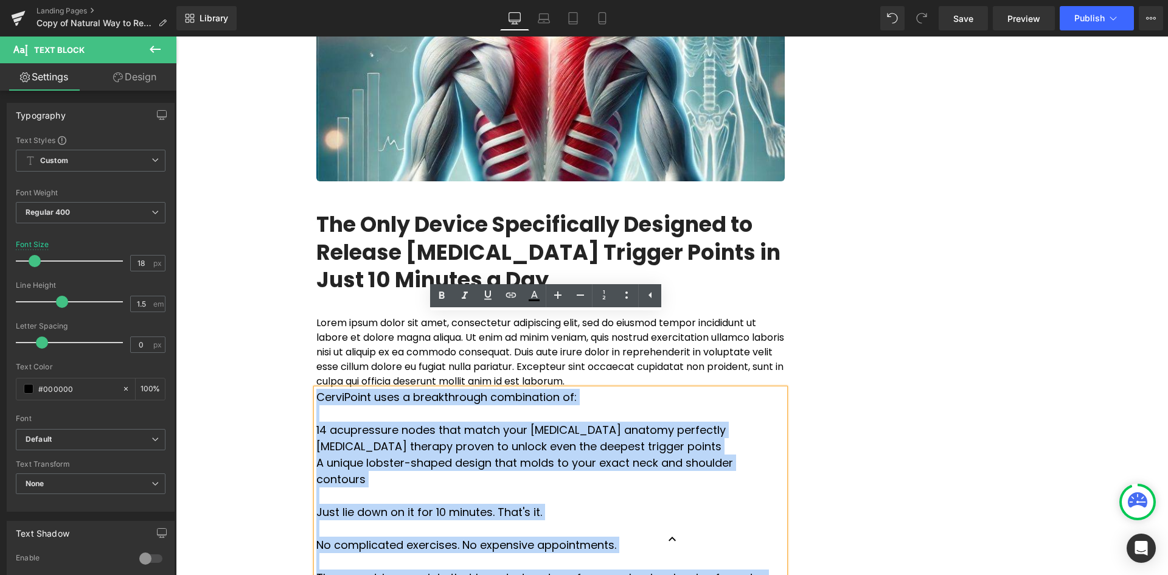
drag, startPoint x: 744, startPoint y: 485, endPoint x: 324, endPoint y: 321, distance: 450.4
click at [324, 389] on p "CerviPoint uses a breakthrough combination of: 14 acupressure nodes that match …" at bounding box center [550, 496] width 469 height 214
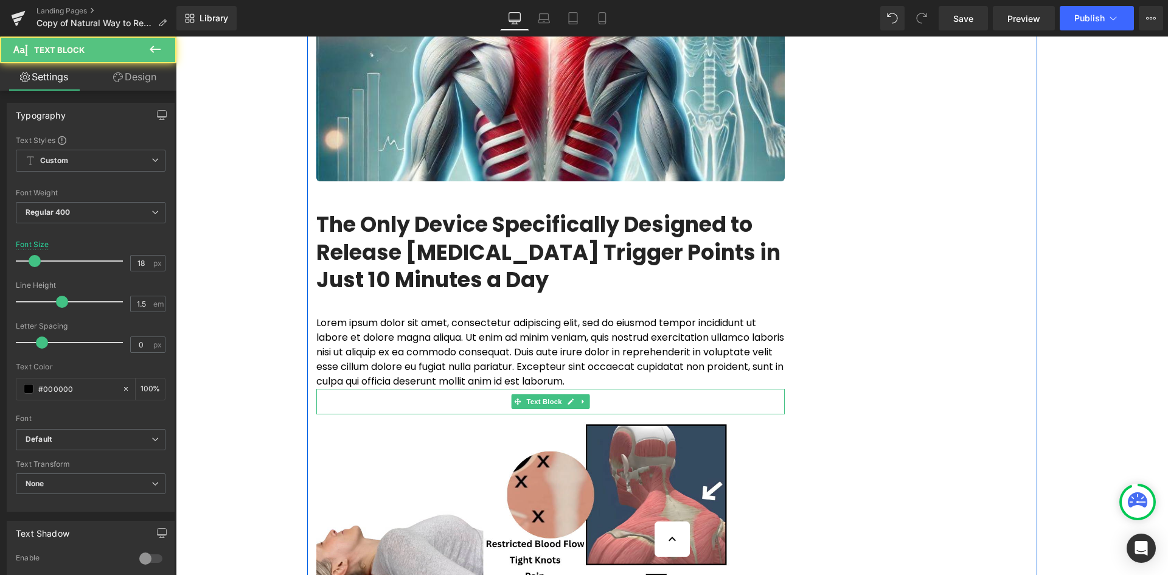
click at [341, 389] on p at bounding box center [550, 397] width 469 height 16
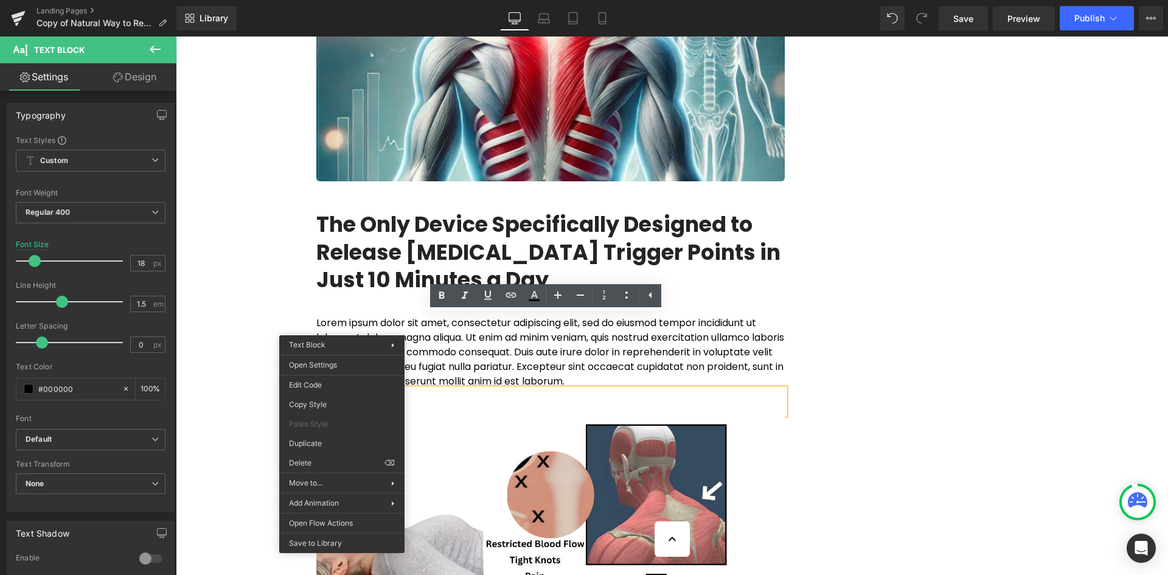
click at [361, 389] on p at bounding box center [550, 397] width 469 height 16
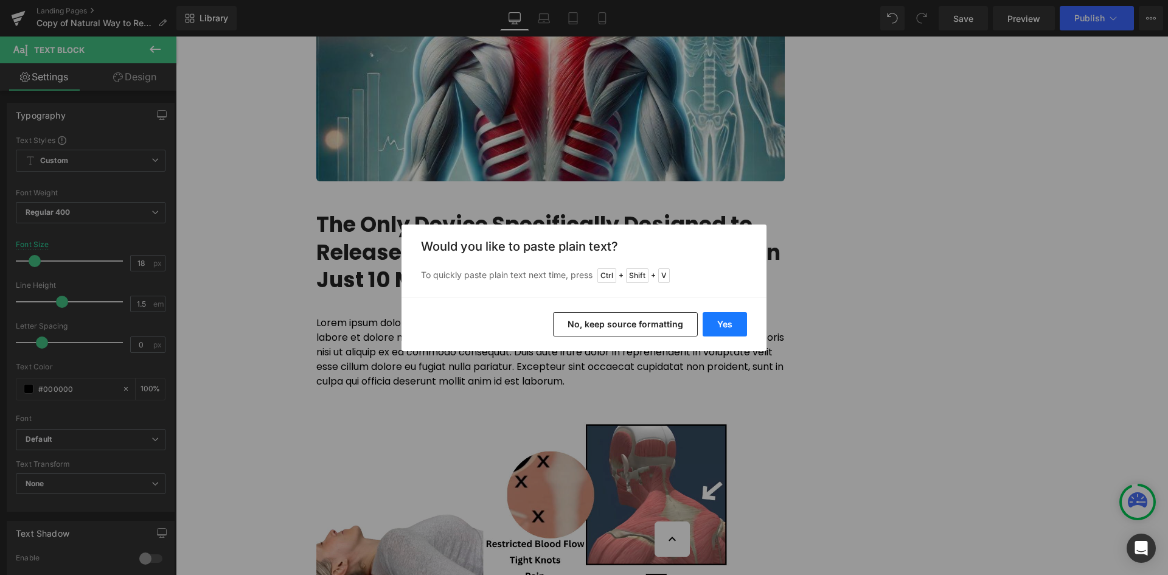
click at [720, 317] on button "Yes" at bounding box center [725, 324] width 44 height 24
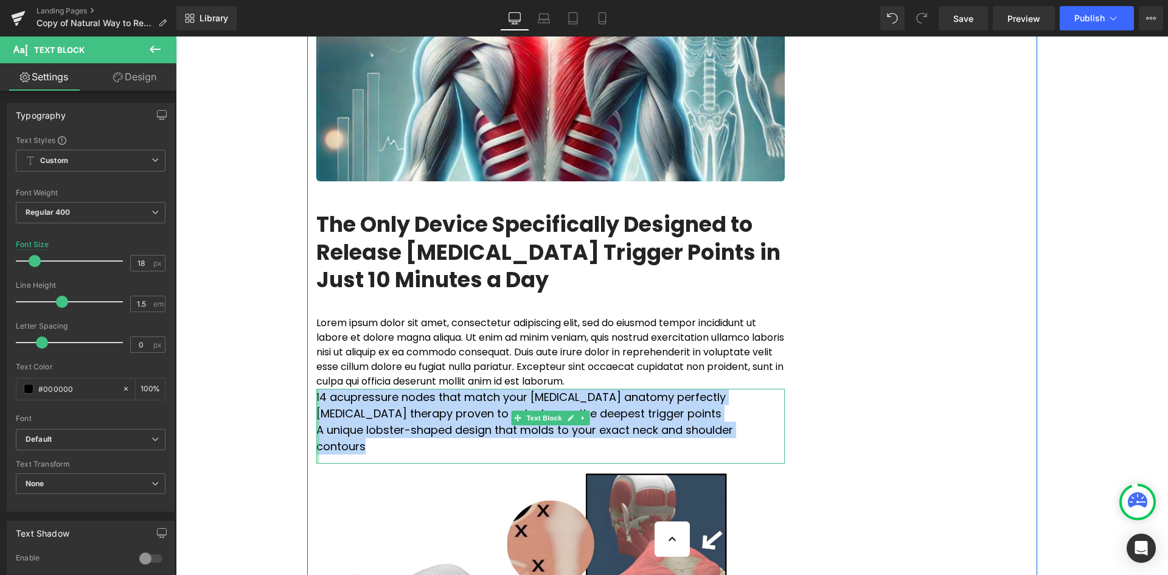
drag, startPoint x: 727, startPoint y: 356, endPoint x: 313, endPoint y: 317, distance: 415.7
click at [316, 389] on div "14 acupressure nodes that match your [MEDICAL_DATA] anatomy perfectly [MEDICAL…" at bounding box center [550, 426] width 469 height 75
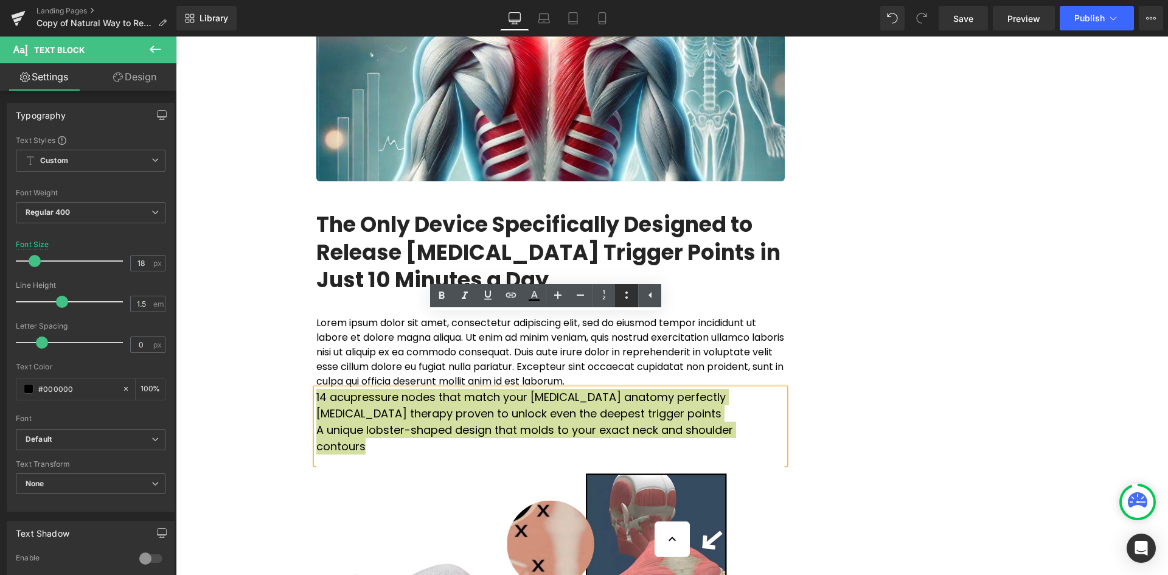
click at [629, 296] on icon at bounding box center [627, 295] width 15 height 15
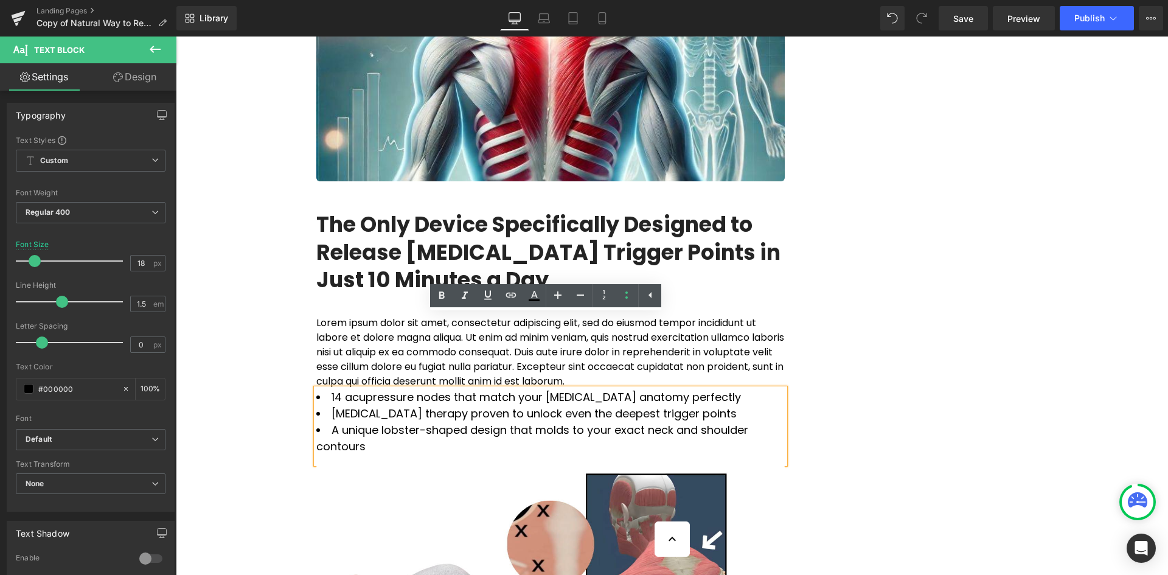
click at [786, 345] on div "The One Overlooked Muscle Causing Your Neck, Shoulder, and [MEDICAL_DATA] Pain …" at bounding box center [550, 552] width 487 height 3596
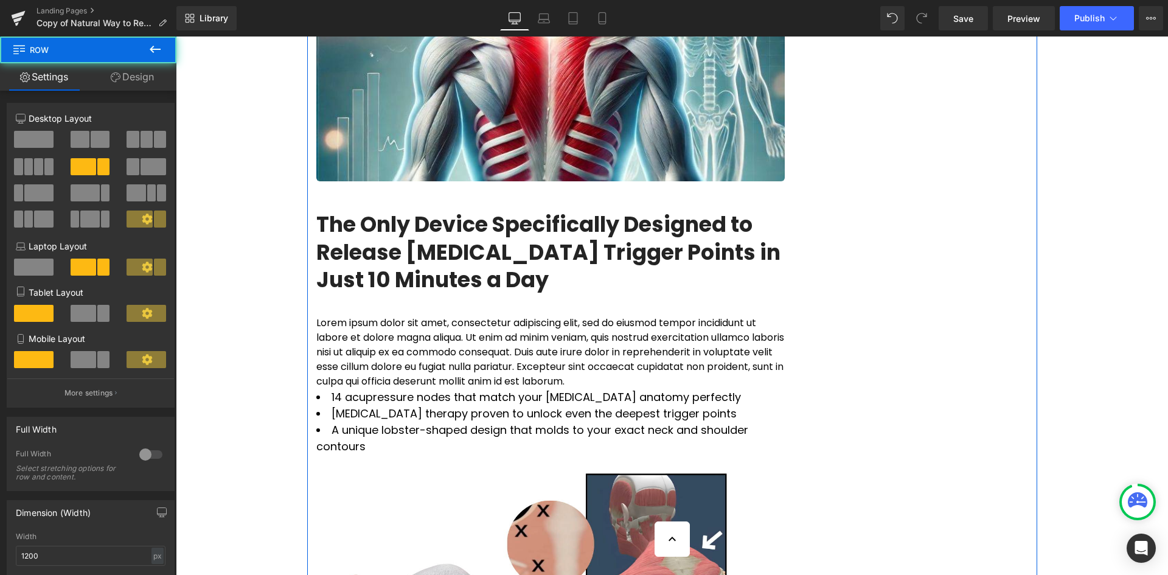
click at [176, 37] on div at bounding box center [176, 37] width 0 height 0
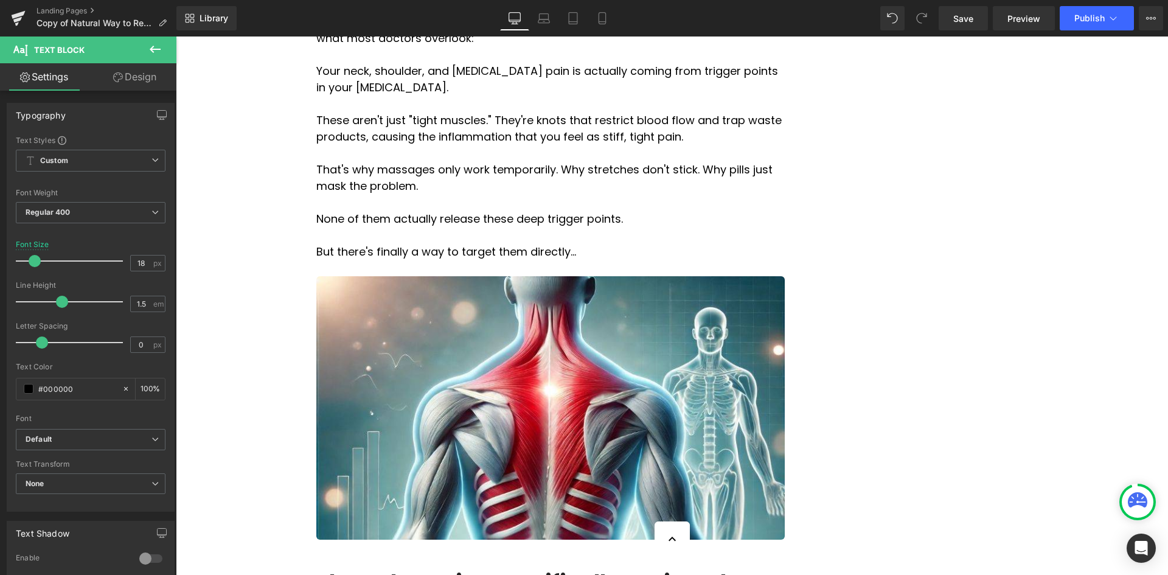
scroll to position [1035, 0]
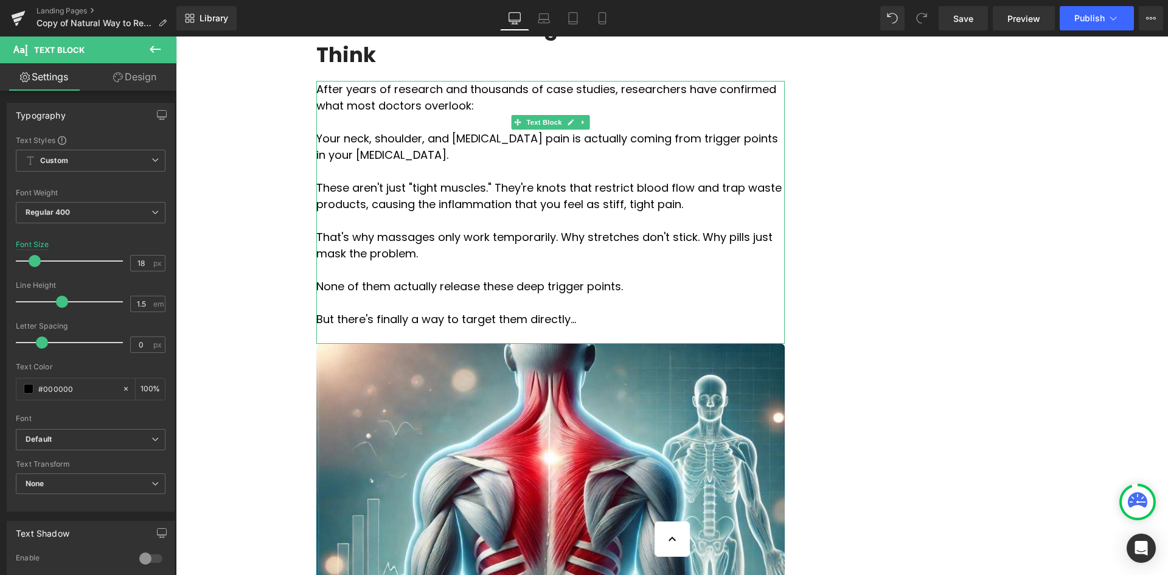
click at [346, 180] on p "These aren't just "tight muscles." They're knots that restrict blood flow and t…" at bounding box center [550, 196] width 469 height 33
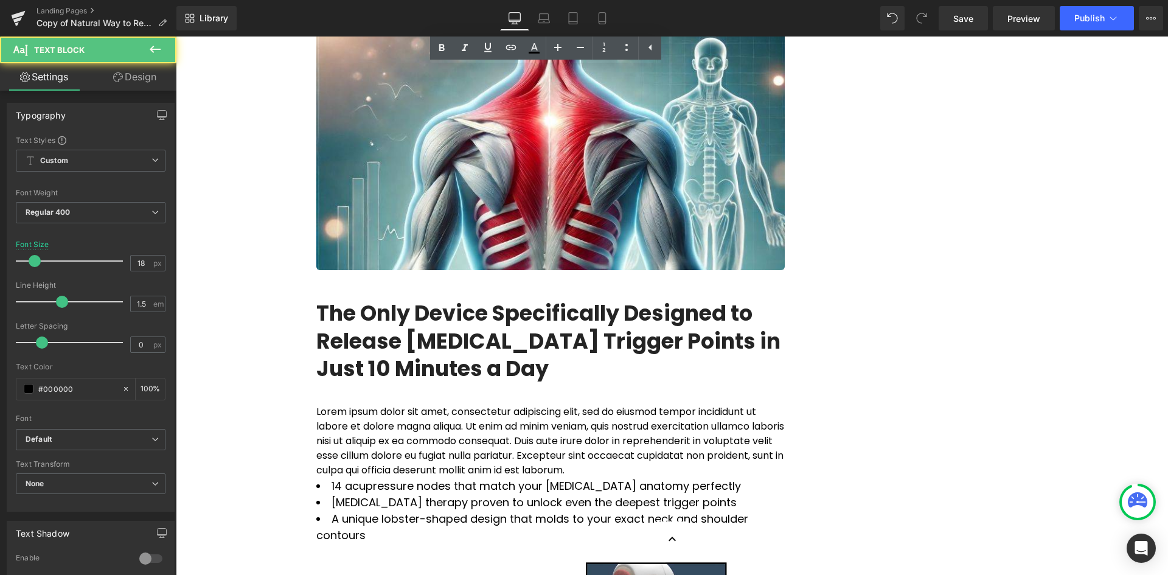
scroll to position [1461, 0]
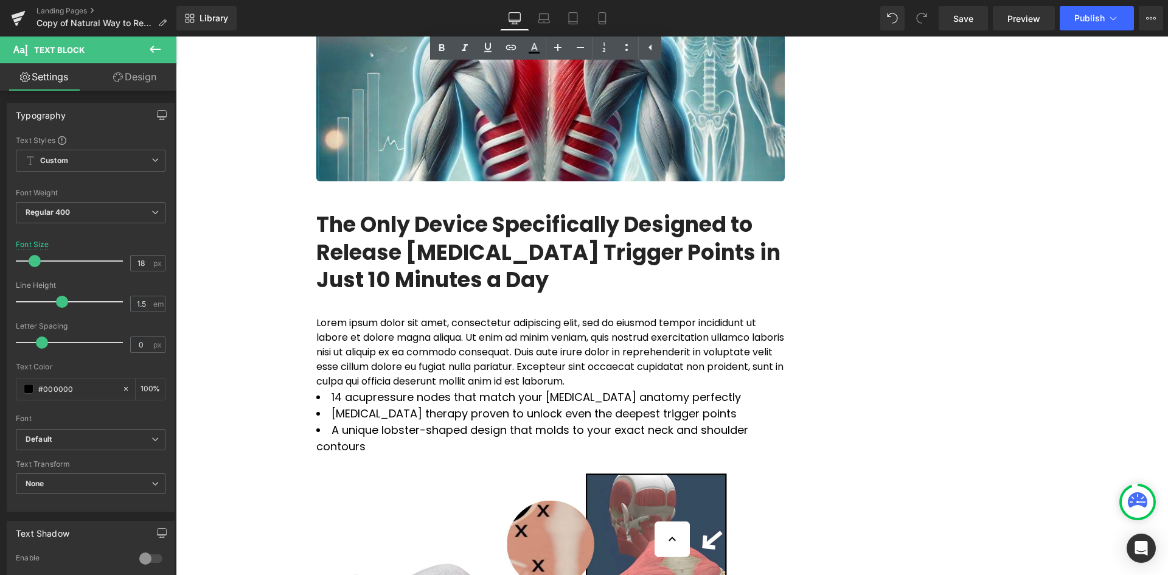
click at [404, 389] on li "14 acupressure nodes that match your [MEDICAL_DATA] anatomy perfectly" at bounding box center [550, 397] width 469 height 16
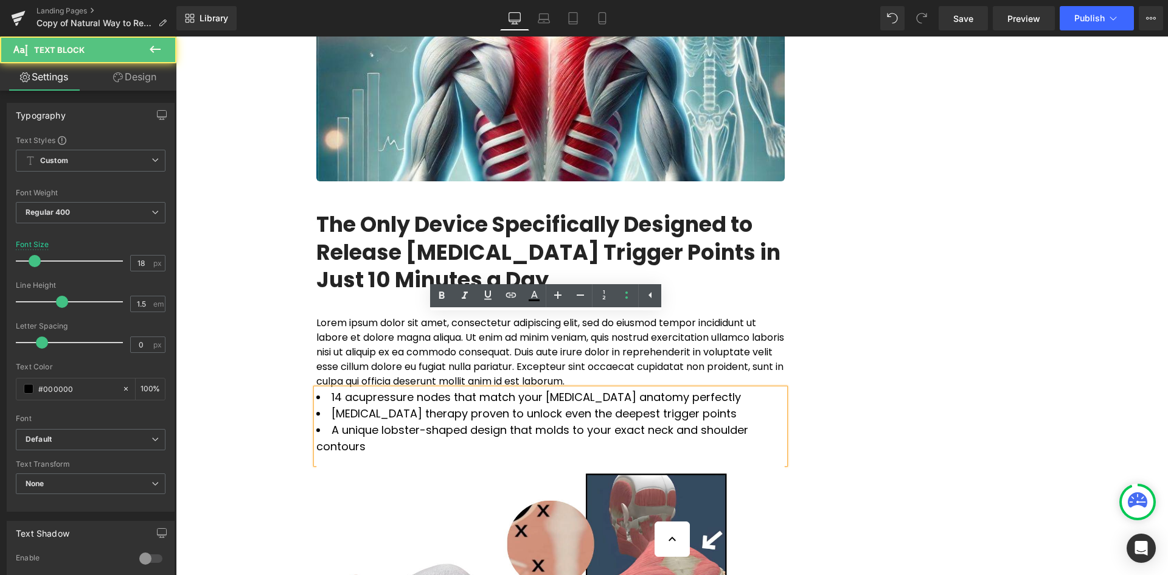
click at [393, 389] on li "14 acupressure nodes that match your [MEDICAL_DATA] anatomy perfectly" at bounding box center [550, 397] width 469 height 16
click at [746, 389] on div "14 acupressure nodes that match your [MEDICAL_DATA] anatomy perfectly [MEDICAL…" at bounding box center [550, 426] width 469 height 75
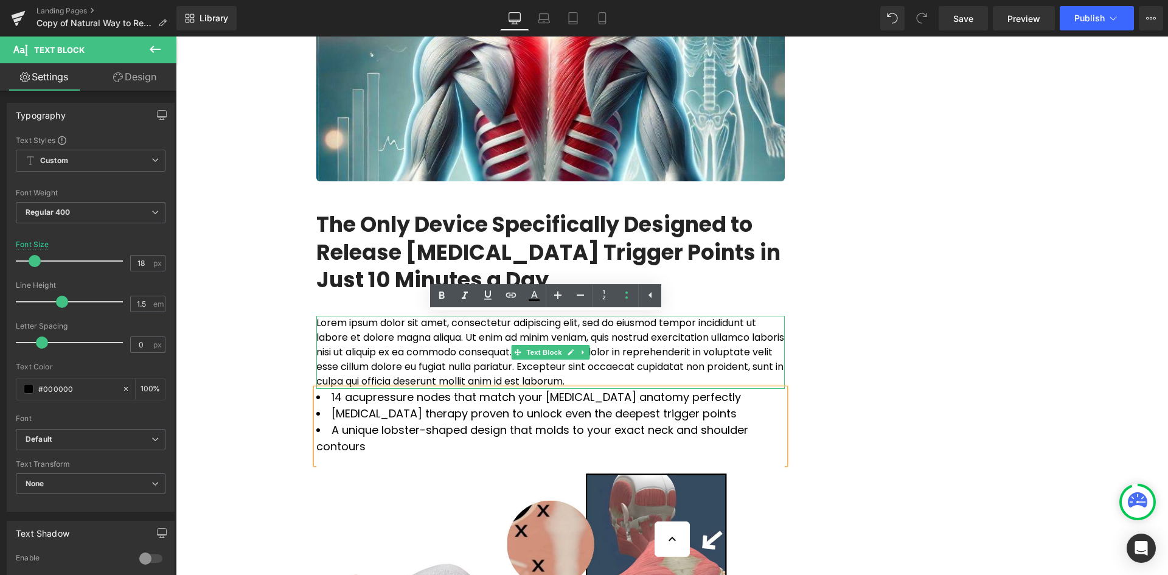
click at [385, 316] on p "Lorem ipsum dolor sit amet, consectetur adipiscing elit, sed do eiusmod tempor …" at bounding box center [550, 352] width 469 height 73
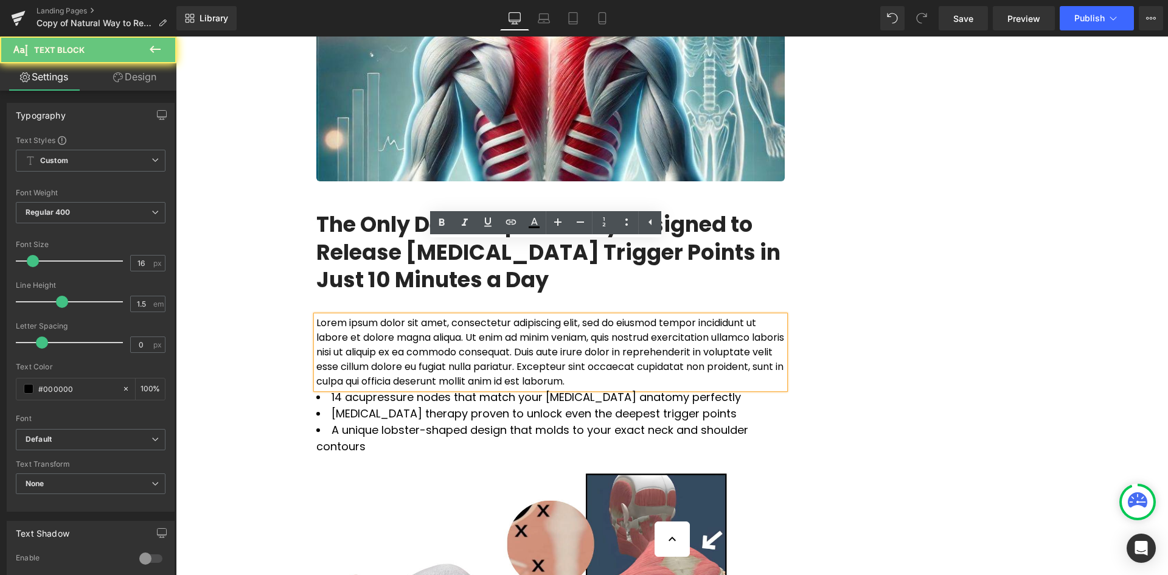
click at [380, 316] on p "Lorem ipsum dolor sit amet, consectetur adipiscing elit, sed do eiusmod tempor …" at bounding box center [550, 352] width 469 height 73
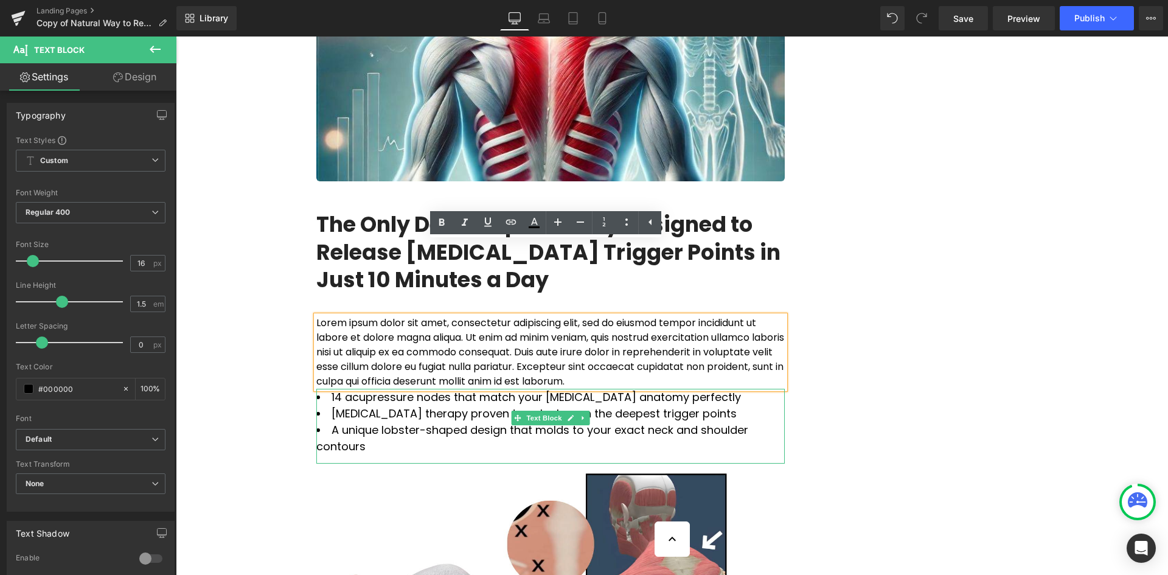
click at [358, 389] on div "14 acupressure nodes that match your [MEDICAL_DATA] anatomy perfectly [MEDICAL…" at bounding box center [550, 426] width 469 height 75
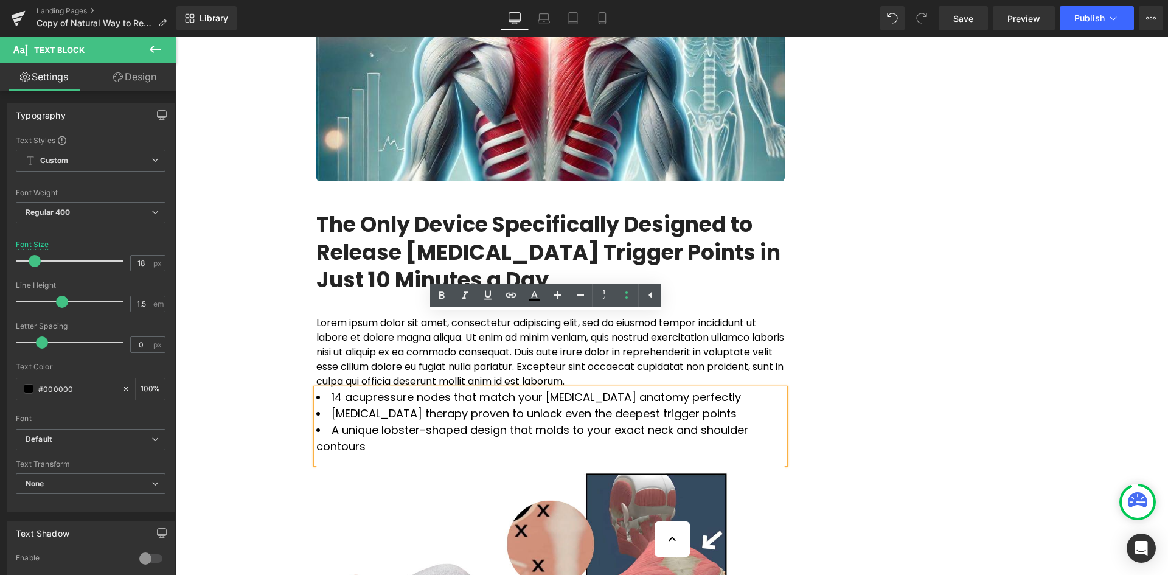
click at [686, 389] on li "14 acupressure nodes that match your [MEDICAL_DATA] anatomy perfectly" at bounding box center [550, 397] width 469 height 16
click at [325, 389] on li "14 acupressure nodes that match your [MEDICAL_DATA] anatomy perfectly" at bounding box center [550, 397] width 469 height 16
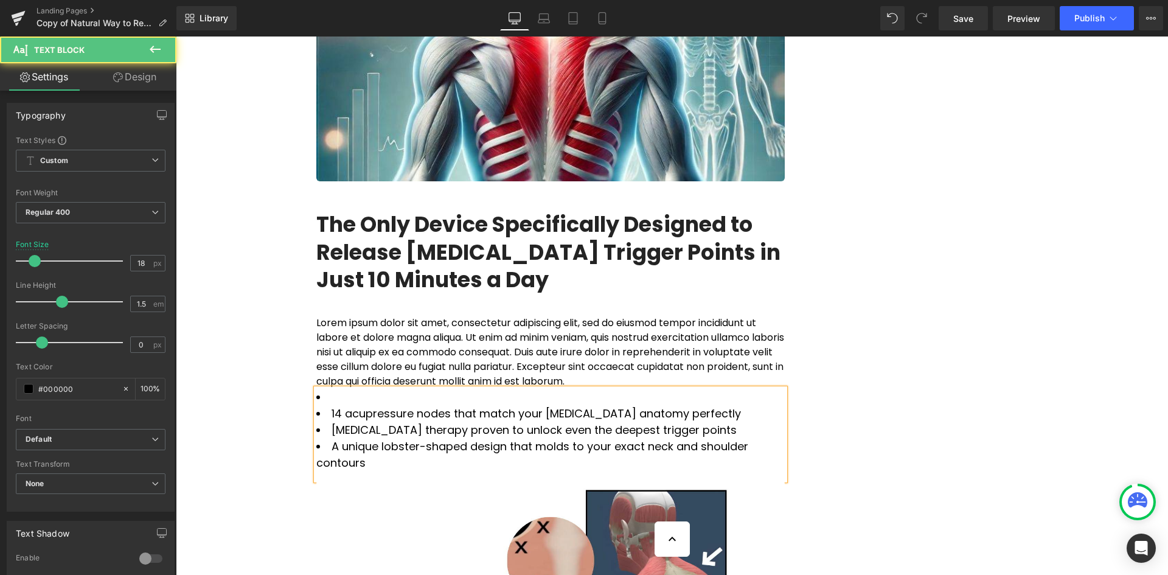
click at [330, 389] on li at bounding box center [550, 397] width 469 height 16
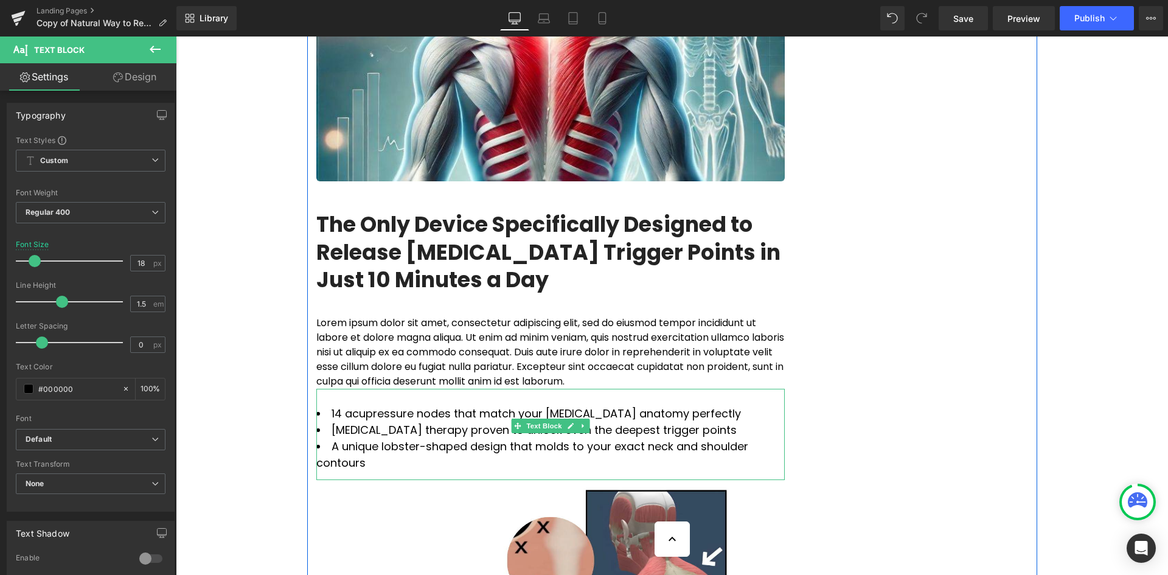
click at [332, 389] on div at bounding box center [550, 397] width 469 height 16
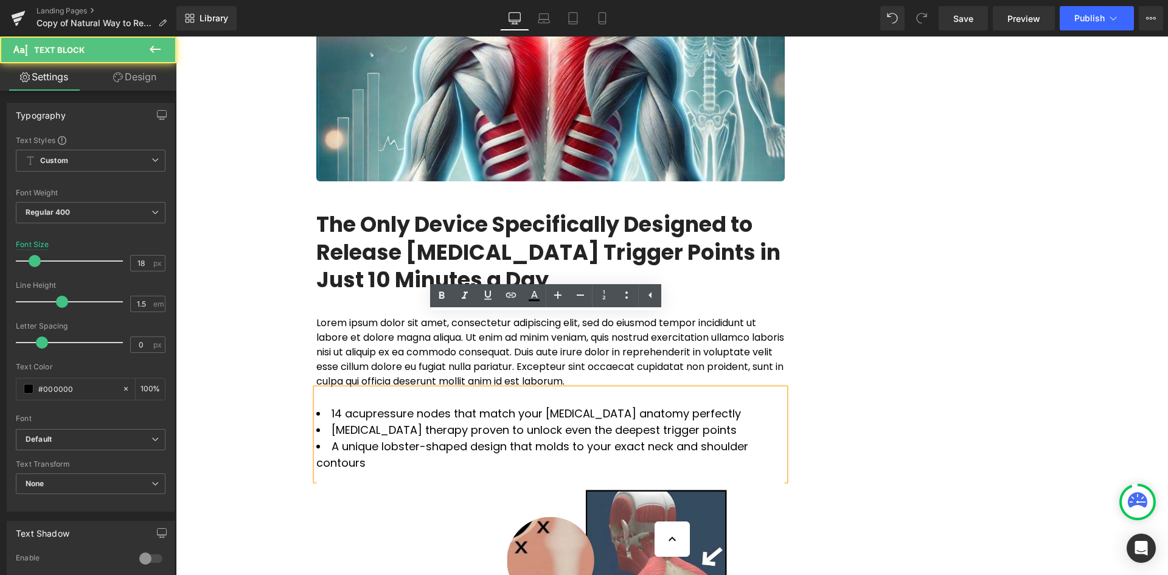
click at [336, 389] on div at bounding box center [550, 397] width 469 height 16
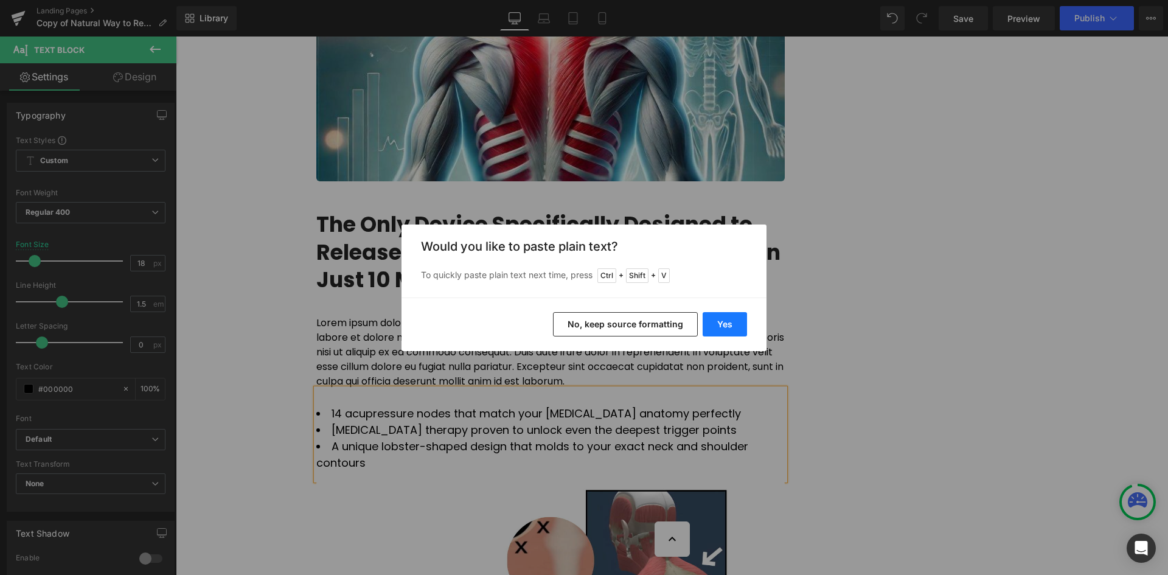
click at [715, 313] on button "Yes" at bounding box center [725, 324] width 44 height 24
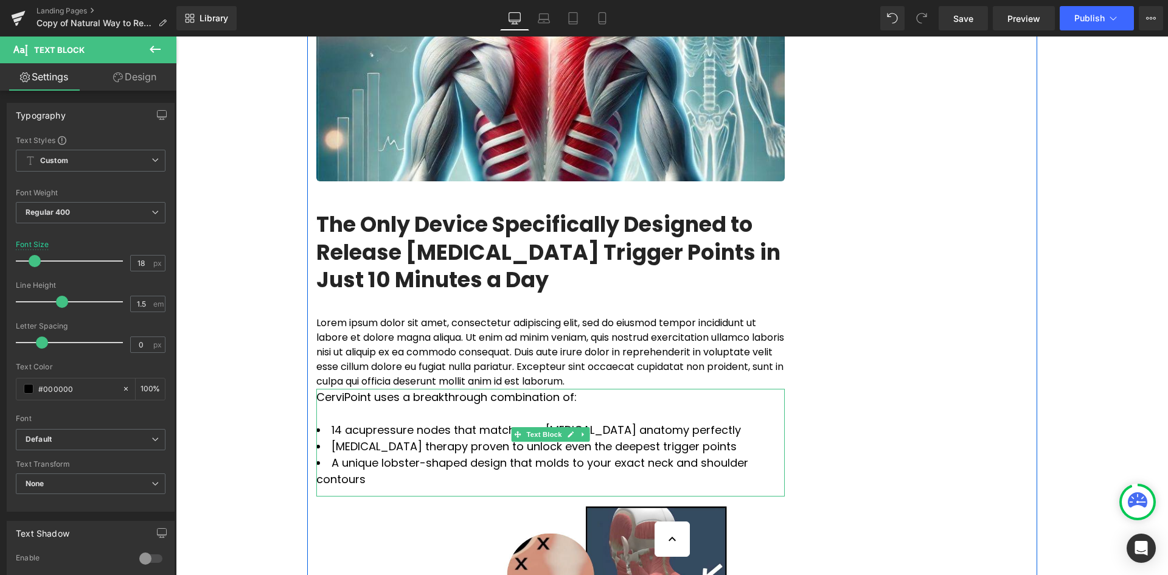
click at [341, 405] on div at bounding box center [550, 413] width 469 height 16
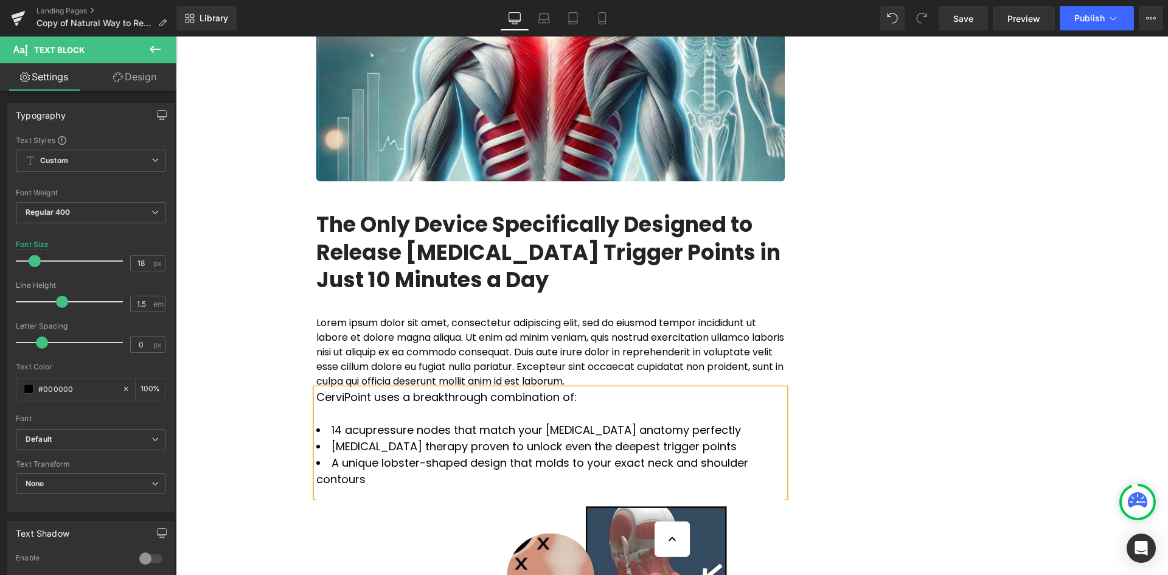
click at [754, 455] on li "A unique lobster-shaped design that molds to your exact neck and shoulder conto…" at bounding box center [550, 471] width 469 height 33
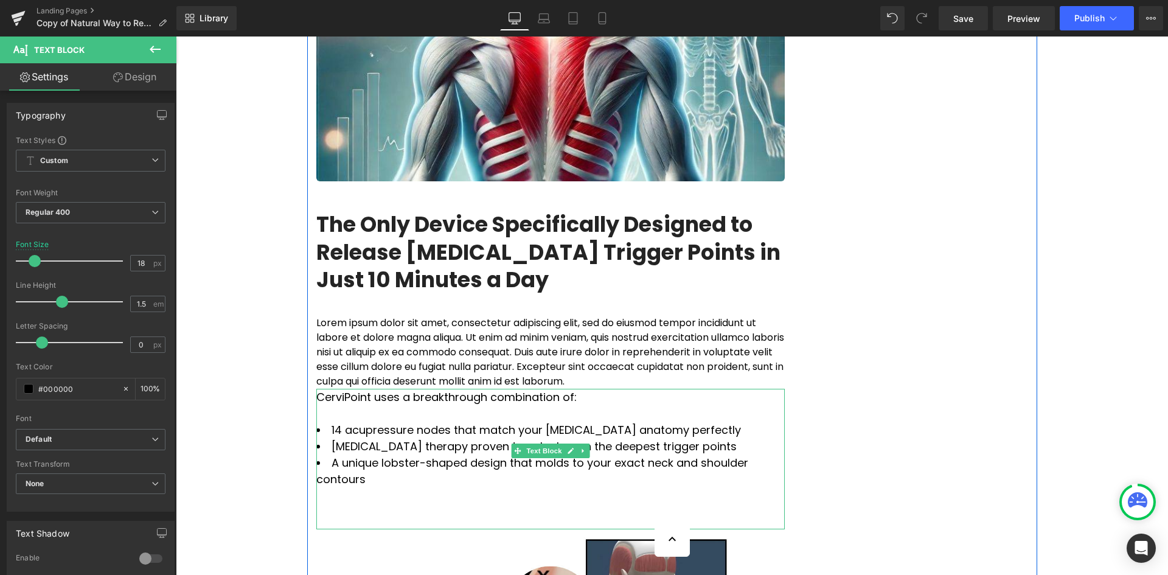
click at [344, 504] on div at bounding box center [550, 512] width 469 height 16
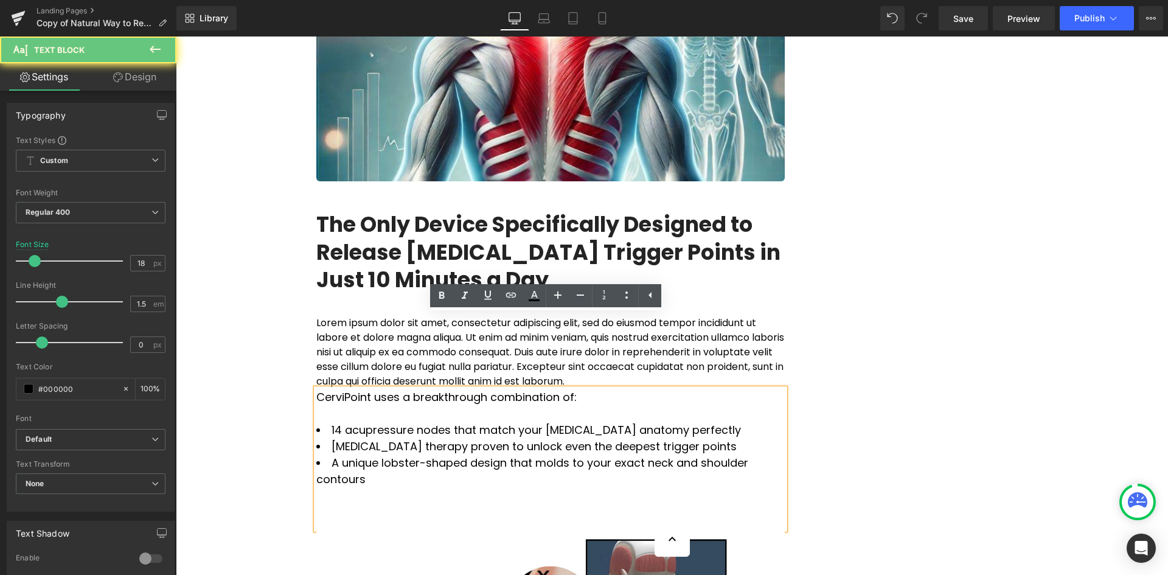
click at [341, 487] on div at bounding box center [550, 495] width 469 height 16
click at [329, 504] on div at bounding box center [550, 512] width 469 height 16
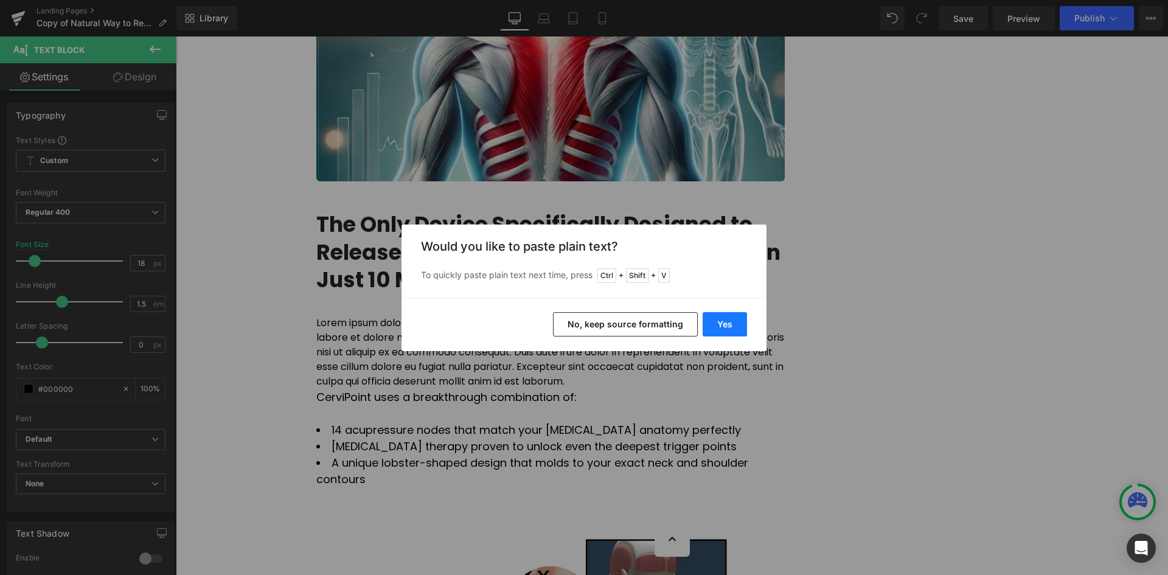
click at [710, 319] on button "Yes" at bounding box center [725, 324] width 44 height 24
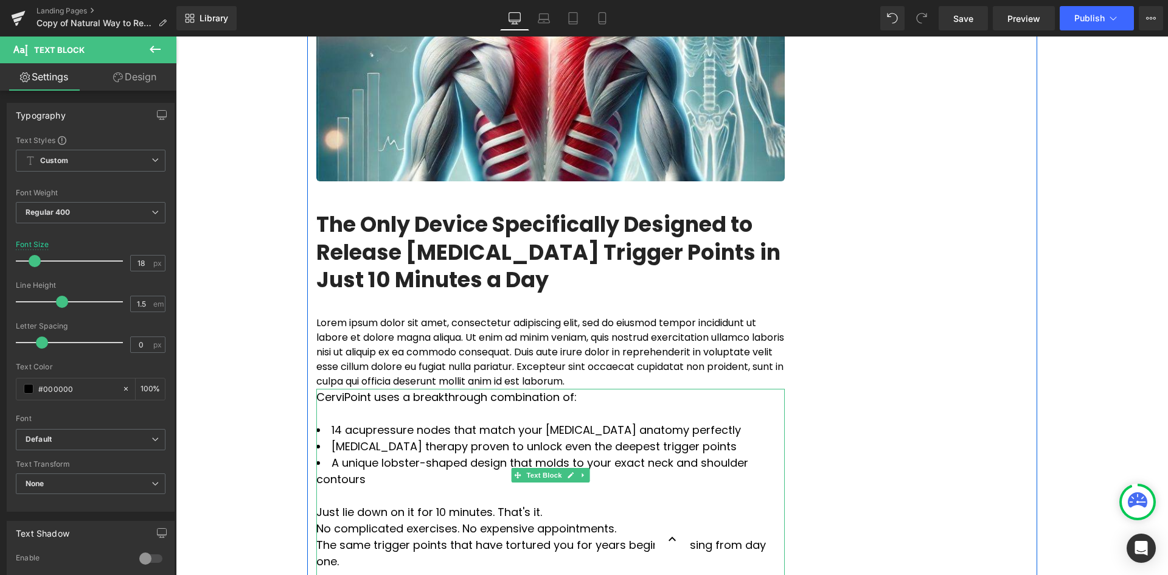
click at [528, 504] on div "Just lie down on it for 10 minutes. That's it." at bounding box center [550, 512] width 469 height 16
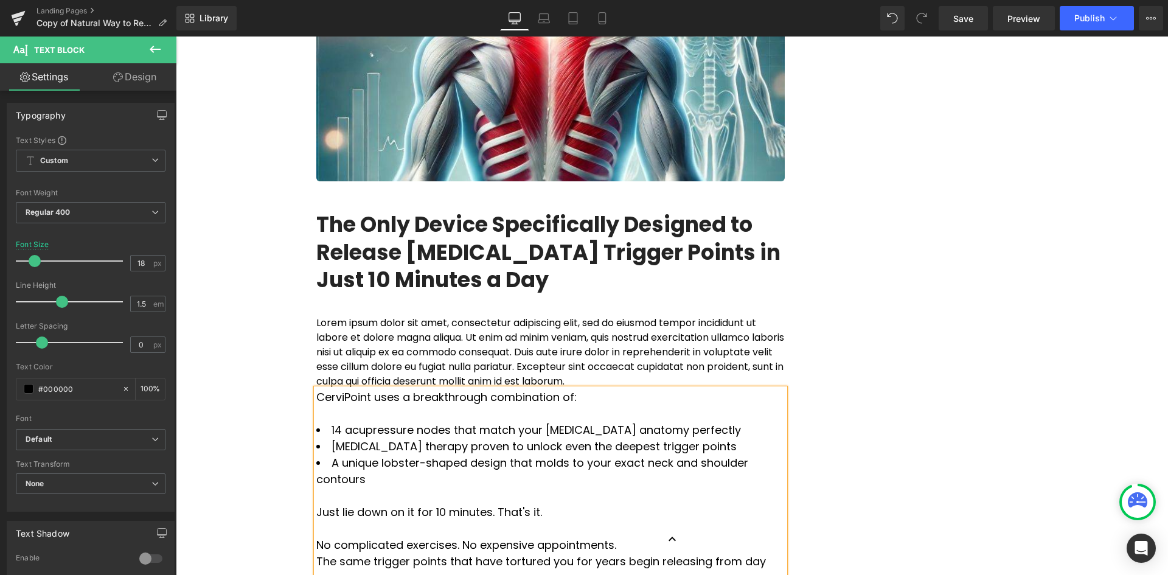
click at [591, 537] on div "No complicated exercises. No expensive appointments." at bounding box center [550, 545] width 469 height 16
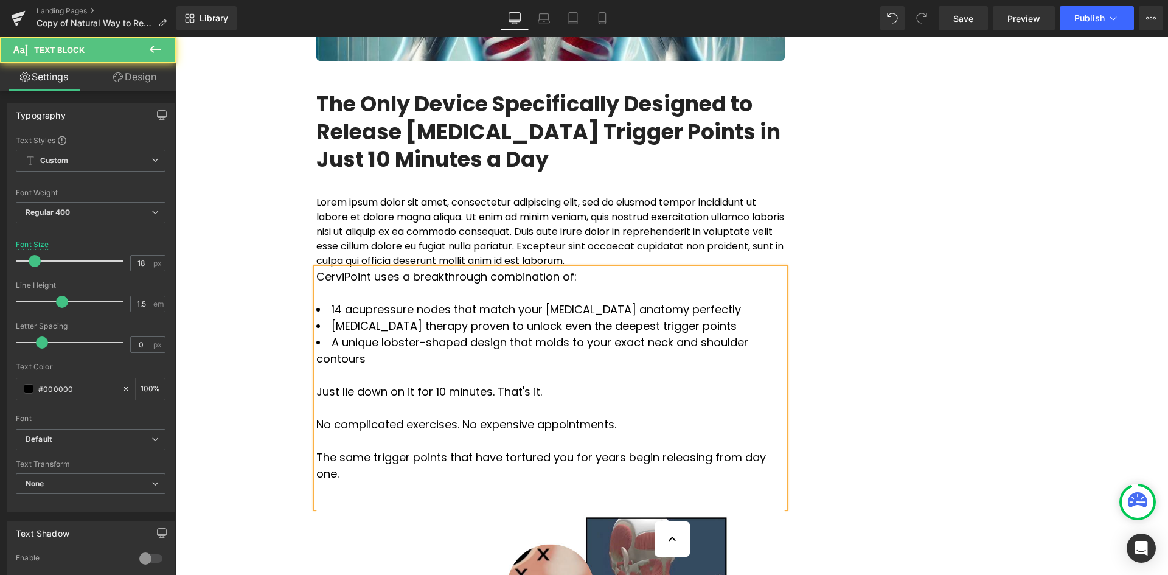
scroll to position [1582, 0]
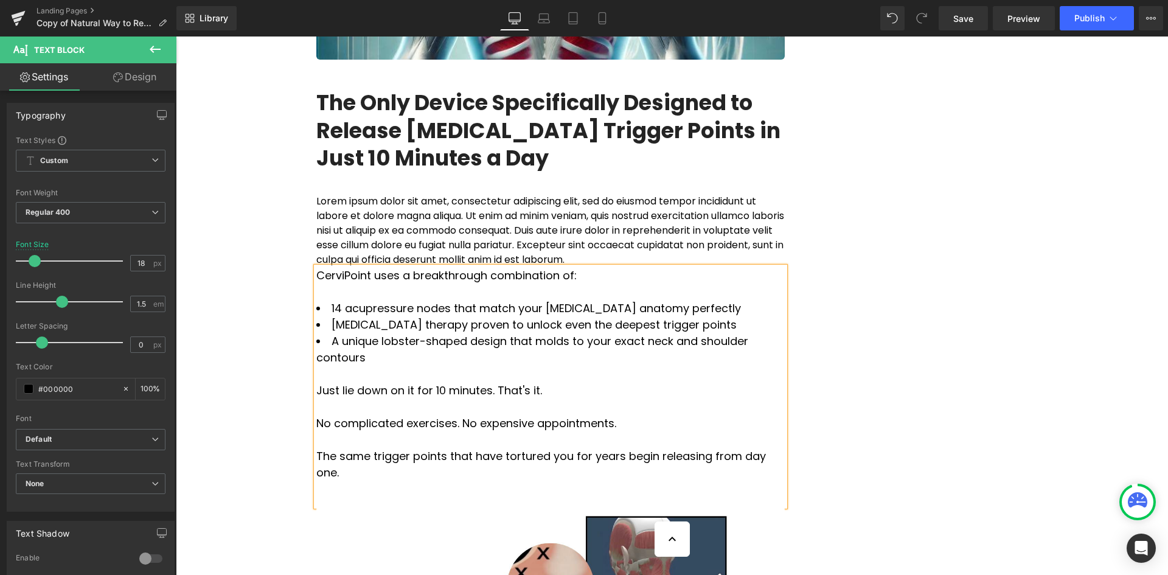
click at [362, 481] on div at bounding box center [550, 489] width 469 height 16
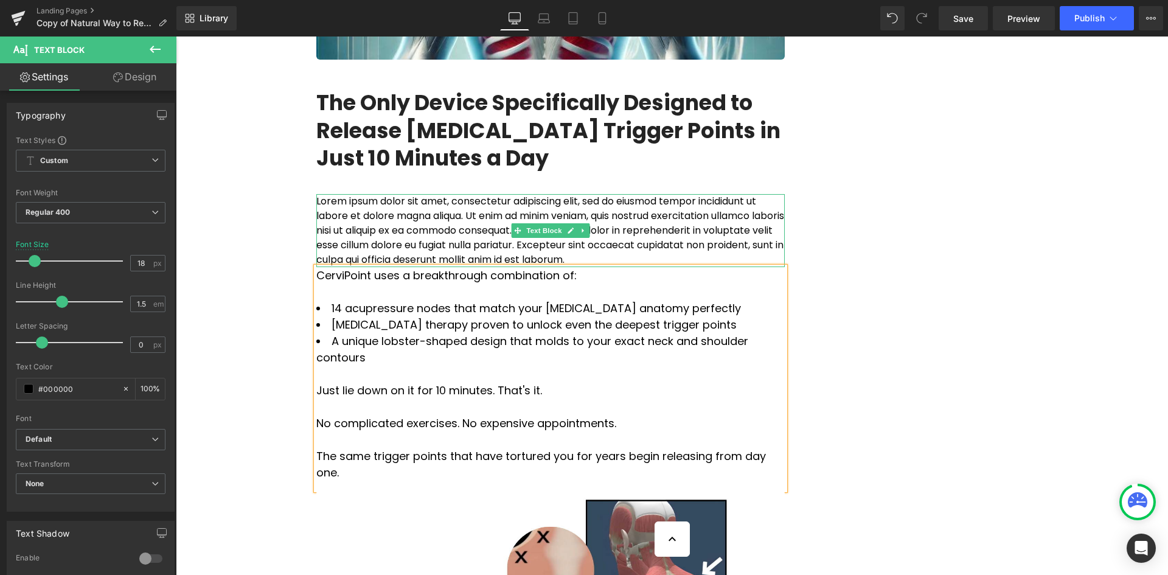
click at [581, 227] on icon at bounding box center [583, 230] width 7 height 7
click at [586, 227] on icon at bounding box center [589, 230] width 7 height 7
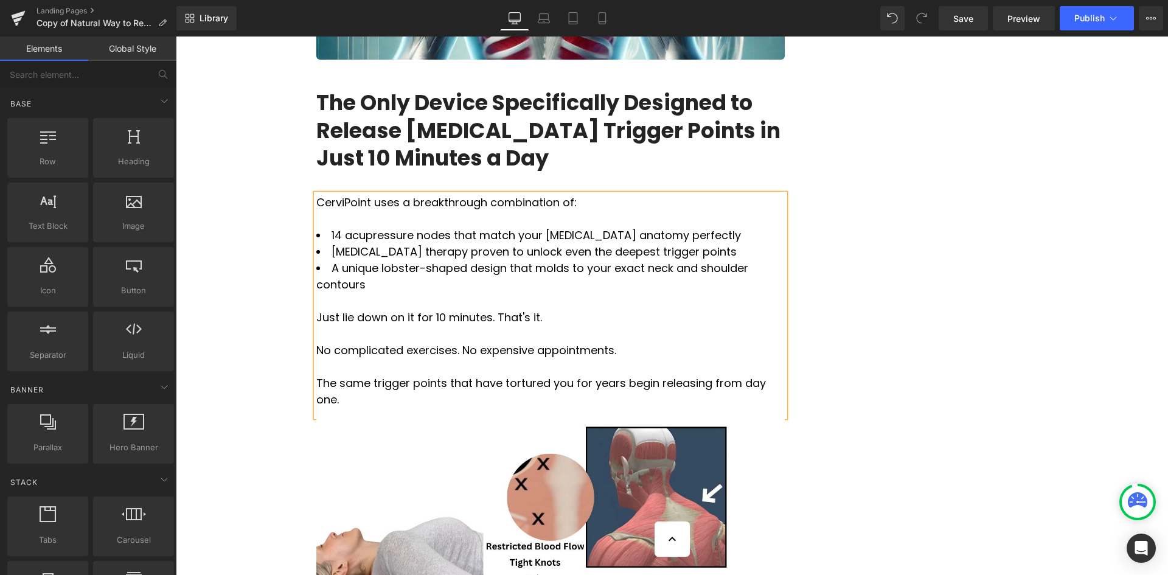
click at [923, 231] on div "The One Overlooked Muscle Causing Your Neck, Shoulder, and [MEDICAL_DATA] Pain …" at bounding box center [672, 468] width 730 height 3768
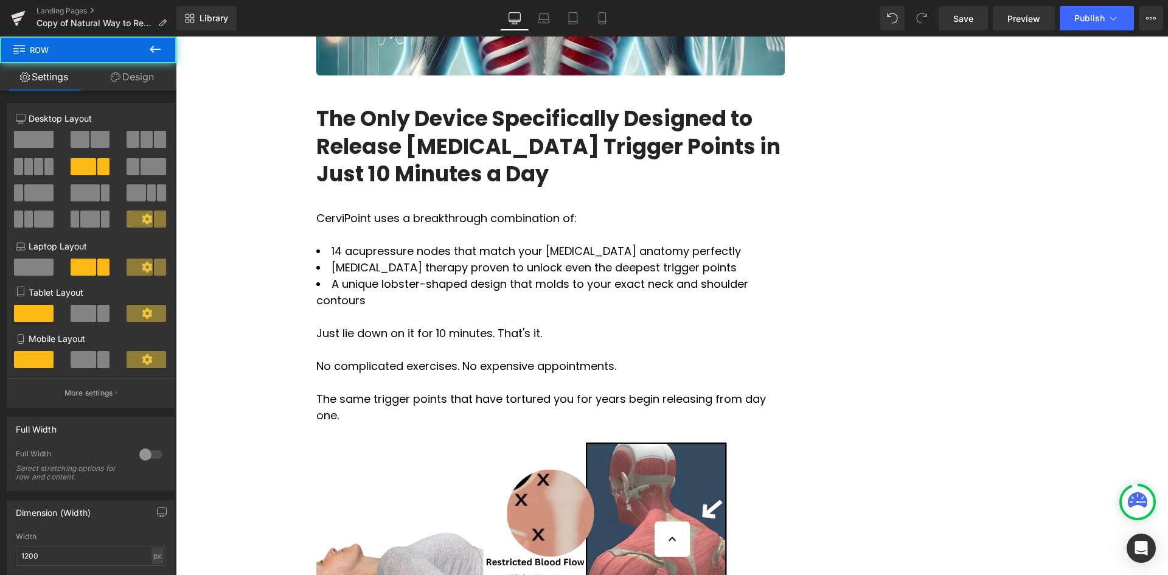
scroll to position [1521, 0]
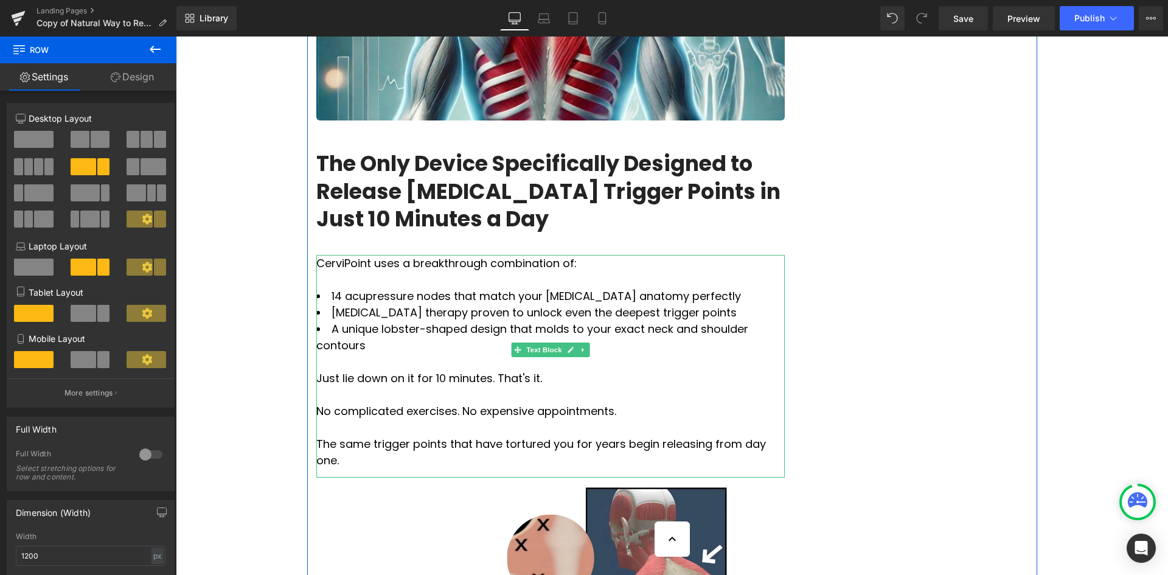
click at [739, 436] on div "The same trigger points that have tortured you for years begin releasing from d…" at bounding box center [550, 452] width 469 height 33
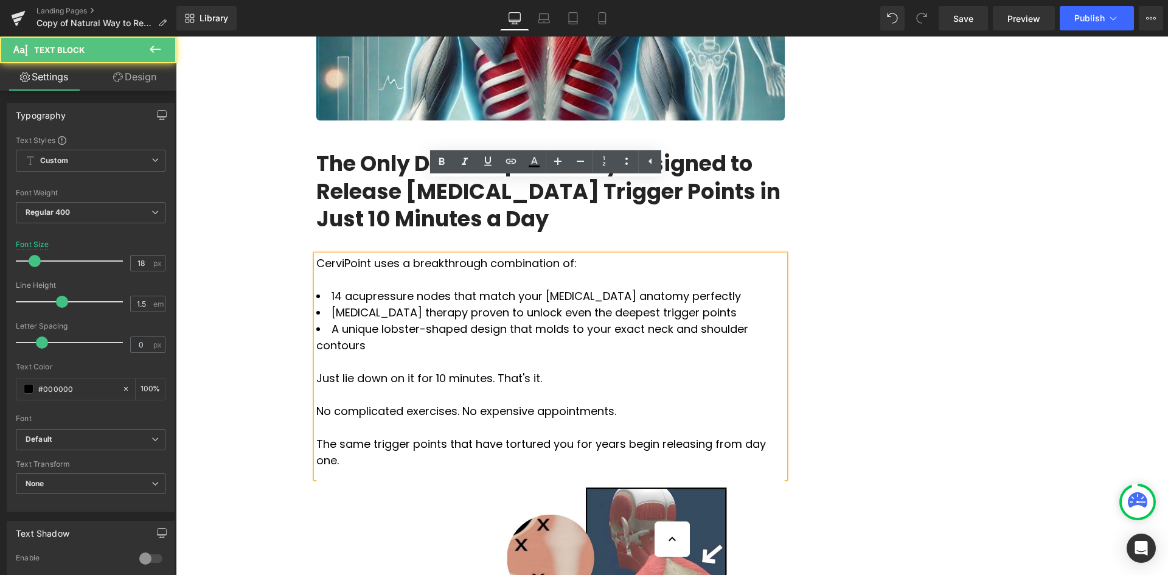
click at [881, 326] on div "The One Overlooked Muscle Causing Your Neck, Shoulder, and [MEDICAL_DATA] Pain …" at bounding box center [672, 529] width 730 height 3768
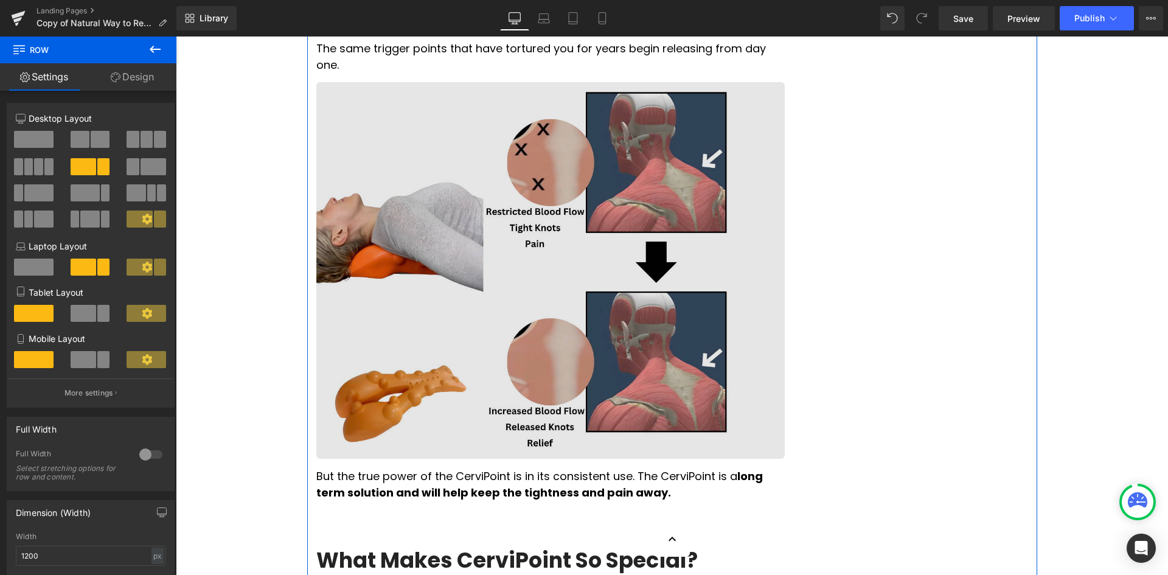
scroll to position [1947, 0]
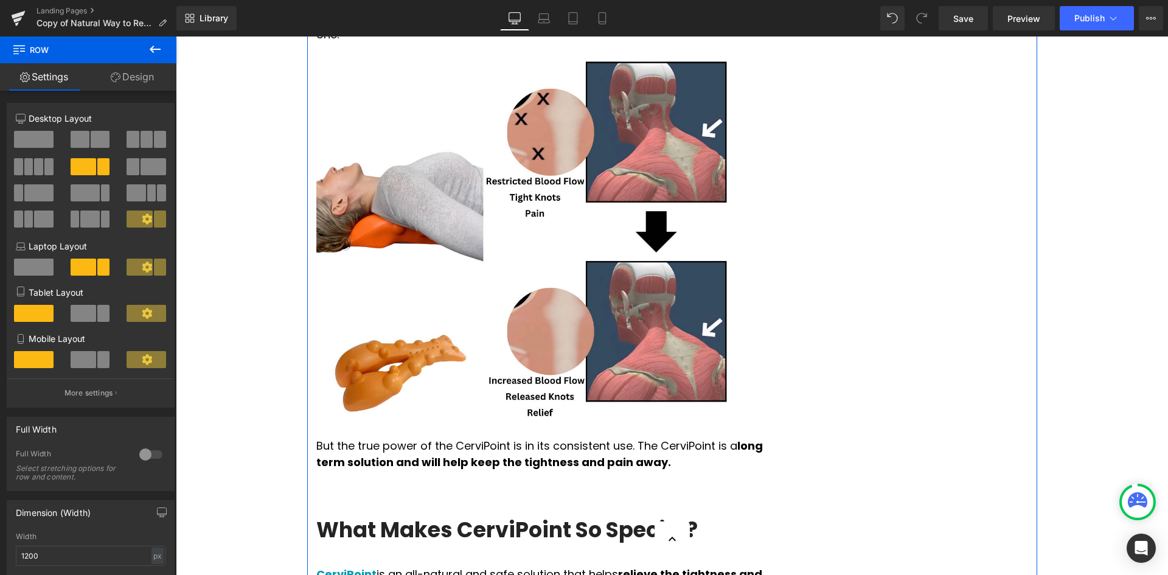
click at [629, 438] on p "But the true power of the CerviPoint is in its consistent use. The CerviPoint i…" at bounding box center [550, 454] width 469 height 33
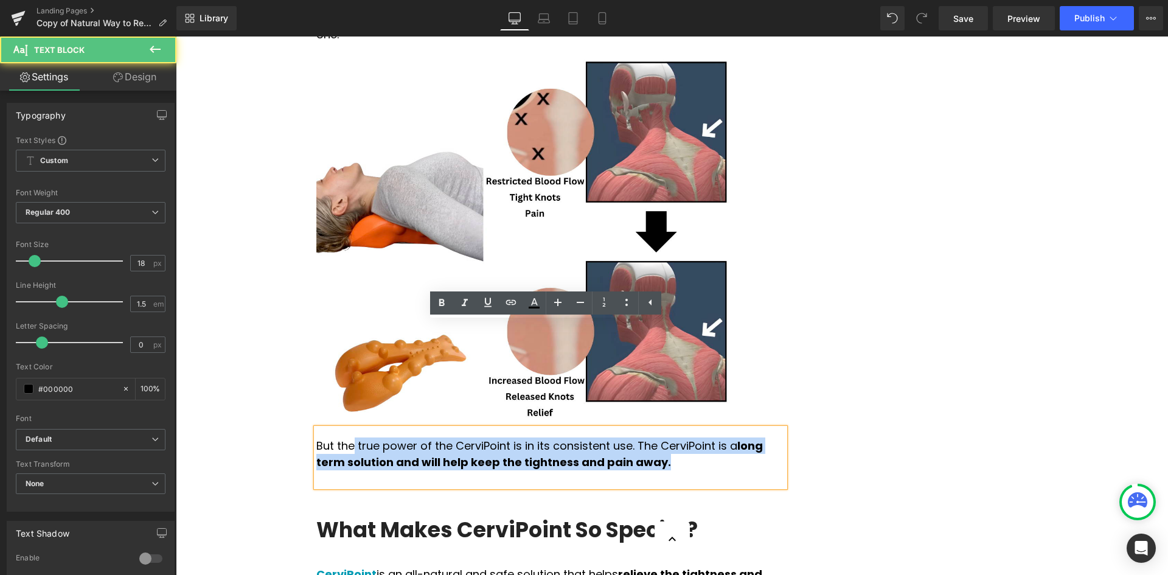
drag, startPoint x: 626, startPoint y: 358, endPoint x: 523, endPoint y: 342, distance: 103.5
click at [346, 438] on p "But the true power of the CerviPoint is in its consistent use. The CerviPoint i…" at bounding box center [550, 454] width 469 height 33
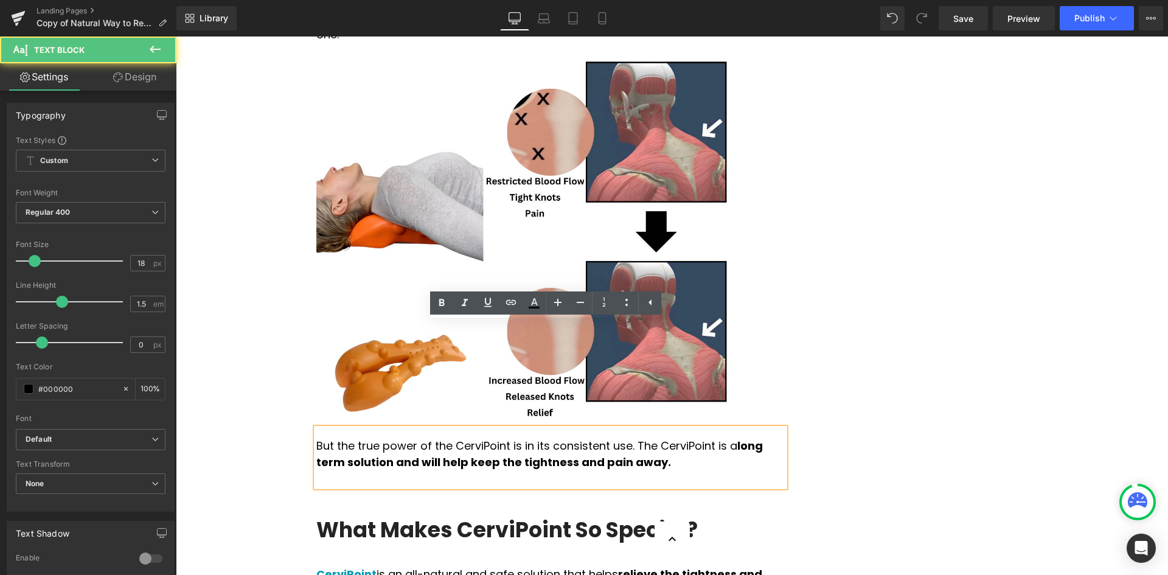
click at [716, 470] on p at bounding box center [550, 478] width 469 height 16
click at [718, 516] on h3 "What Makes CerviPoint So Special?" at bounding box center [550, 530] width 469 height 28
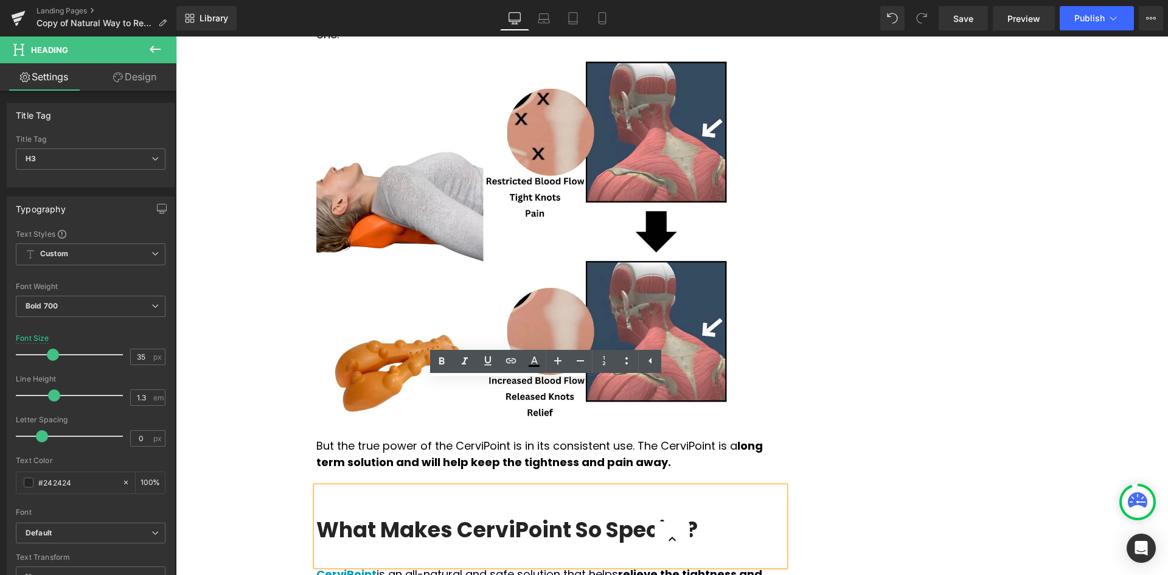
click at [854, 375] on div "The One Overlooked Muscle Causing Your Neck, Shoulder, and [MEDICAL_DATA] Pain …" at bounding box center [672, 103] width 730 height 3768
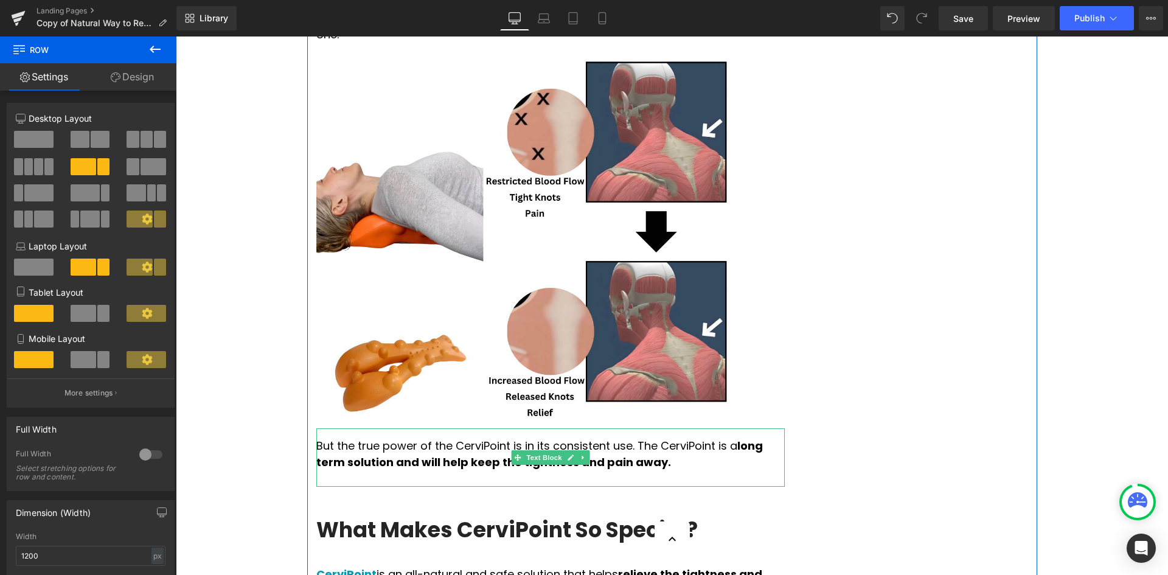
click at [579, 450] on link at bounding box center [583, 457] width 13 height 15
click at [586, 455] on icon at bounding box center [589, 458] width 7 height 7
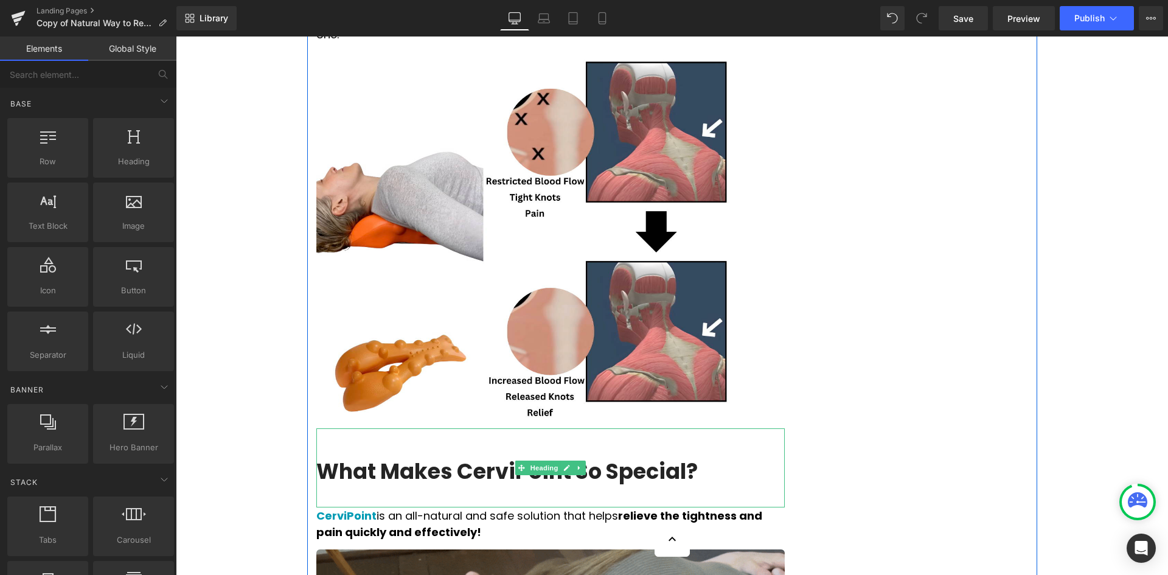
click at [662, 458] on h3 "What Makes CerviPoint So Special?" at bounding box center [550, 472] width 469 height 28
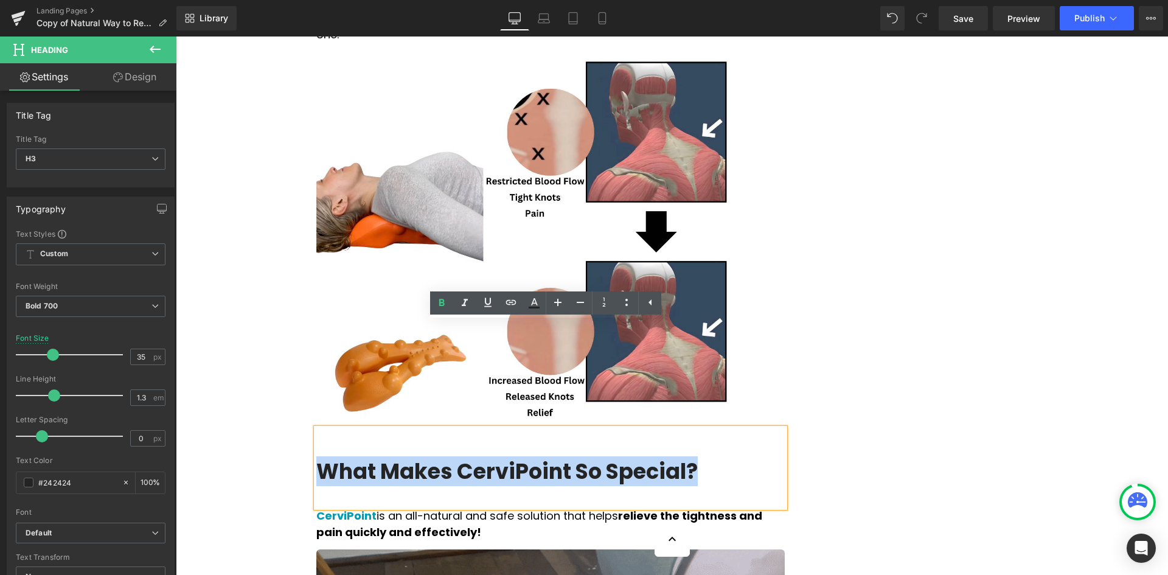
drag, startPoint x: 684, startPoint y: 363, endPoint x: 321, endPoint y: 372, distance: 362.8
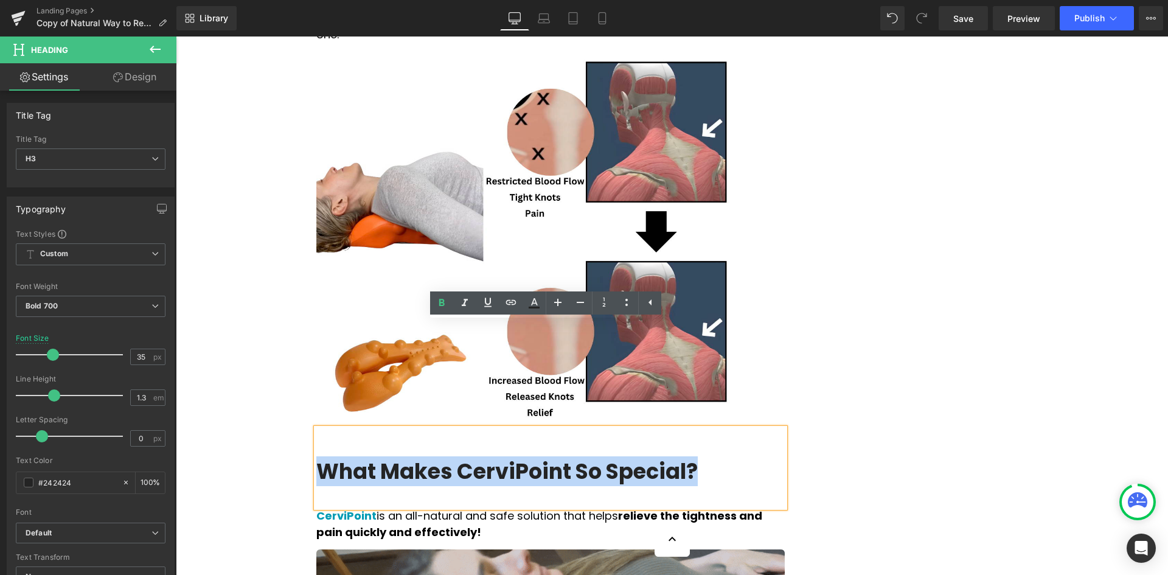
click at [321, 458] on h3 "What Makes CerviPoint So Special?" at bounding box center [550, 472] width 469 height 28
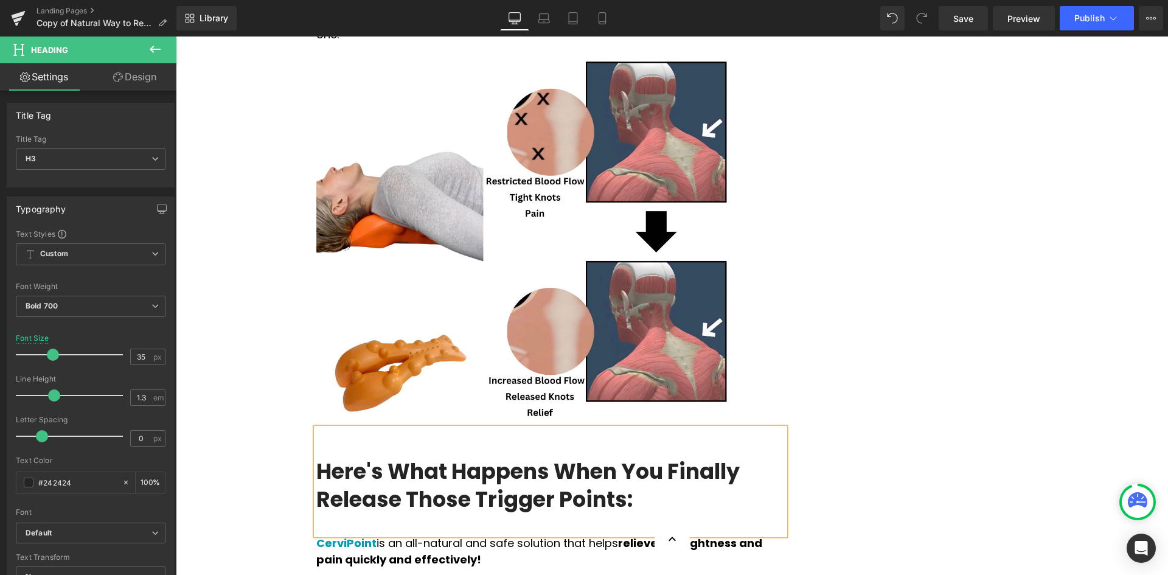
click at [341, 513] on div at bounding box center [550, 520] width 469 height 15
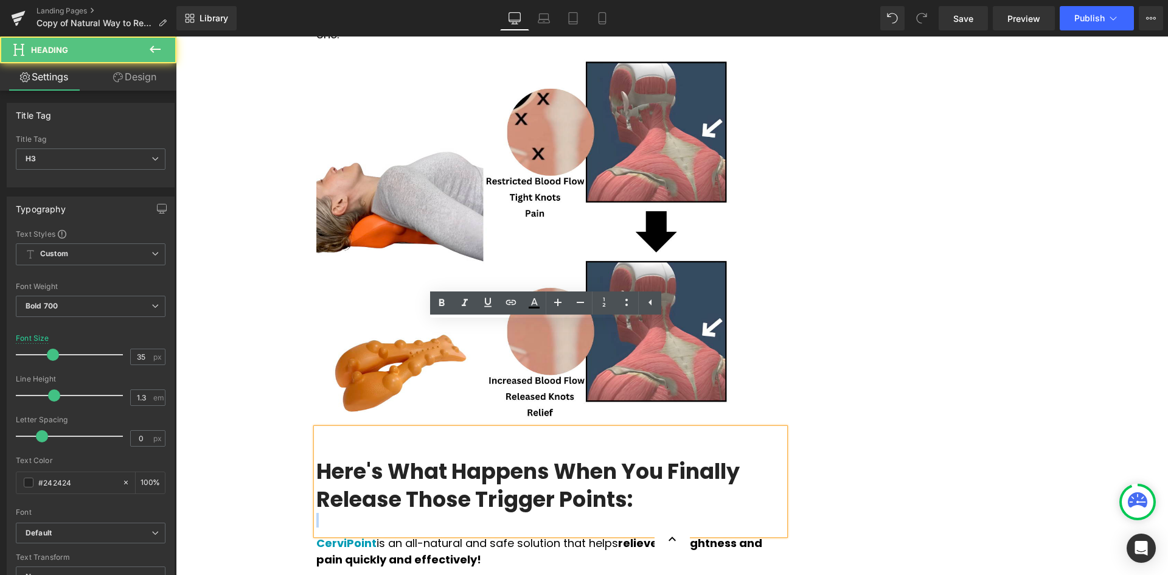
drag, startPoint x: 571, startPoint y: 389, endPoint x: 309, endPoint y: 367, distance: 263.3
click at [316, 428] on div "Here's What Happens When You Finally Release Those Trigger Points:" at bounding box center [550, 481] width 469 height 107
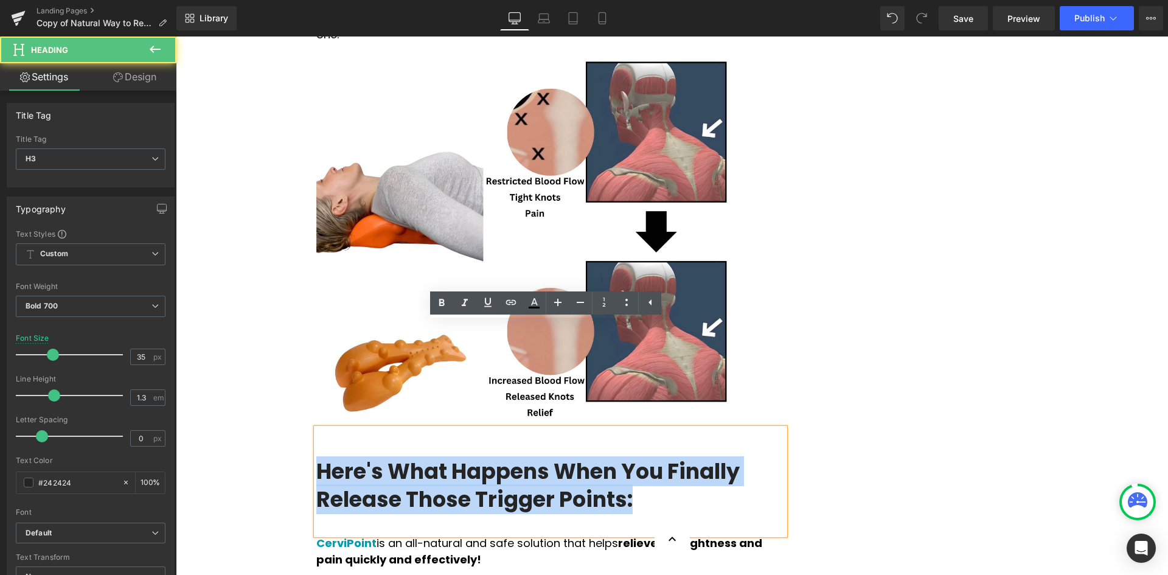
drag, startPoint x: 319, startPoint y: 364, endPoint x: 637, endPoint y: 385, distance: 319.0
click at [637, 458] on h3 "Here's What Happens When You Finally Release Those Trigger Points:" at bounding box center [550, 485] width 469 height 55
click at [570, 458] on h3 "Here's What Happens When You Finally Release Those Trigger Points:" at bounding box center [550, 485] width 469 height 55
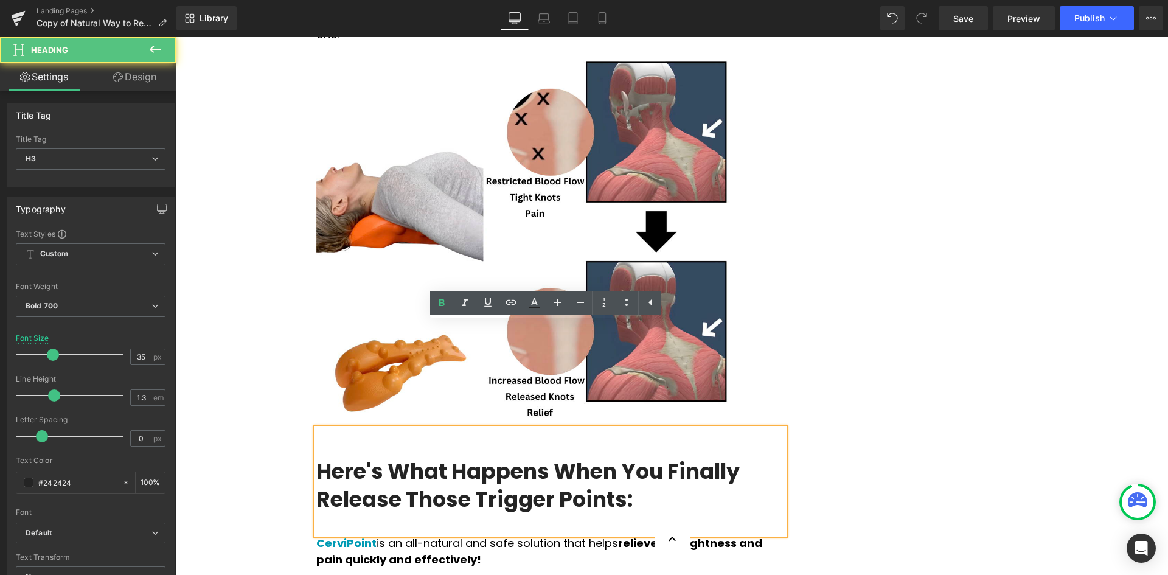
click at [358, 428] on div "Here's What Happens When You Finally Release Those Trigger Points:" at bounding box center [550, 481] width 469 height 107
click at [317, 458] on h3 "Here's What Happens When You Finally Release Those Trigger Points:" at bounding box center [550, 485] width 469 height 55
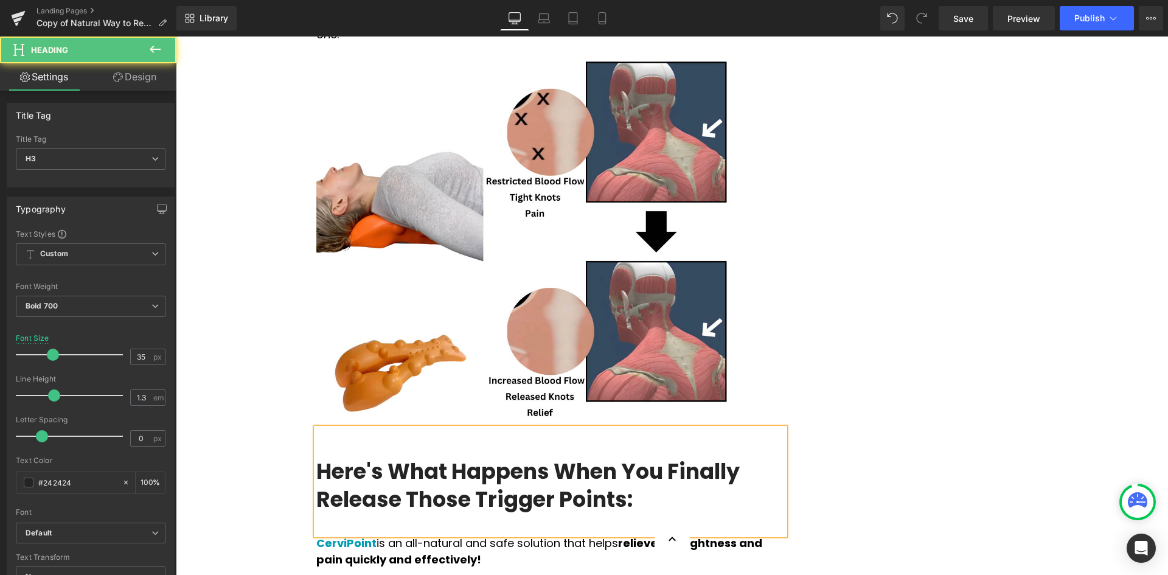
click at [325, 513] on div at bounding box center [550, 520] width 469 height 15
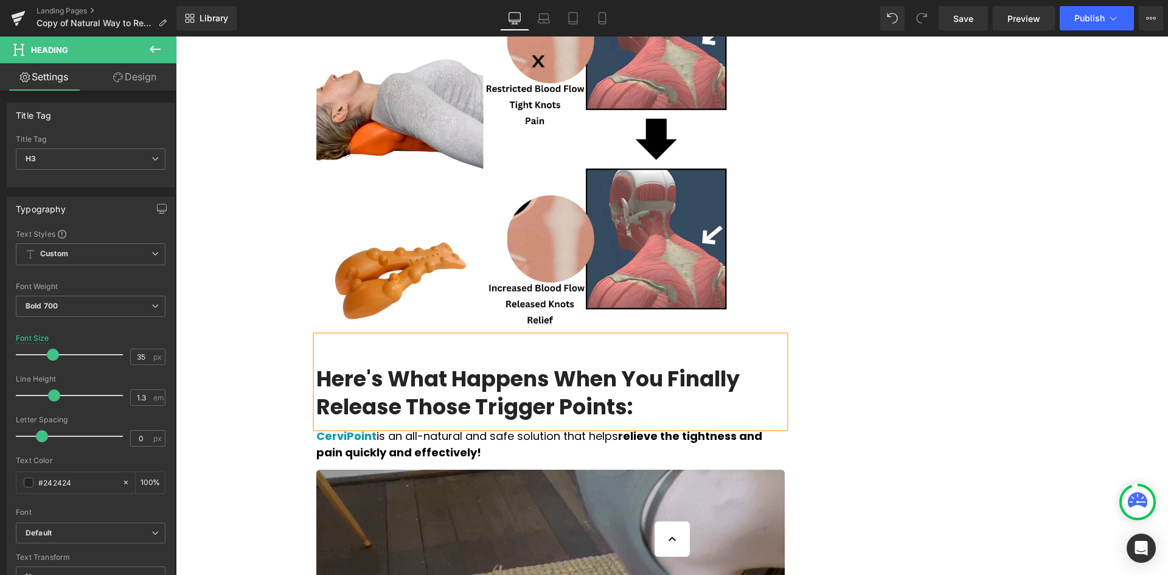
scroll to position [2069, 0]
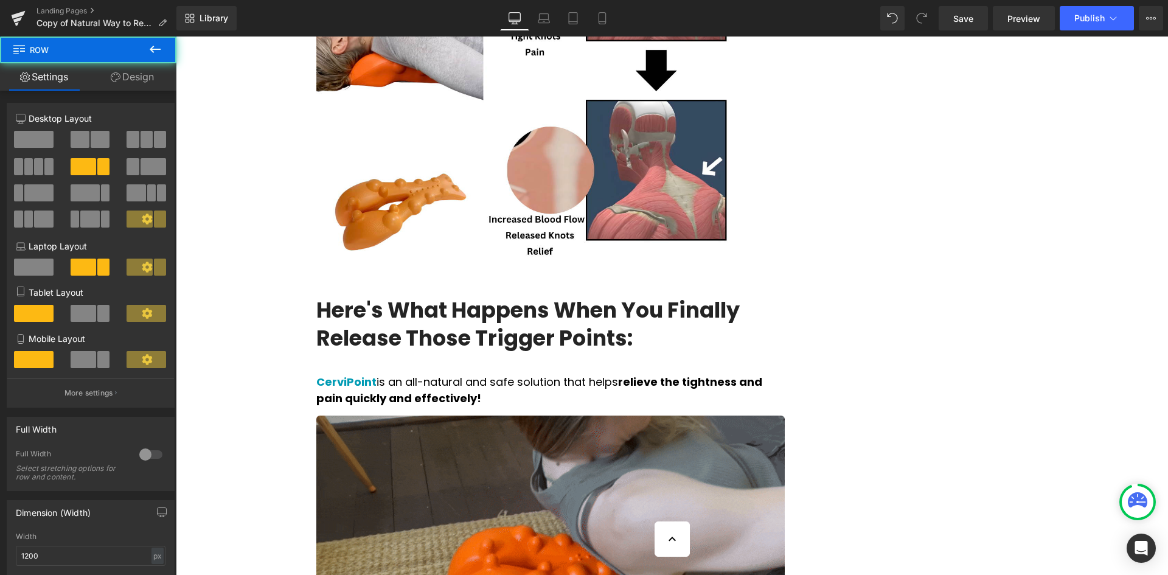
scroll to position [2130, 0]
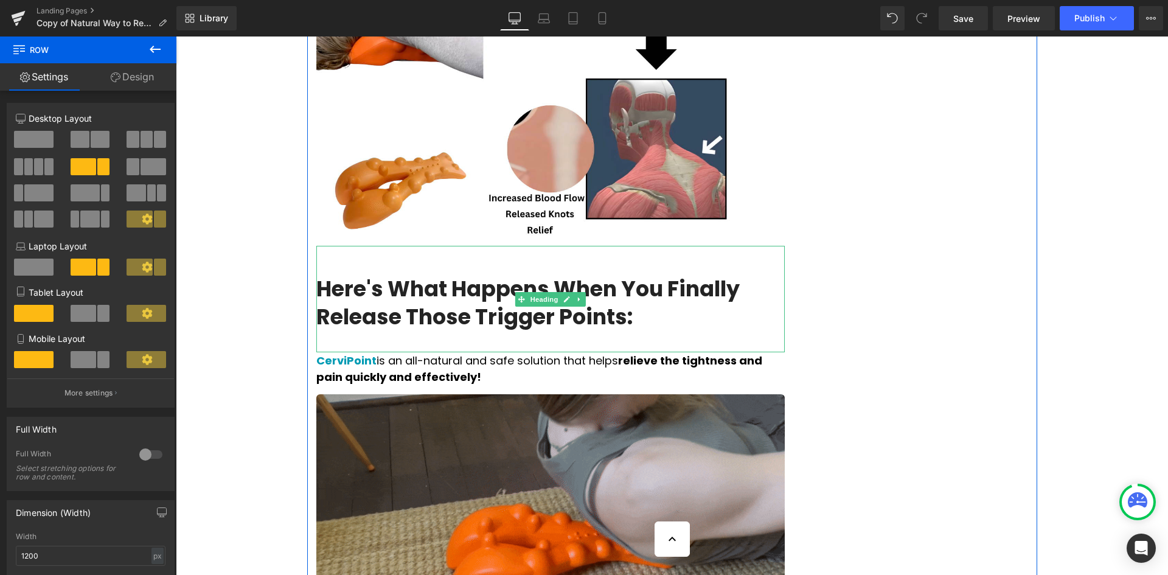
click at [632, 275] on h3 "Here's What Happens When You Finally Release Those Trigger Points:" at bounding box center [550, 302] width 469 height 55
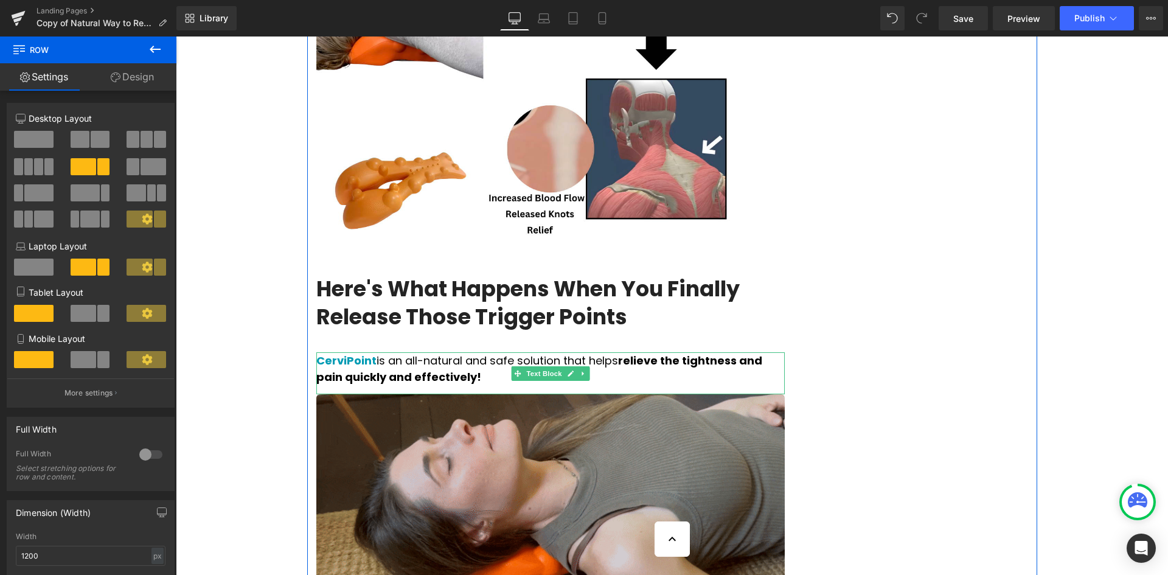
drag, startPoint x: 439, startPoint y: 273, endPoint x: 500, endPoint y: 273, distance: 60.9
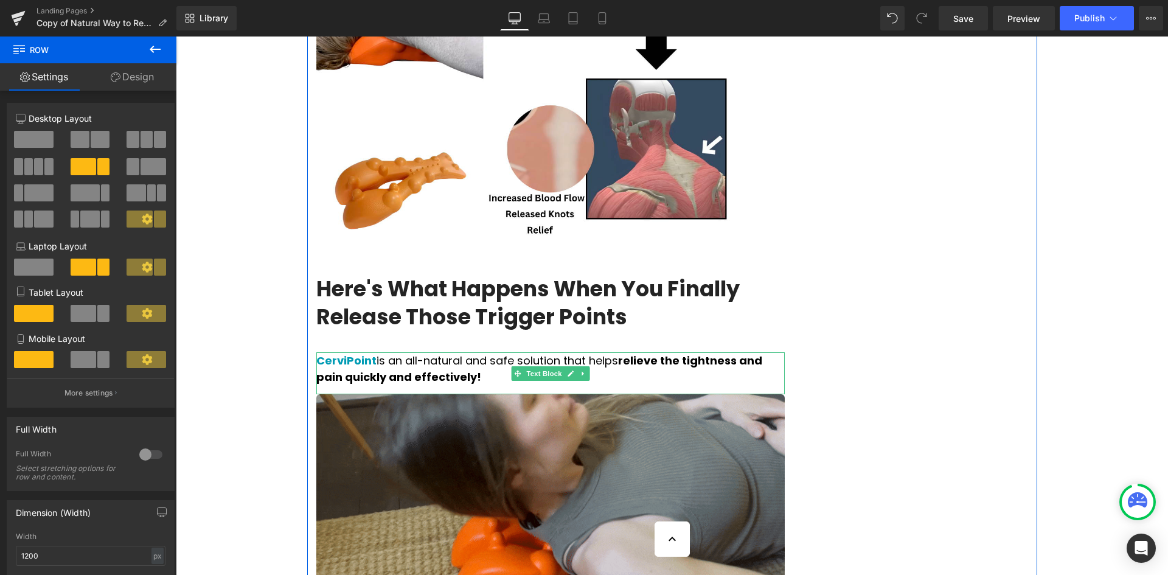
click at [439, 352] on p "CerviPoint is an all-natural and safe solution that helps relieve the tightness…" at bounding box center [550, 368] width 469 height 33
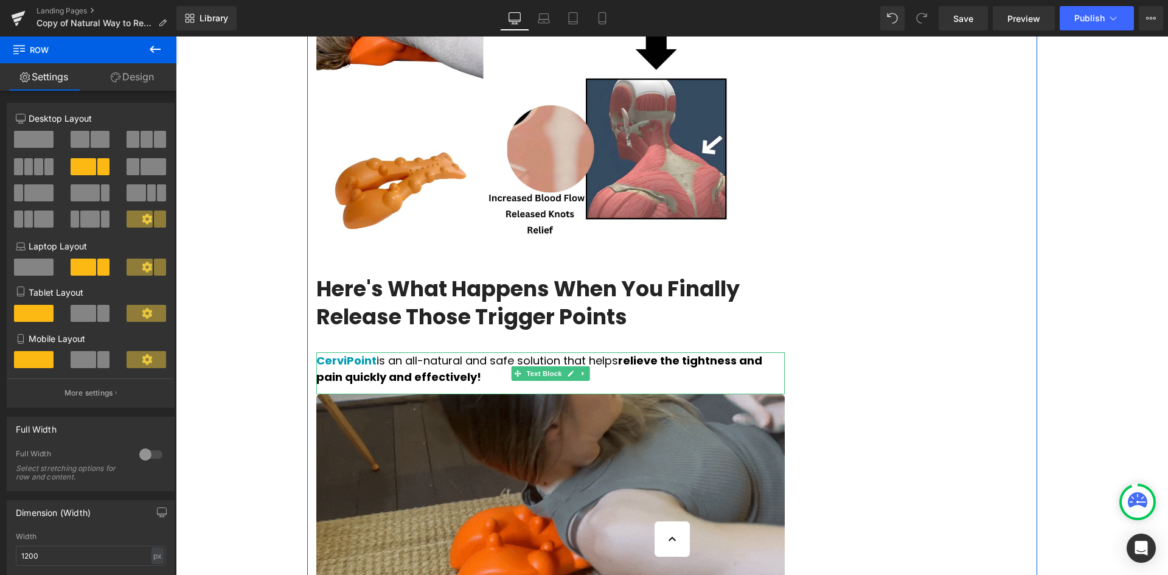
click at [581, 370] on icon at bounding box center [583, 373] width 7 height 7
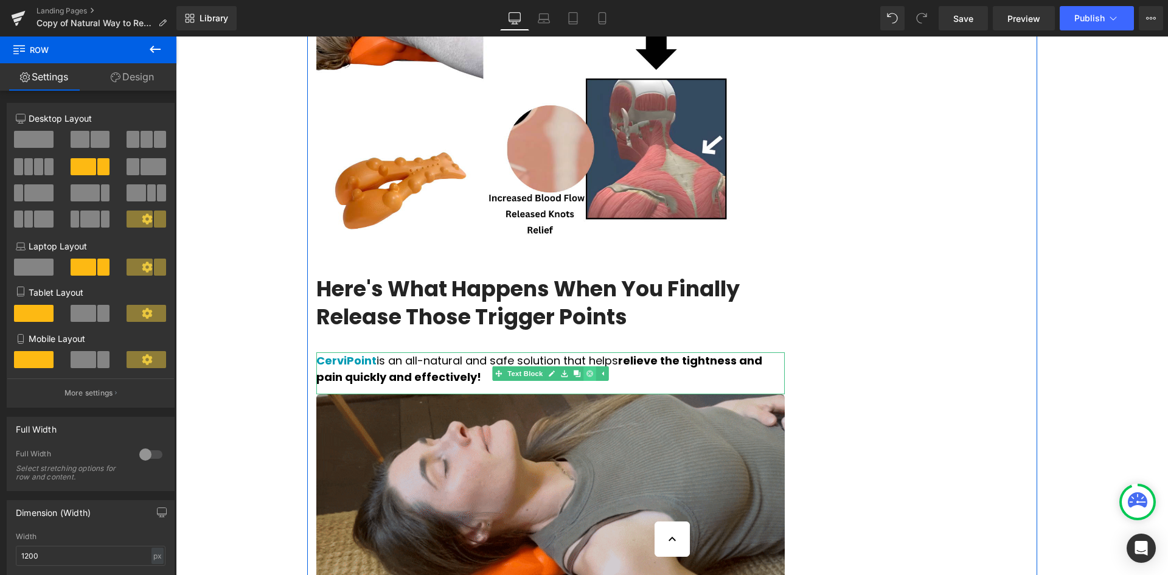
click at [587, 366] on link at bounding box center [589, 373] width 13 height 15
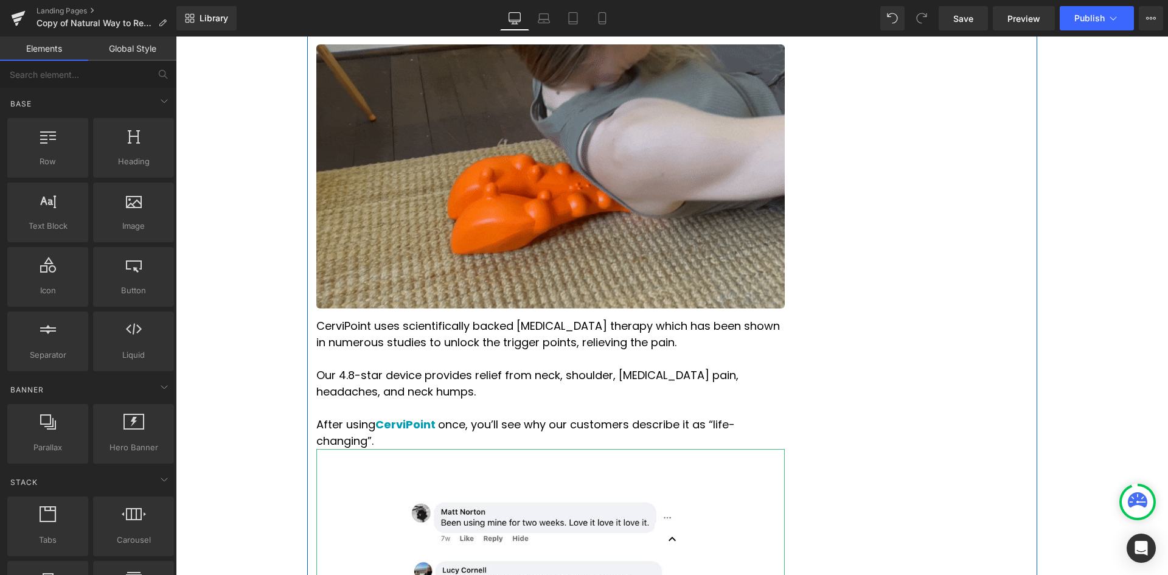
scroll to position [2434, 0]
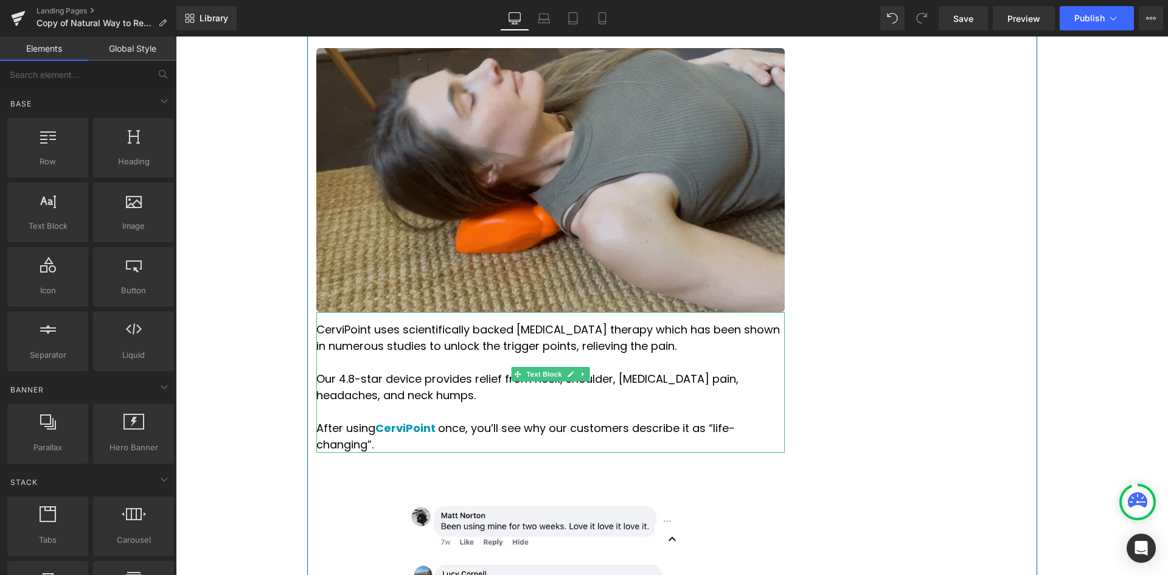
click at [727, 403] on p at bounding box center [550, 411] width 469 height 16
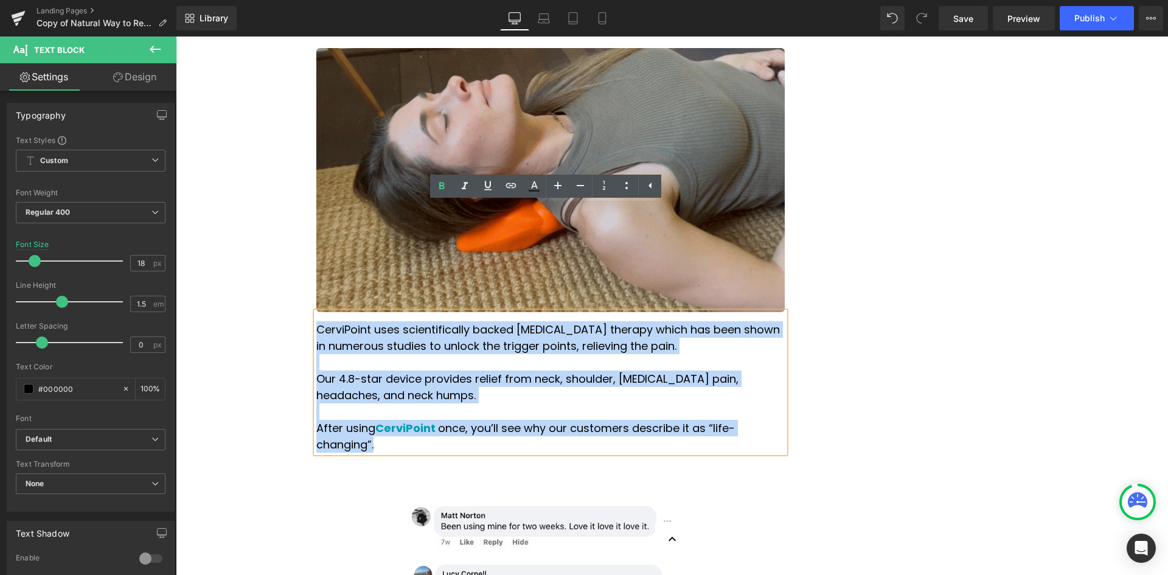
drag, startPoint x: 743, startPoint y: 322, endPoint x: 314, endPoint y: 225, distance: 440.0
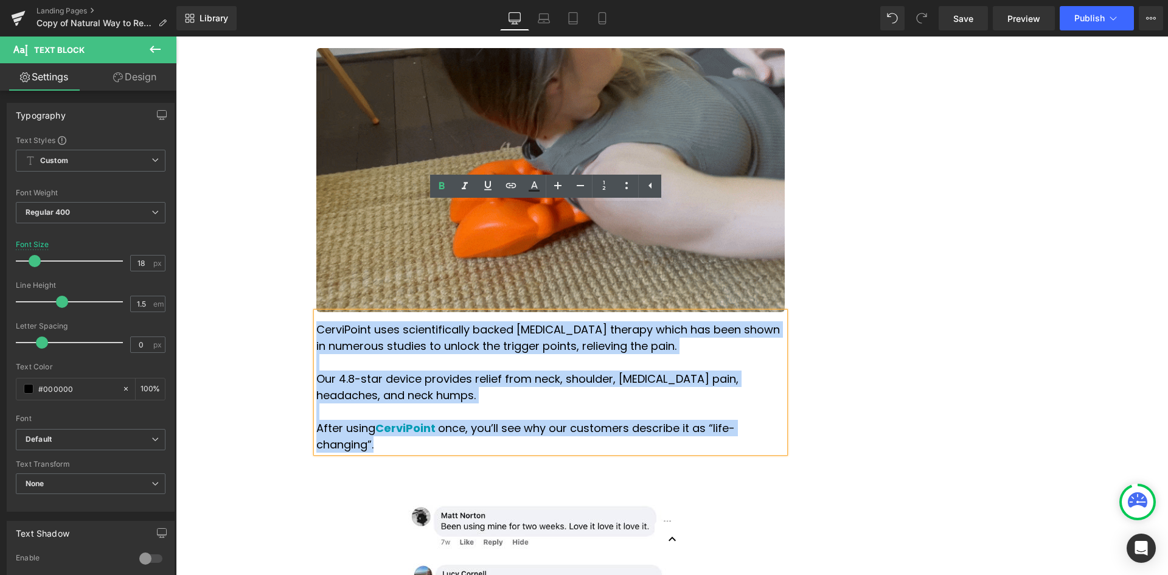
click at [316, 312] on div "CerviPoint uses scientifically backed [MEDICAL_DATA] therapy which has been sho…" at bounding box center [550, 382] width 469 height 141
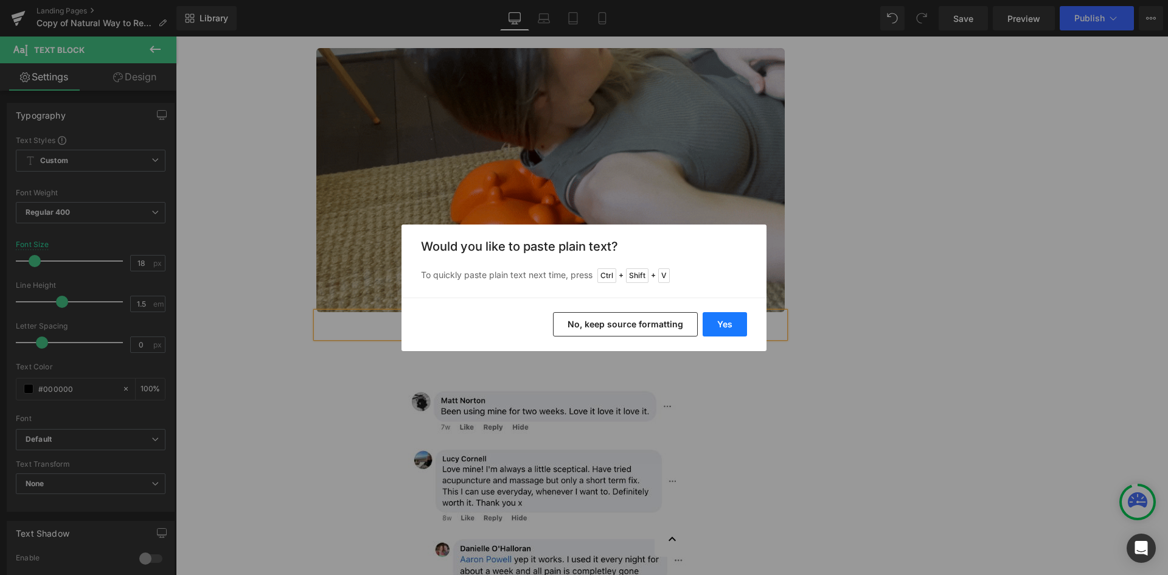
drag, startPoint x: 726, startPoint y: 333, endPoint x: 539, endPoint y: 293, distance: 191.0
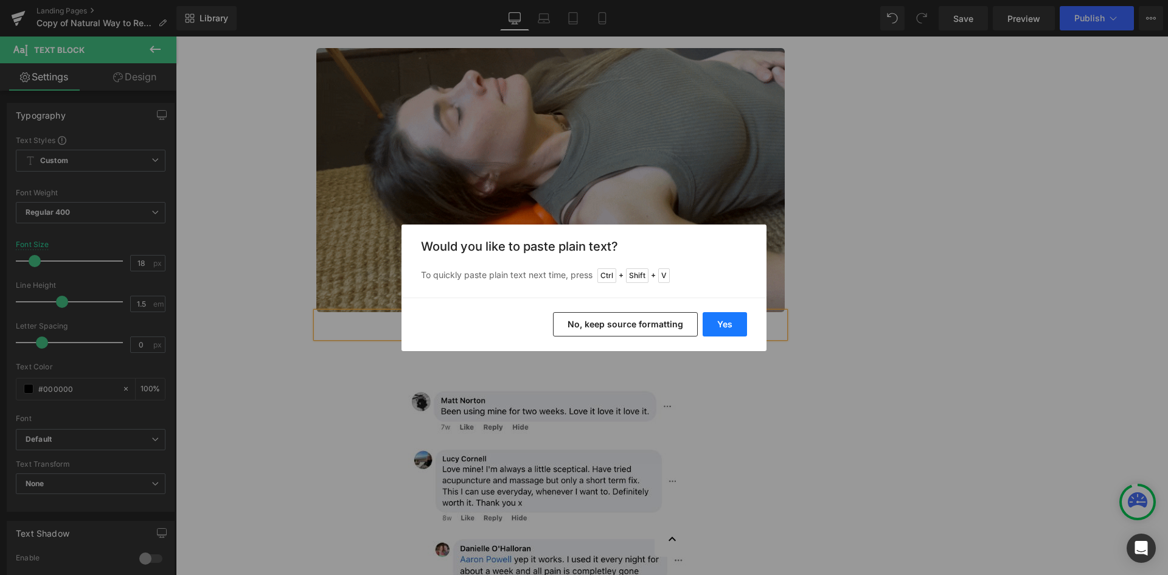
click at [726, 333] on button "Yes" at bounding box center [725, 324] width 44 height 24
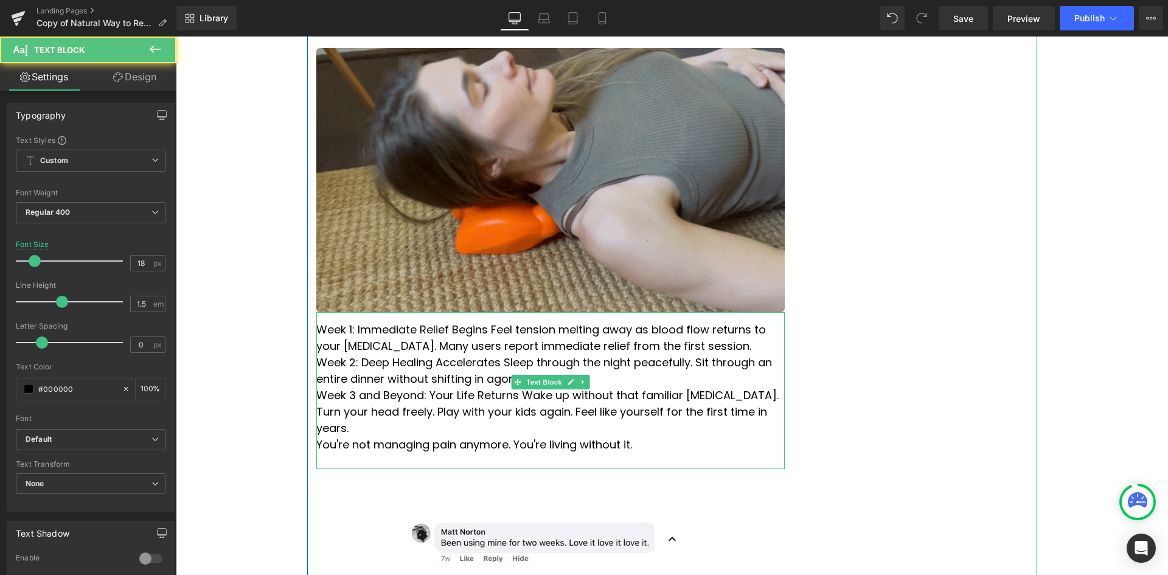
click at [671, 321] on p "Week 1: Immediate Relief Begins Feel tension melting away as blood flow returns…" at bounding box center [550, 337] width 469 height 33
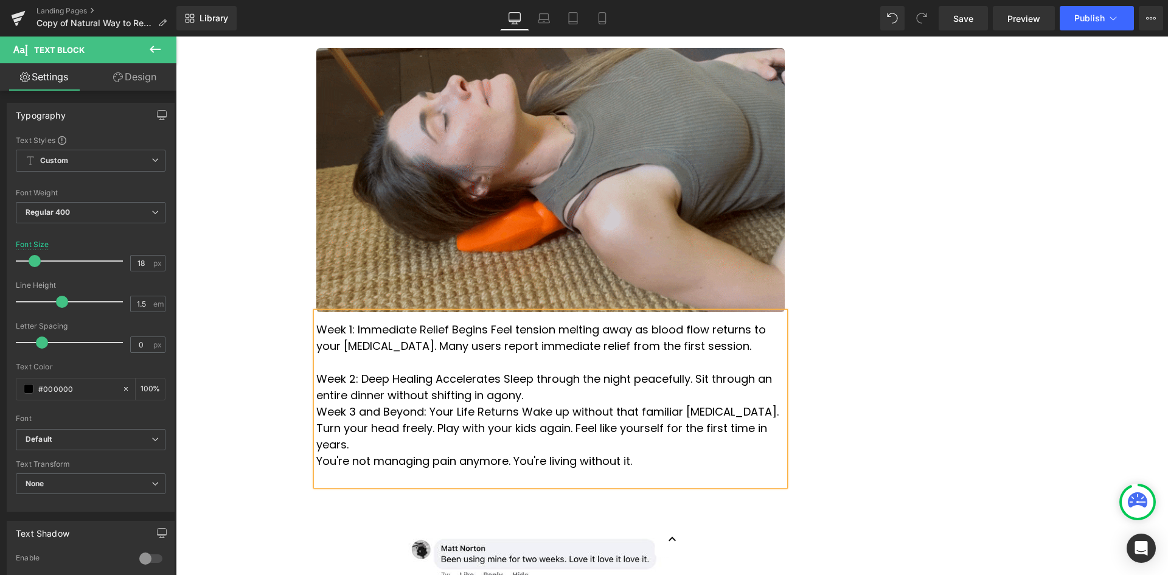
click at [593, 371] on p "Week 2: Deep Healing Accelerates Sleep through the night peacefully. Sit throug…" at bounding box center [550, 387] width 469 height 33
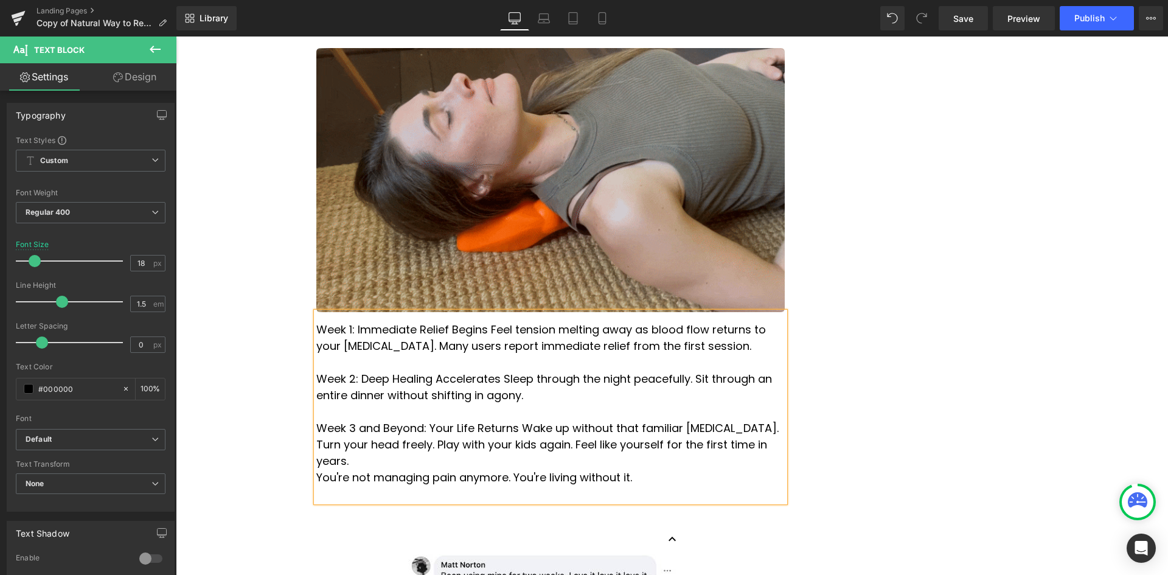
click at [690, 420] on p "Week 3 and Beyond: Your Life Returns Wake up without that familiar [MEDICAL_DAT…" at bounding box center [550, 444] width 469 height 49
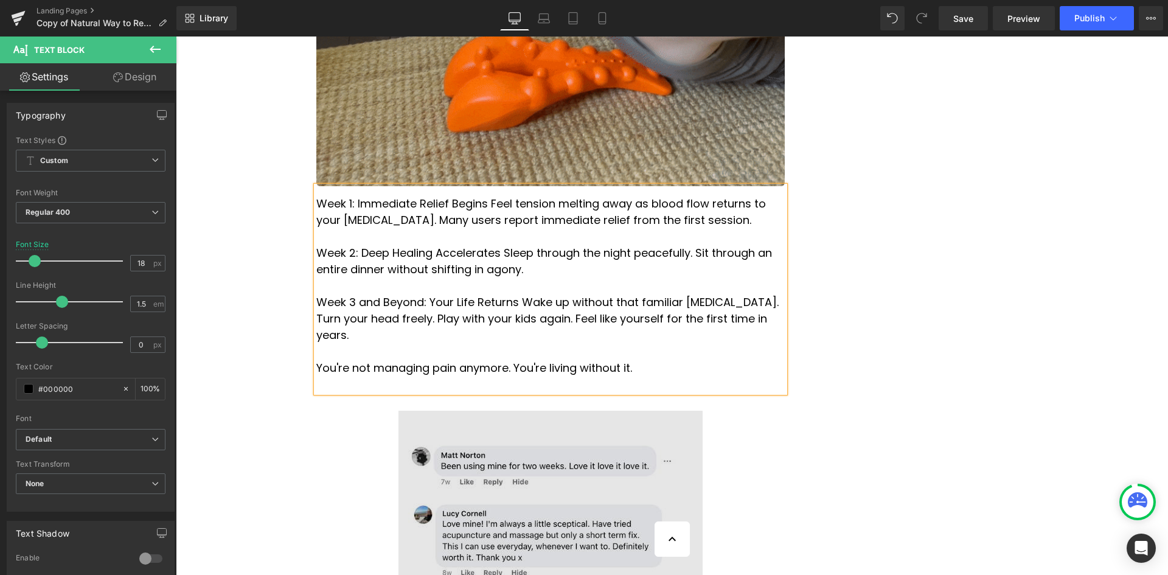
scroll to position [2739, 0]
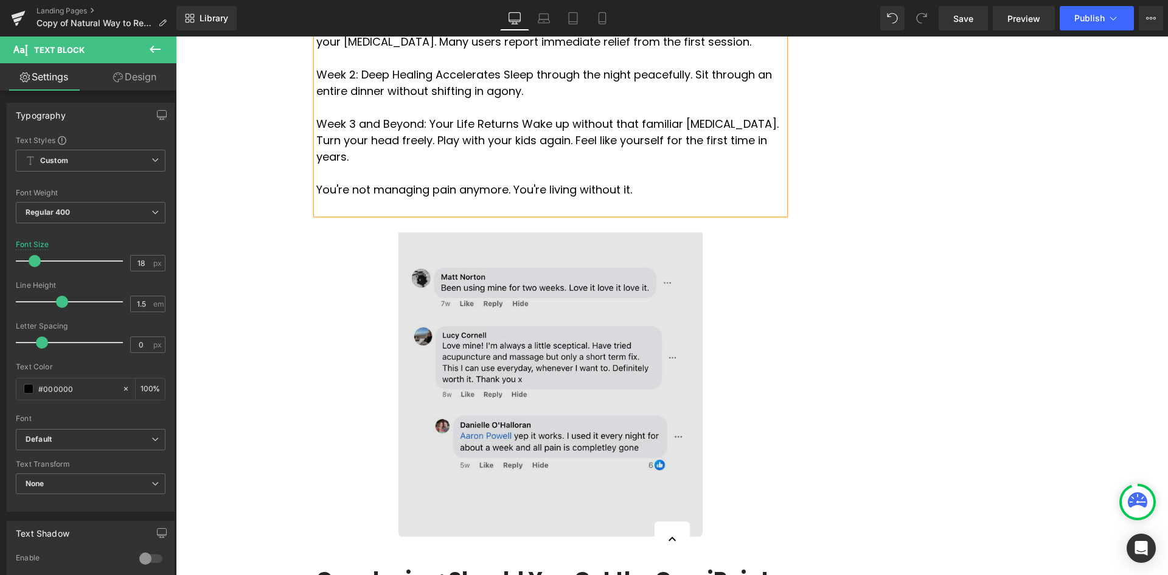
click at [570, 245] on img at bounding box center [551, 375] width 304 height 323
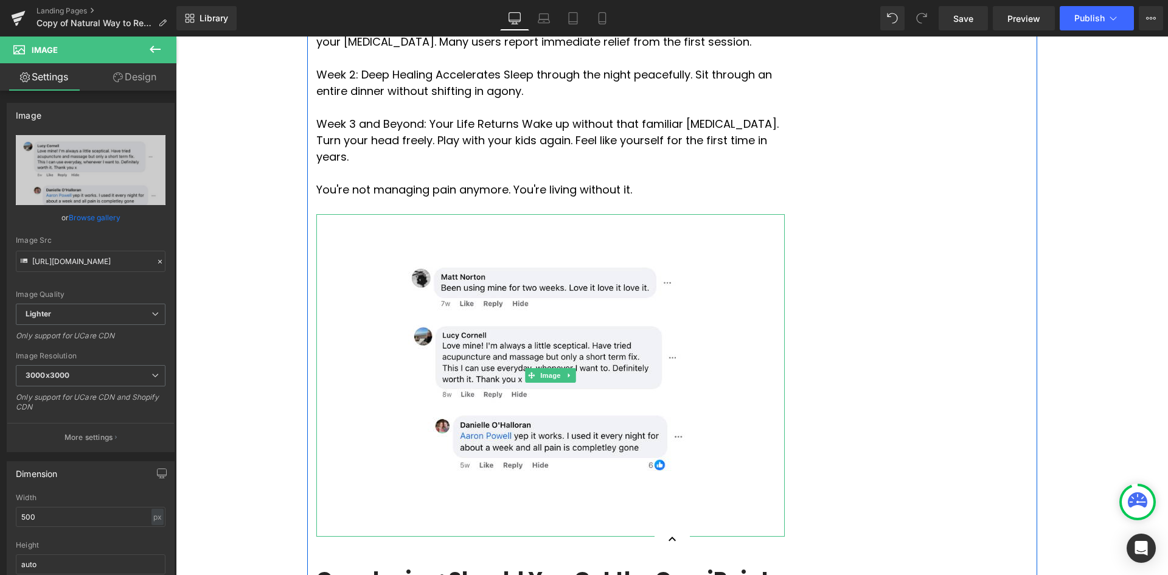
click at [567, 372] on icon at bounding box center [569, 375] width 7 height 7
click at [570, 368] on link at bounding box center [576, 375] width 13 height 15
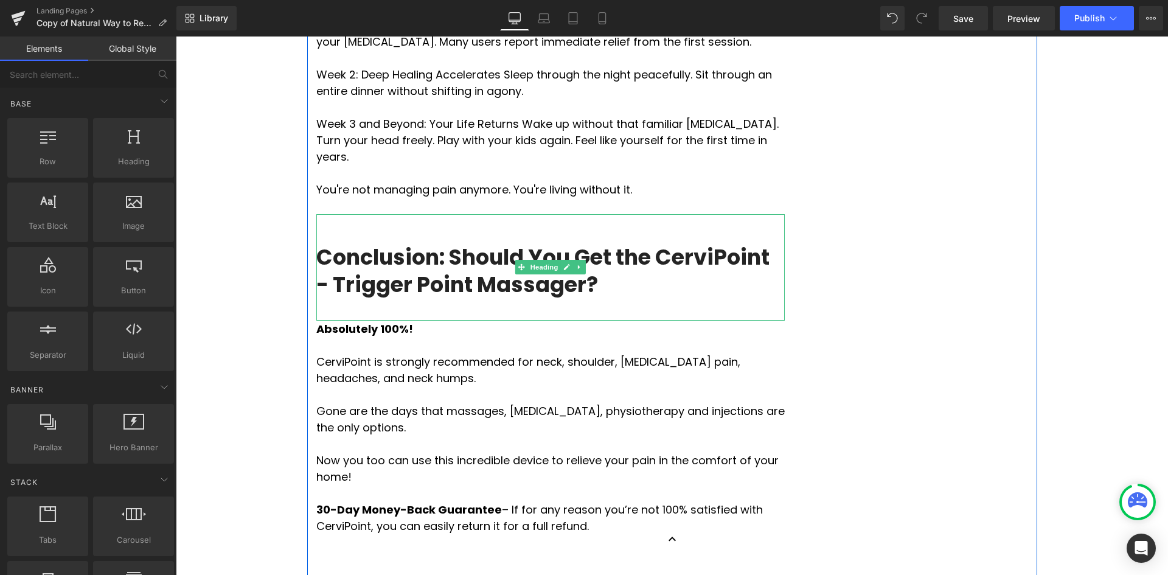
drag, startPoint x: 448, startPoint y: 141, endPoint x: 474, endPoint y: 145, distance: 26.6
click at [448, 243] on h3 "Conclusion: Should You Get the CerviPoint - Trigger Point Massager?" at bounding box center [550, 270] width 469 height 55
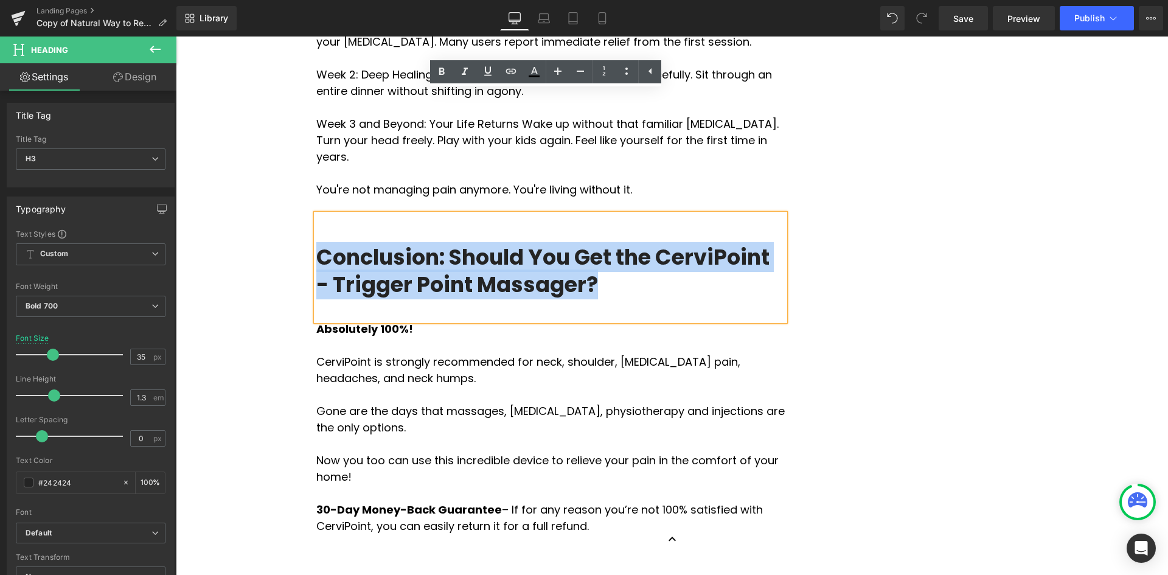
drag, startPoint x: 557, startPoint y: 163, endPoint x: 308, endPoint y: 133, distance: 250.8
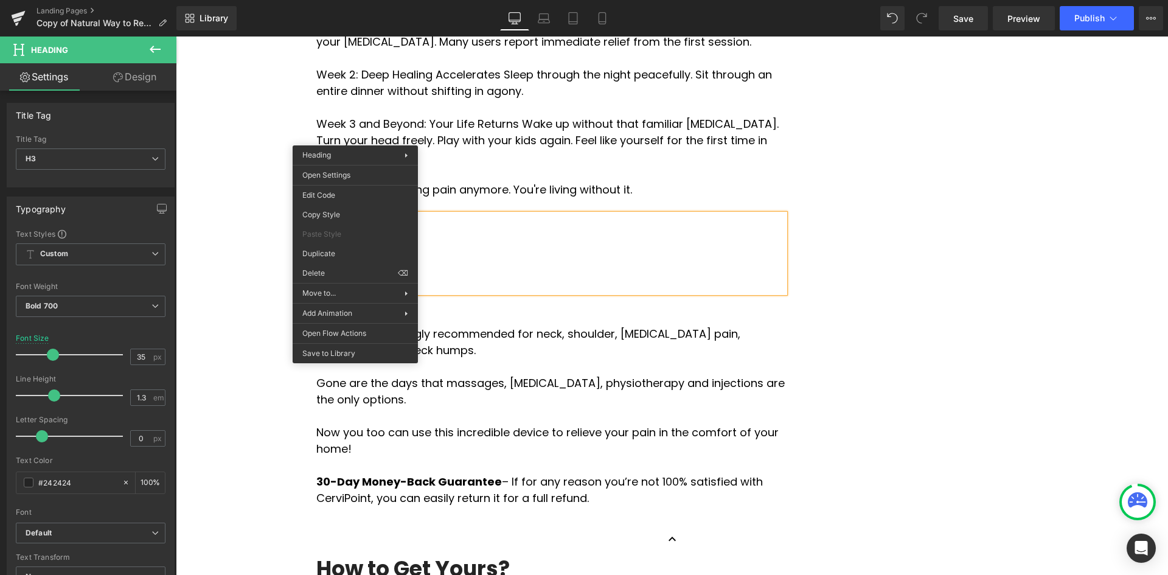
click at [339, 243] on h3 at bounding box center [550, 257] width 469 height 28
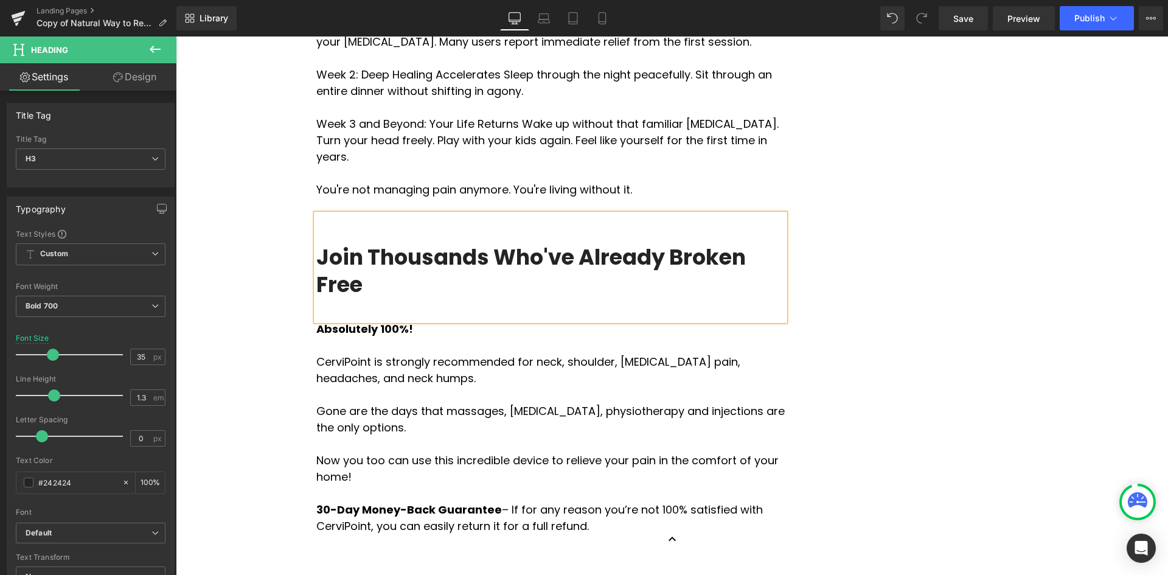
click at [362, 243] on h3 "Join Thousands Who've Already Broken Free" at bounding box center [550, 270] width 469 height 55
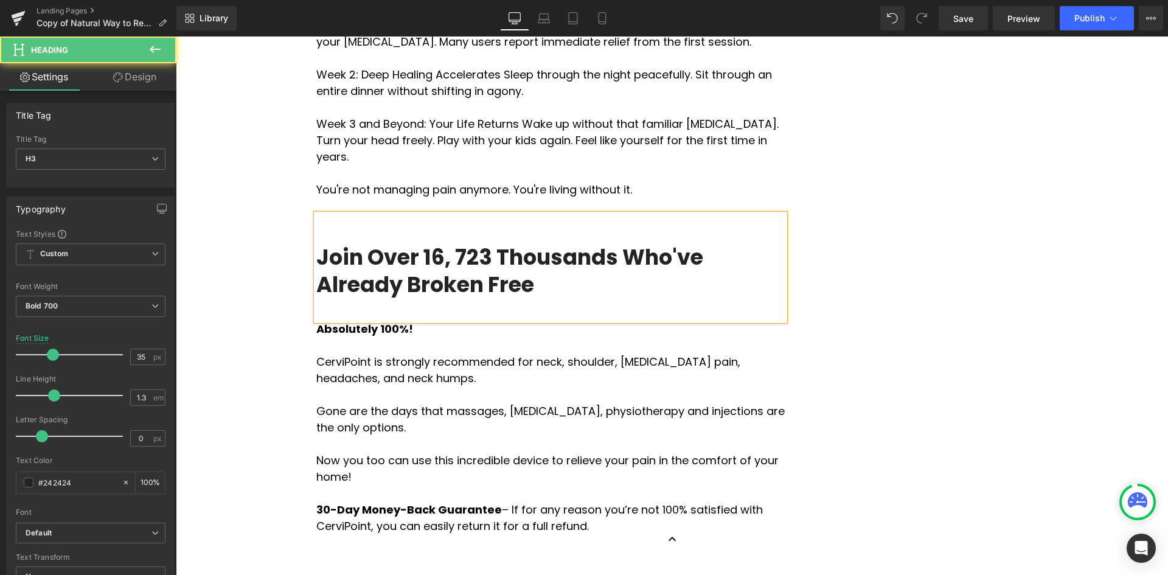
click at [452, 243] on h3 "Join Over 16, 723 Thousands Who've Already Broken Free" at bounding box center [550, 270] width 469 height 55
drag, startPoint x: 491, startPoint y: 134, endPoint x: 597, endPoint y: 131, distance: 106.0
click at [597, 243] on h3 "Join Over 16,723 Thousands Who've Already Broken Free" at bounding box center [550, 270] width 469 height 55
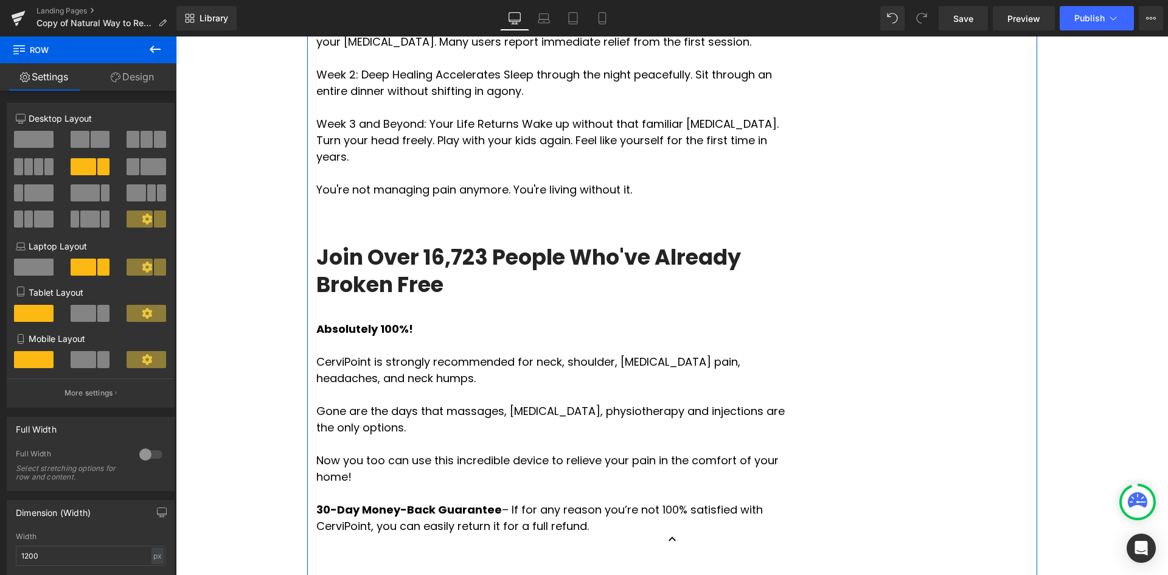
click at [476, 243] on h3 "Join Over 16,723 People Who've Already Broken Free" at bounding box center [550, 270] width 469 height 55
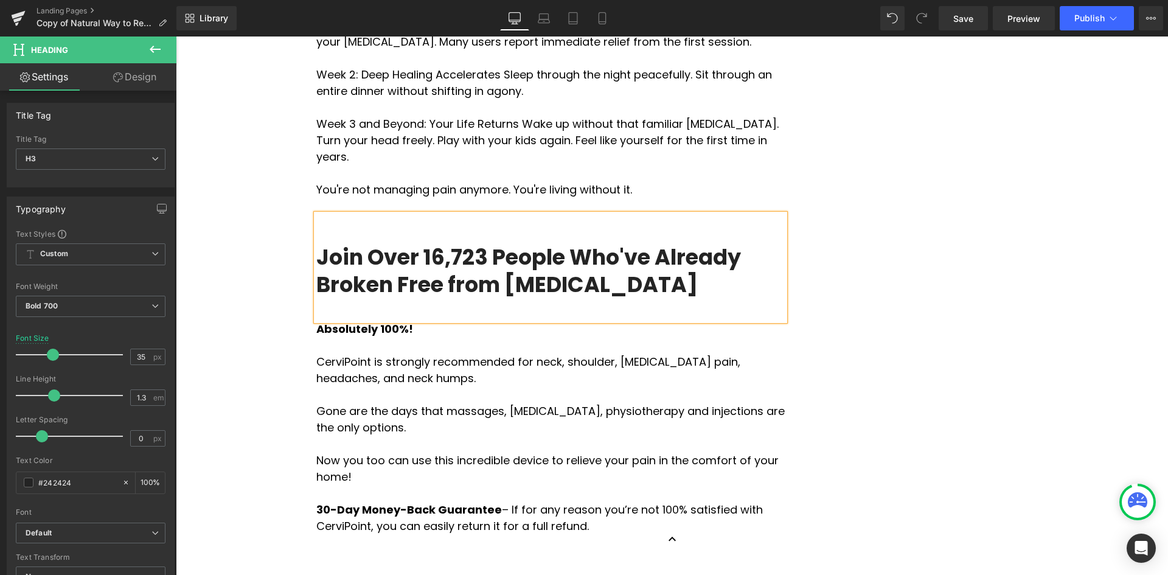
drag, startPoint x: 934, startPoint y: 228, endPoint x: 921, endPoint y: 210, distance: 21.9
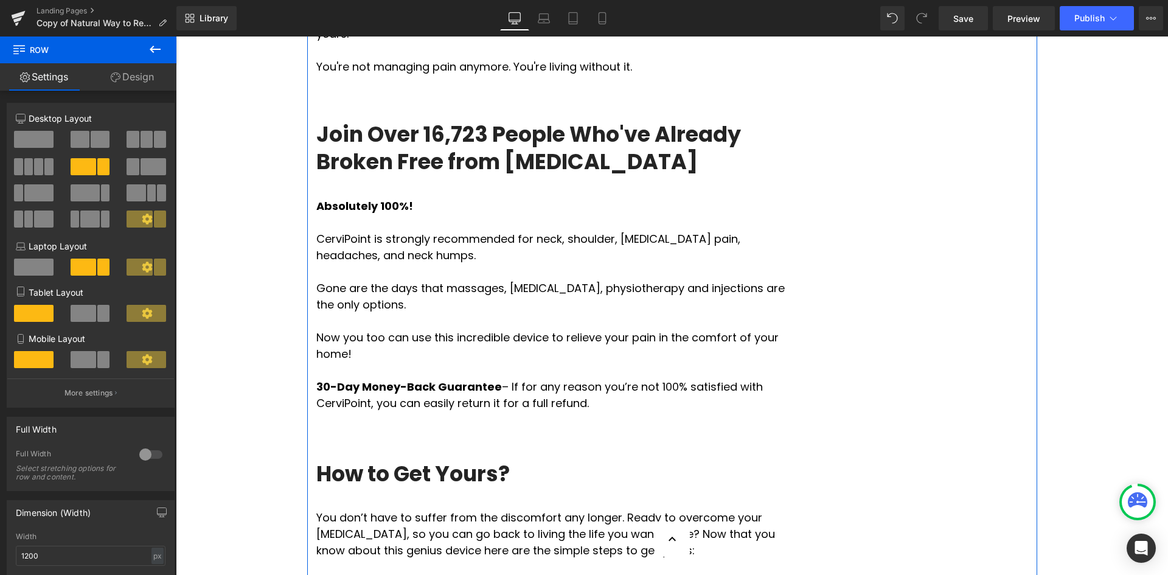
scroll to position [2860, 0]
click at [644, 363] on p at bounding box center [550, 371] width 469 height 16
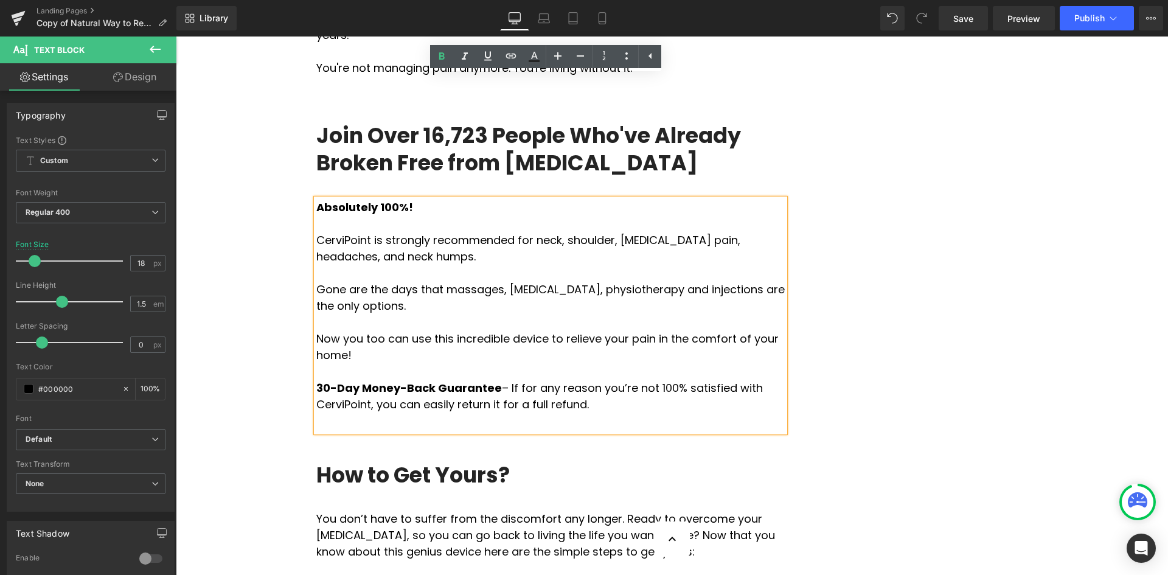
drag, startPoint x: 554, startPoint y: 269, endPoint x: 314, endPoint y: 84, distance: 303.3
click at [316, 199] on div "Absolutely 100%! CerviPoint is strongly recommended for neck, shoulder, [MEDICA…" at bounding box center [550, 315] width 469 height 233
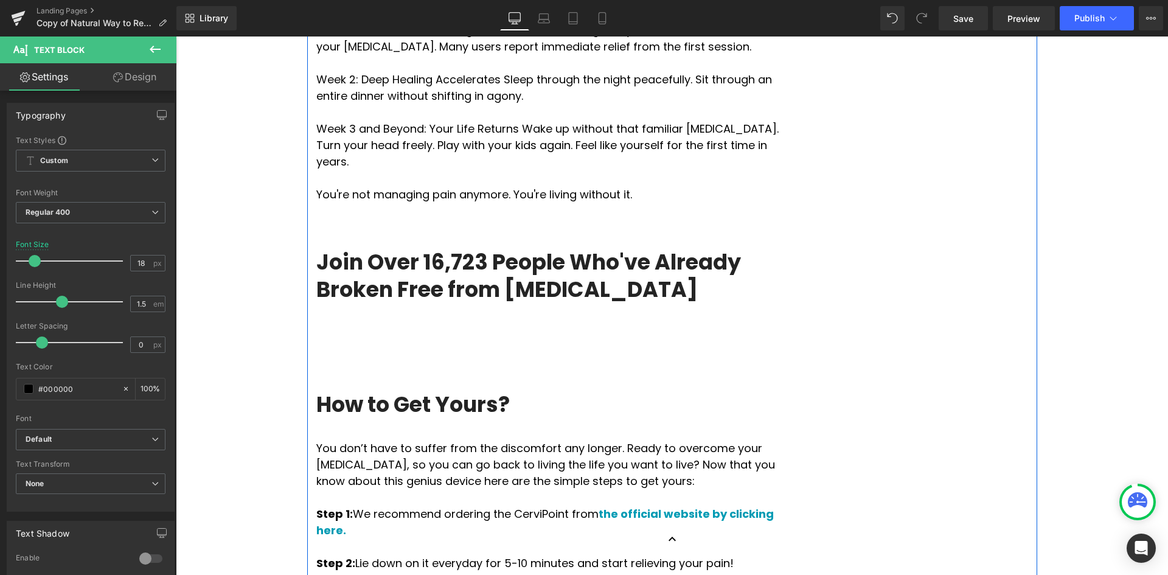
scroll to position [2678, 0]
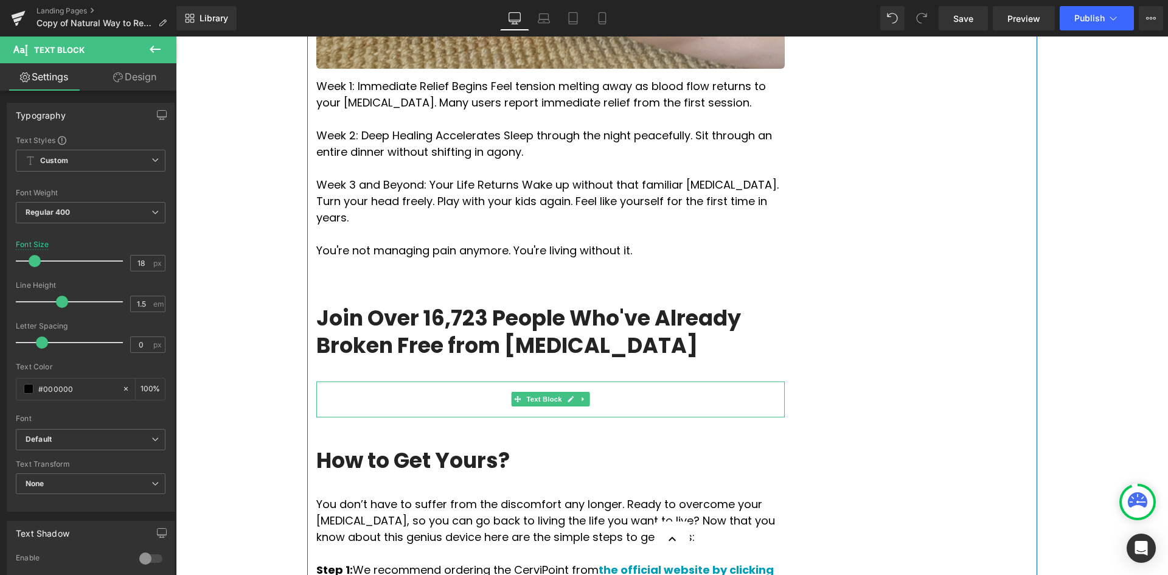
click at [363, 382] on p at bounding box center [550, 390] width 469 height 16
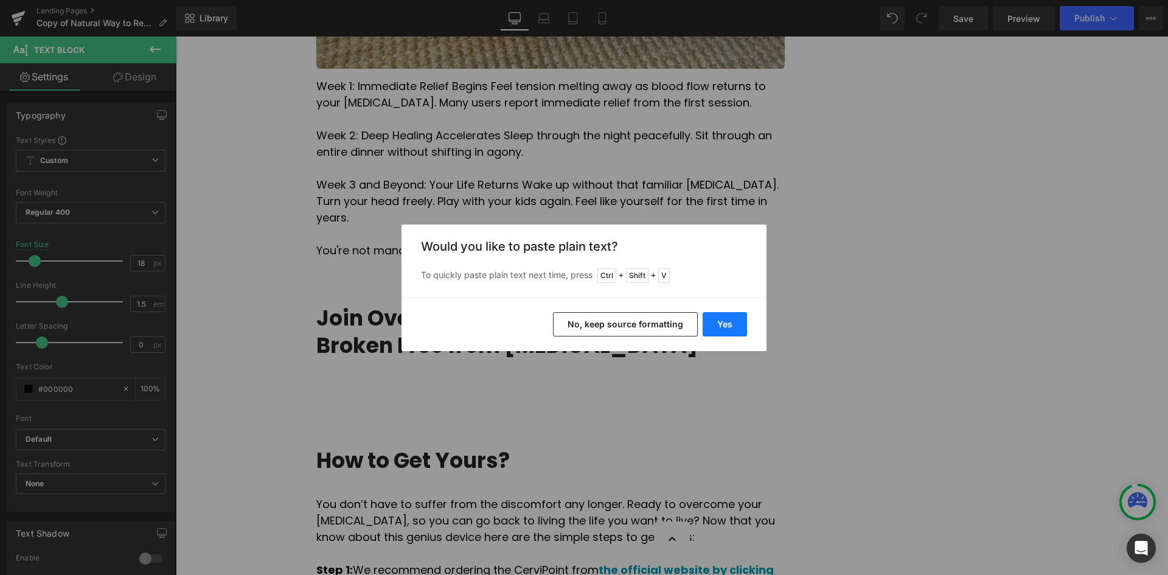
click at [743, 324] on button "Yes" at bounding box center [725, 324] width 44 height 24
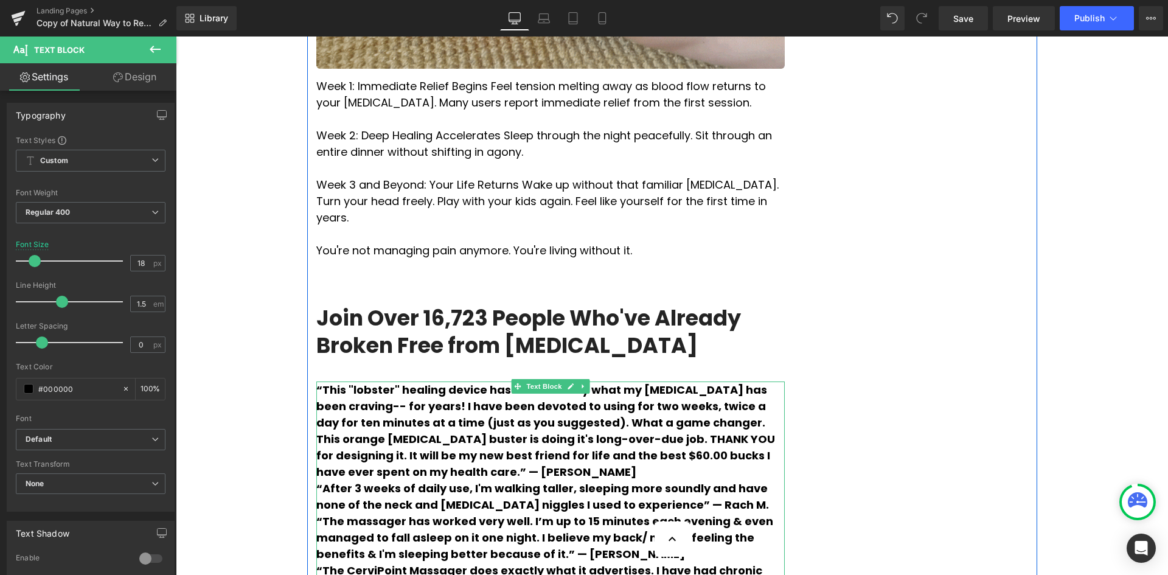
scroll to position [2739, 0]
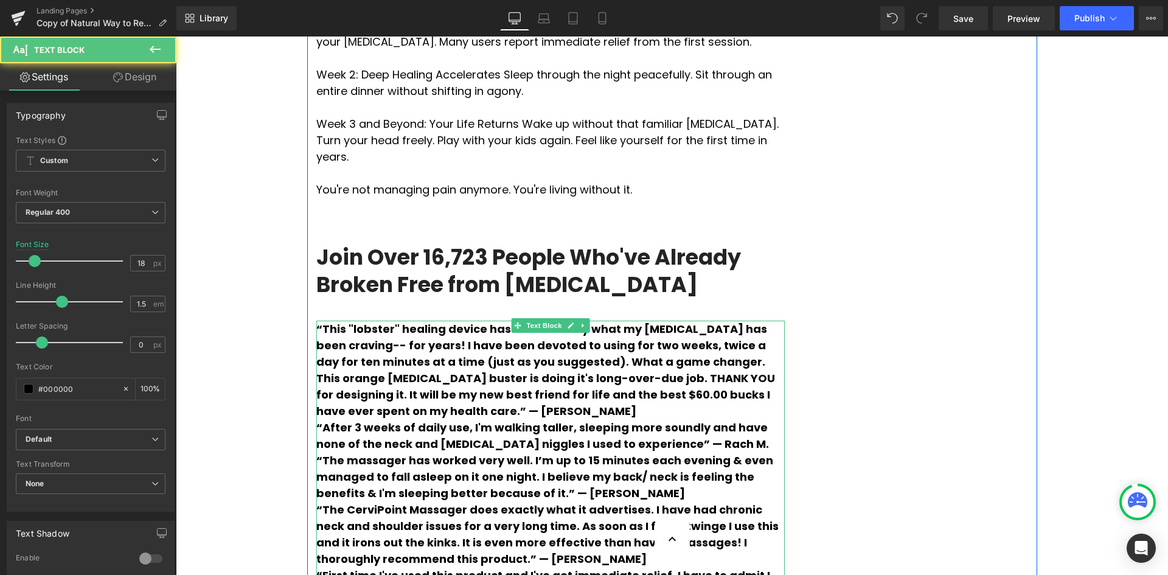
click at [773, 321] on span "“This "lobster" healing device has been exactly what my [MEDICAL_DATA] has been…" at bounding box center [545, 369] width 459 height 97
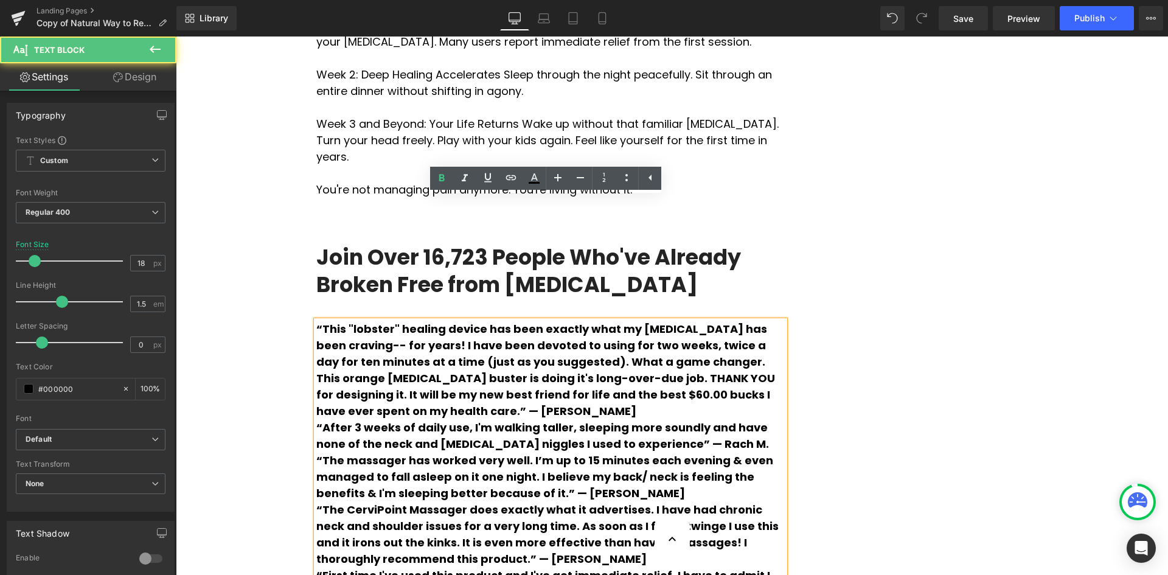
click at [774, 321] on span "“This "lobster" healing device has been exactly what my [MEDICAL_DATA] has been…" at bounding box center [545, 369] width 459 height 97
click at [775, 321] on span "“This "lobster" healing device has been exactly what my [MEDICAL_DATA] has been…" at bounding box center [545, 369] width 459 height 97
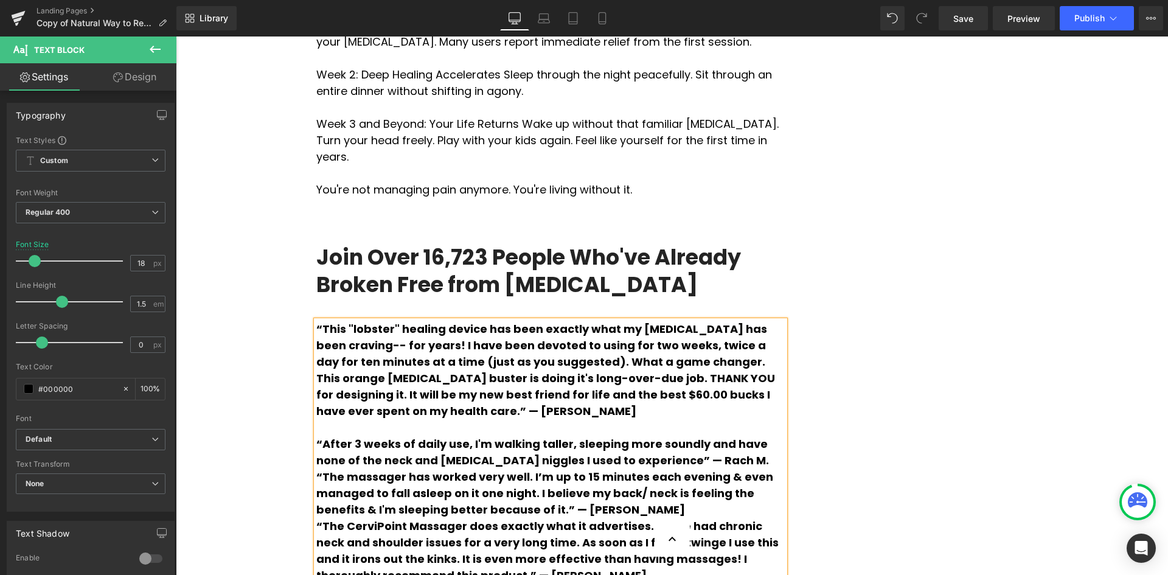
click at [732, 436] on p "“After 3 weeks of daily use, I'm walking taller, sleeping more soundly and have…" at bounding box center [550, 452] width 469 height 33
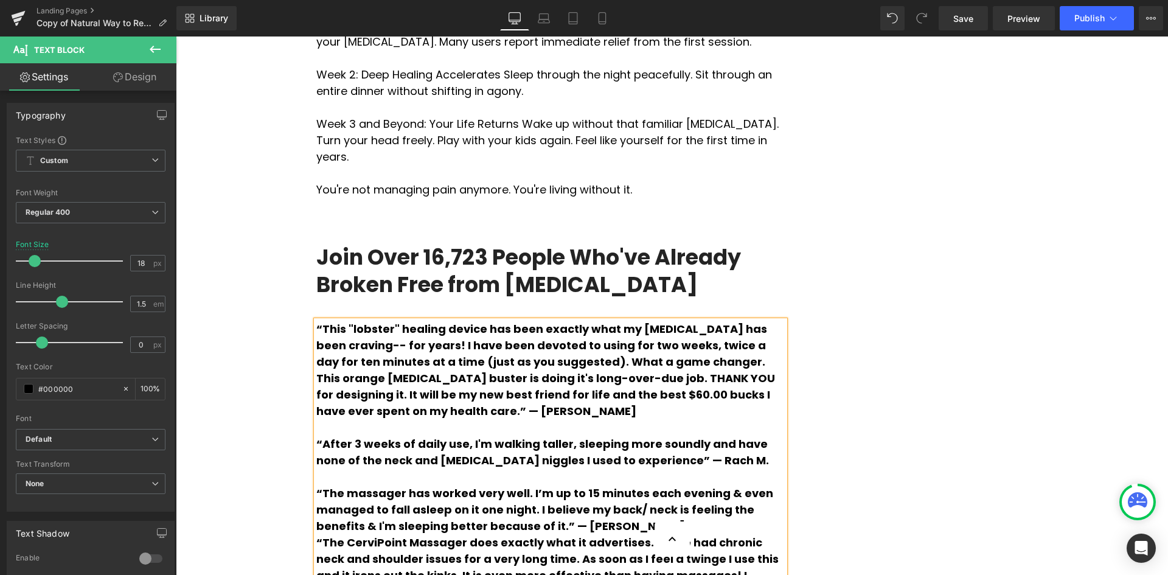
click at [585, 485] on p "“The massager has worked very well. I’m up to 15 minutes each evening & even ma…" at bounding box center [550, 509] width 469 height 49
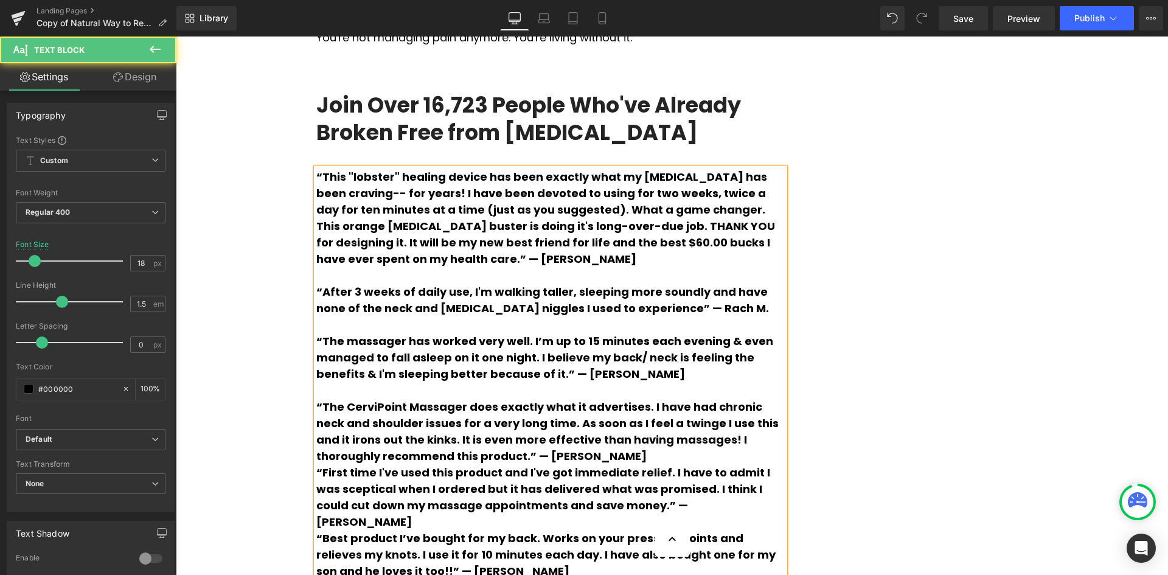
scroll to position [2921, 0]
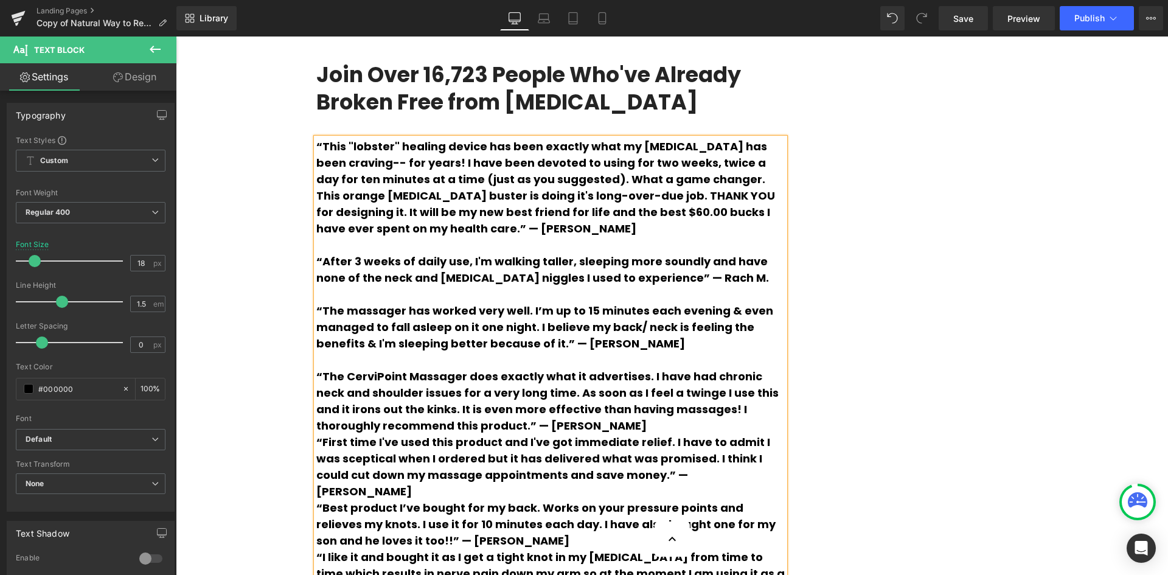
click at [540, 368] on p "“The CerviPoint Massager does exactly what it advertises. I have had chronic ne…" at bounding box center [550, 401] width 469 height 66
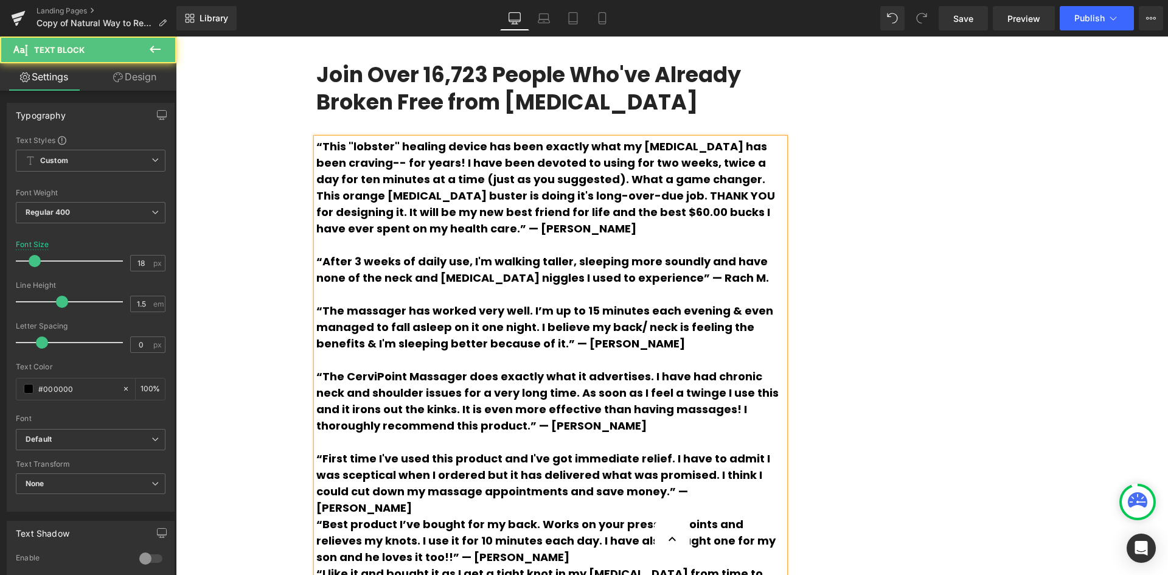
click at [491, 516] on p "“Best product I’ve bought for my back. Works on your pressure points and reliev…" at bounding box center [550, 540] width 469 height 49
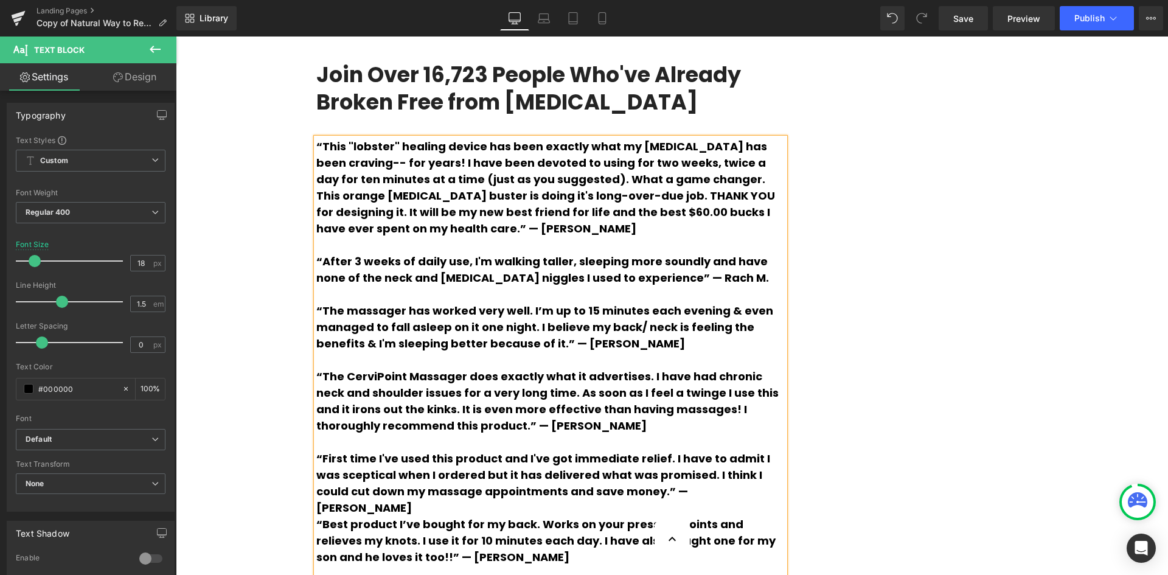
scroll to position [2982, 0]
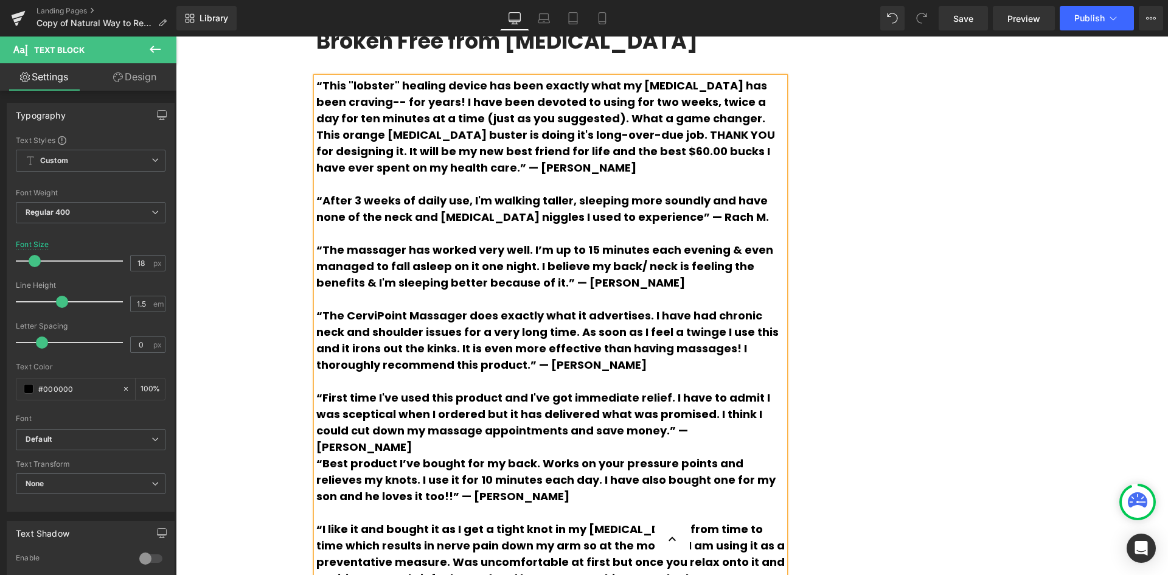
click at [677, 521] on p "“I like it and bought it as I get a tight knot in my [MEDICAL_DATA] from time t…" at bounding box center [550, 570] width 469 height 99
click at [650, 389] on p "“First time I've used this product and I've got immediate relief. I have to adm…" at bounding box center [550, 422] width 469 height 66
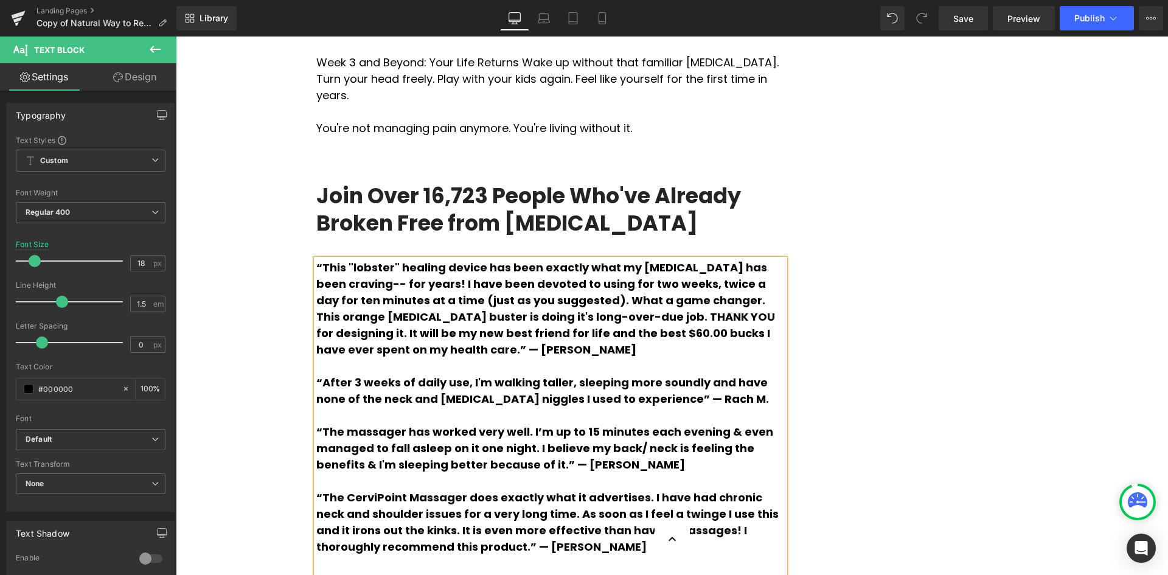
scroll to position [2799, 0]
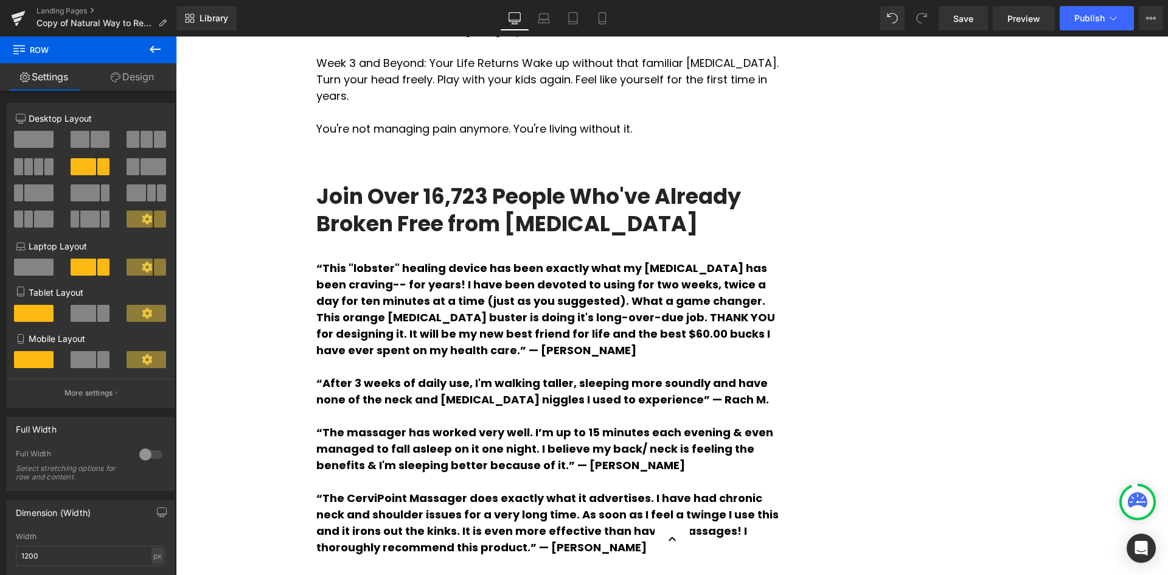
scroll to position [2739, 0]
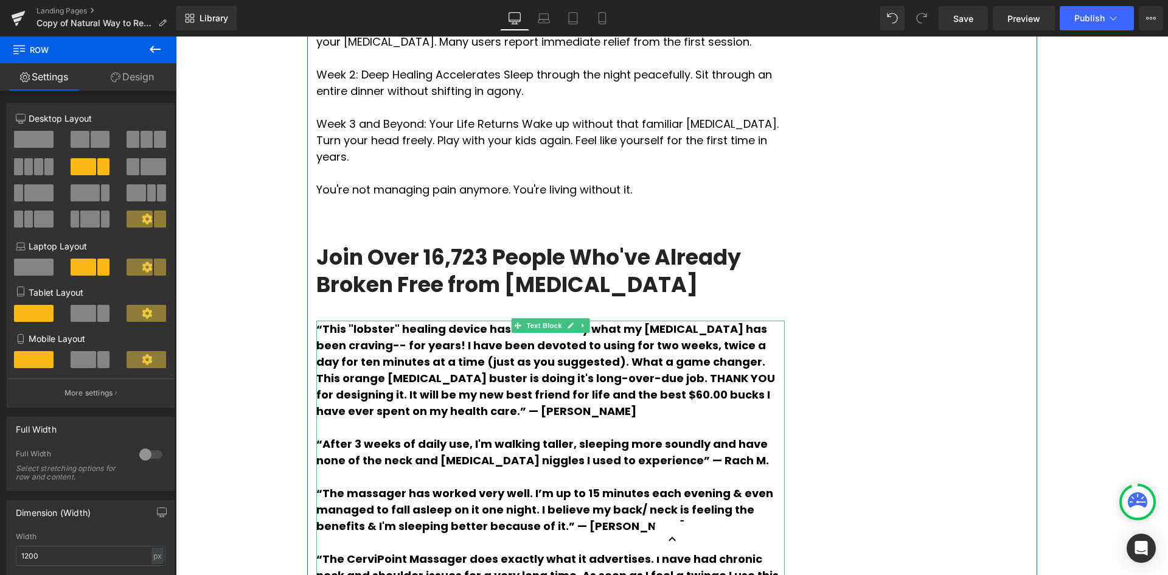
click at [775, 321] on span "“This "lobster" healing device has been exactly what my [MEDICAL_DATA] has been…" at bounding box center [545, 369] width 459 height 97
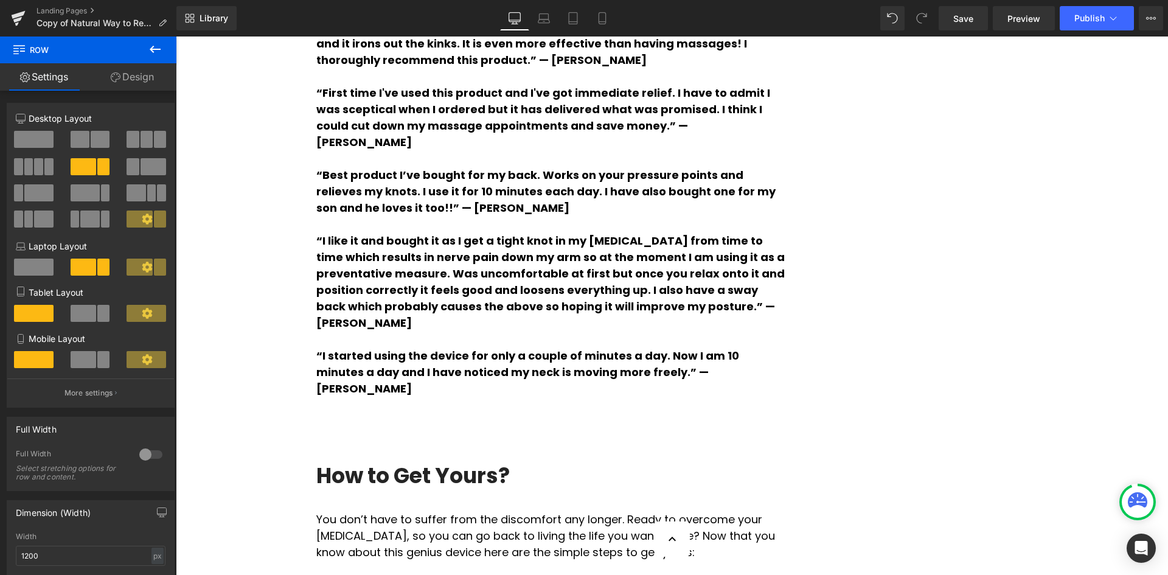
scroll to position [3347, 0]
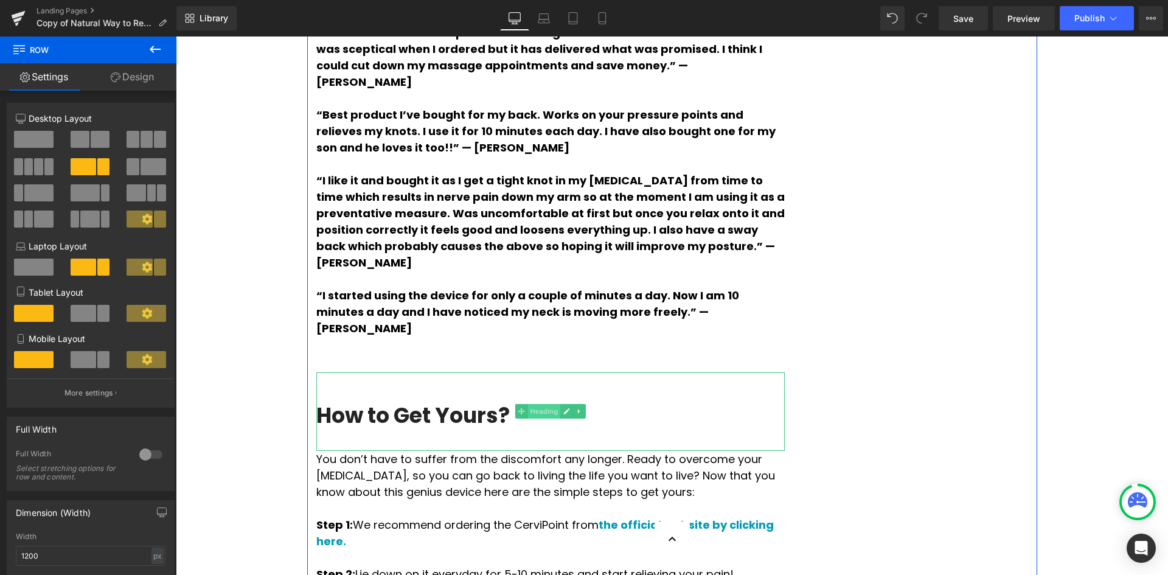
click at [530, 404] on span "Heading" at bounding box center [544, 411] width 33 height 15
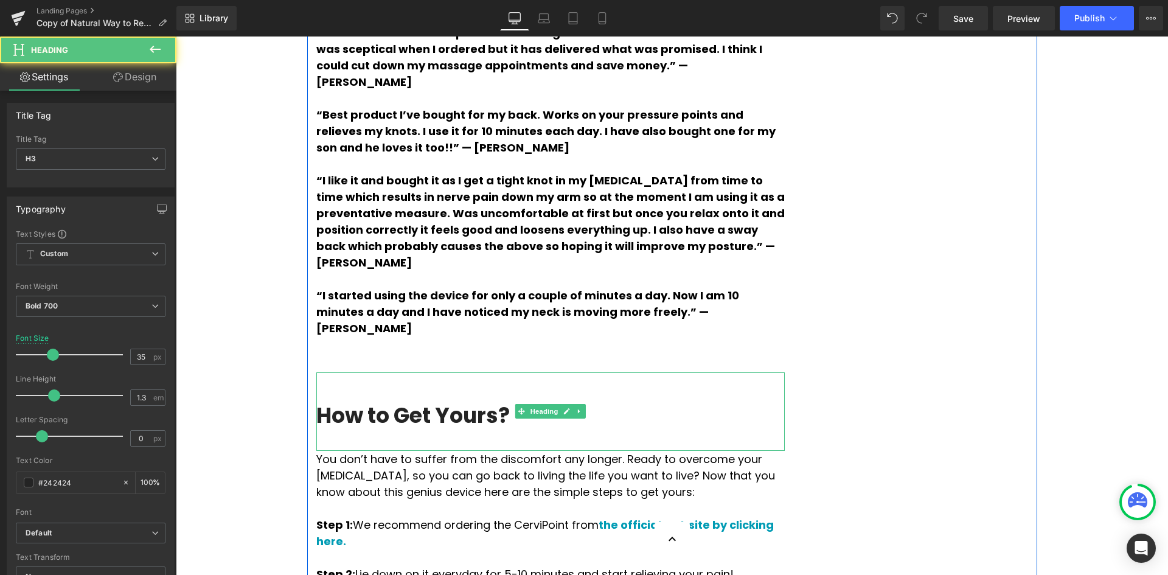
click at [448, 402] on h3 "How to Get Yours?" at bounding box center [550, 416] width 469 height 28
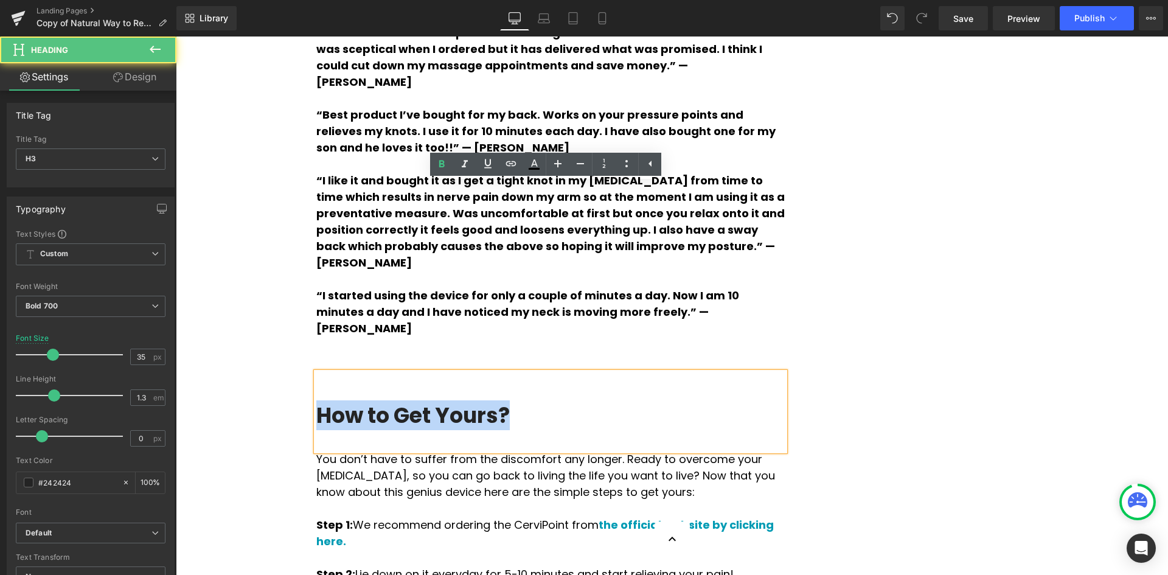
drag, startPoint x: 532, startPoint y: 226, endPoint x: 314, endPoint y: 229, distance: 217.9
click at [316, 402] on h3 "How to Get Yours?" at bounding box center [550, 416] width 469 height 28
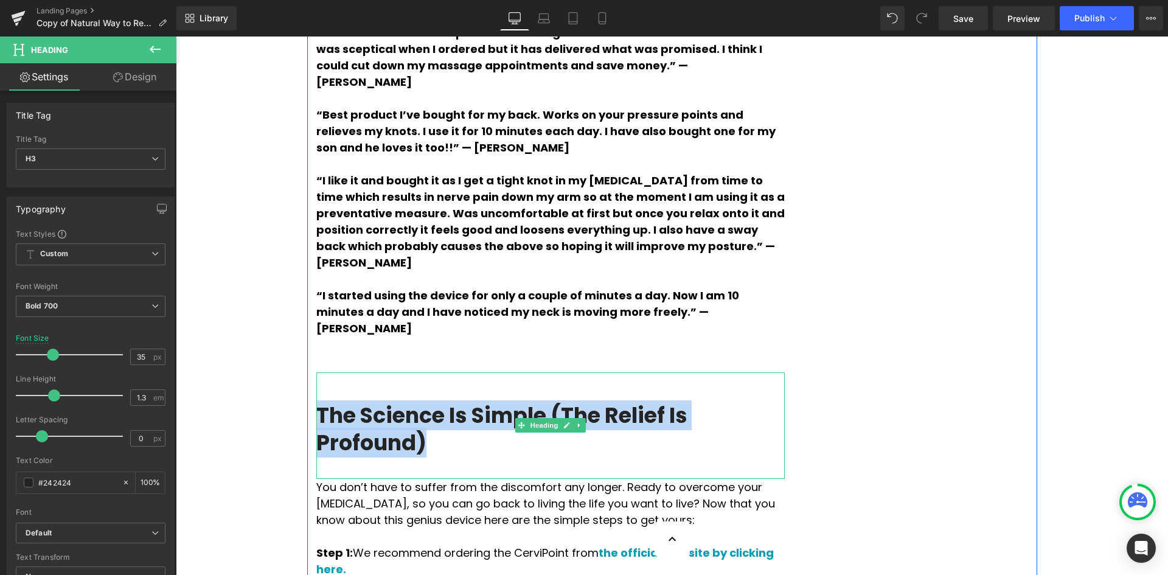
drag, startPoint x: 427, startPoint y: 254, endPoint x: 315, endPoint y: 223, distance: 115.5
click at [316, 402] on h3 "The Science Is Simple (The Relief Is Profound)" at bounding box center [550, 429] width 469 height 55
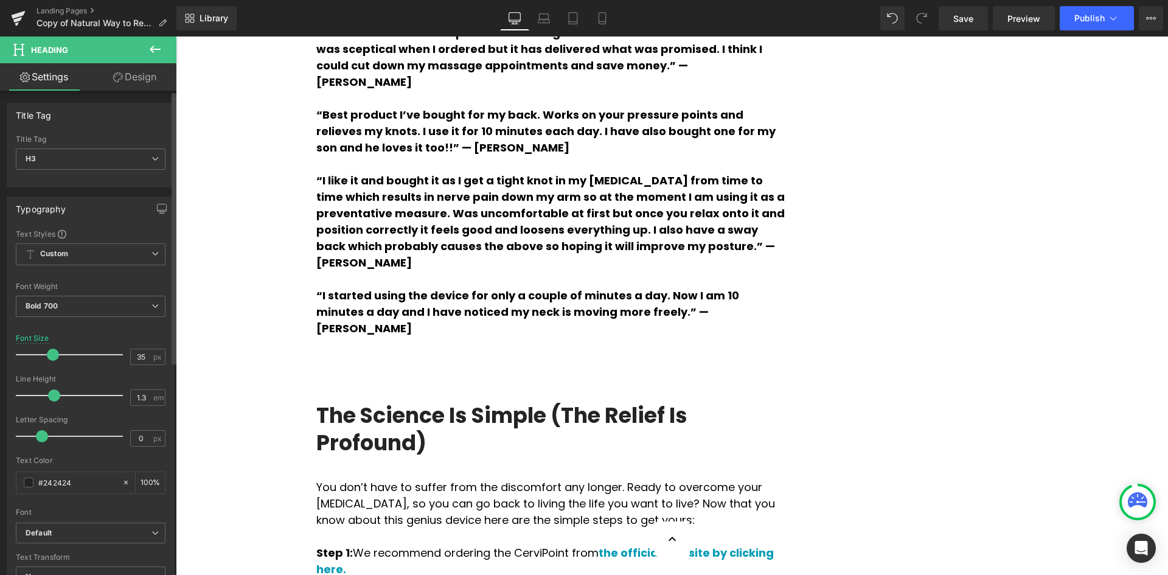
type input "34"
click at [51, 357] on span at bounding box center [52, 355] width 12 height 12
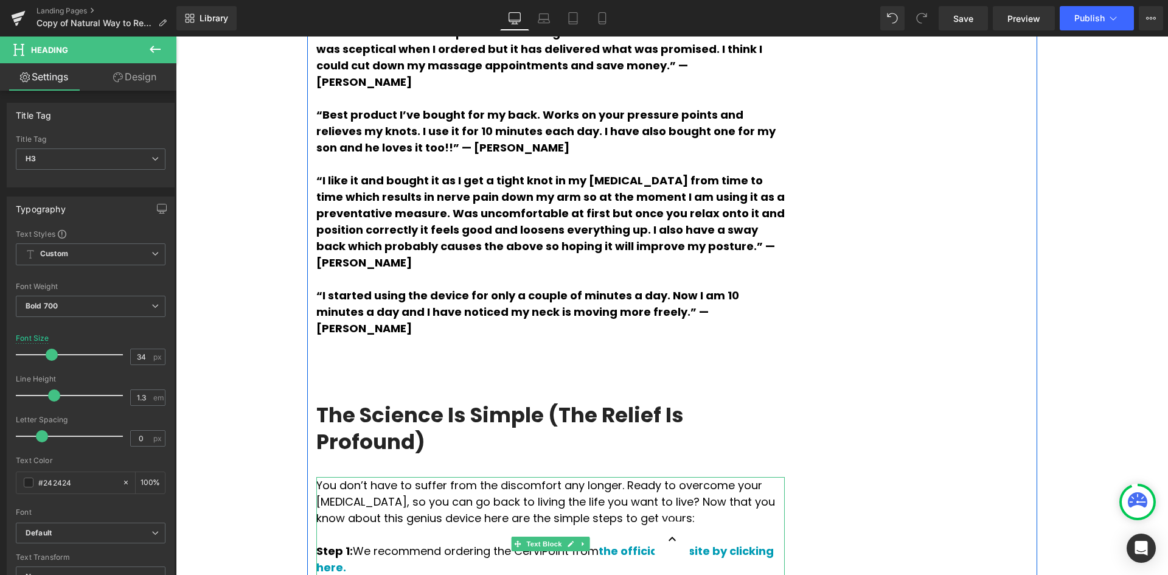
click at [433, 477] on p "You don’t have to suffer from the discomfort any longer. Ready to overcome your…" at bounding box center [550, 501] width 469 height 49
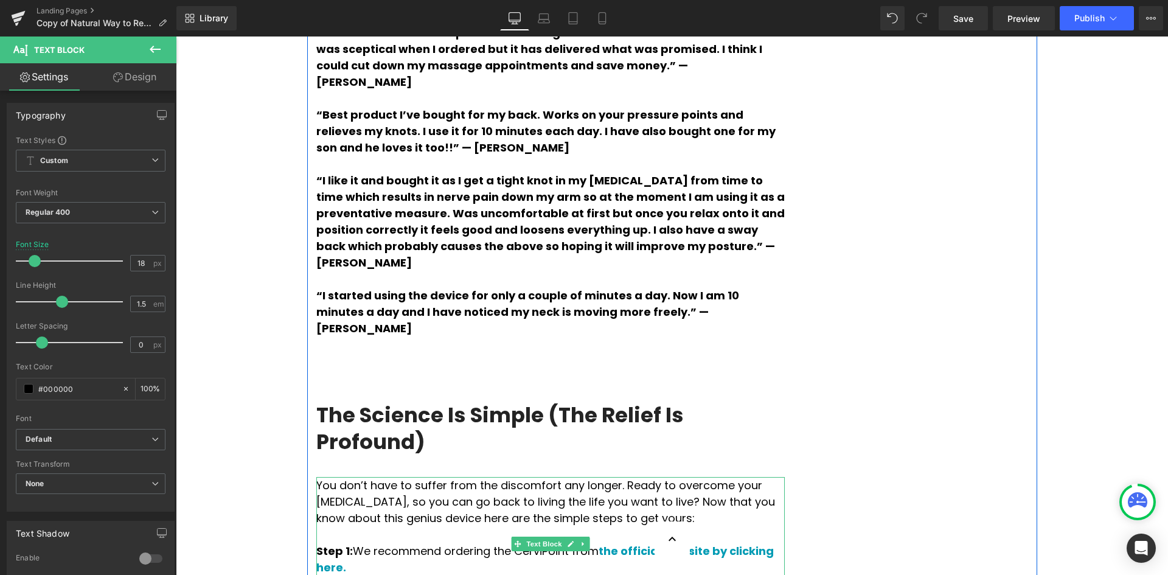
click at [592, 477] on p "You don’t have to suffer from the discomfort any longer. Ready to overcome your…" at bounding box center [550, 501] width 469 height 49
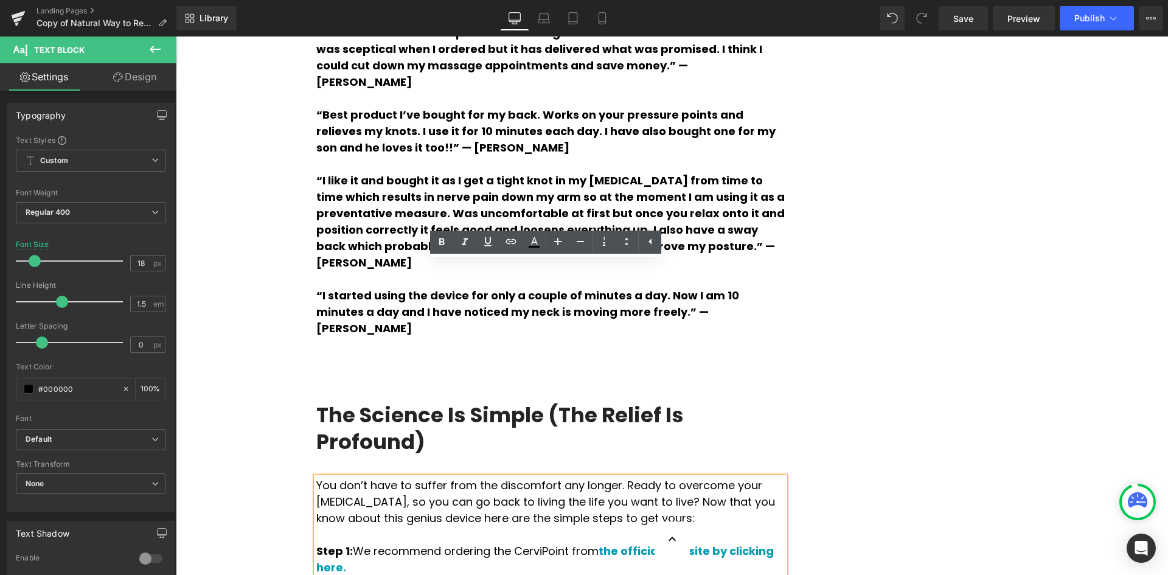
drag, startPoint x: 482, startPoint y: 324, endPoint x: 289, endPoint y: 258, distance: 204.0
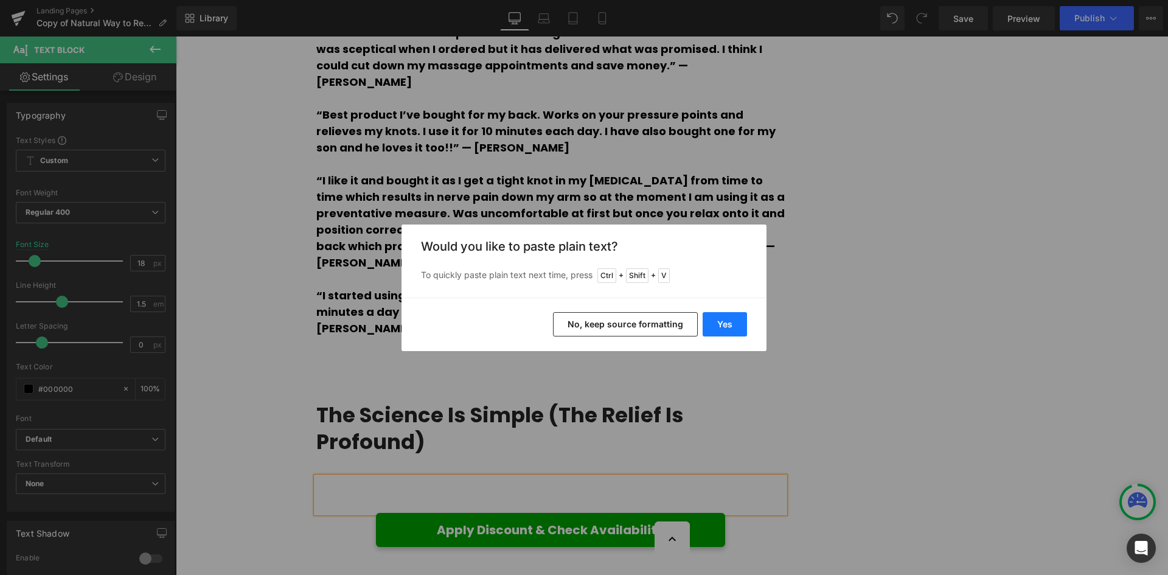
click at [724, 333] on button "Yes" at bounding box center [725, 324] width 44 height 24
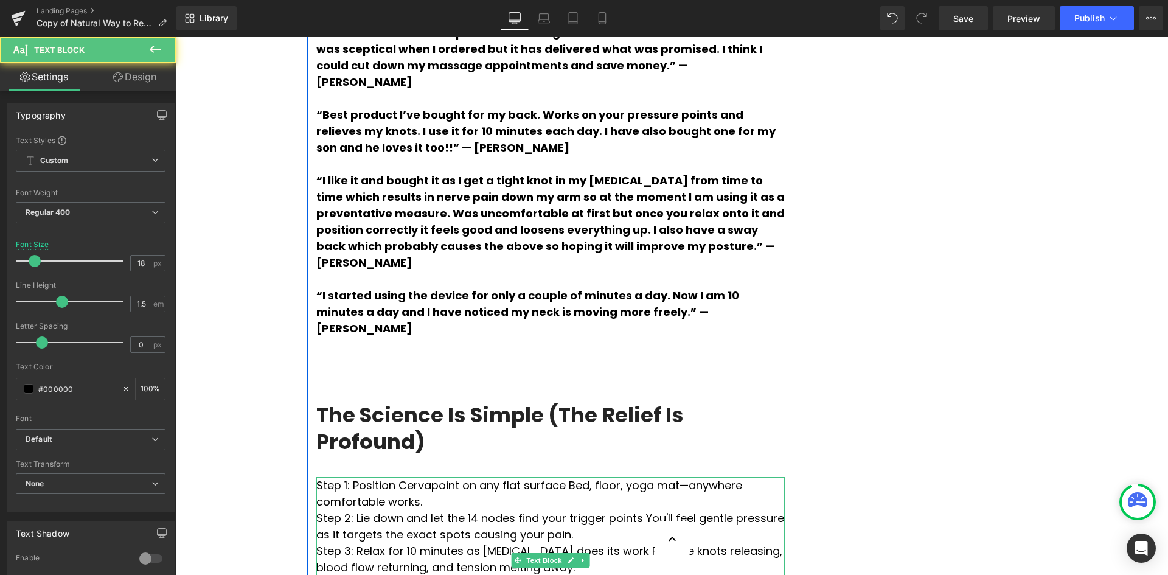
click at [403, 477] on p "Step 1: Position Cervapoint on any flat surface Bed, floor, yoga mat—anywhere c…" at bounding box center [550, 493] width 469 height 33
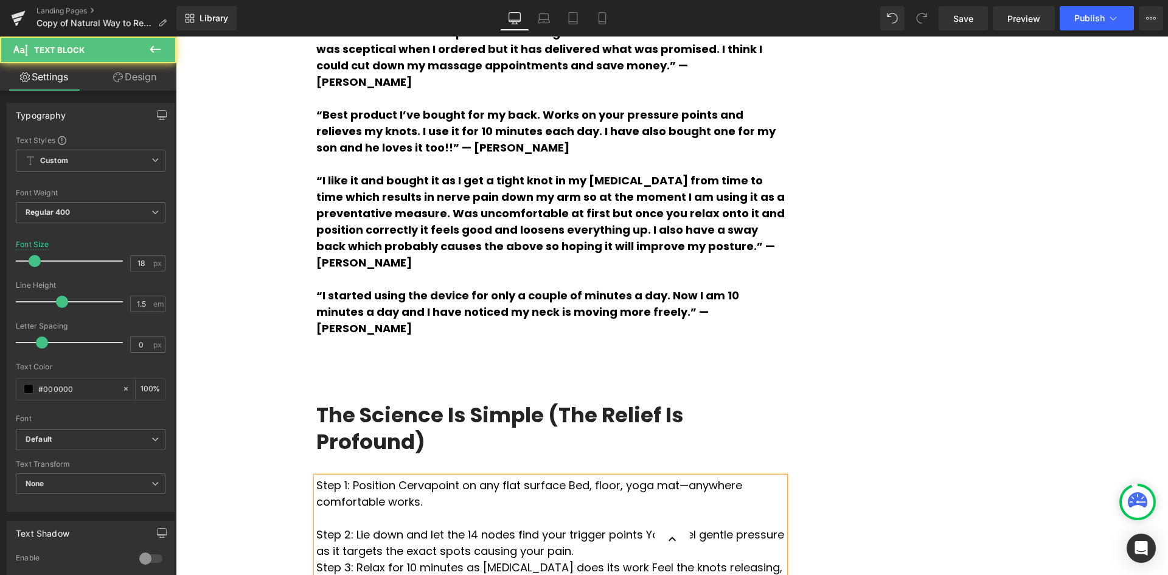
click at [521, 526] on p "Step 2: Lie down and let the 14 nodes find your trigger points You'll feel gent…" at bounding box center [550, 542] width 469 height 33
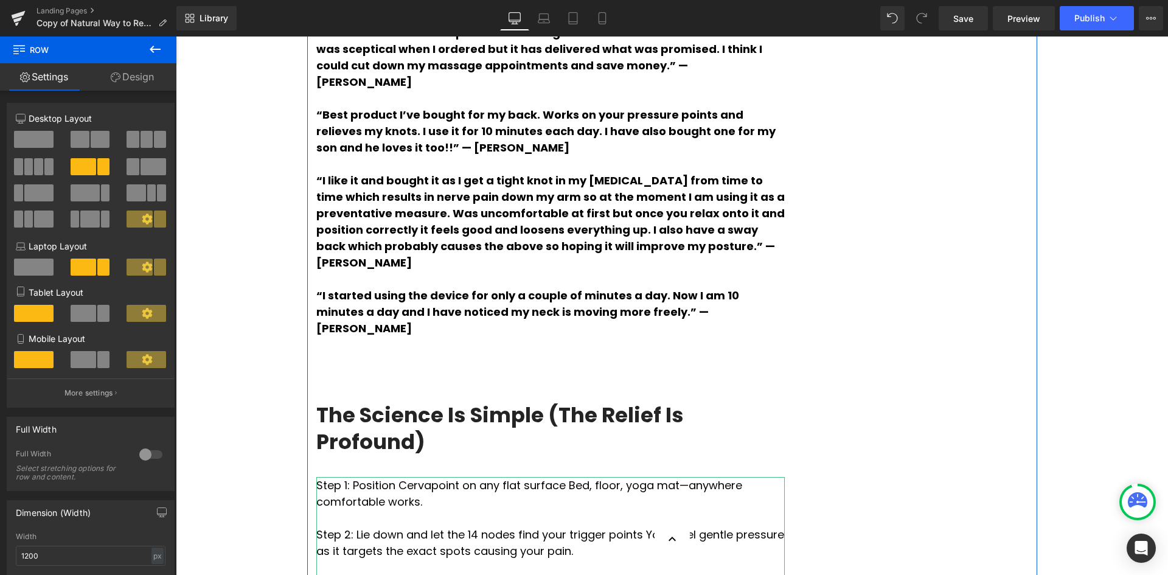
click at [582, 575] on icon at bounding box center [583, 585] width 2 height 4
click at [571, 575] on link at bounding box center [577, 585] width 13 height 15
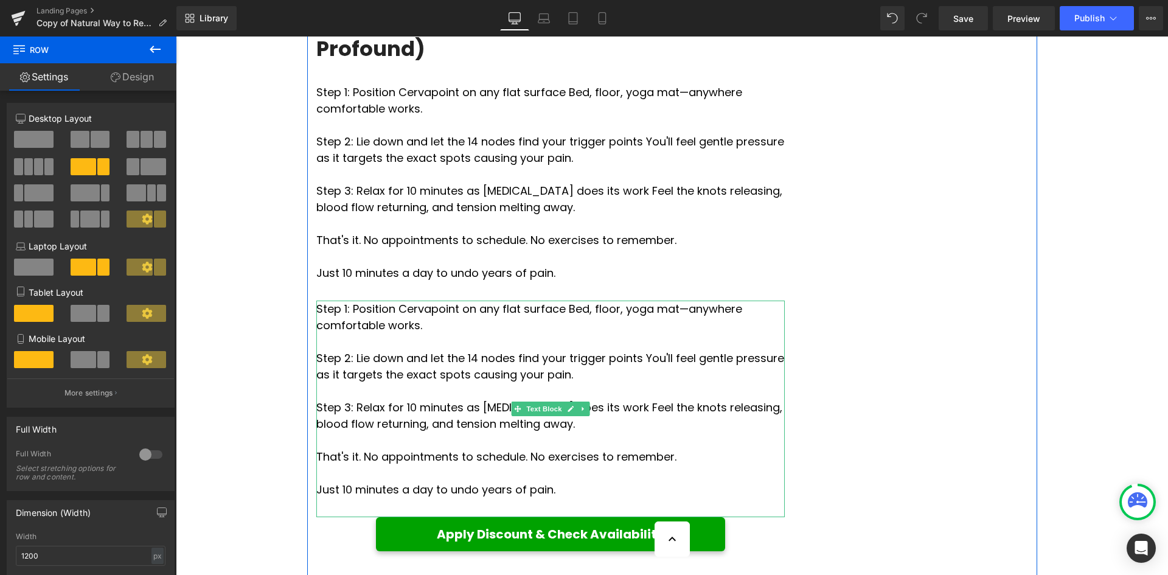
scroll to position [3679, 0]
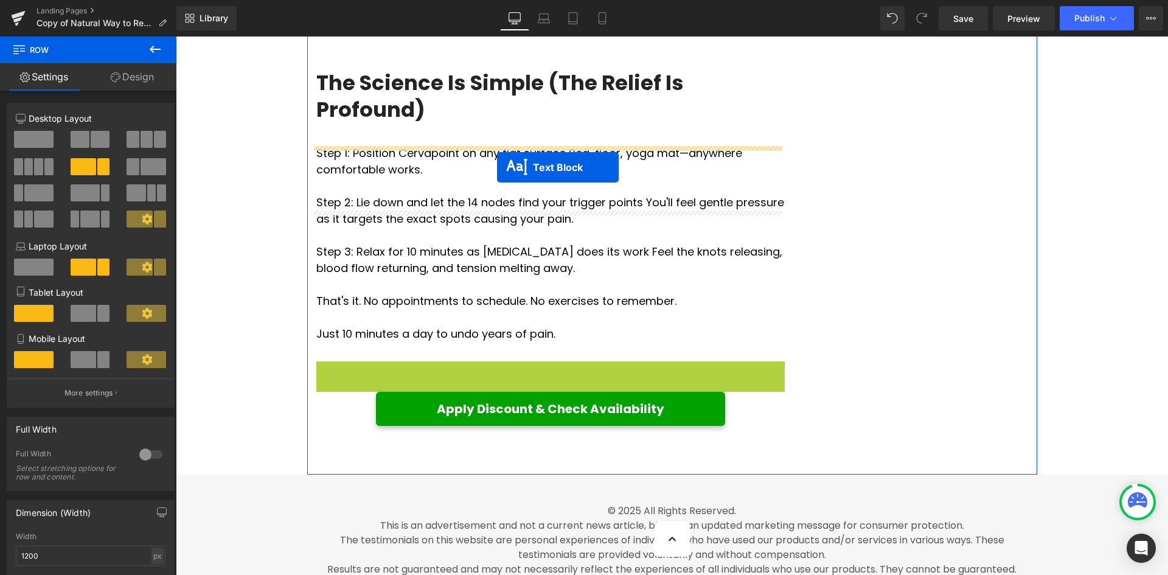
drag, startPoint x: 512, startPoint y: 254, endPoint x: 497, endPoint y: 167, distance: 88.3
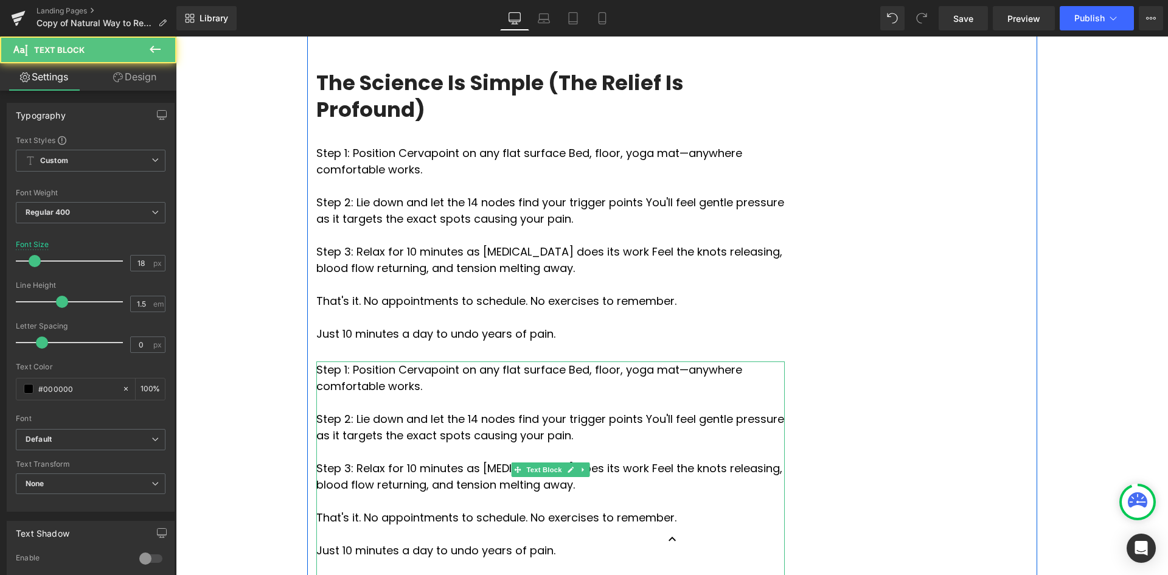
click at [654, 460] on p "Step 3: Relax for 10 minutes as [MEDICAL_DATA] does its work Feel the knots rel…" at bounding box center [550, 476] width 469 height 33
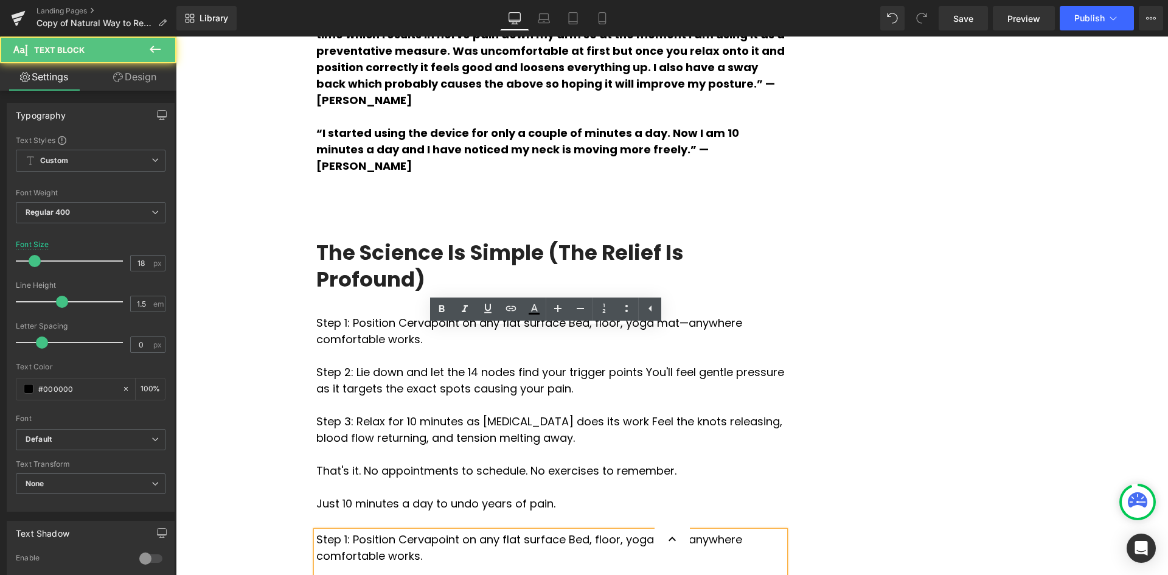
scroll to position [3497, 0]
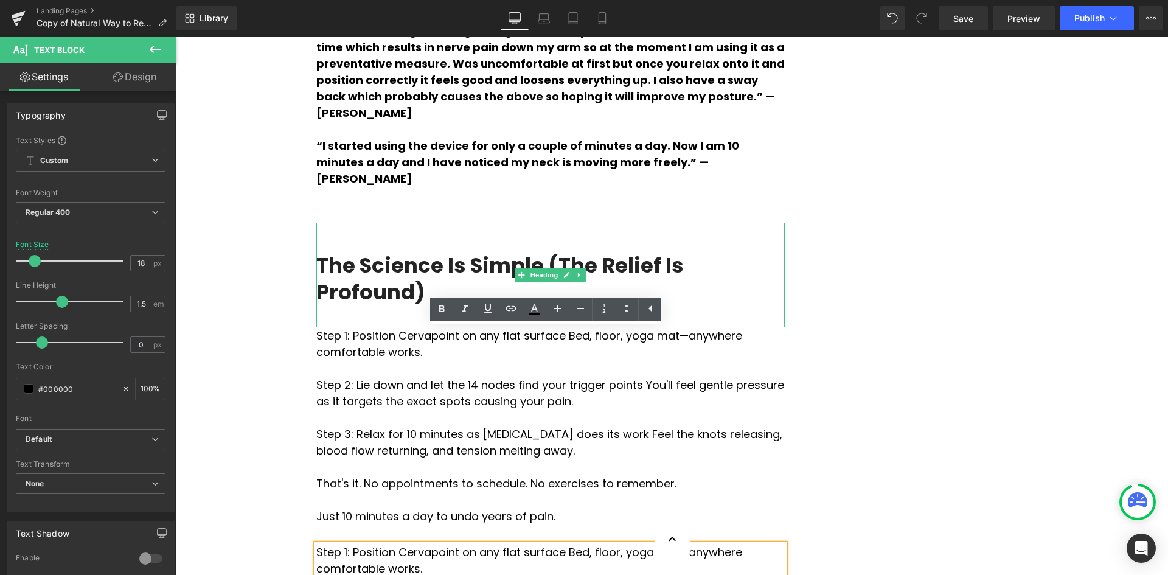
click at [607, 252] on h3 "The Science Is Simple (The Relief Is Profound)" at bounding box center [550, 279] width 469 height 54
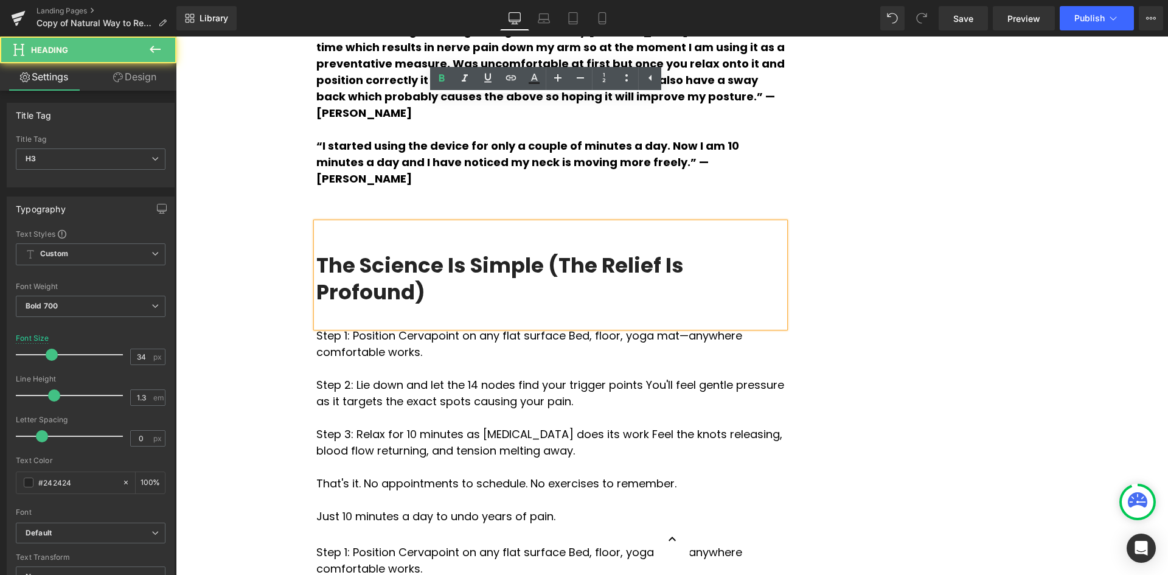
click at [176, 37] on div at bounding box center [176, 37] width 0 height 0
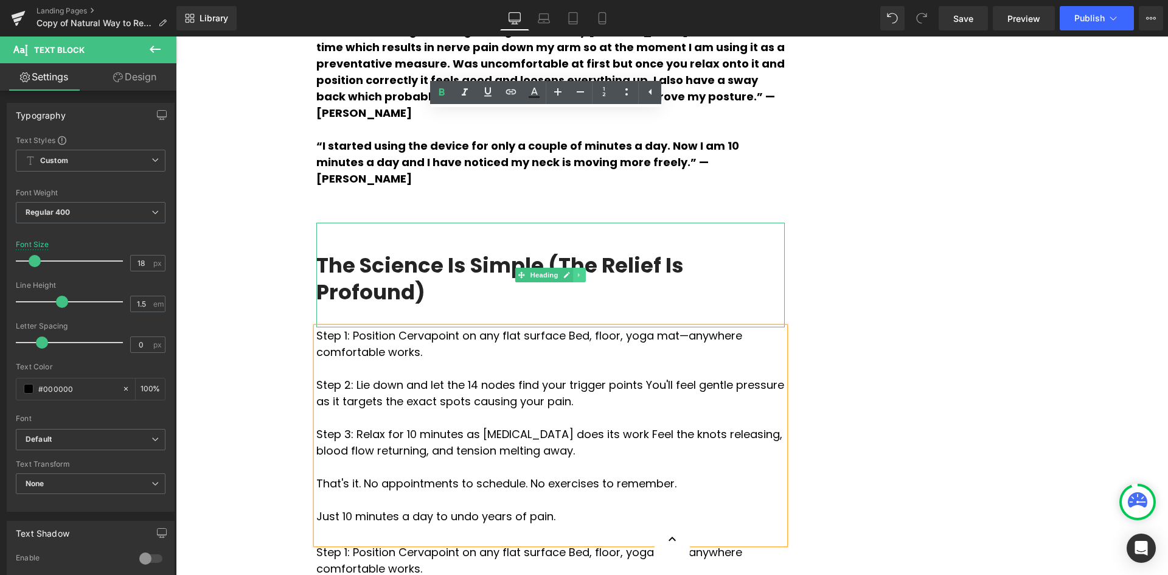
click at [578, 273] on icon at bounding box center [579, 275] width 2 height 4
click at [567, 268] on link at bounding box center [573, 275] width 13 height 15
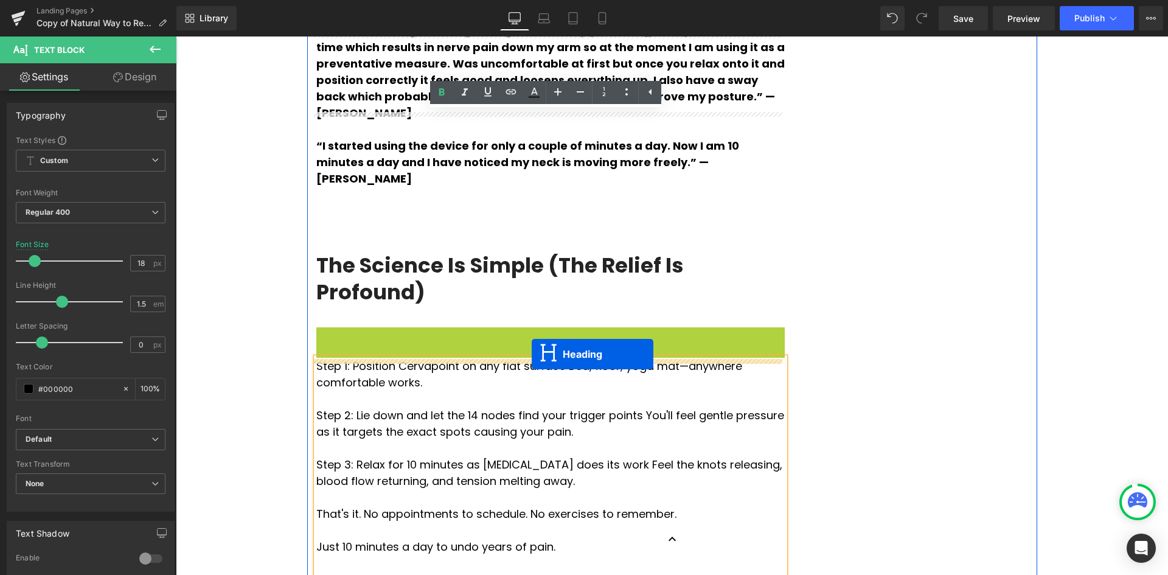
drag, startPoint x: 519, startPoint y: 150, endPoint x: 532, endPoint y: 354, distance: 204.3
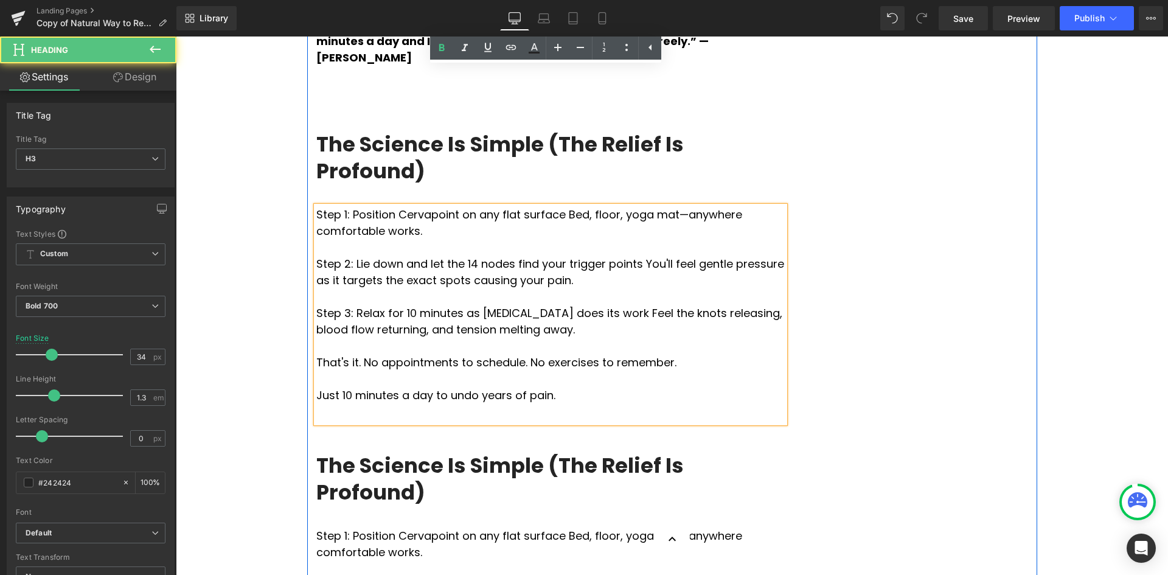
scroll to position [3619, 0]
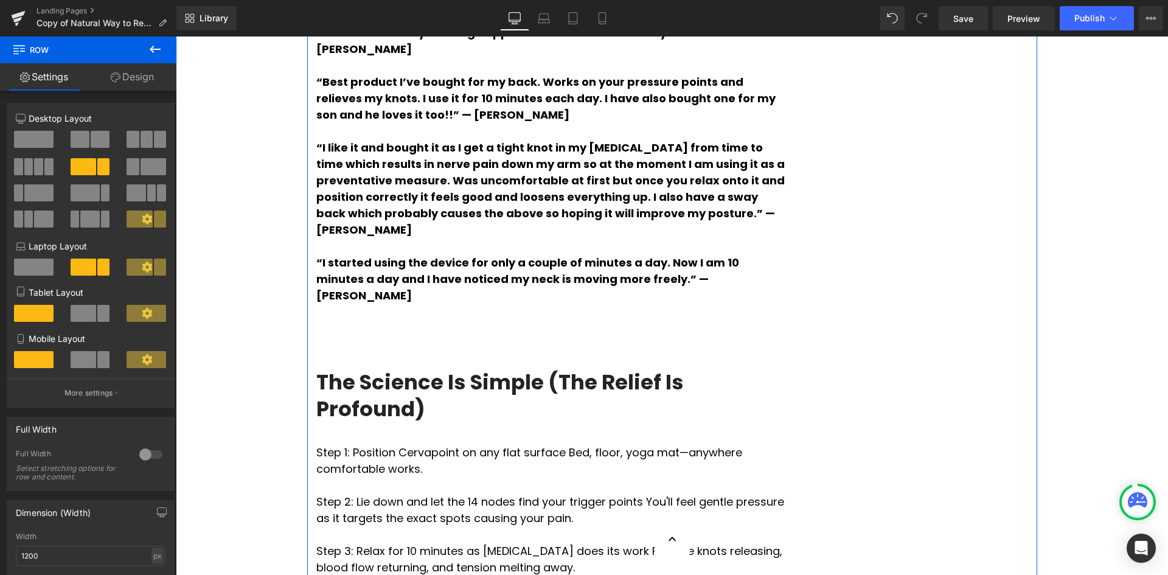
scroll to position [3558, 0]
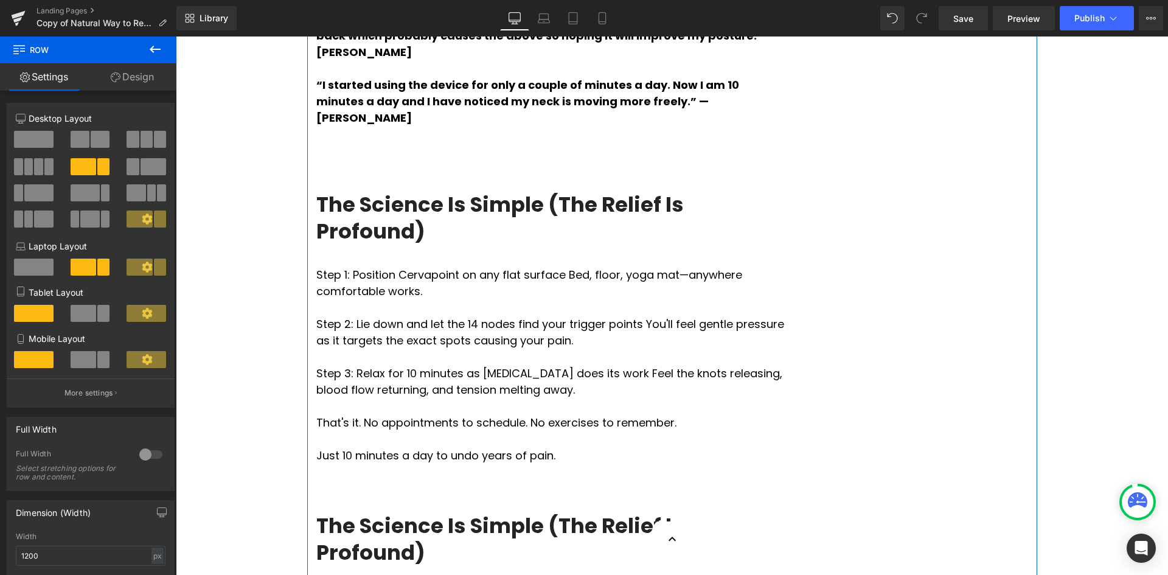
click at [621, 512] on h3 "The Science Is Simple (The Relief Is Profound)" at bounding box center [550, 539] width 469 height 54
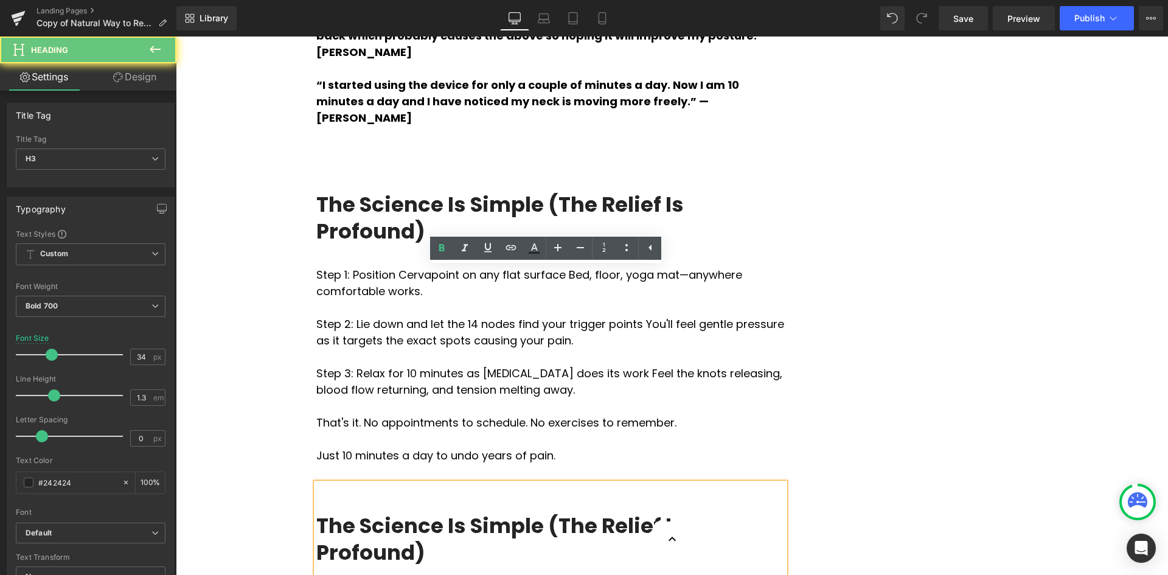
click at [754, 512] on h3 "The Science Is Simple (The Relief Is Profound)" at bounding box center [550, 539] width 469 height 54
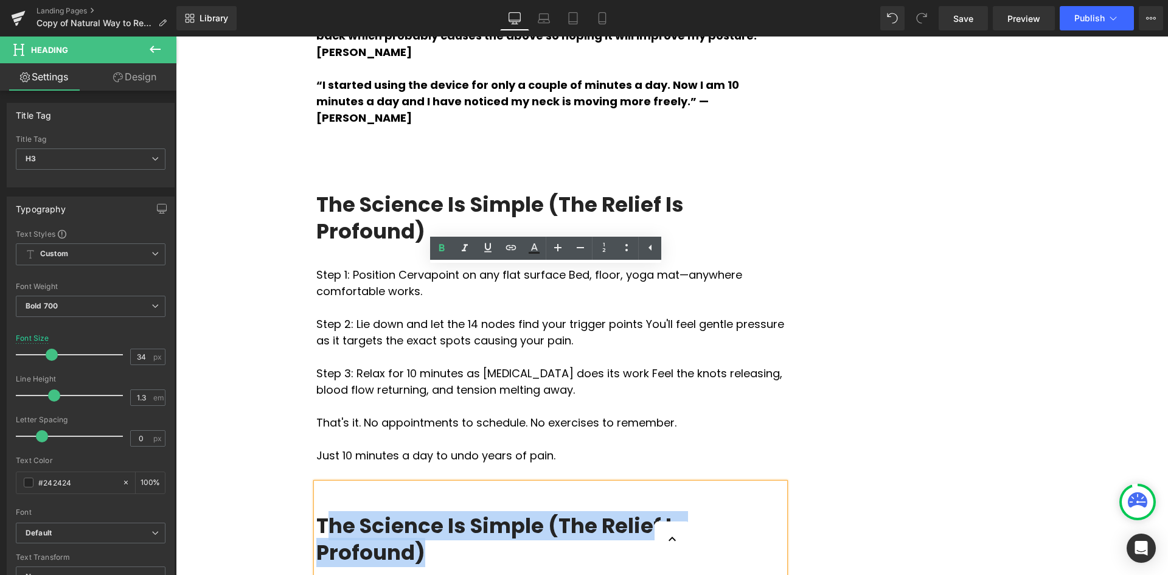
drag, startPoint x: 770, startPoint y: 309, endPoint x: 320, endPoint y: 309, distance: 450.4
click at [320, 512] on h3 "The Science Is Simple (The Relief Is Profound)" at bounding box center [550, 539] width 469 height 54
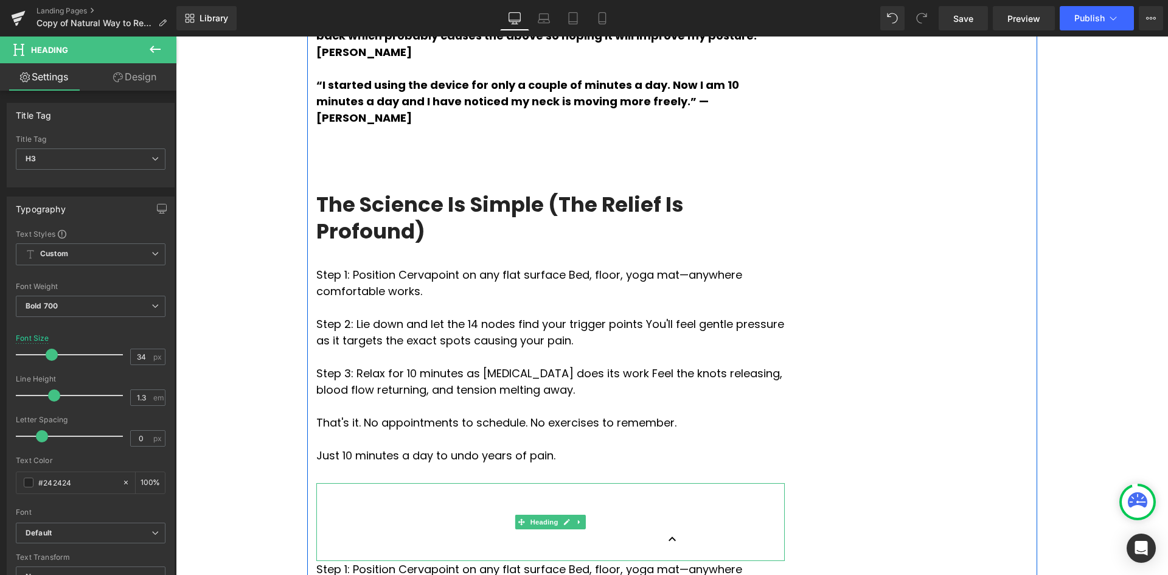
click at [360, 512] on h3 at bounding box center [550, 525] width 469 height 27
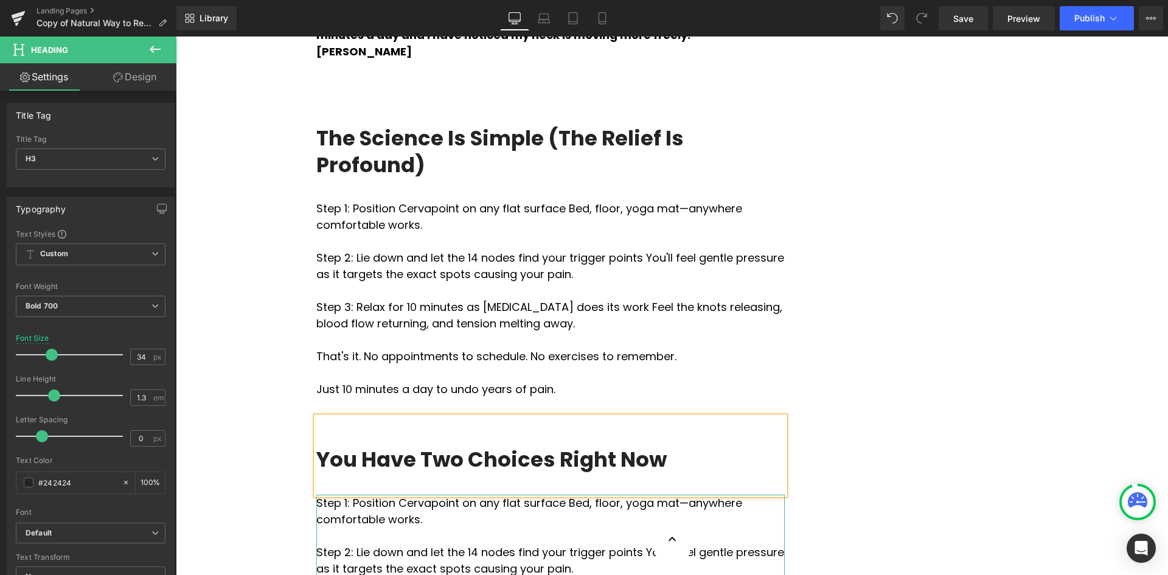
scroll to position [3679, 0]
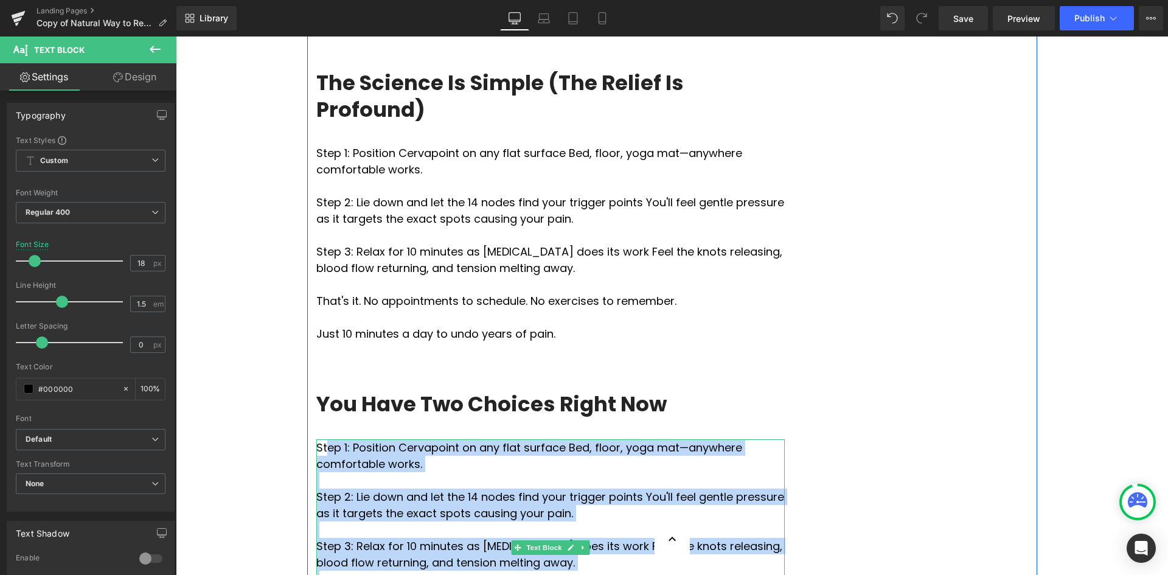
drag, startPoint x: 598, startPoint y: 414, endPoint x: 323, endPoint y: 231, distance: 331.0
click at [323, 439] on div "Step 1: Position Cervapoint on any flat surface Bed, floor, yoga mat—anywhere c…" at bounding box center [550, 547] width 469 height 217
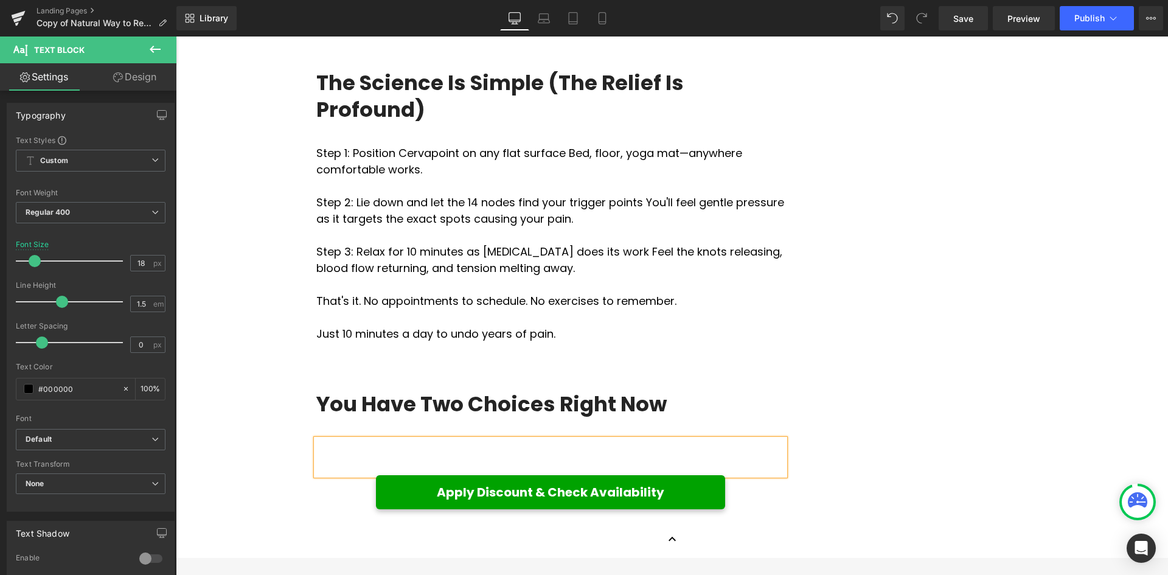
click at [517, 439] on p at bounding box center [550, 447] width 469 height 16
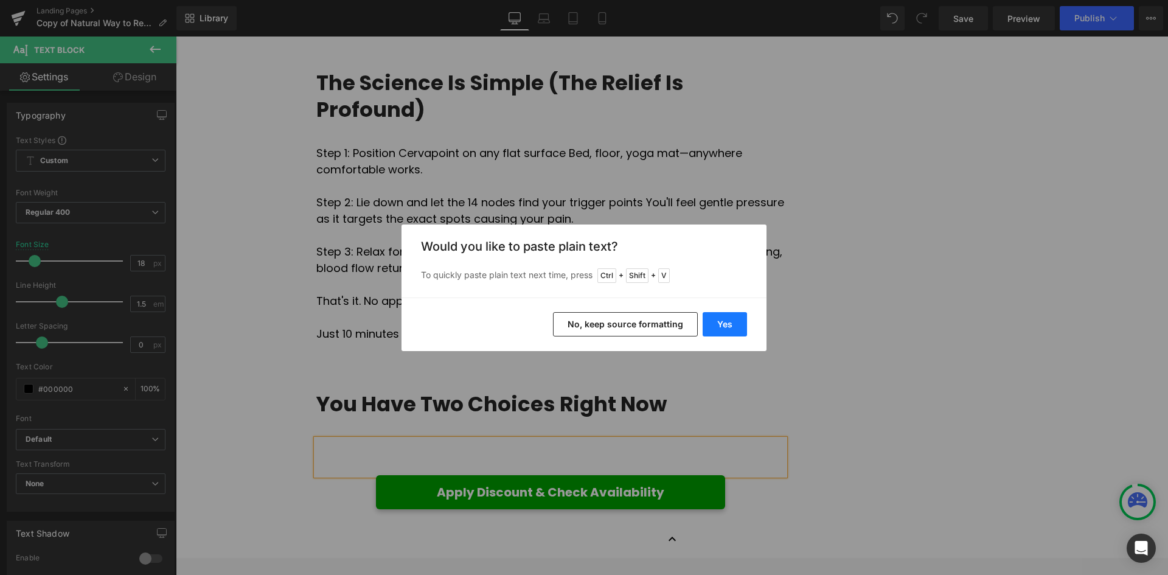
click at [717, 324] on button "Yes" at bounding box center [725, 324] width 44 height 24
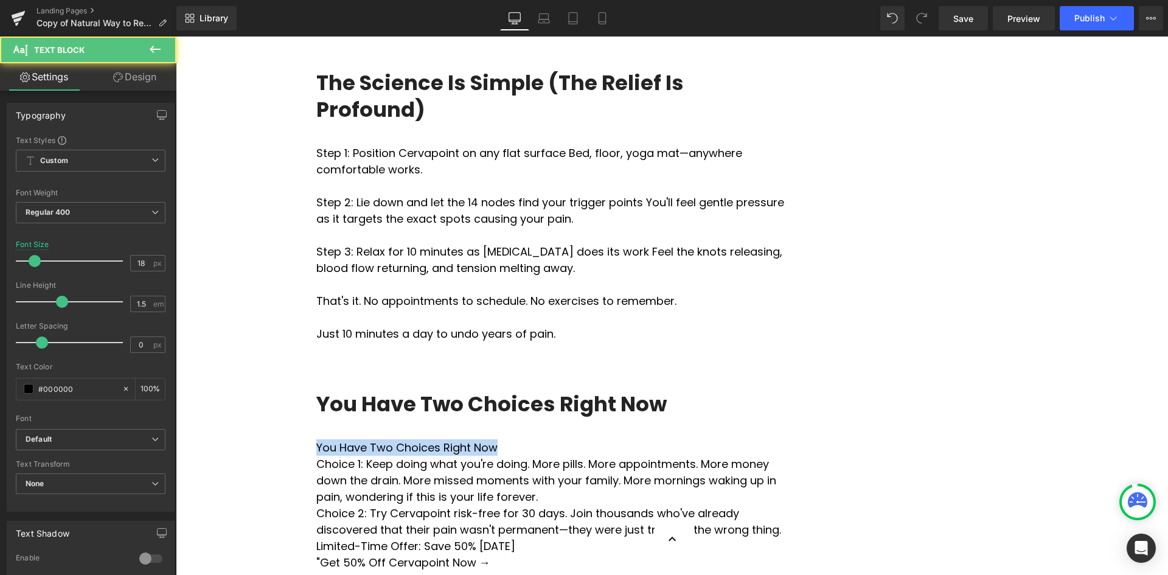
drag, startPoint x: 494, startPoint y: 233, endPoint x: 295, endPoint y: 225, distance: 198.6
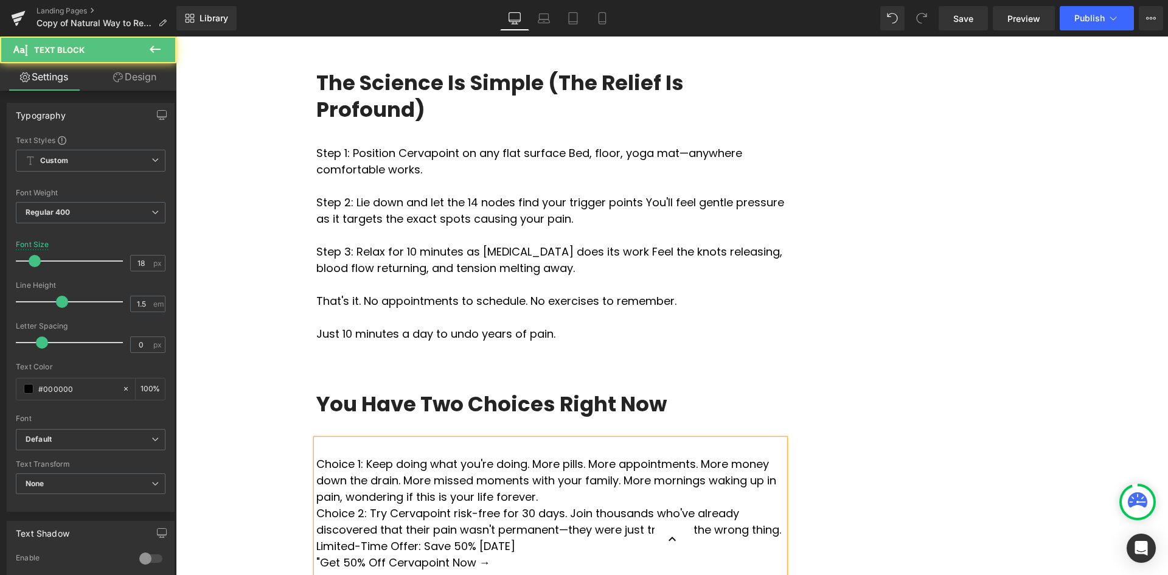
click at [316, 456] on p "Choice 1: Keep doing what you're doing. More pills. More appointments. More mon…" at bounding box center [550, 480] width 469 height 49
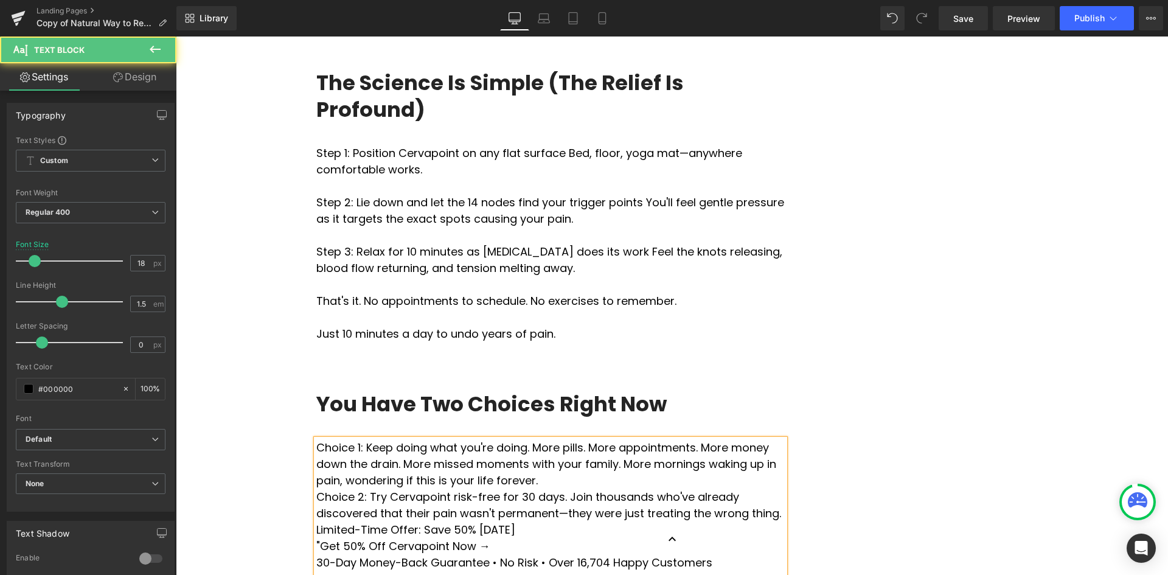
click at [451, 439] on p "Choice 1: Keep doing what you're doing. More pills. More appointments. More mon…" at bounding box center [550, 463] width 469 height 49
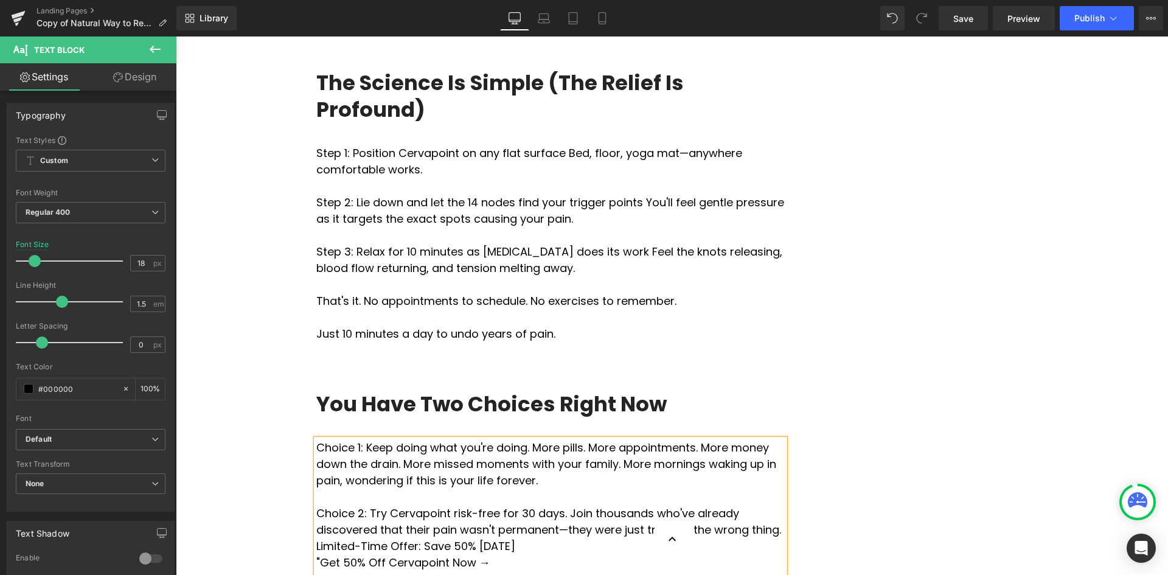
click at [666, 505] on p "Choice 2: Try Cervapoint risk-free for 30 days. Join thousands who've already d…" at bounding box center [550, 521] width 469 height 33
click at [405, 505] on p "Choice 2: Try Cervapoint risk-free for 30 days. Join thousands who've already d…" at bounding box center [550, 521] width 469 height 33
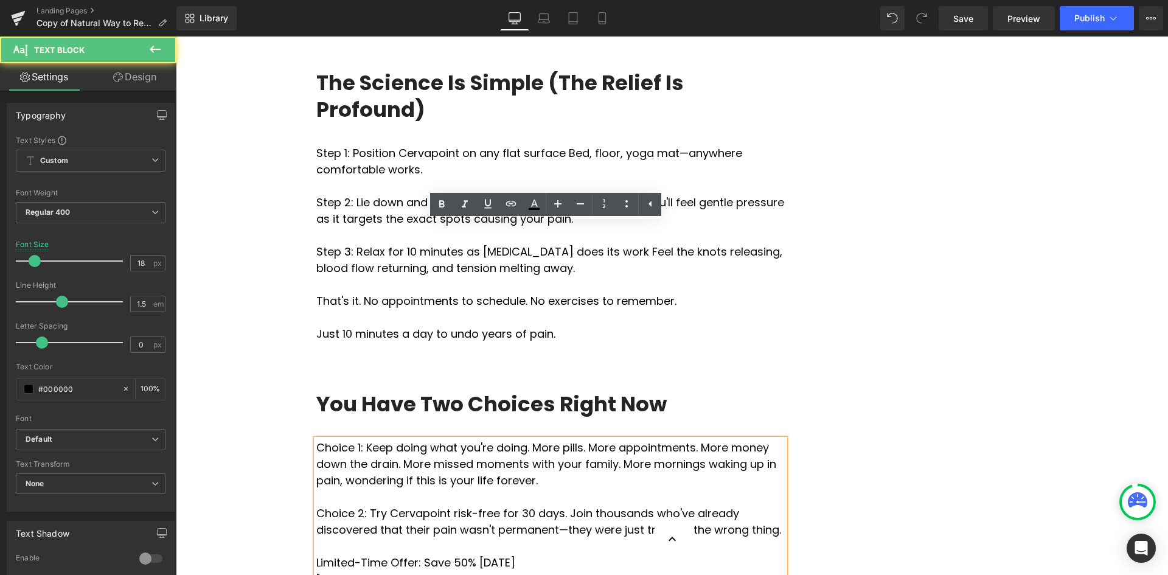
click at [408, 505] on p "Choice 2: Try Cervapoint risk-free for 30 days. Join thousands who've already d…" at bounding box center [550, 521] width 469 height 33
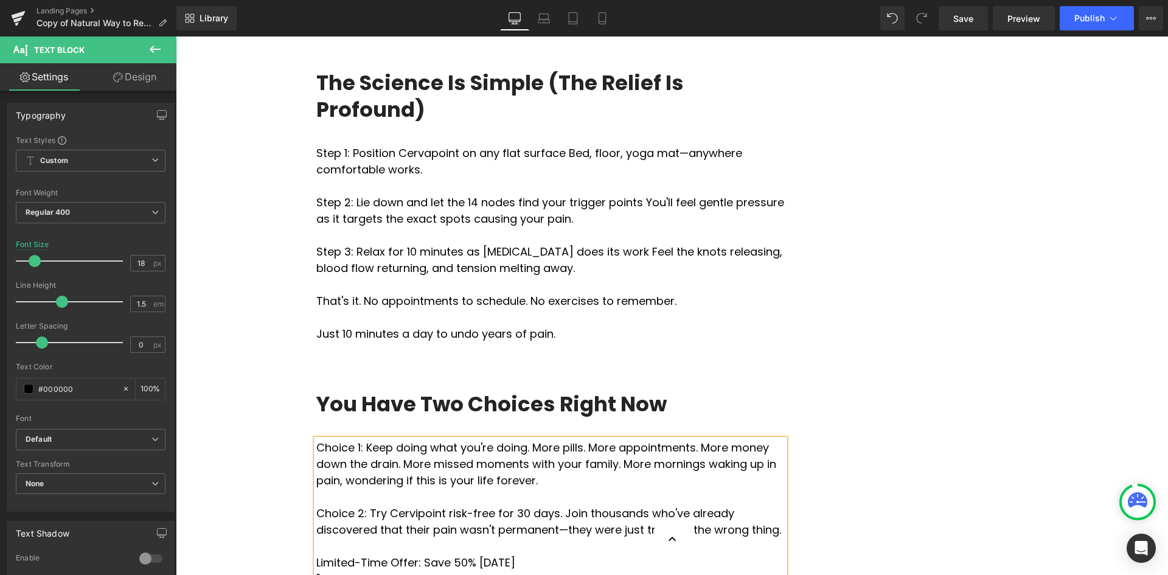
click at [520, 571] on p ""Get 50% Off Cervapoint Now →" at bounding box center [550, 579] width 469 height 16
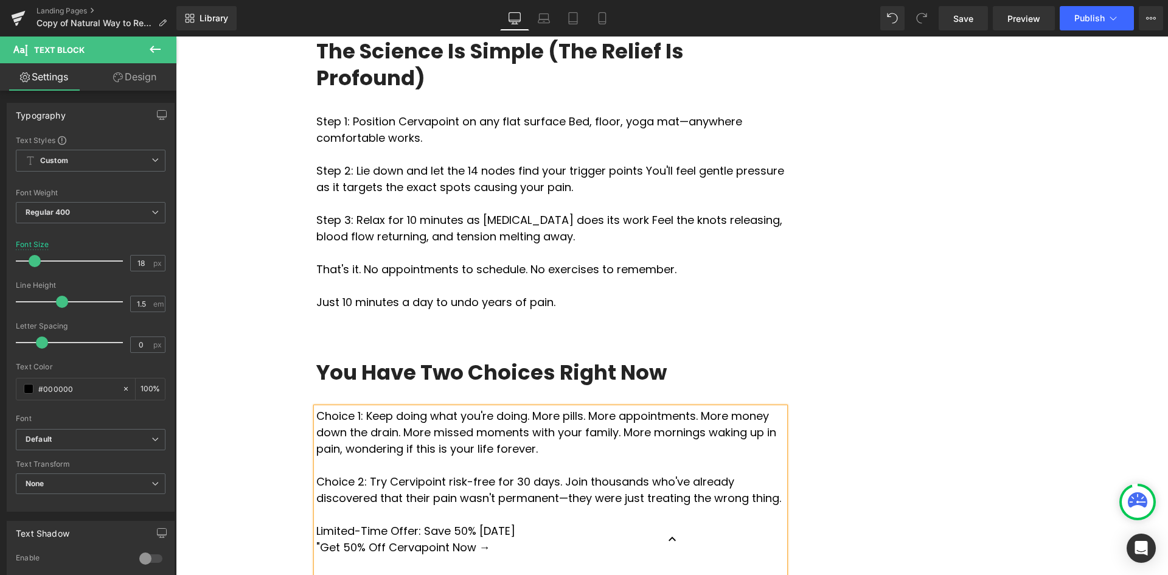
scroll to position [3740, 0]
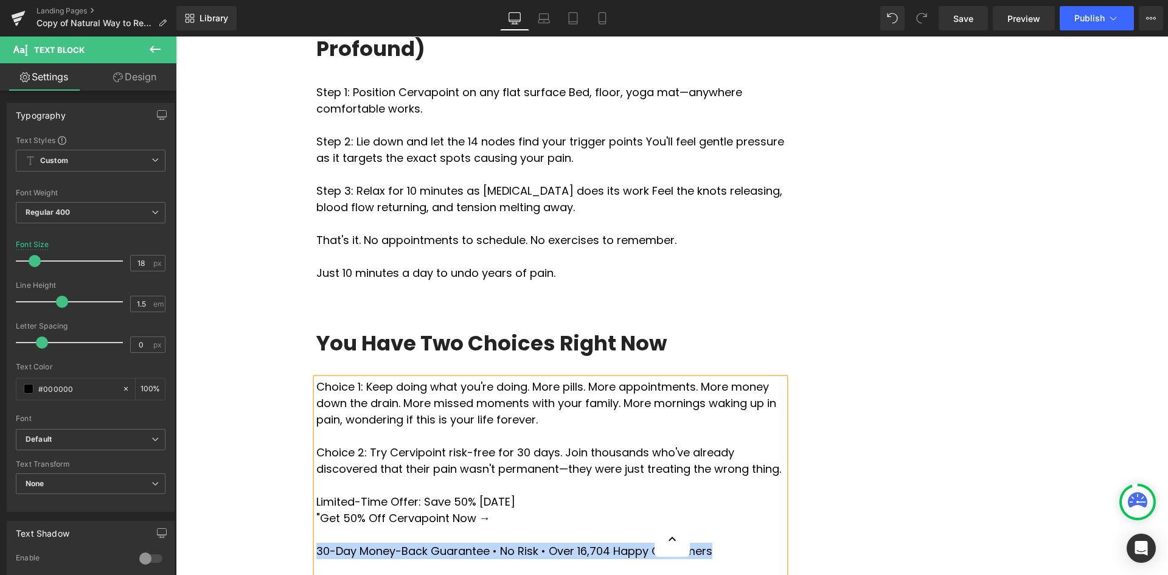
drag, startPoint x: 712, startPoint y: 337, endPoint x: 286, endPoint y: 335, distance: 426.0
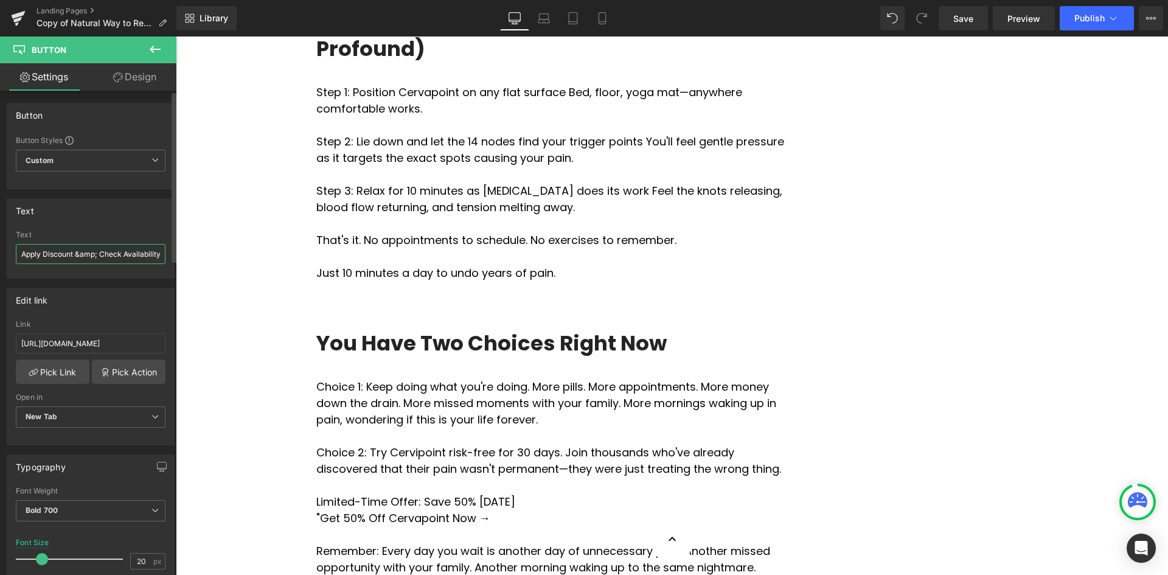
scroll to position [0, 5]
drag, startPoint x: 20, startPoint y: 255, endPoint x: 176, endPoint y: 257, distance: 155.8
click at [176, 257] on div "Button Button Styles Custom Custom Setup Global Style Custom Setup Global Style…" at bounding box center [88, 336] width 176 height 490
type input "Get 50% OFF CerviPoint Now"
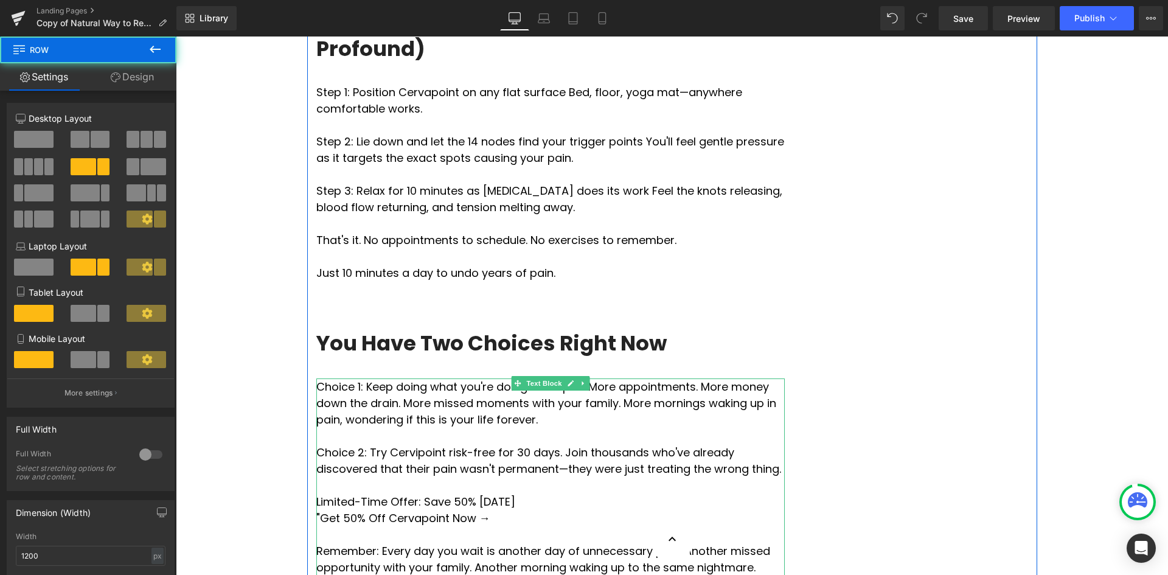
click at [478, 510] on p ""Get 50% Off Cervapoint Now →" at bounding box center [550, 518] width 469 height 16
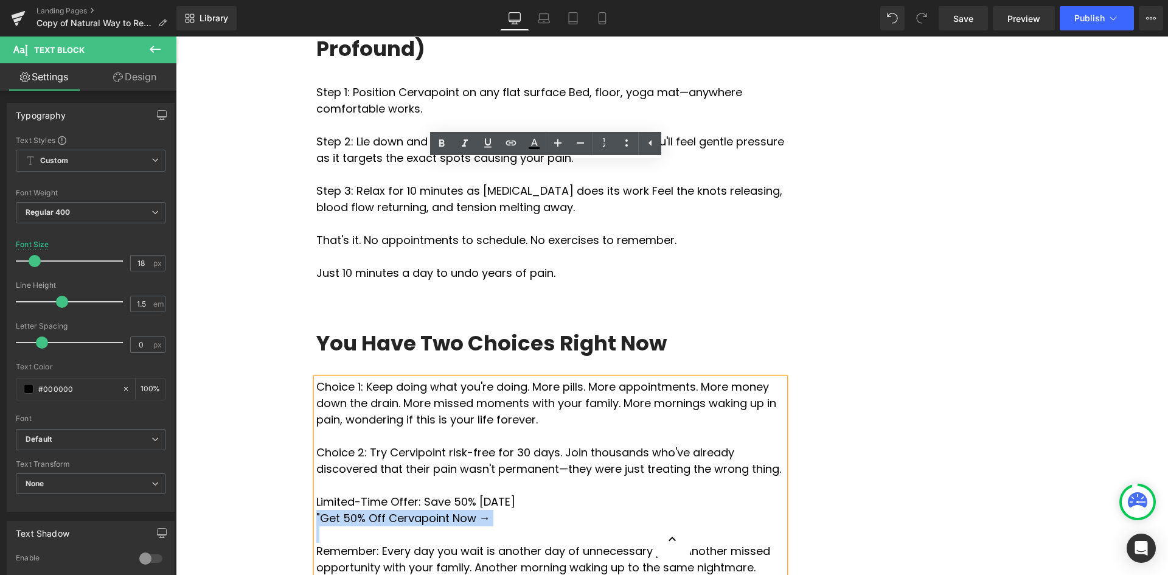
drag, startPoint x: 479, startPoint y: 302, endPoint x: 312, endPoint y: 304, distance: 166.8
click at [316, 510] on p ""Get 50% Off Cervapoint Now →" at bounding box center [550, 518] width 469 height 16
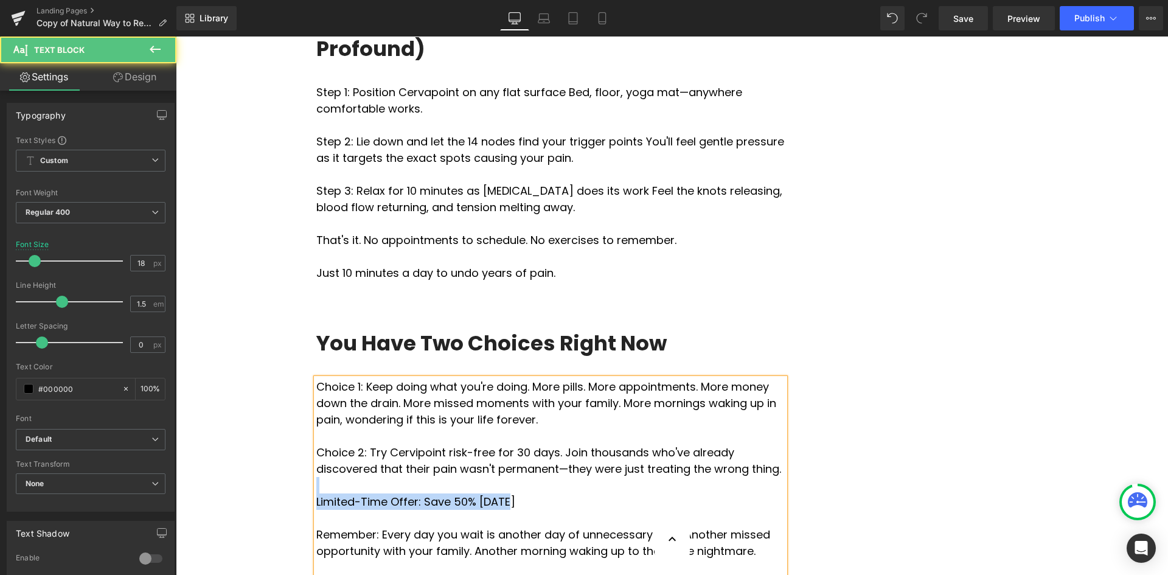
drag, startPoint x: 493, startPoint y: 287, endPoint x: 290, endPoint y: 276, distance: 203.0
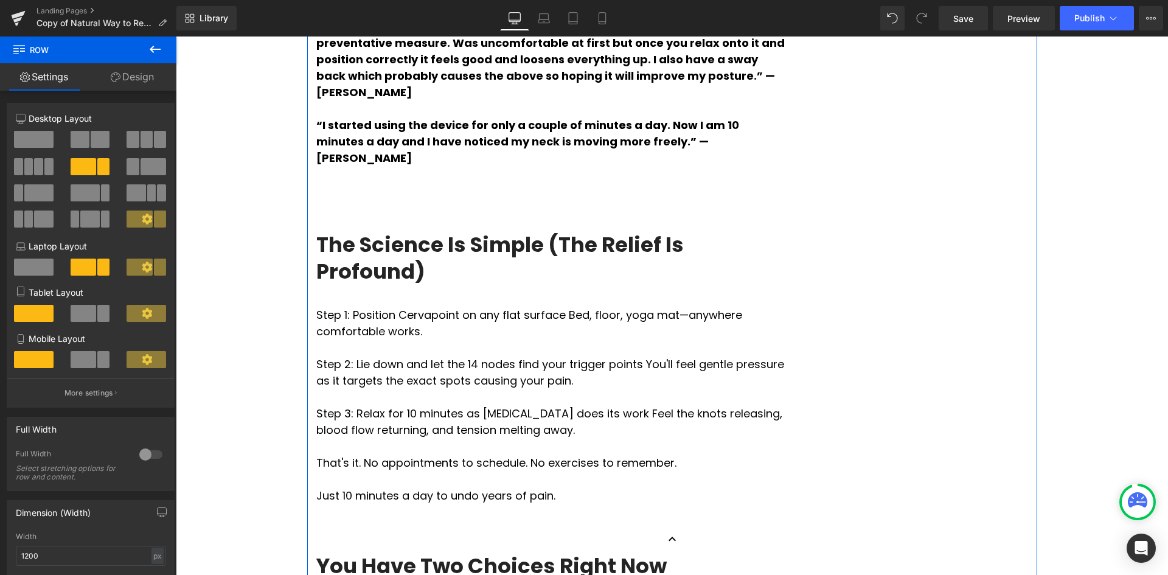
scroll to position [3619, 0]
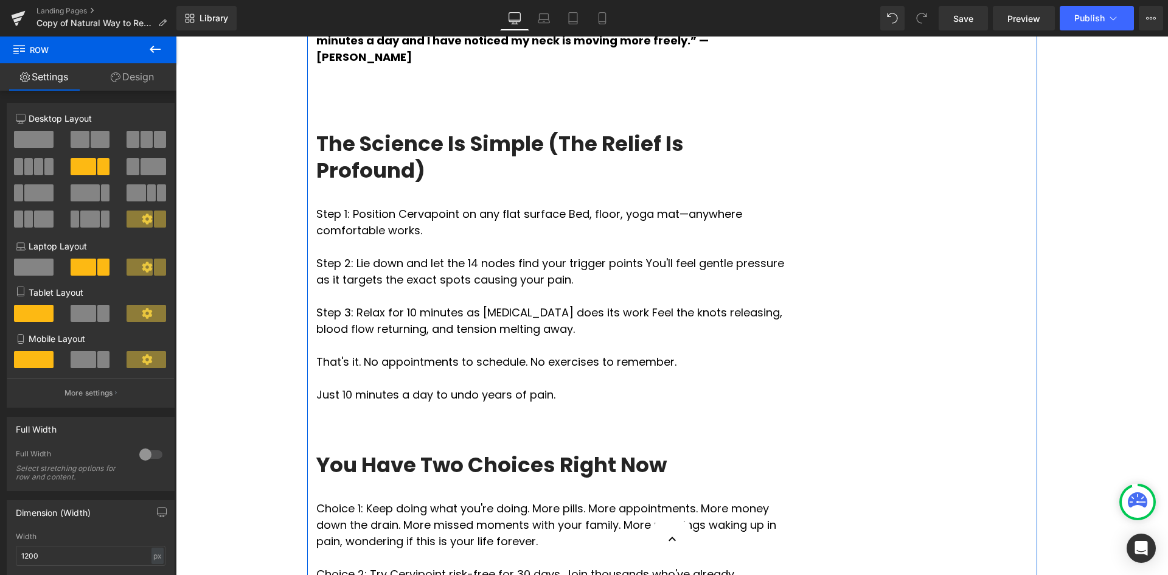
click at [394, 422] on div "You Have Two Choices Right Now" at bounding box center [550, 461] width 469 height 78
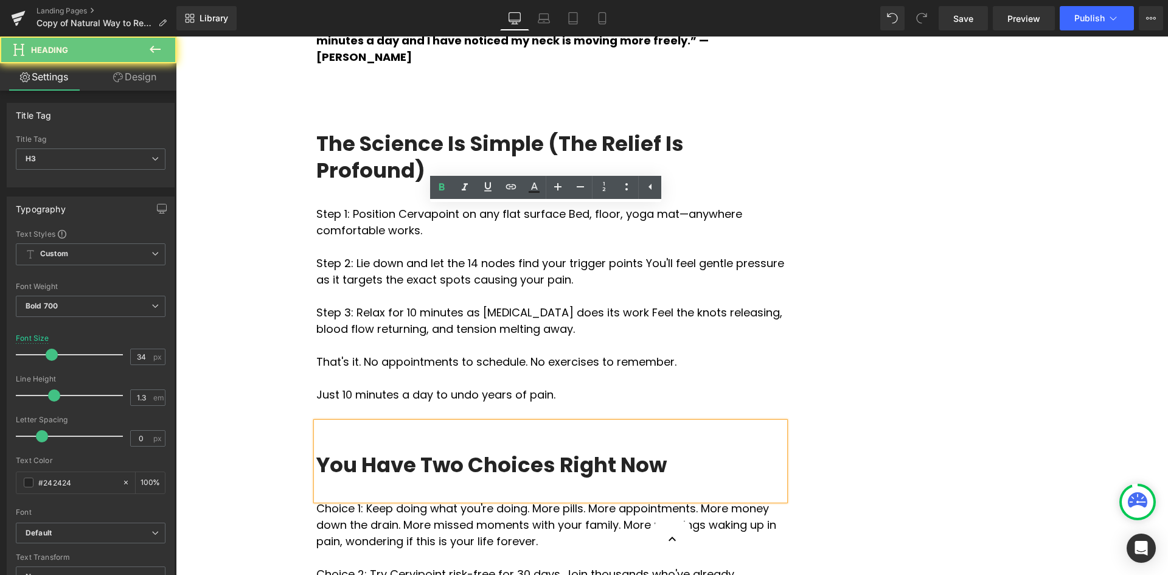
click at [374, 422] on div "You Have Two Choices Right Now" at bounding box center [550, 461] width 469 height 78
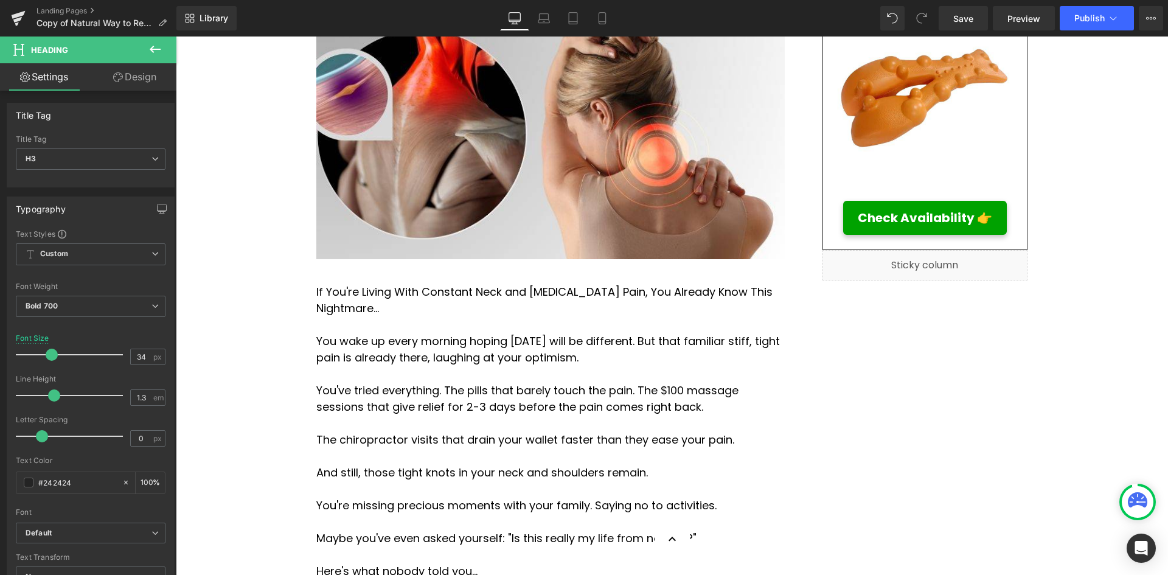
scroll to position [150, 0]
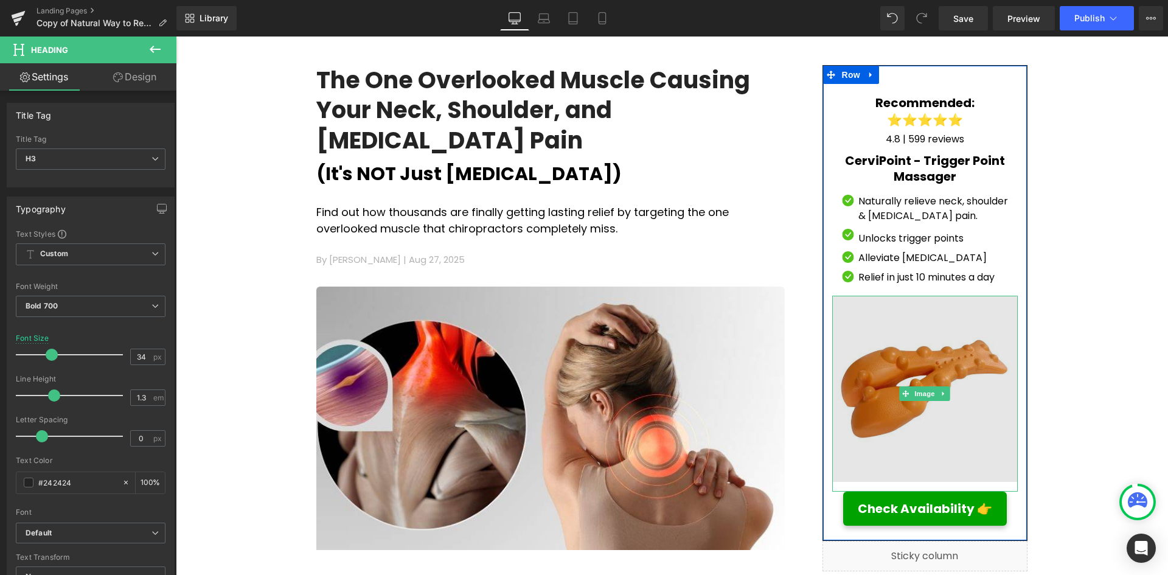
click at [979, 392] on img at bounding box center [926, 394] width 186 height 196
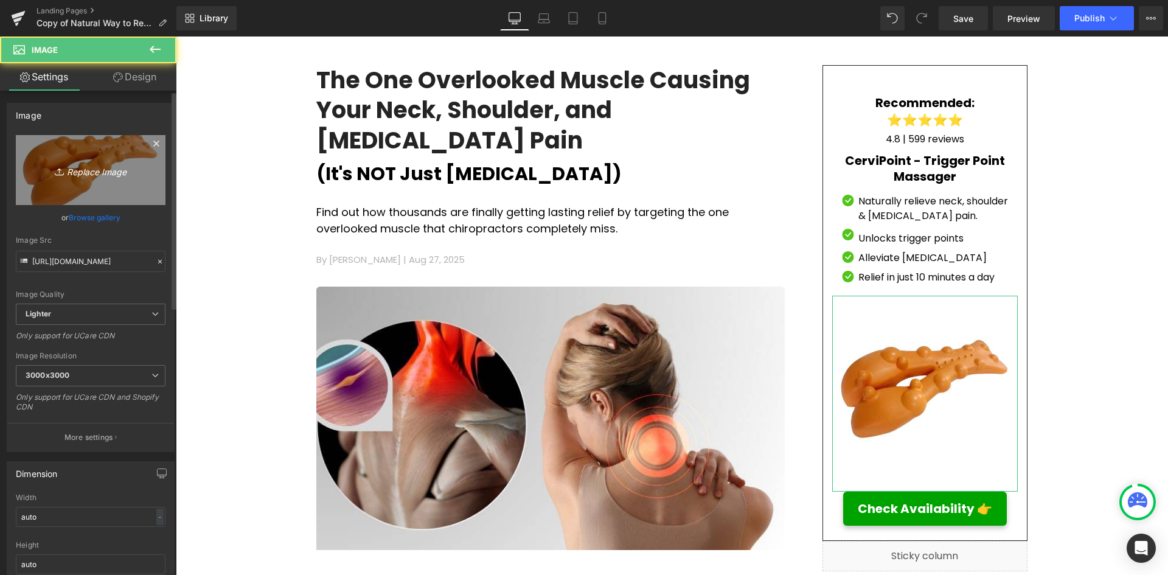
click at [103, 162] on link "Replace Image" at bounding box center [91, 170] width 150 height 70
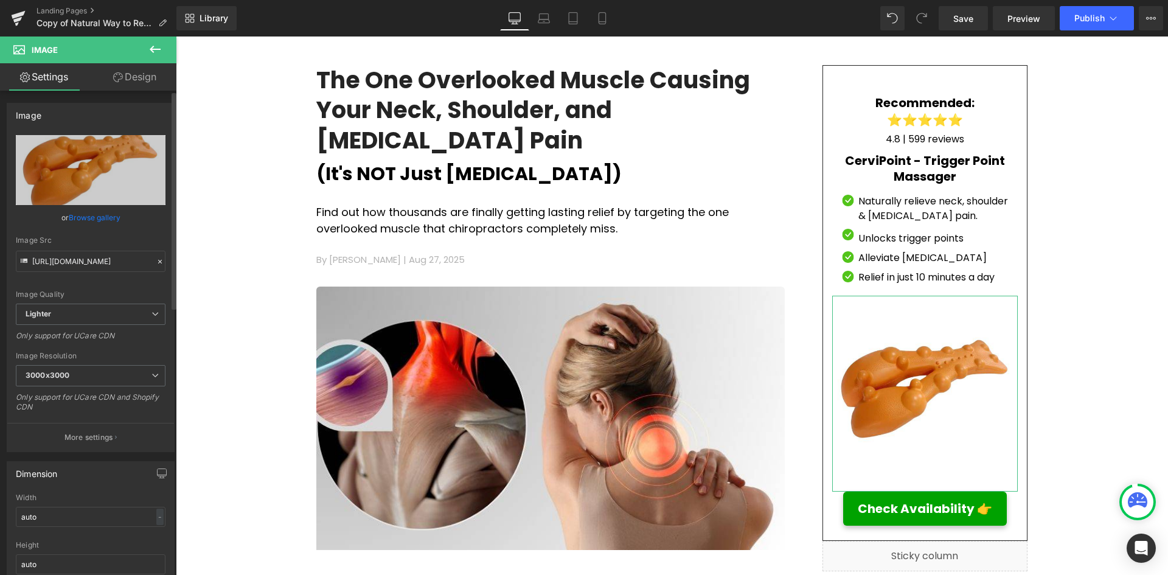
click at [82, 217] on link "Browse gallery" at bounding box center [95, 217] width 52 height 21
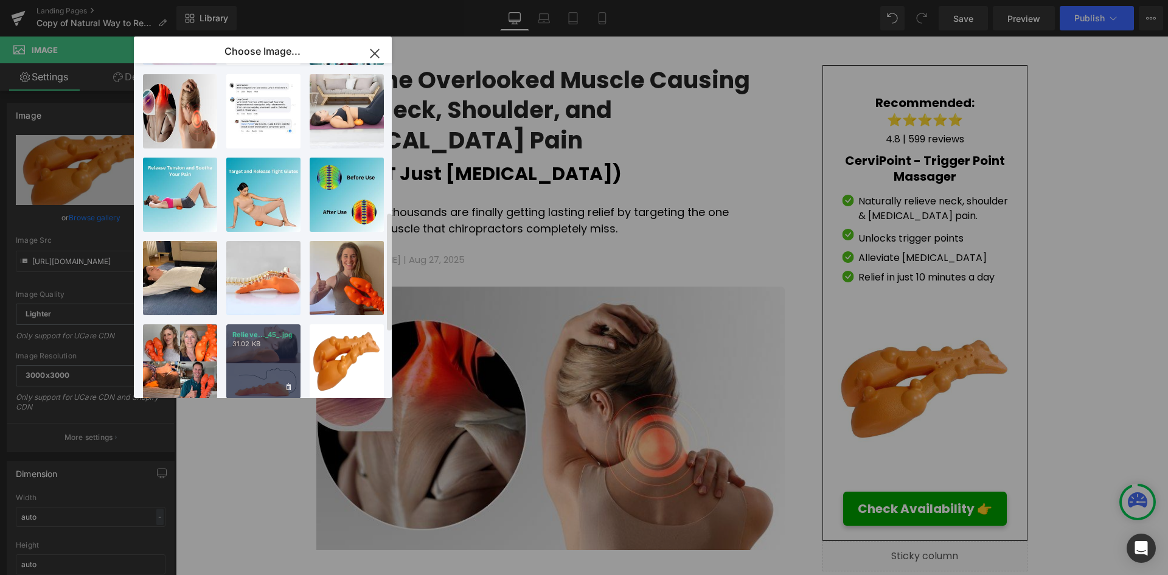
scroll to position [418, 0]
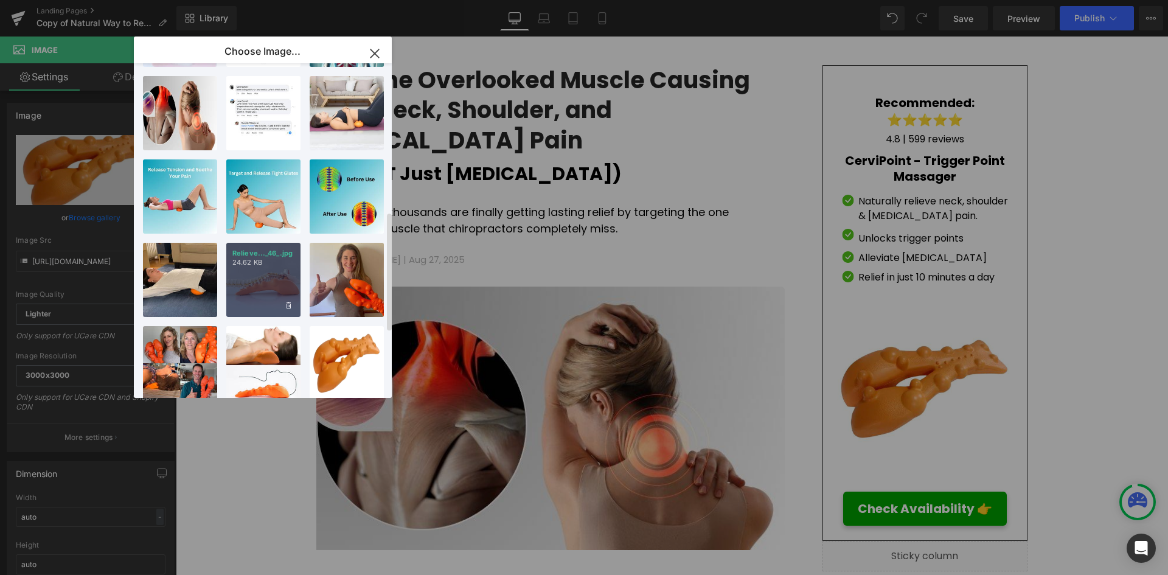
click at [251, 275] on div "Relieve..._46_.jpg 24.62 KB" at bounding box center [263, 280] width 74 height 74
type input "[URL][DOMAIN_NAME]"
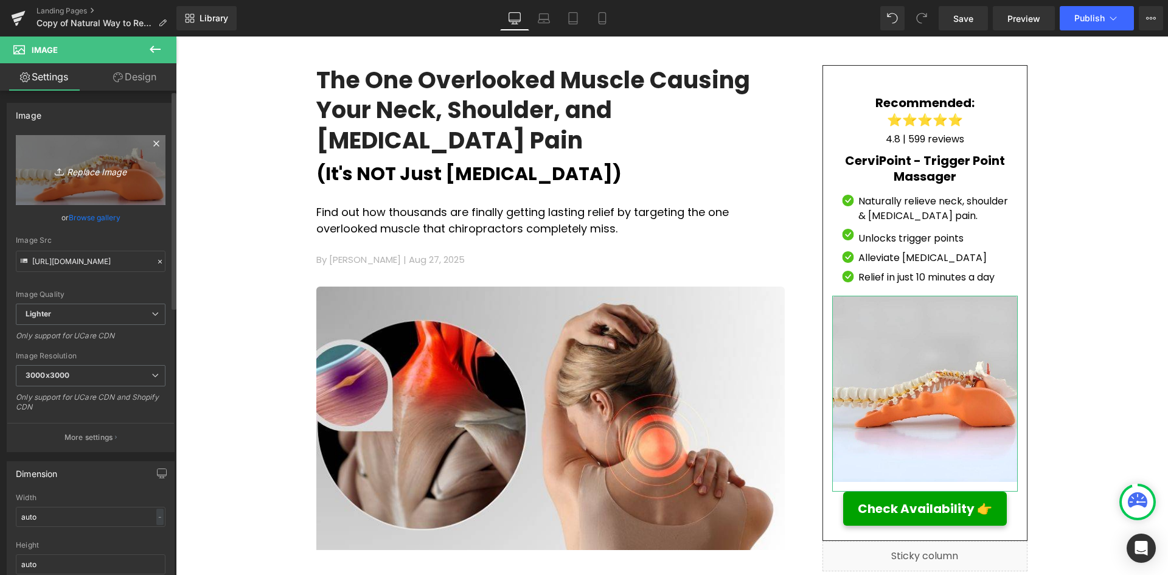
click at [83, 177] on icon "Replace Image" at bounding box center [90, 169] width 97 height 15
type input "C:\fakepath\Relieve [MEDICAL_DATA] In Just 10 Minutes (9).png"
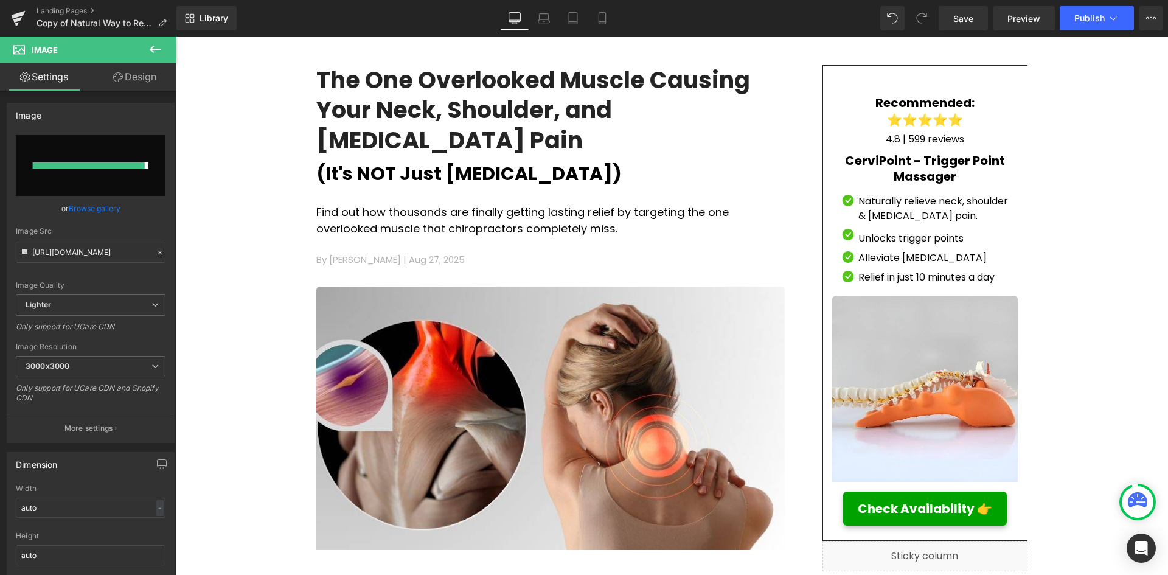
type input "[URL][DOMAIN_NAME]"
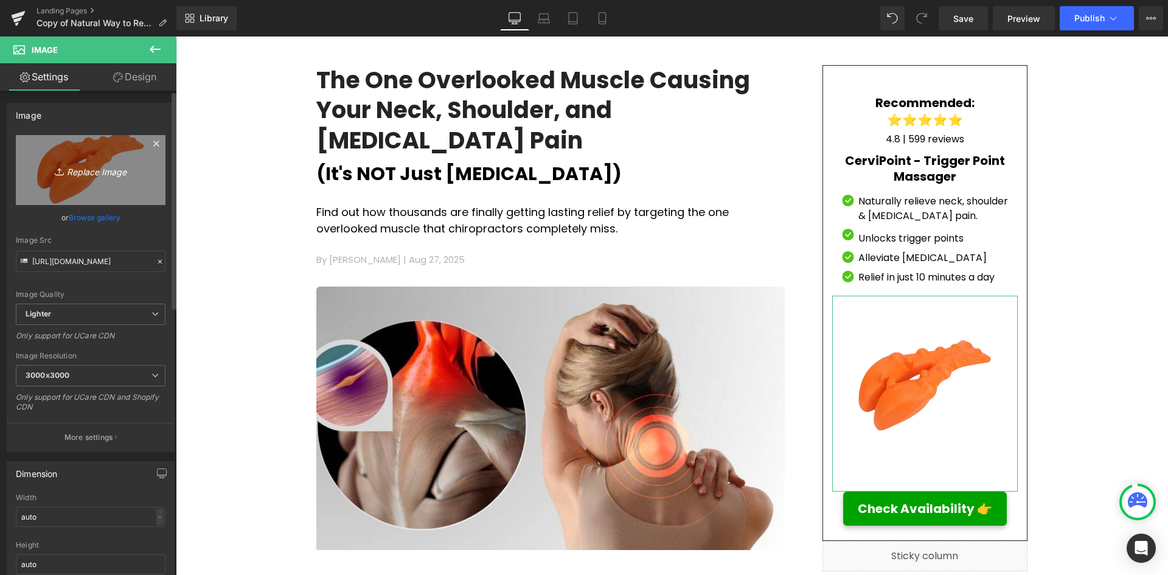
click at [112, 167] on icon "Replace Image" at bounding box center [90, 169] width 97 height 15
type input "C:\fakepath\Relieve [MEDICAL_DATA] In Just 10 Minutes (10).png"
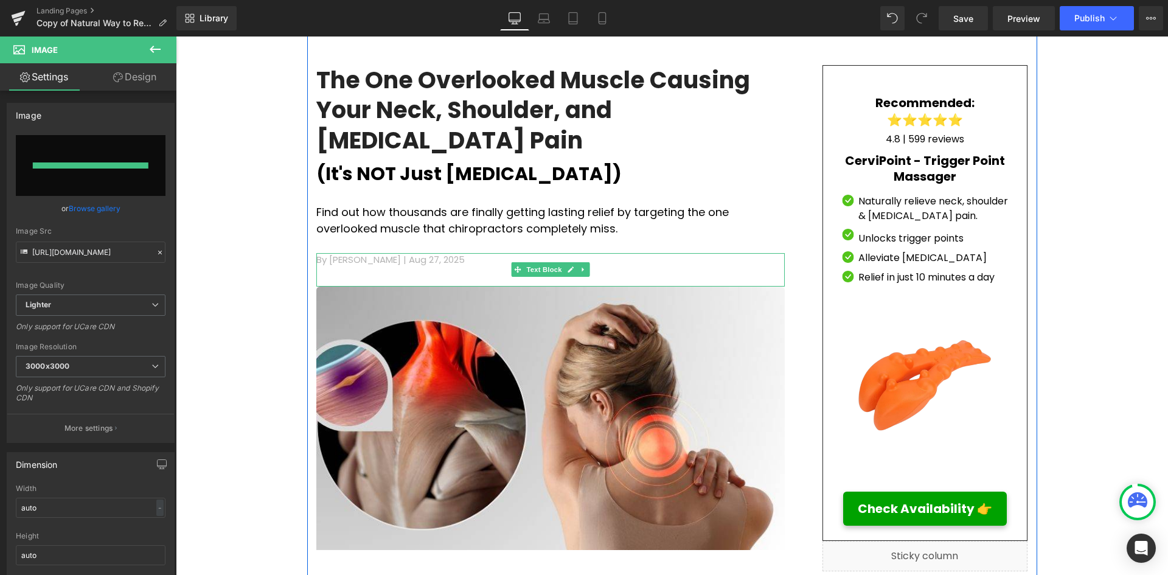
type input "[URL][DOMAIN_NAME]"
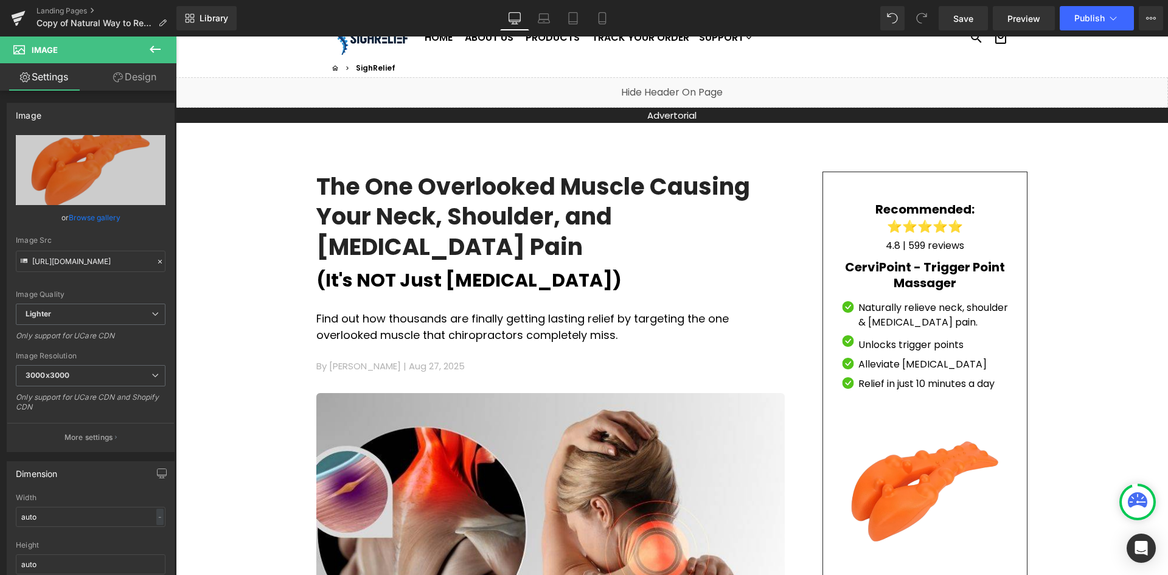
scroll to position [28, 0]
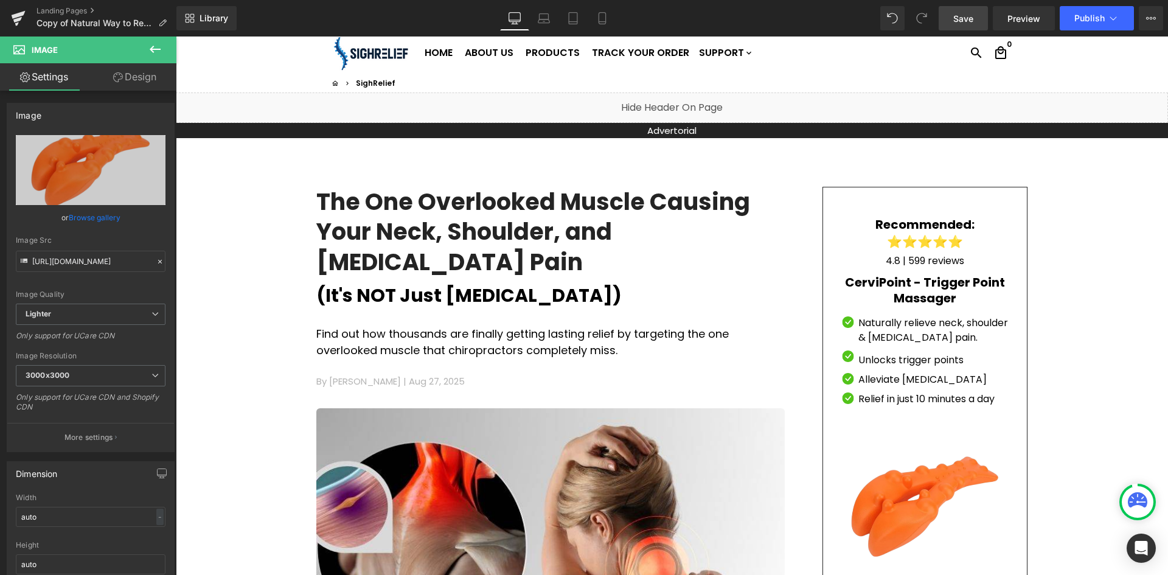
click at [980, 18] on link "Save" at bounding box center [963, 18] width 49 height 24
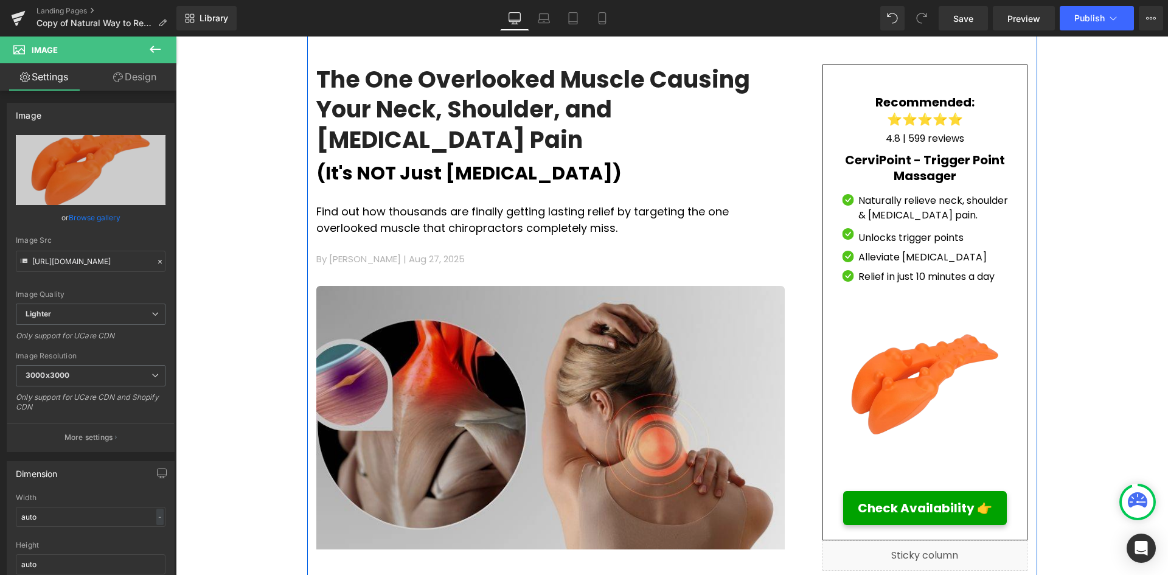
scroll to position [150, 0]
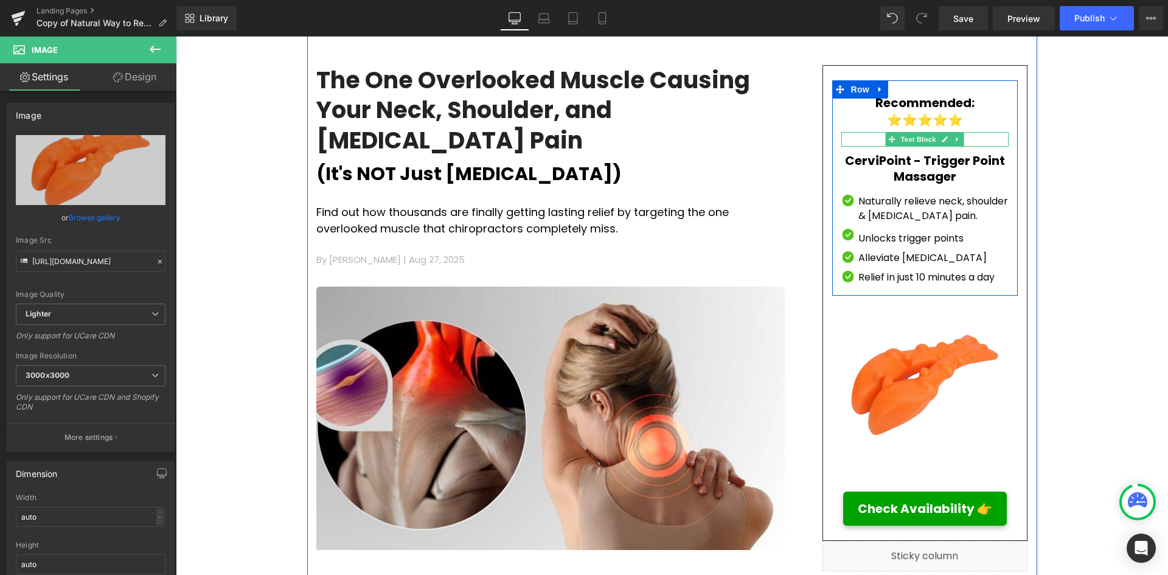
click at [990, 142] on p "4.8 | 599 reviews" at bounding box center [926, 139] width 168 height 15
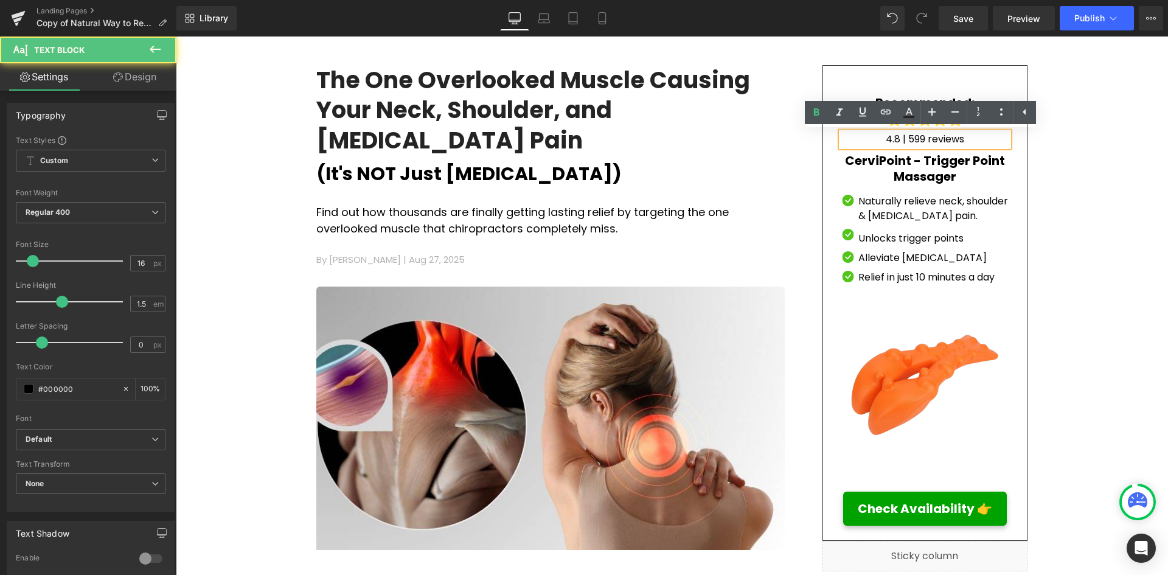
click at [986, 139] on p "4.8 | 599 reviews" at bounding box center [926, 139] width 168 height 15
click at [919, 141] on p "4.8 | 599 reviews" at bounding box center [926, 139] width 168 height 15
click at [922, 140] on p "4.8 | 599 reviews" at bounding box center [926, 139] width 168 height 15
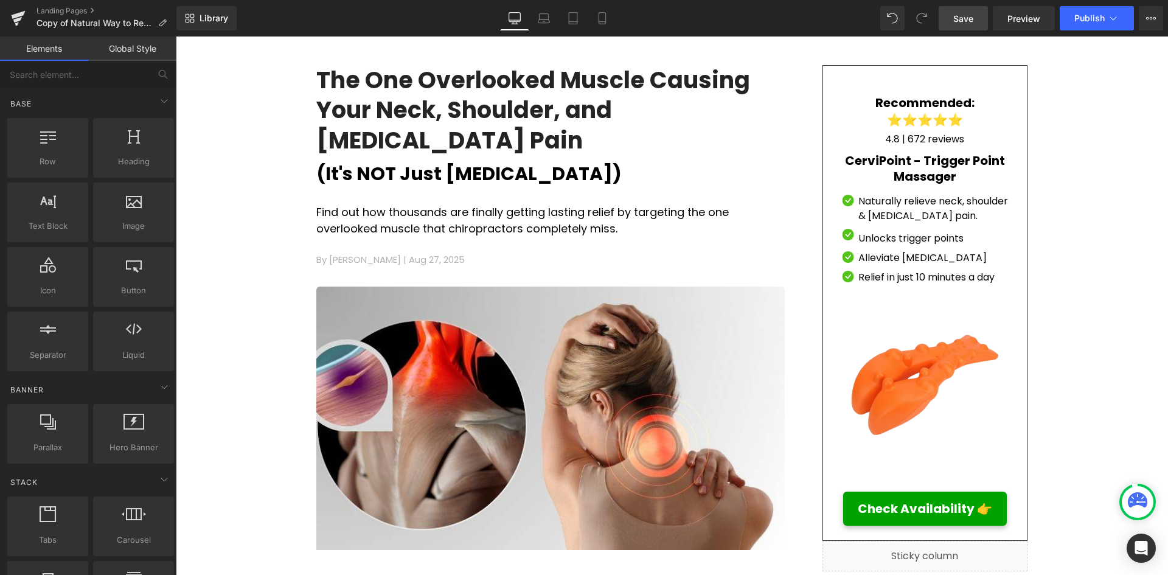
click at [979, 19] on link "Save" at bounding box center [963, 18] width 49 height 24
click at [49, 24] on span "Copy of Natural Way to Relieve [MEDICAL_DATA]" at bounding box center [95, 23] width 117 height 10
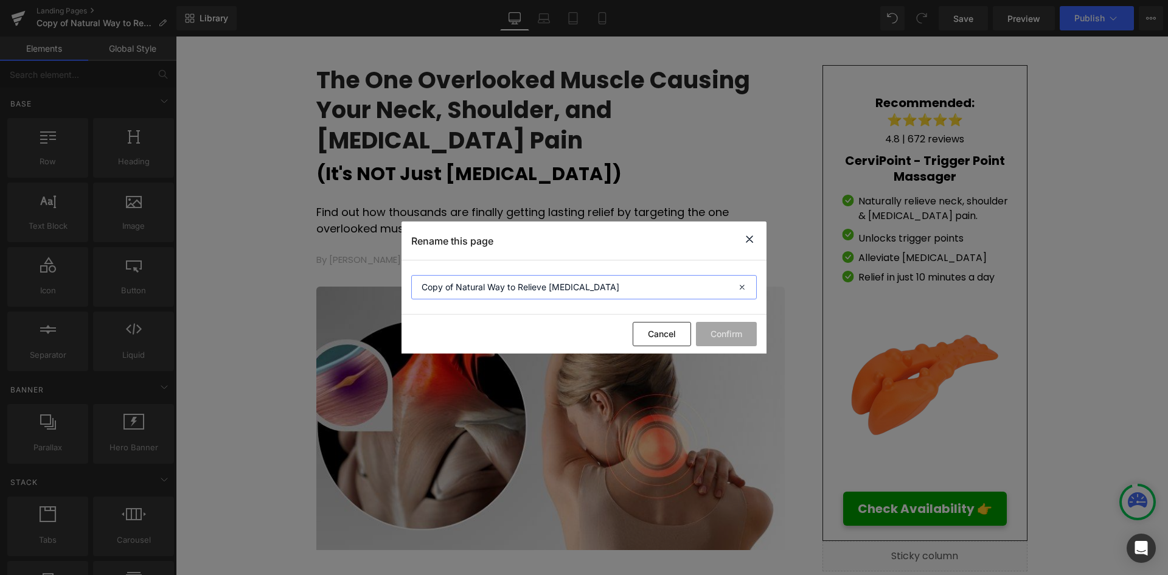
drag, startPoint x: 638, startPoint y: 287, endPoint x: 399, endPoint y: 301, distance: 239.5
click at [399, 301] on div "Rename this page Copy of Natural Way to Relieve [MEDICAL_DATA] Cancel Confirm" at bounding box center [584, 287] width 1168 height 575
type input "A"
type input "The One Overlooked Muscle Causing [MEDICAL_DATA]"
click at [713, 331] on button "Confirm" at bounding box center [726, 334] width 61 height 24
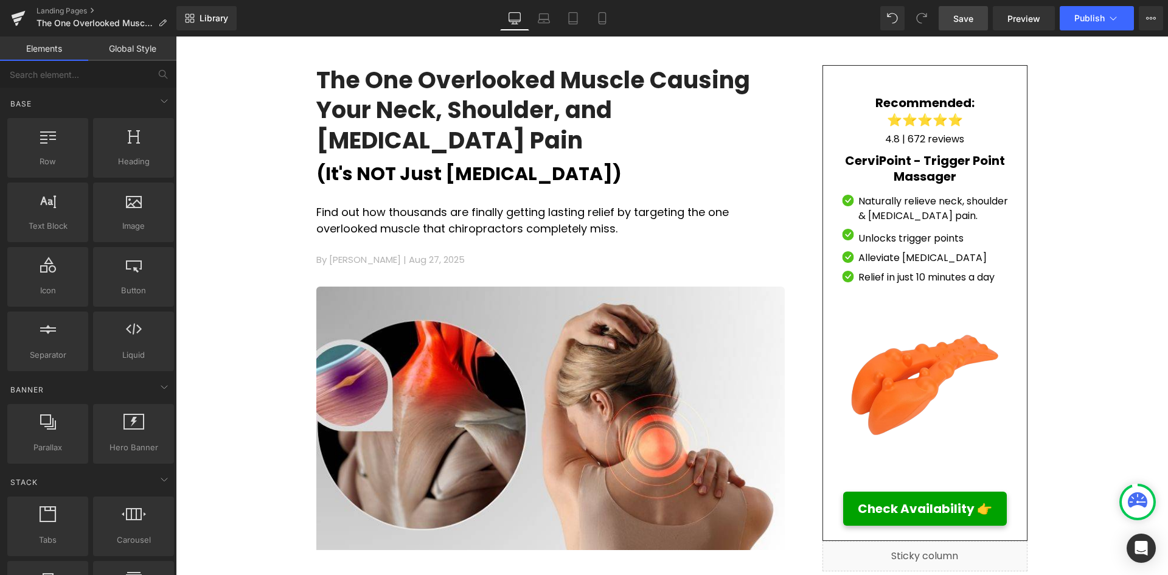
click at [966, 18] on span "Save" at bounding box center [964, 18] width 20 height 13
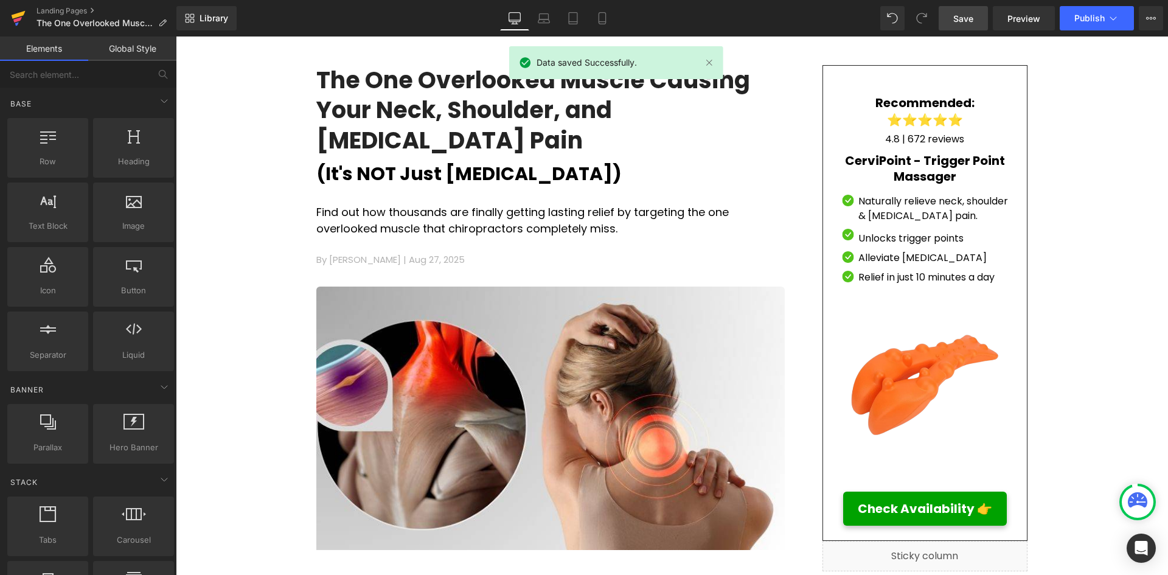
click at [14, 19] on icon at bounding box center [17, 19] width 9 height 5
